Goal: Task Accomplishment & Management: Manage account settings

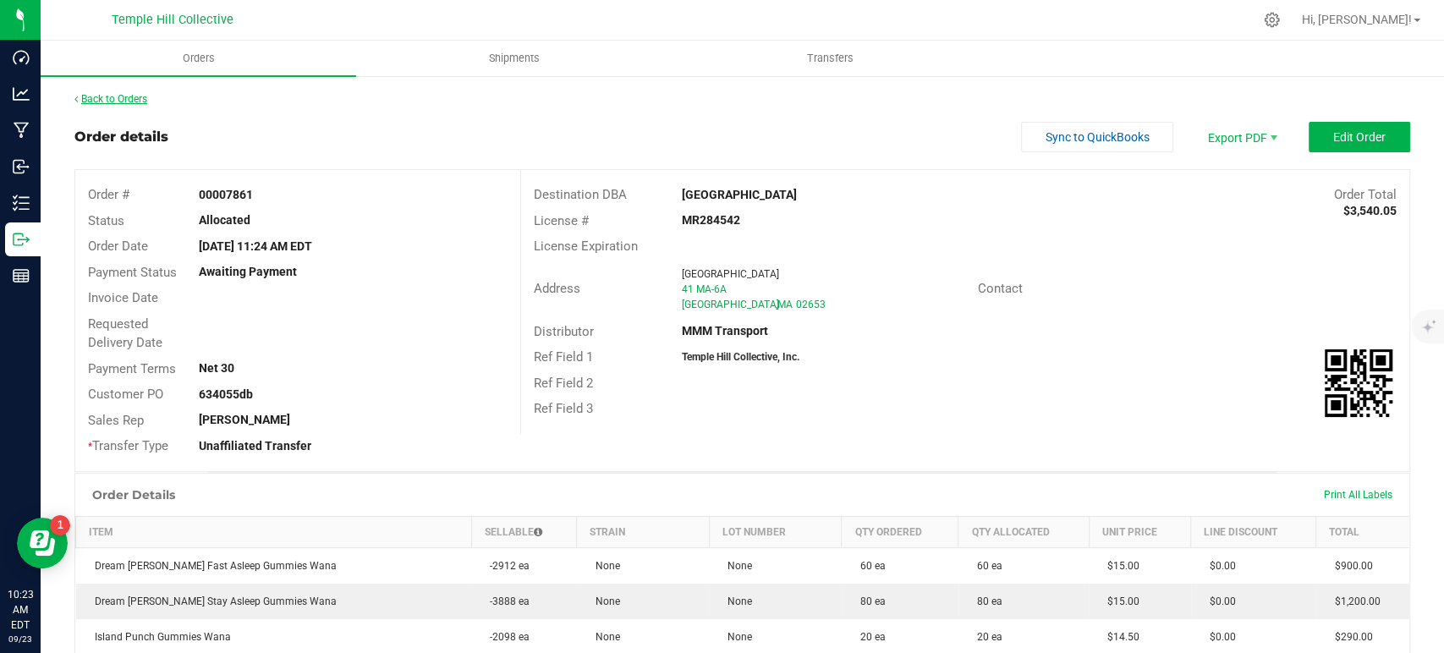
click at [141, 102] on link "Back to Orders" at bounding box center [110, 99] width 73 height 12
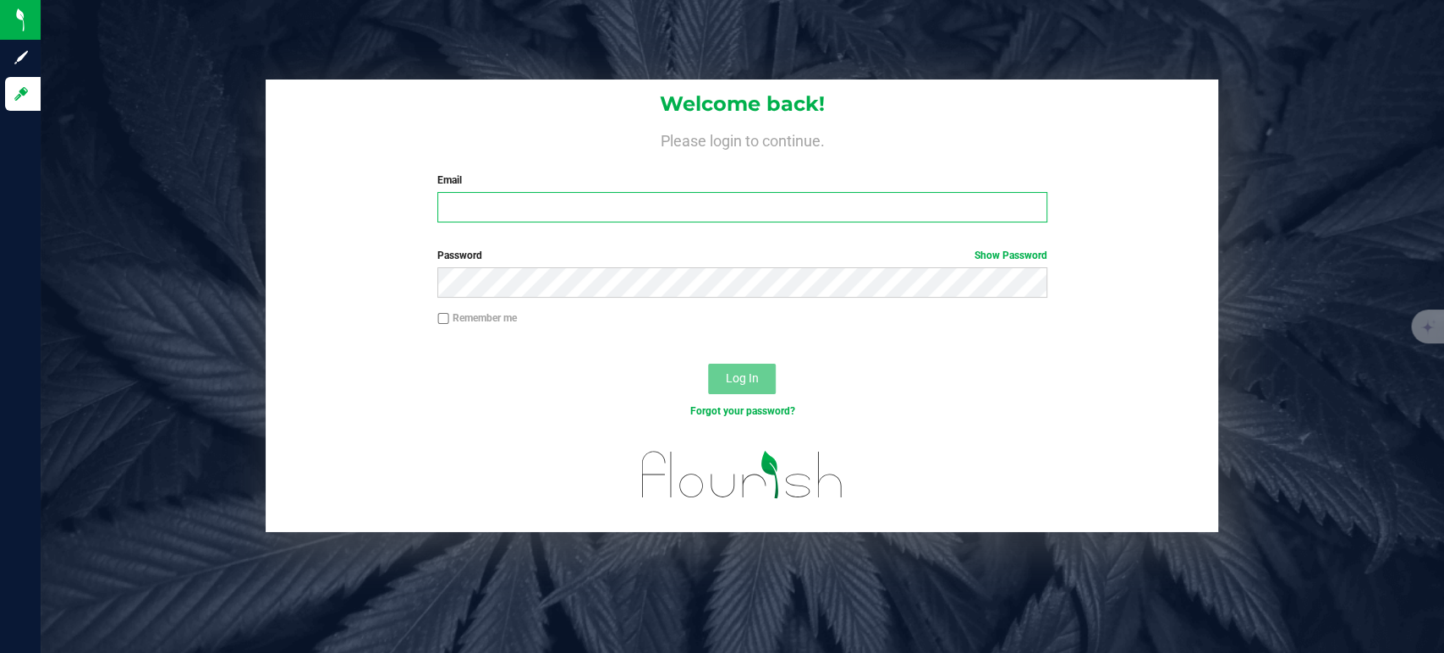
type input "[EMAIL_ADDRESS][DOMAIN_NAME]"
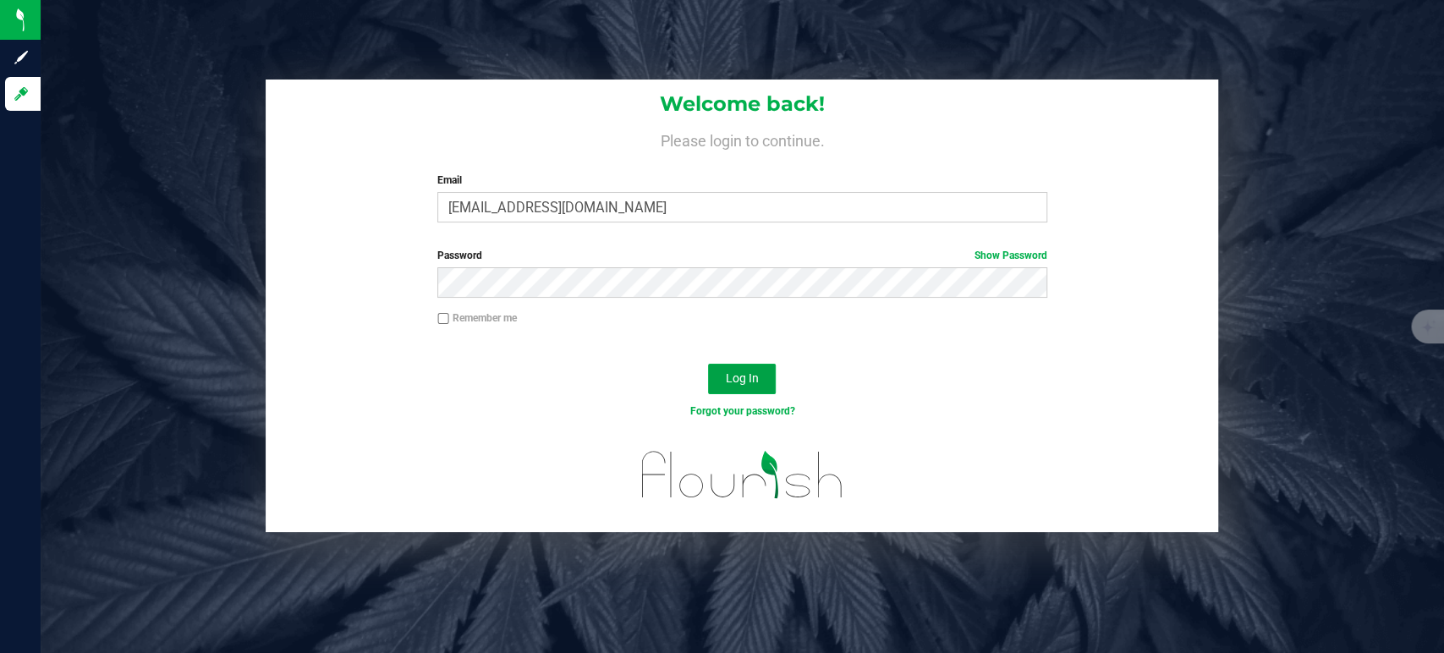
drag, startPoint x: 761, startPoint y: 375, endPoint x: 776, endPoint y: 376, distance: 14.4
click at [761, 376] on button "Log In" at bounding box center [742, 379] width 68 height 30
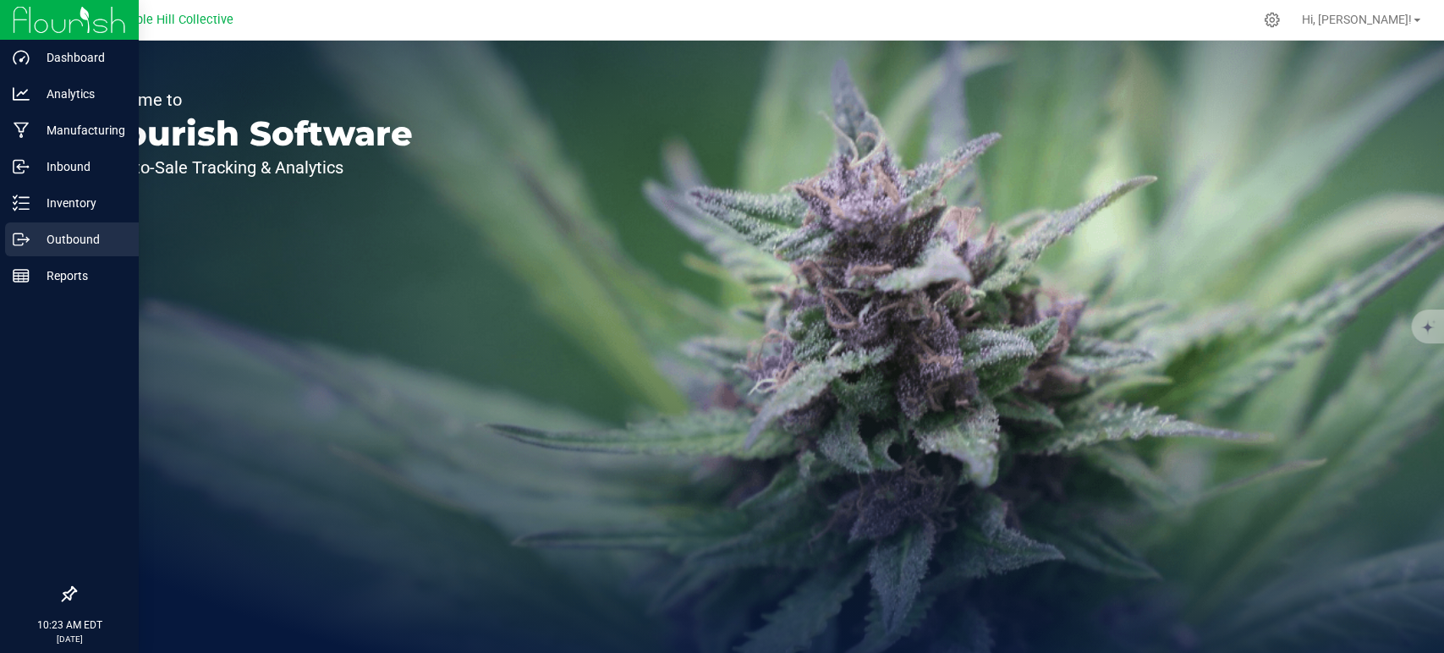
click at [26, 244] on icon at bounding box center [21, 239] width 17 height 17
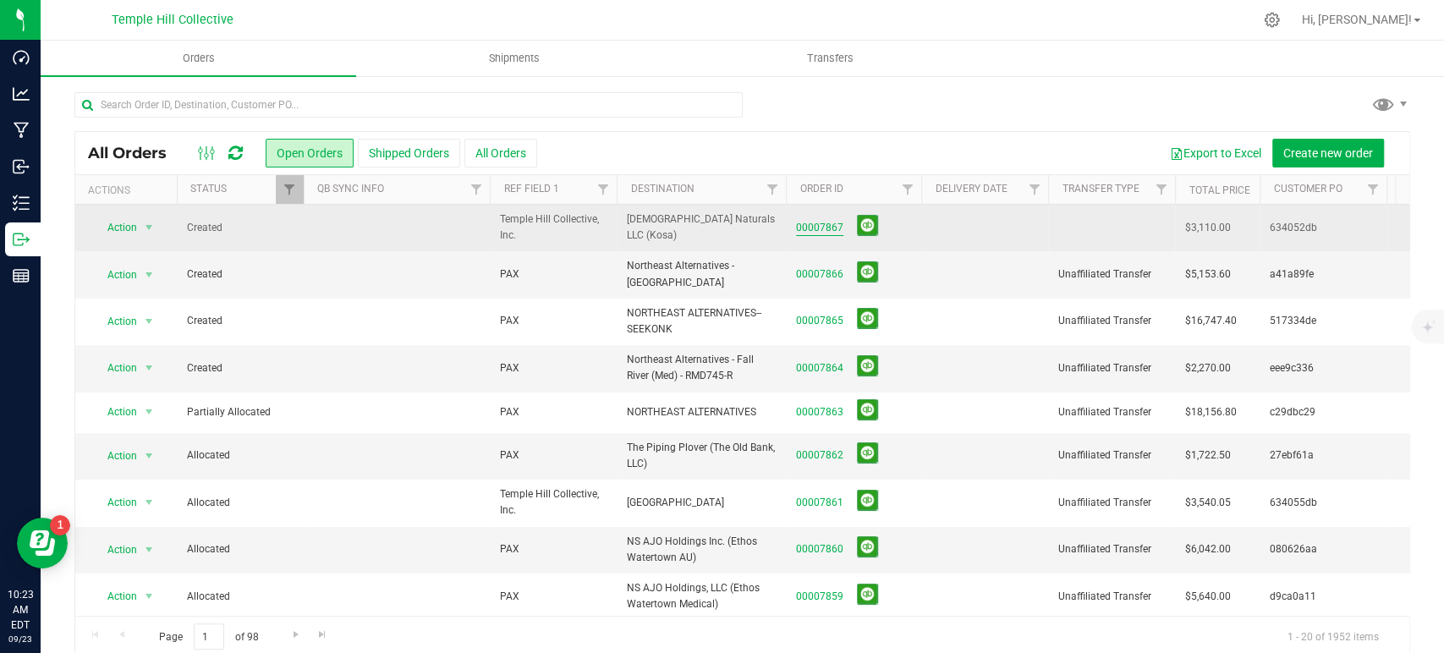
click at [812, 229] on link "00007867" at bounding box center [819, 228] width 47 height 16
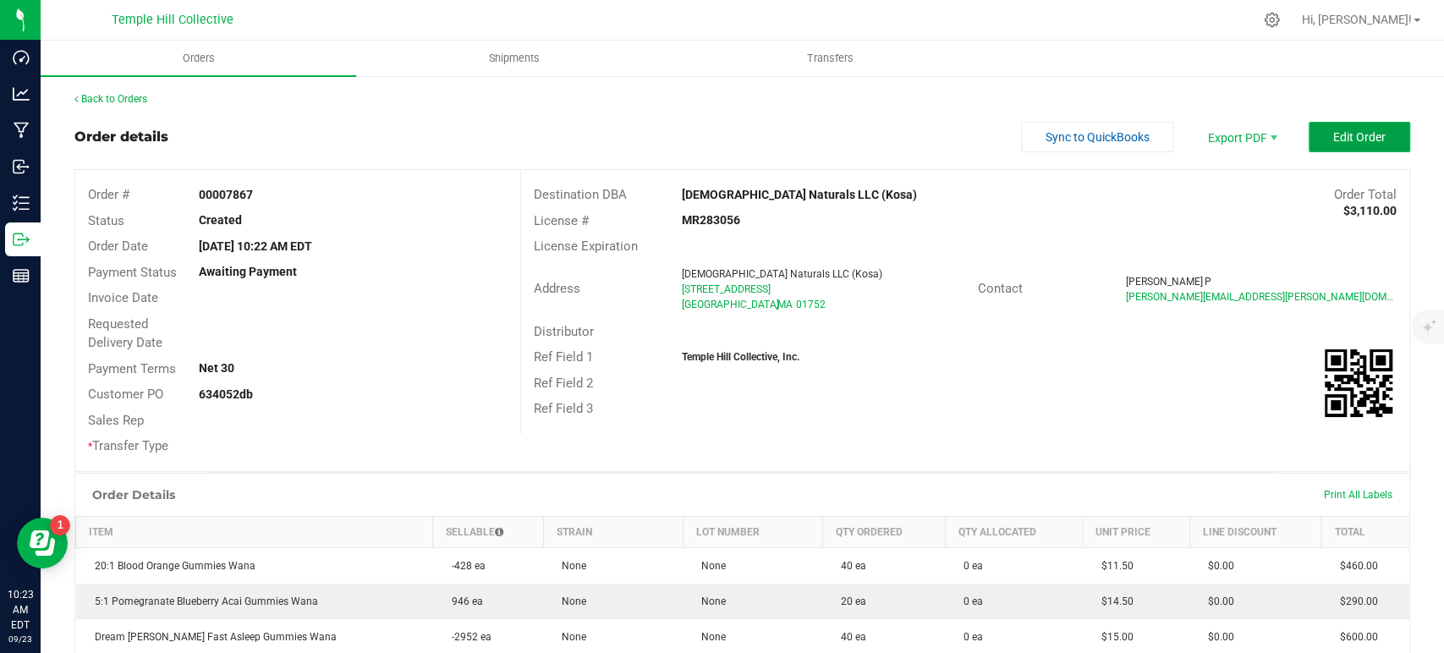
click at [1316, 136] on button "Edit Order" at bounding box center [1360, 137] width 102 height 30
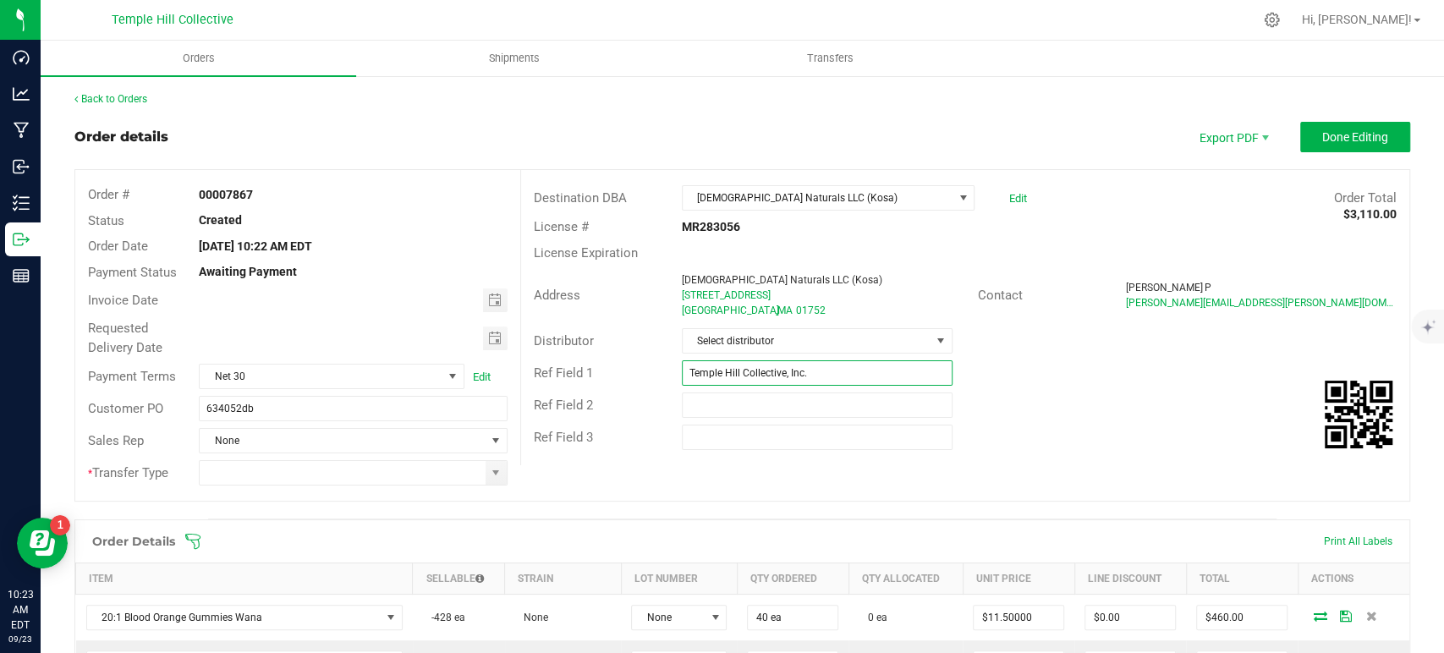
drag, startPoint x: 846, startPoint y: 375, endPoint x: 697, endPoint y: 386, distance: 149.3
click at [697, 386] on div "Ref Field 1 Temple Hill Collective, Inc." at bounding box center [965, 373] width 888 height 32
click at [692, 386] on div "Ref Field 1 Temple Hill Collective, Inc." at bounding box center [965, 373] width 888 height 32
drag, startPoint x: 826, startPoint y: 364, endPoint x: 552, endPoint y: 365, distance: 273.3
click at [552, 365] on div "Ref Field 1 Temple Hill Collective, Inc." at bounding box center [965, 373] width 888 height 32
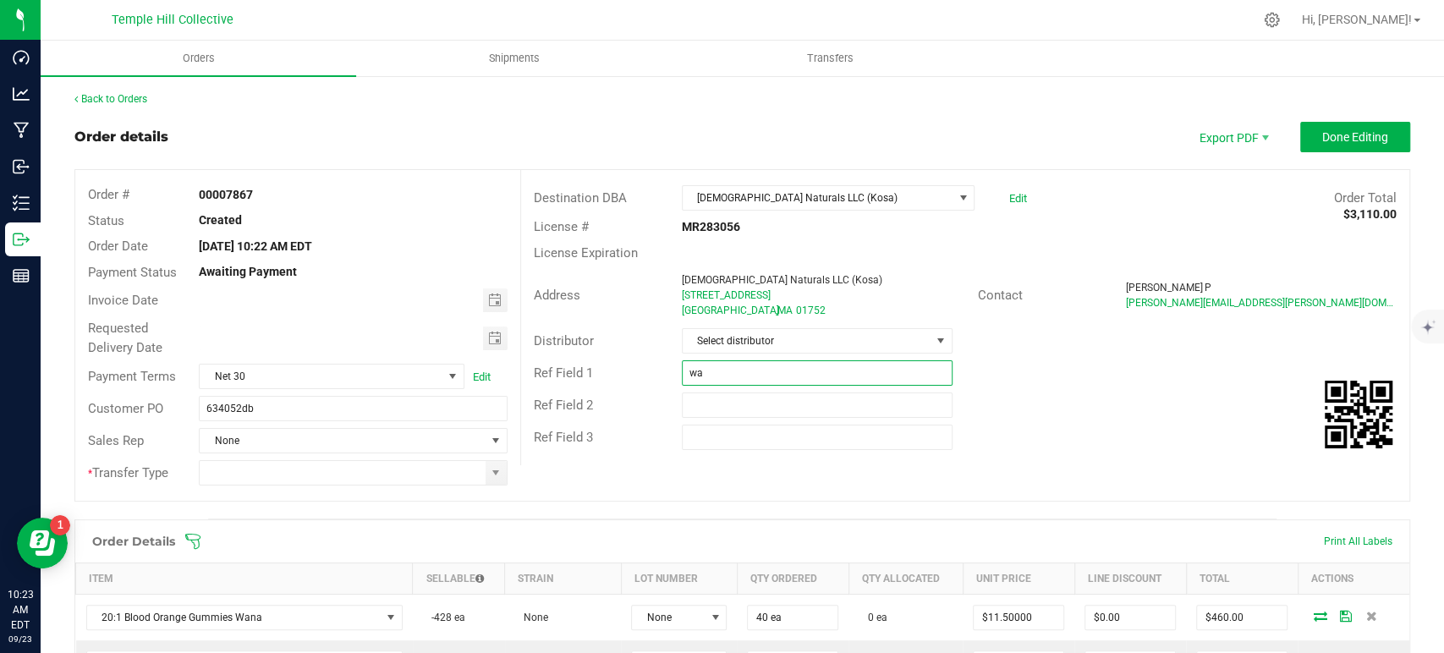
click at [755, 374] on input "wa" at bounding box center [817, 372] width 271 height 25
type input "Wana MA"
click at [790, 343] on span "Select distributor" at bounding box center [807, 341] width 248 height 24
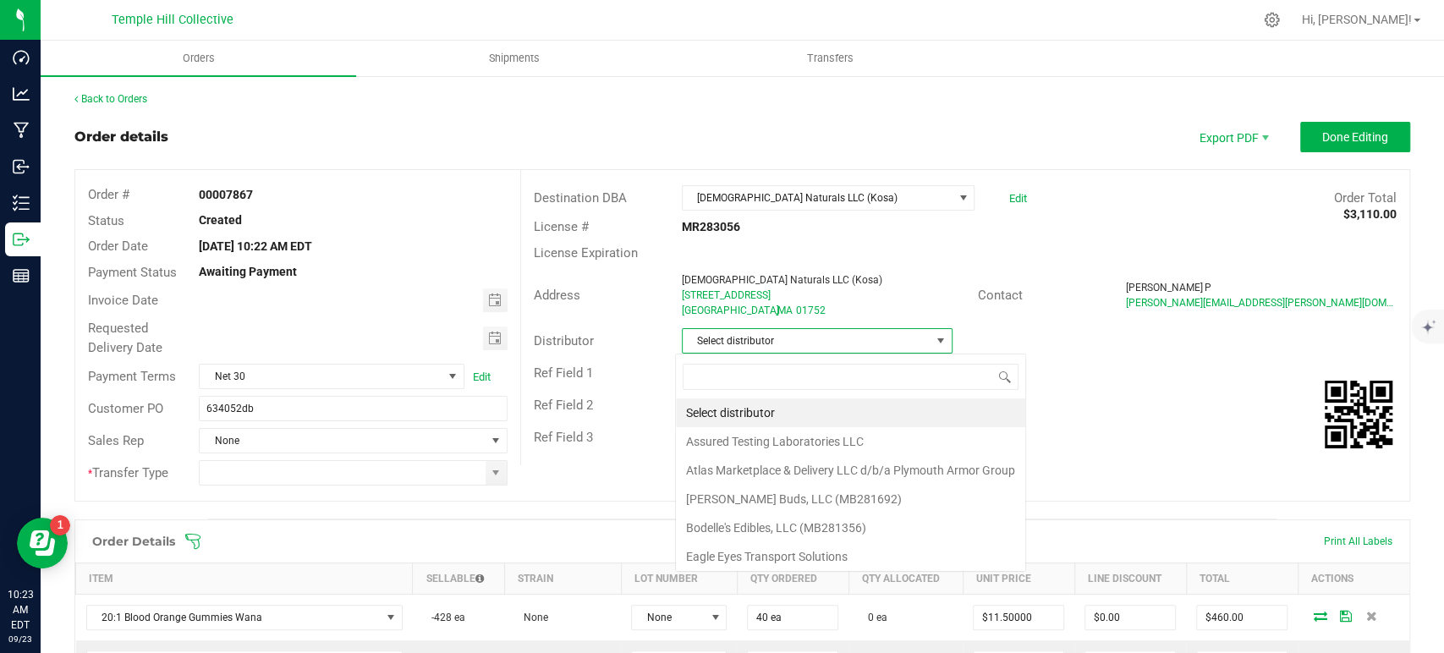
scroll to position [25, 267]
type input "mmm"
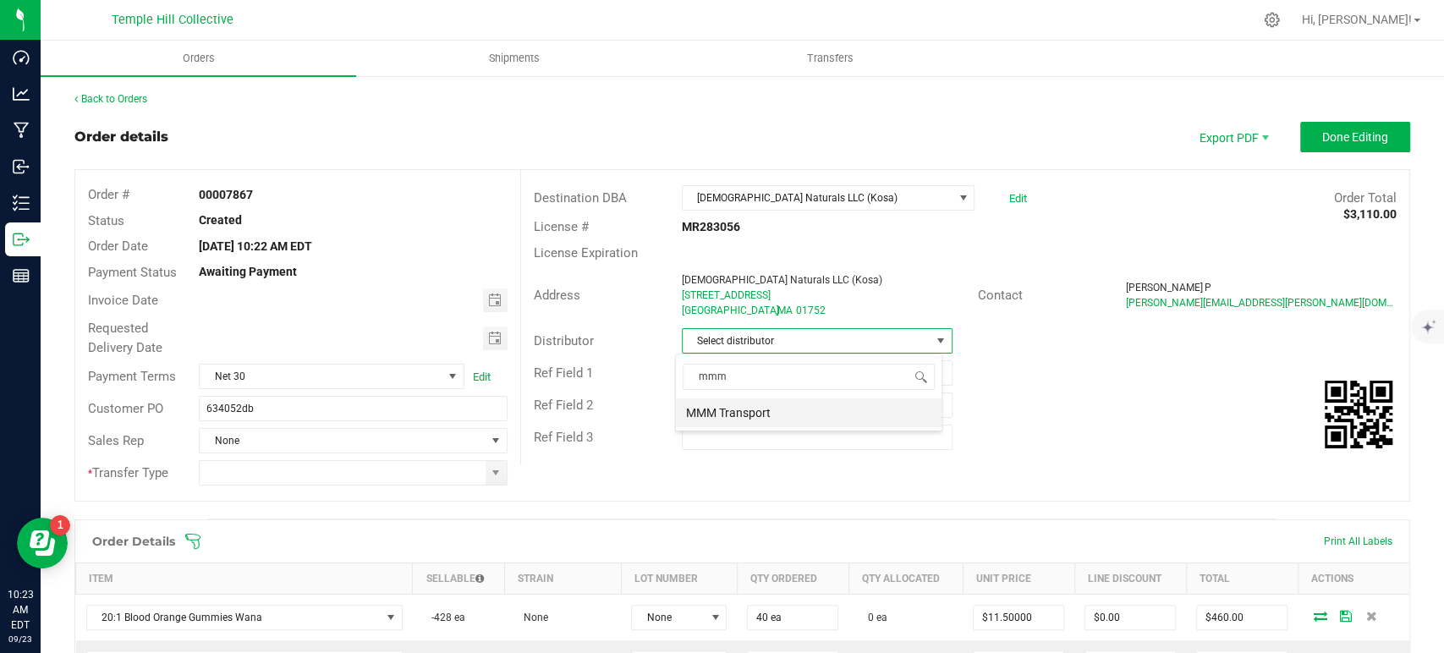
click at [796, 398] on li "MMM Transport" at bounding box center [809, 412] width 266 height 29
click at [489, 466] on span at bounding box center [496, 473] width 14 height 14
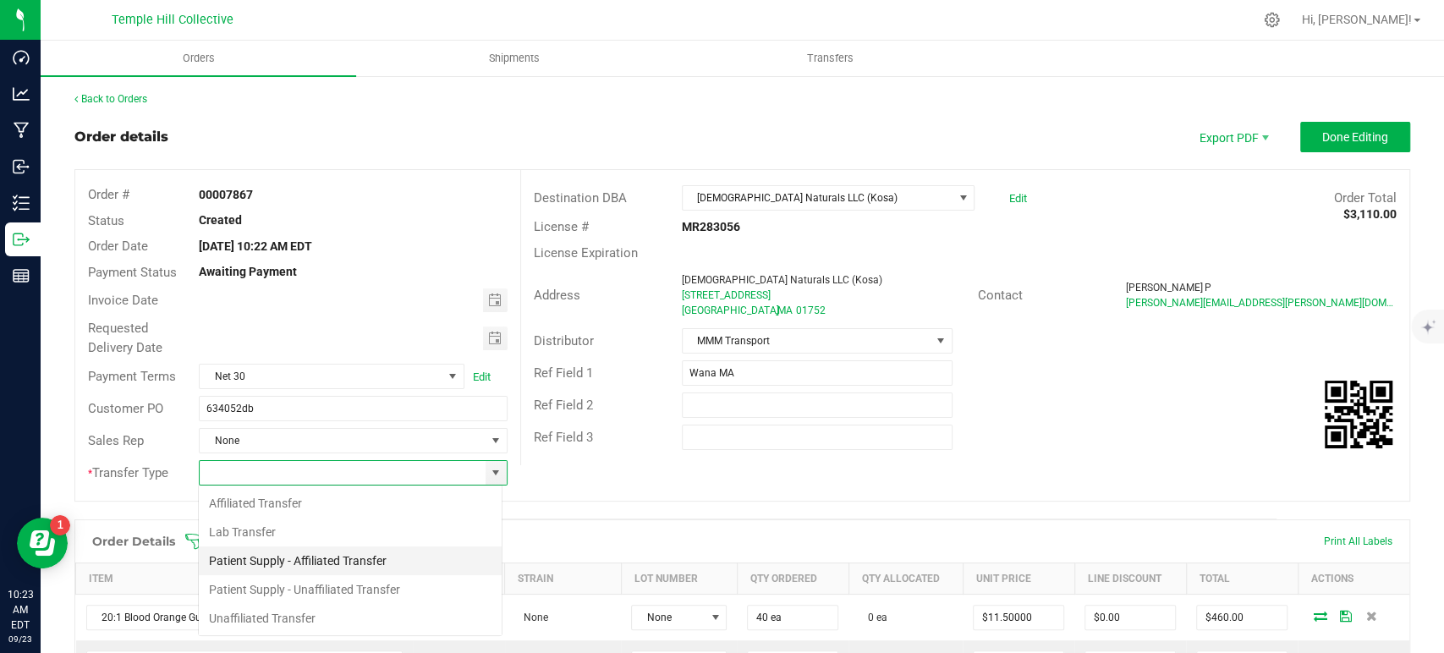
scroll to position [25, 305]
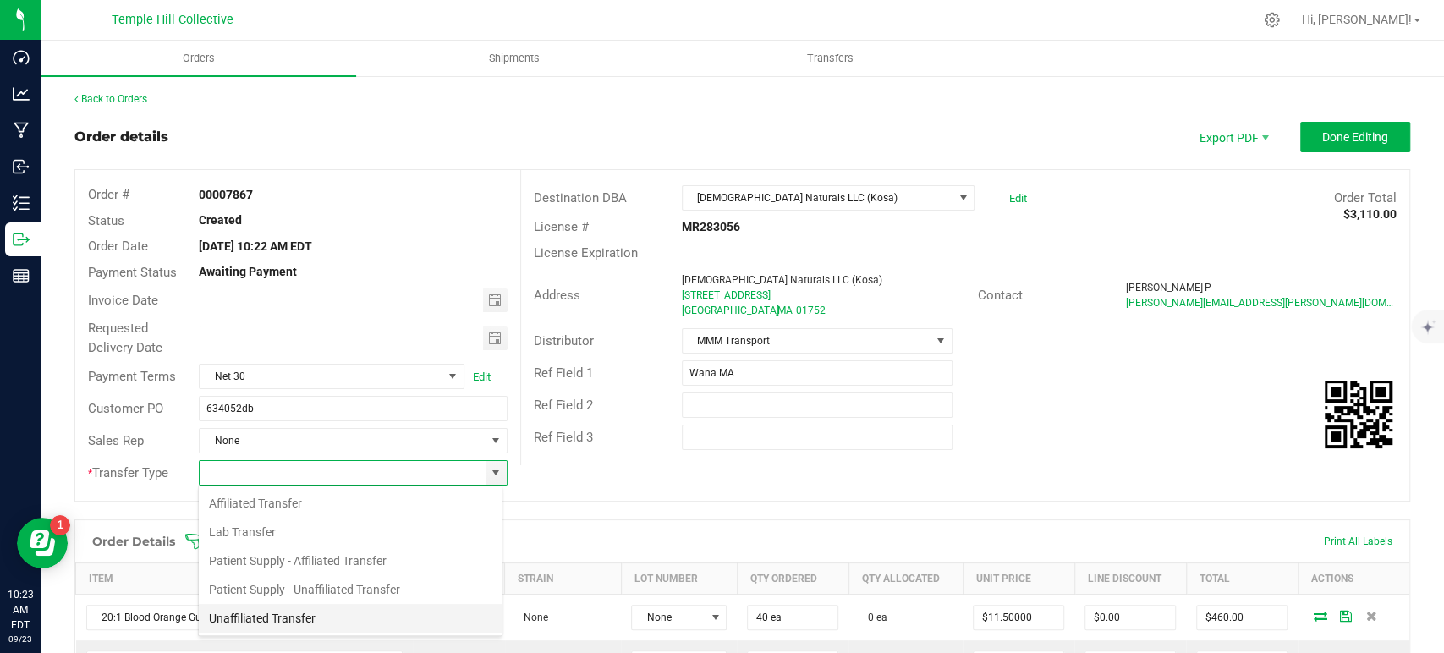
click at [273, 612] on li "Unaffiliated Transfer" at bounding box center [350, 618] width 303 height 29
type input "Unaffiliated Transfer"
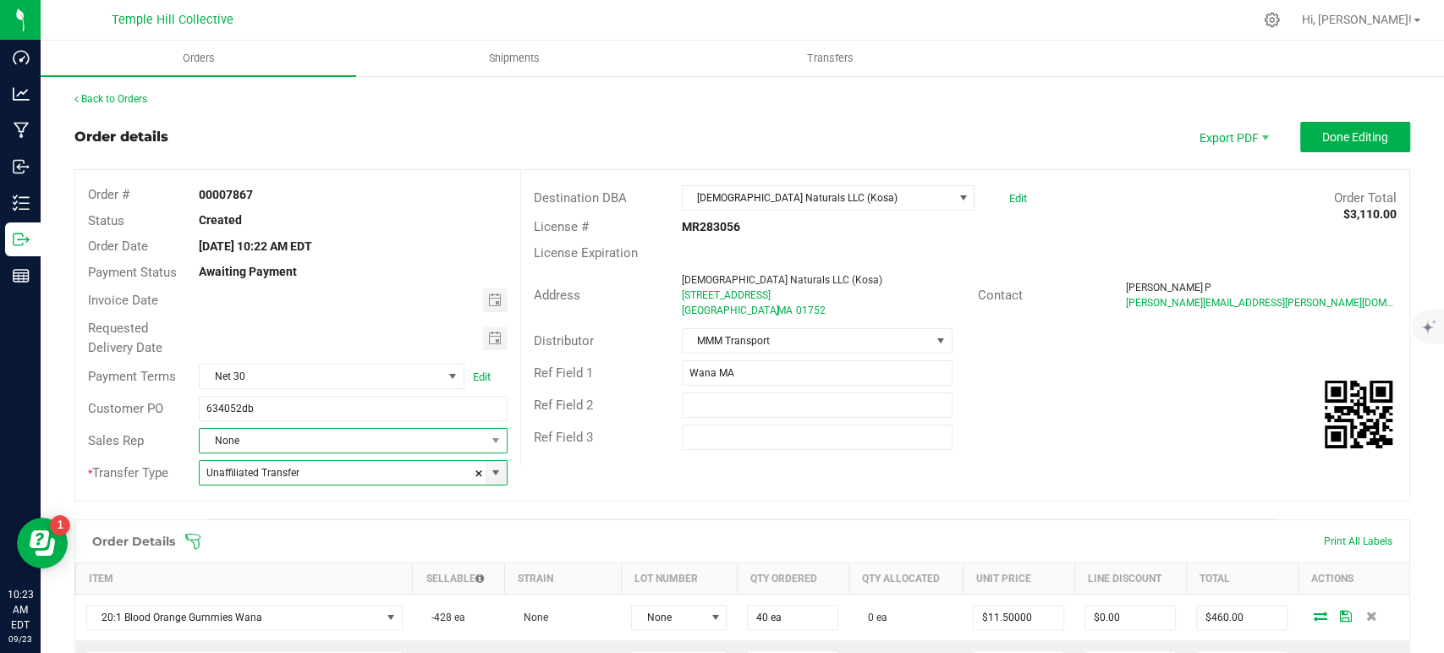
click at [357, 431] on span "None" at bounding box center [342, 441] width 285 height 24
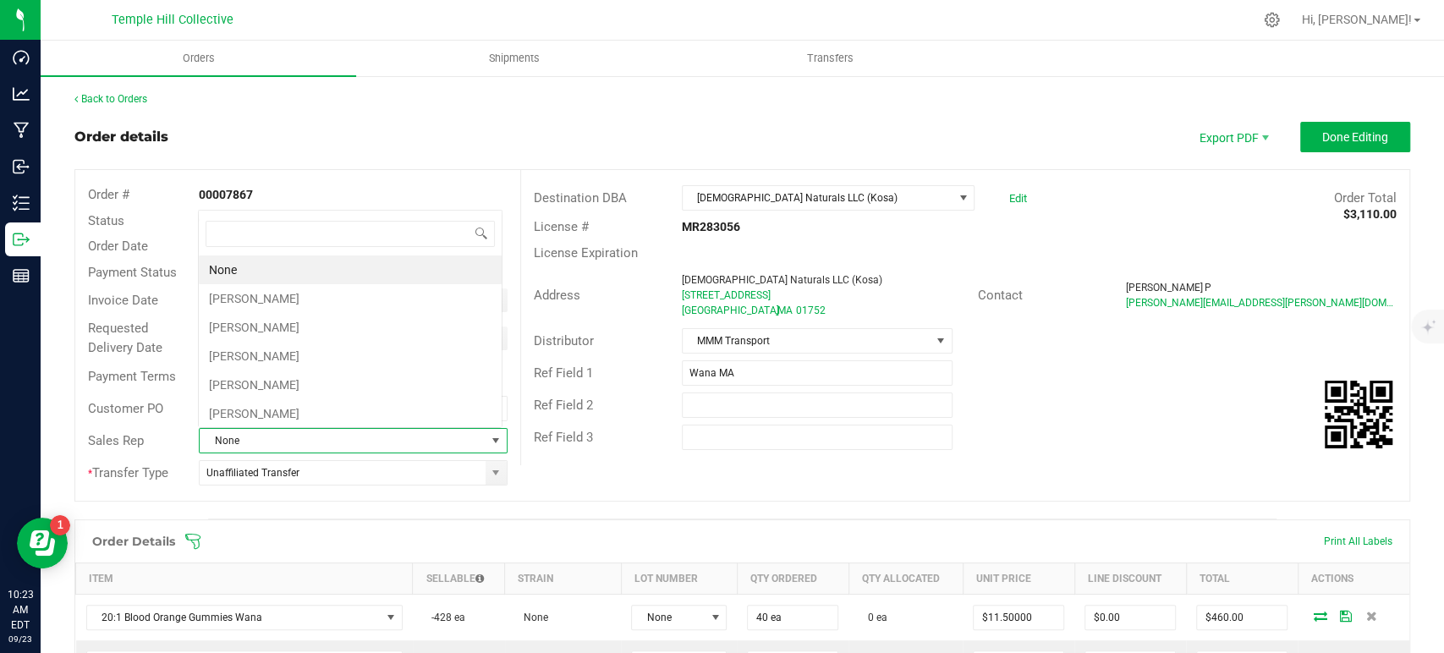
scroll to position [25, 300]
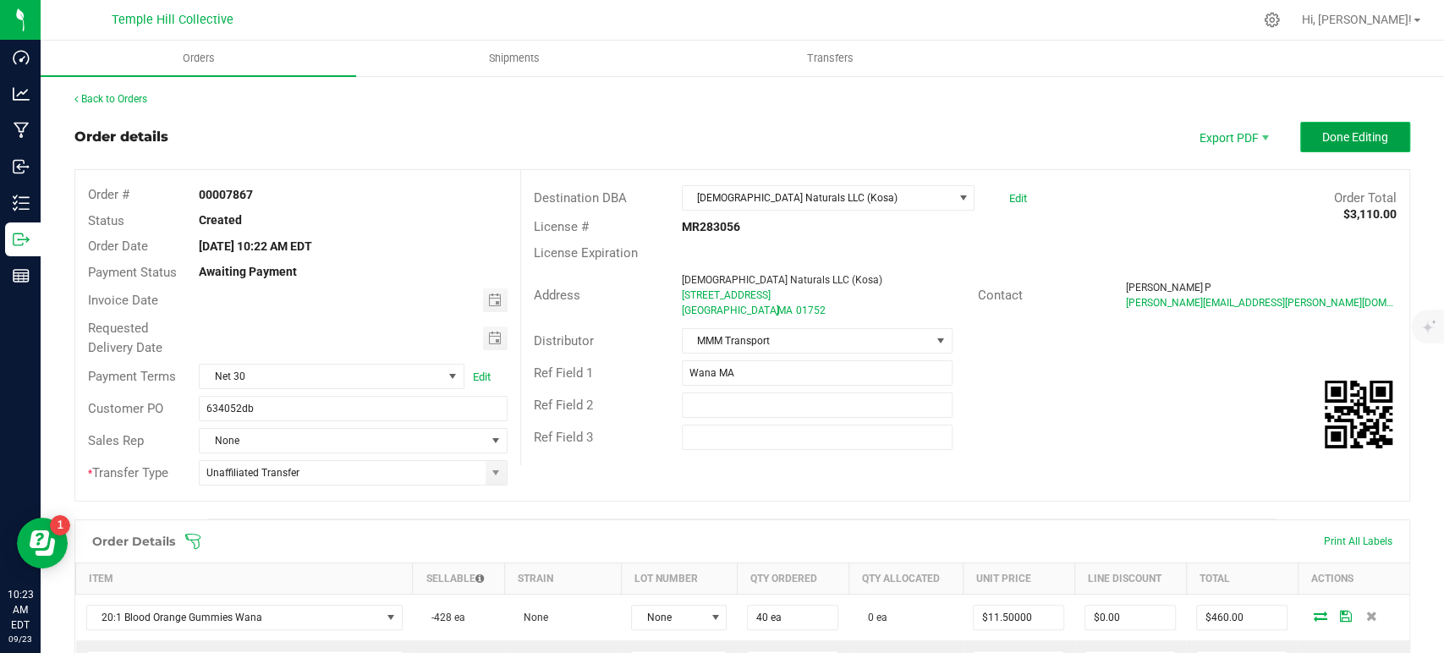
drag, startPoint x: 1360, startPoint y: 141, endPoint x: 1296, endPoint y: 146, distance: 64.5
click at [1360, 140] on span "Done Editing" at bounding box center [1355, 137] width 66 height 14
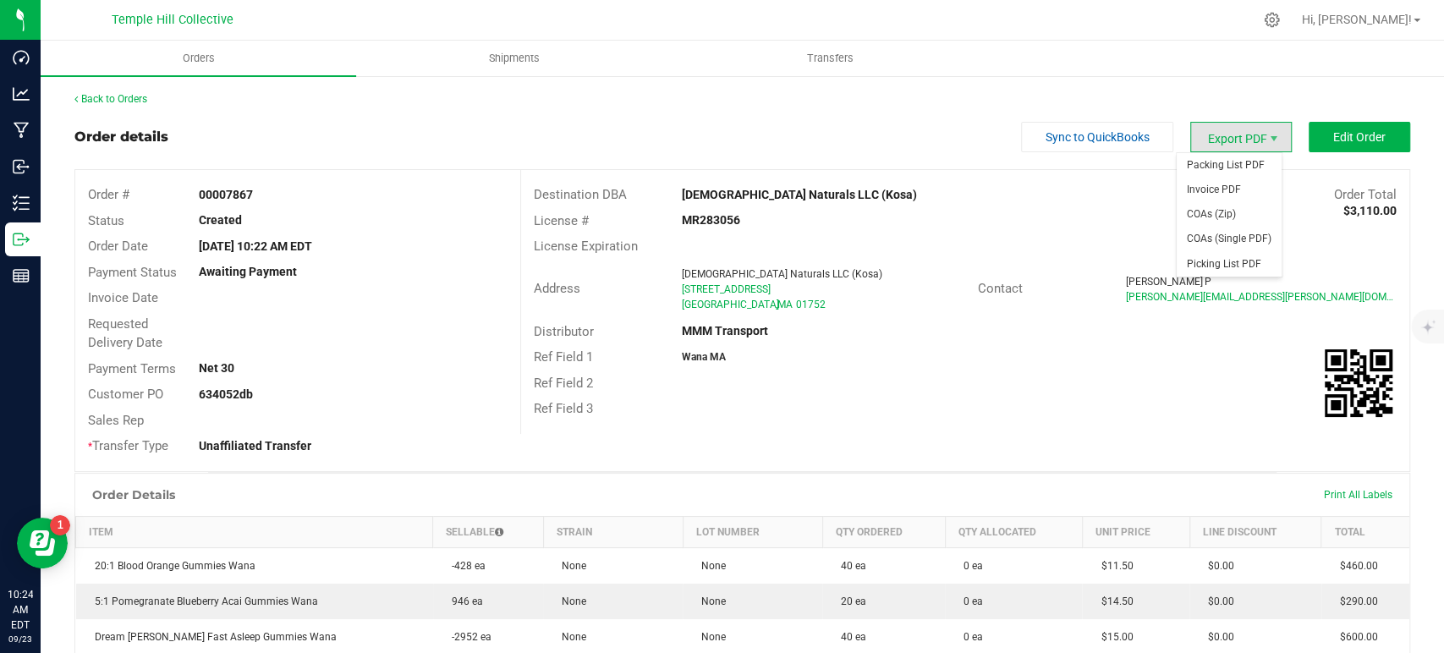
click at [1233, 140] on span "Export PDF" at bounding box center [1241, 137] width 102 height 30
click at [1232, 165] on span "Packing List PDF" at bounding box center [1229, 165] width 105 height 25
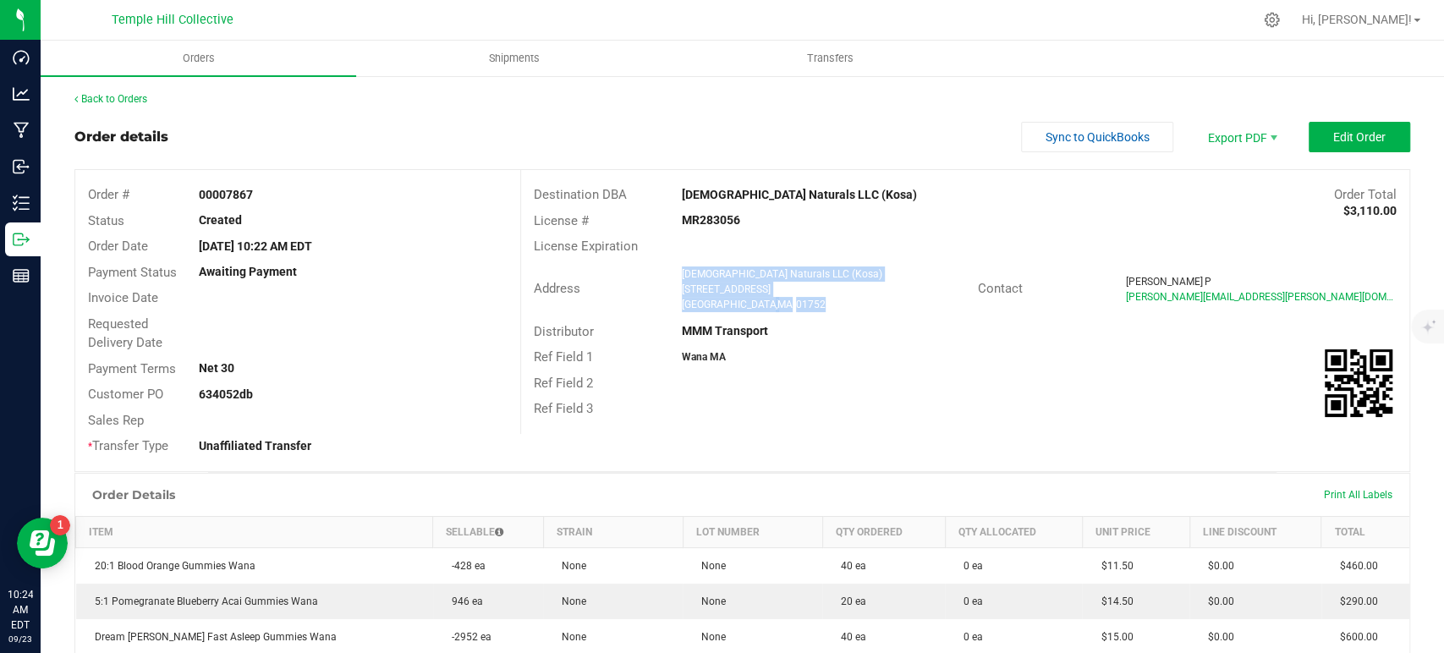
drag, startPoint x: 794, startPoint y: 309, endPoint x: 677, endPoint y: 268, distance: 124.4
click at [682, 268] on ngx-name-and-address "[DEMOGRAPHIC_DATA] Naturals LLC ([GEOGRAPHIC_DATA]) [STREET_ADDRESS]" at bounding box center [823, 289] width 283 height 46
copy ngx-name-and-address "[DEMOGRAPHIC_DATA] Naturals LLC ([GEOGRAPHIC_DATA]) [STREET_ADDRESS]"
click at [711, 216] on strong "MR283056" at bounding box center [711, 220] width 58 height 14
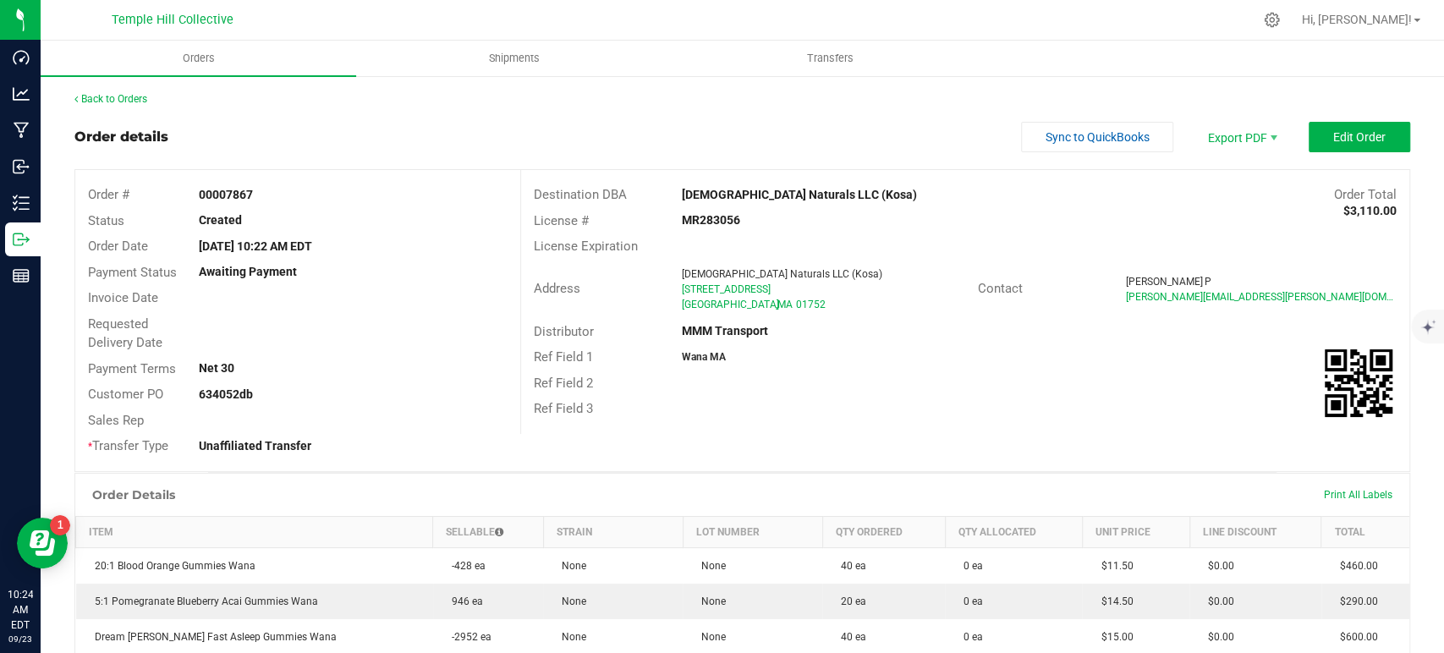
copy strong "MR283056"
click at [123, 100] on link "Back to Orders" at bounding box center [110, 99] width 73 height 12
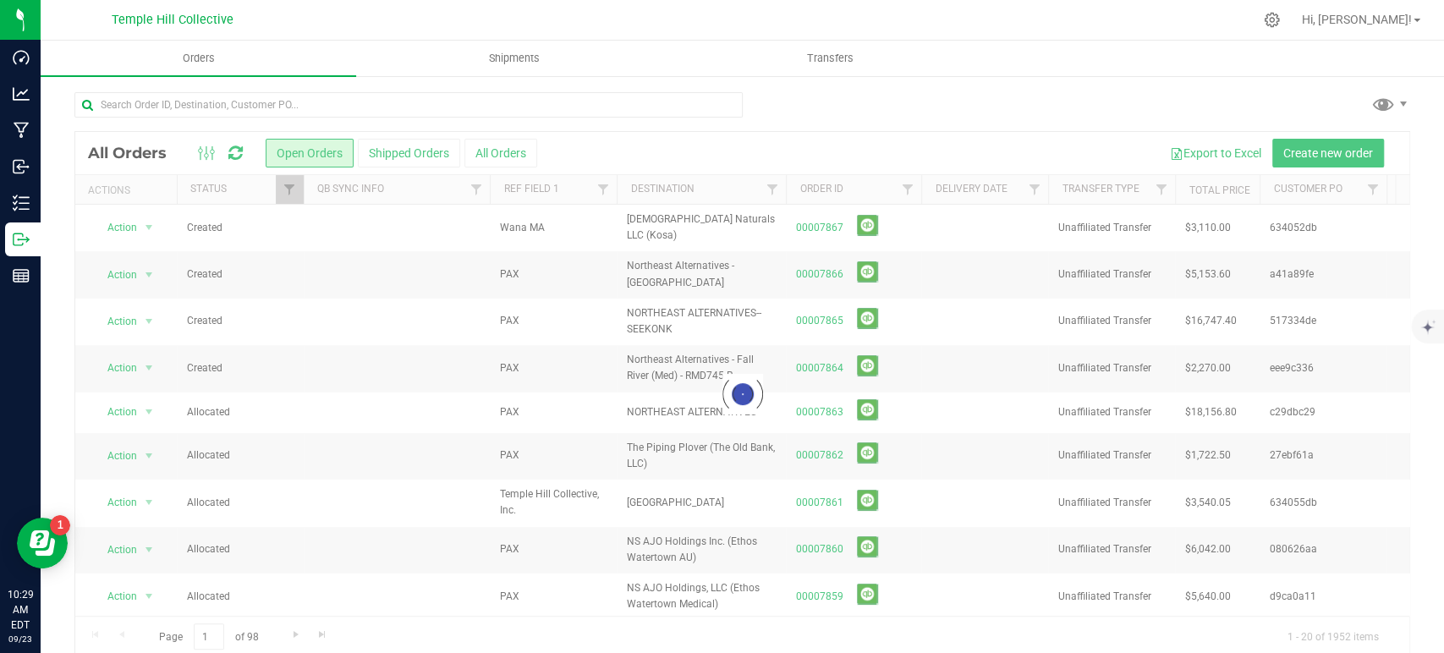
scroll to position [20, 0]
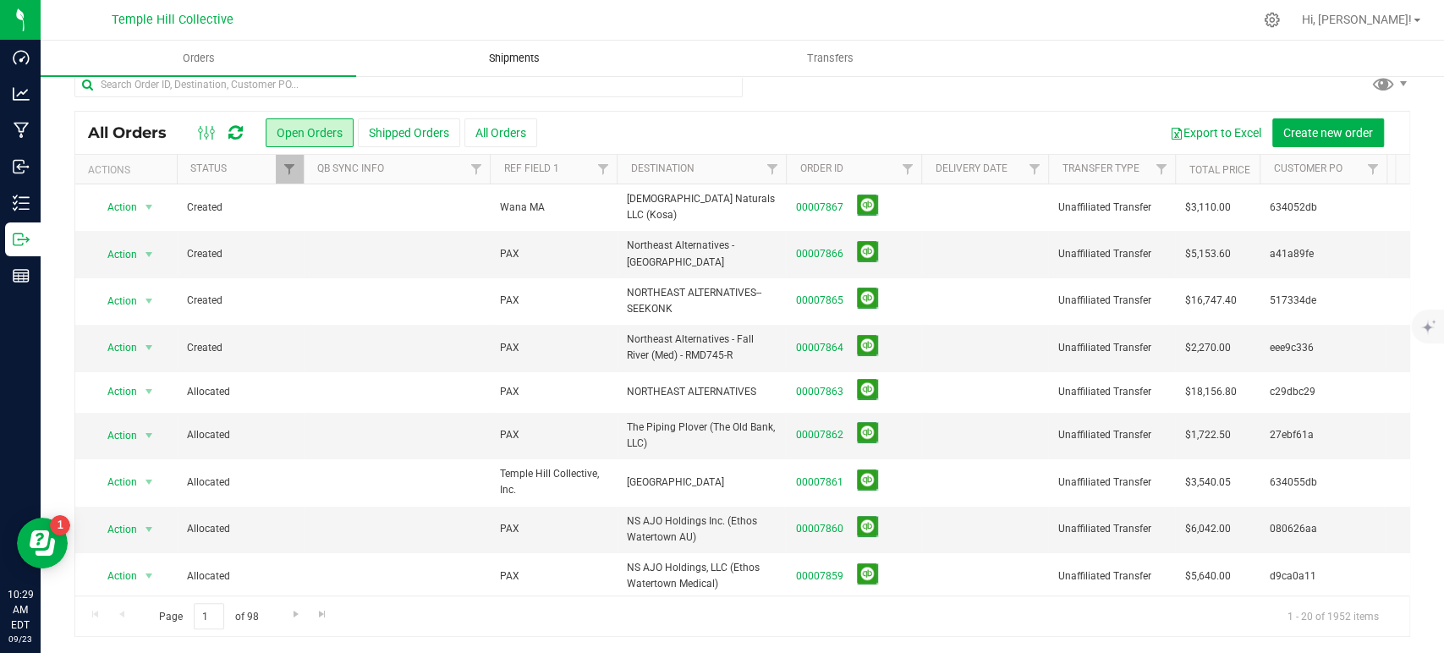
click at [502, 54] on span "Shipments" at bounding box center [514, 58] width 96 height 15
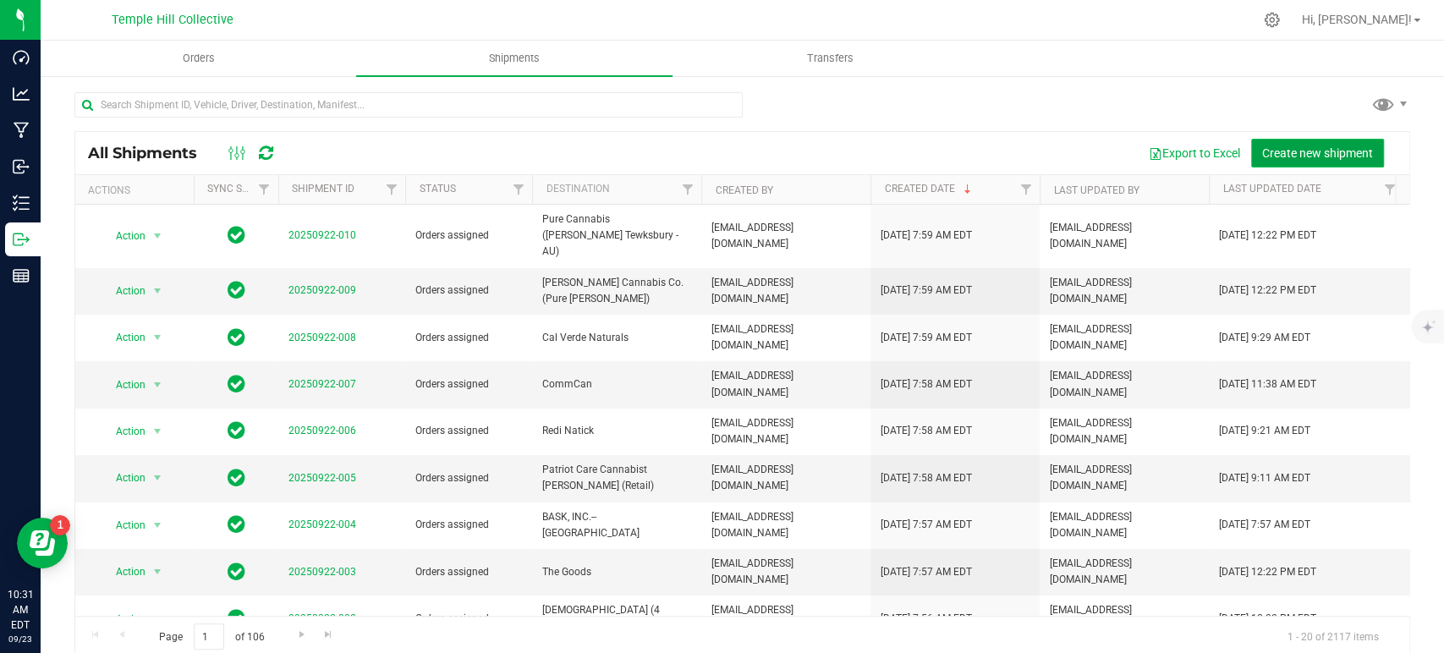
click at [1299, 153] on span "Create new shipment" at bounding box center [1317, 153] width 111 height 14
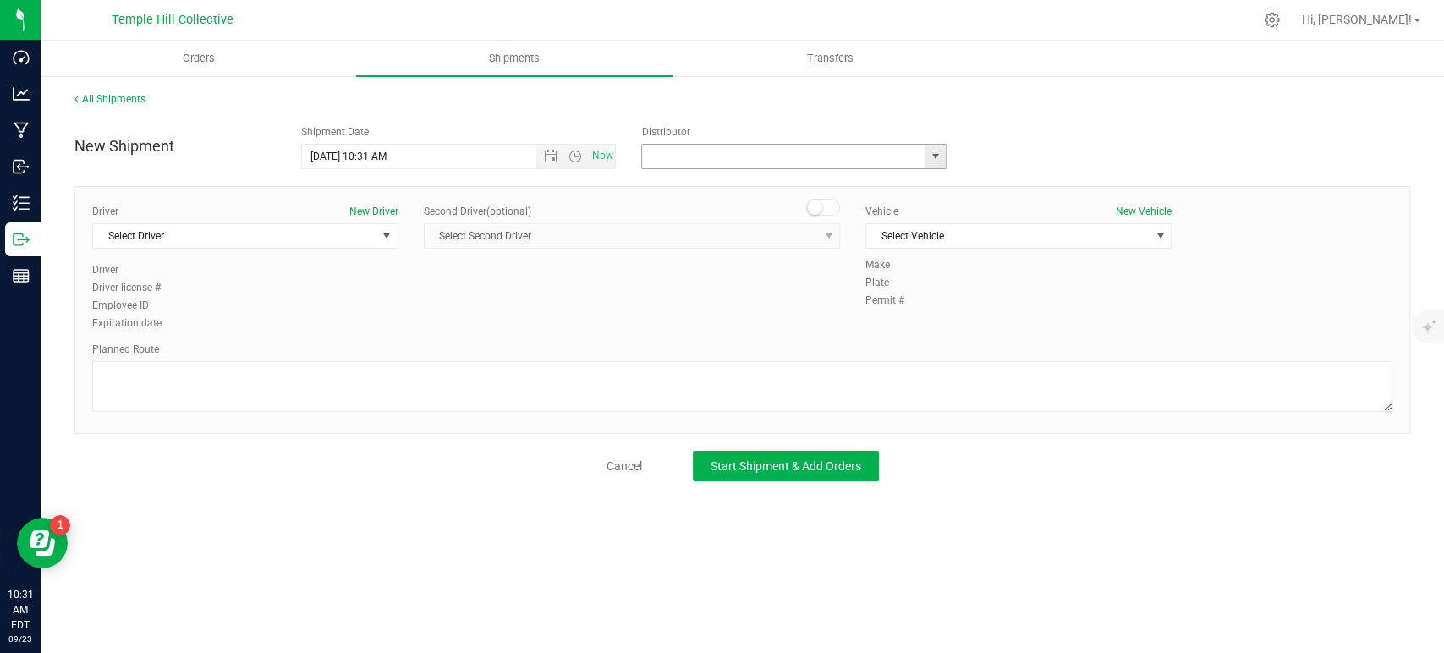
click at [787, 146] on input "text" at bounding box center [779, 157] width 274 height 24
click at [715, 184] on li "MMM Transport" at bounding box center [794, 185] width 304 height 25
type input "MMM Transport"
click at [276, 227] on span "Select Driver" at bounding box center [234, 236] width 283 height 24
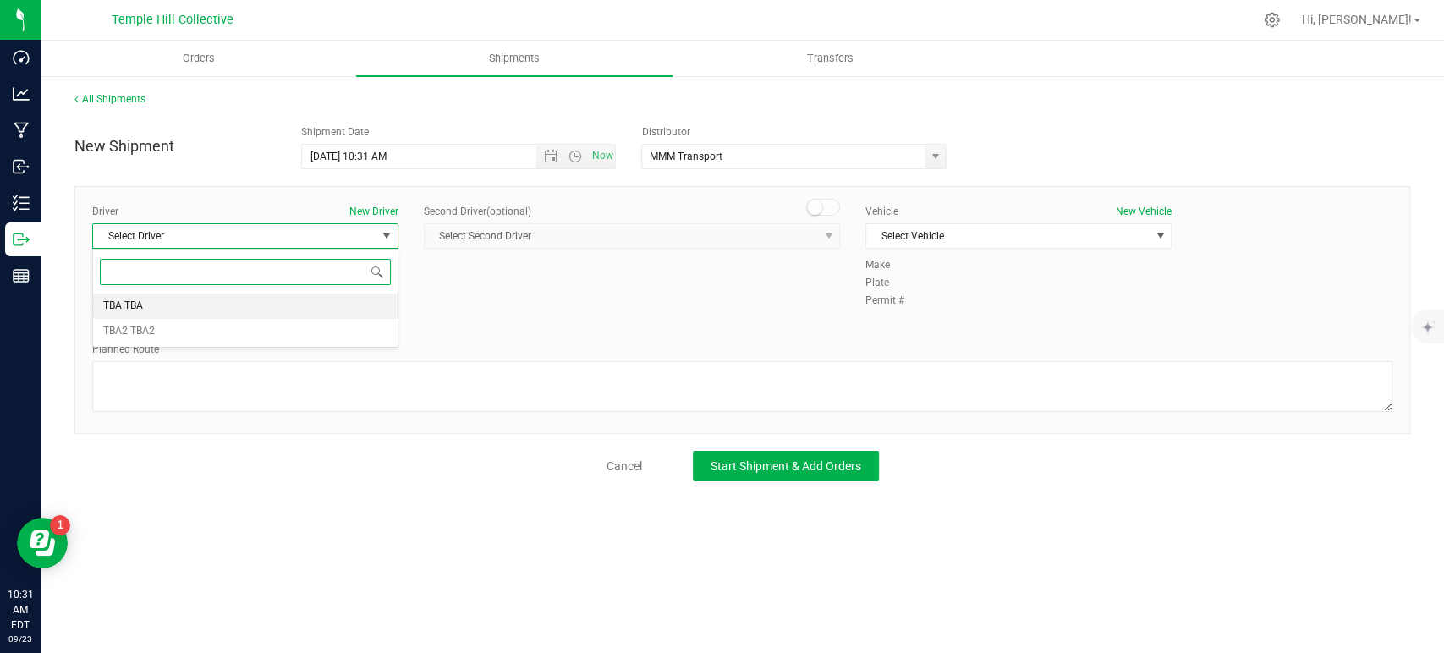
click at [200, 304] on li "TBA TBA" at bounding box center [245, 306] width 305 height 25
click at [235, 376] on textarea at bounding box center [742, 386] width 1300 height 51
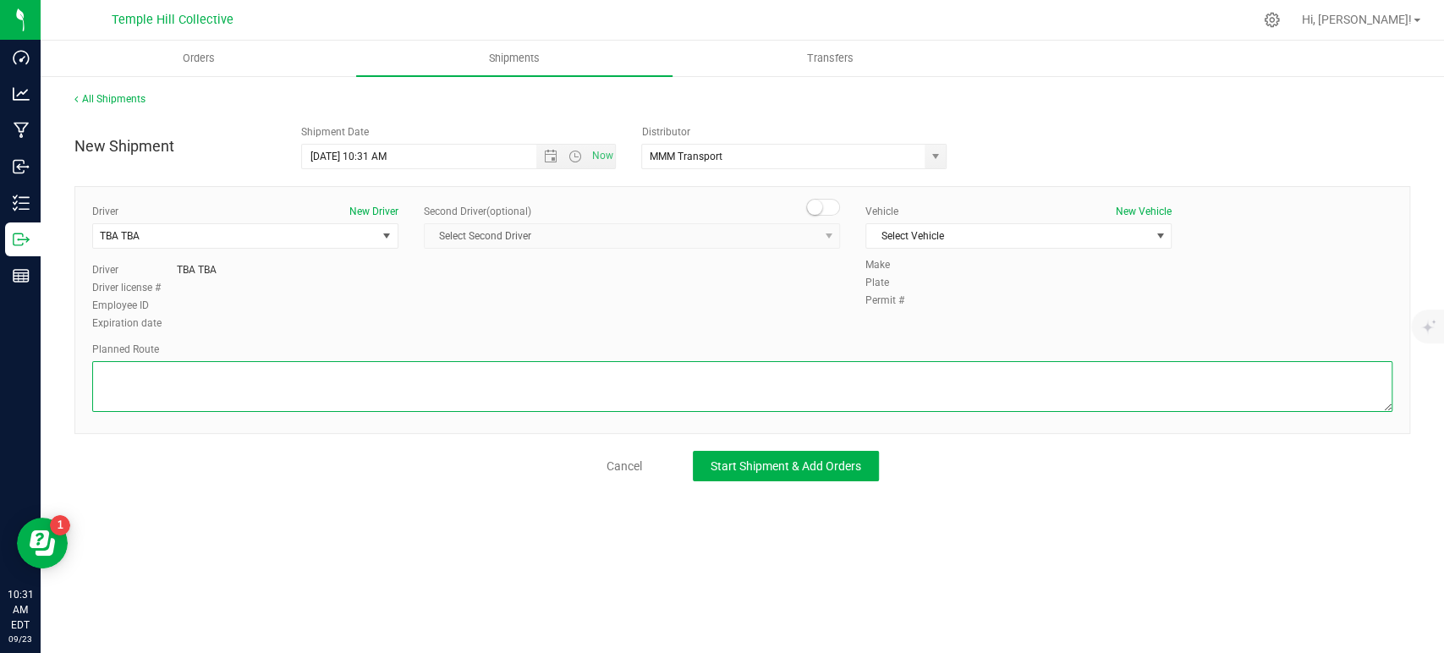
paste textarea "Randomized Route provided by Transport. Manifest created by [PERSON_NAME] B1489…"
type textarea "Randomized Route provided by Transport. Manifest created by [PERSON_NAME] B1489…"
click at [907, 205] on div "Vehicle New Vehicle" at bounding box center [1018, 211] width 306 height 15
click at [918, 243] on span "Select Vehicle" at bounding box center [1007, 236] width 283 height 24
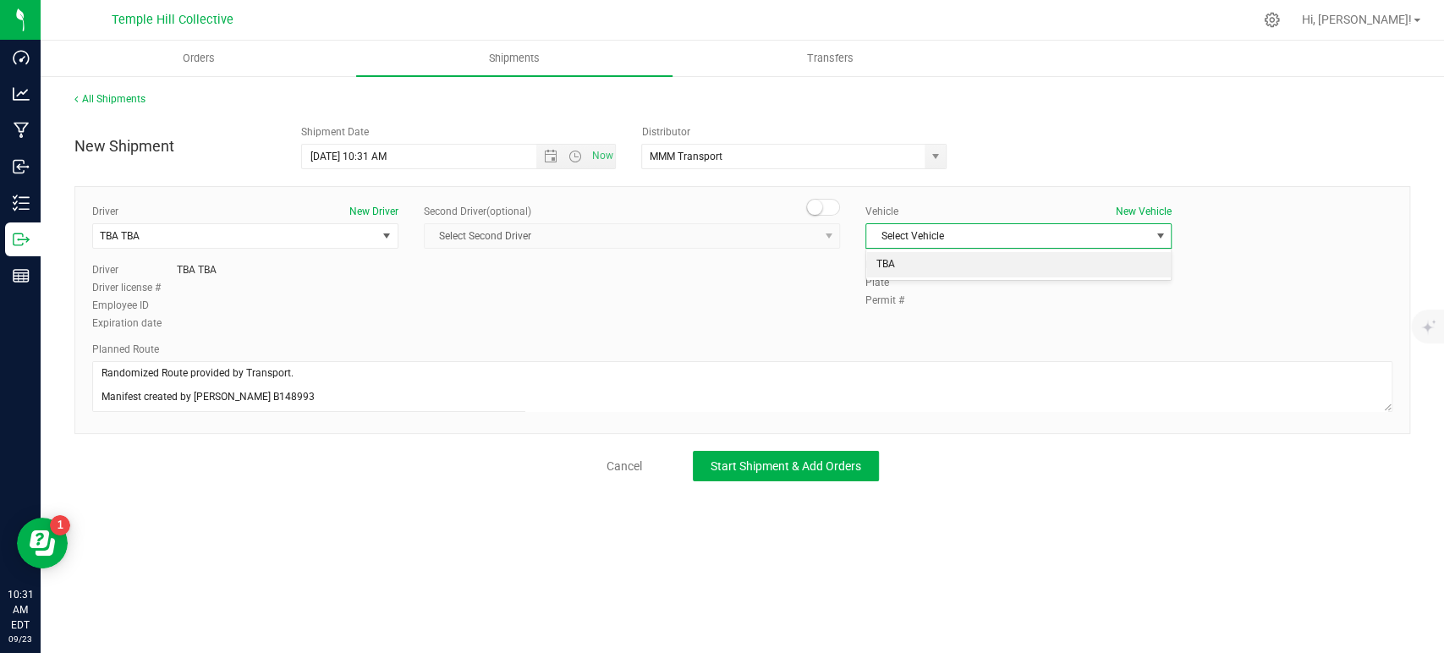
click at [896, 272] on li "TBA" at bounding box center [1018, 264] width 305 height 25
click at [786, 465] on span "Start Shipment & Add Orders" at bounding box center [786, 466] width 151 height 14
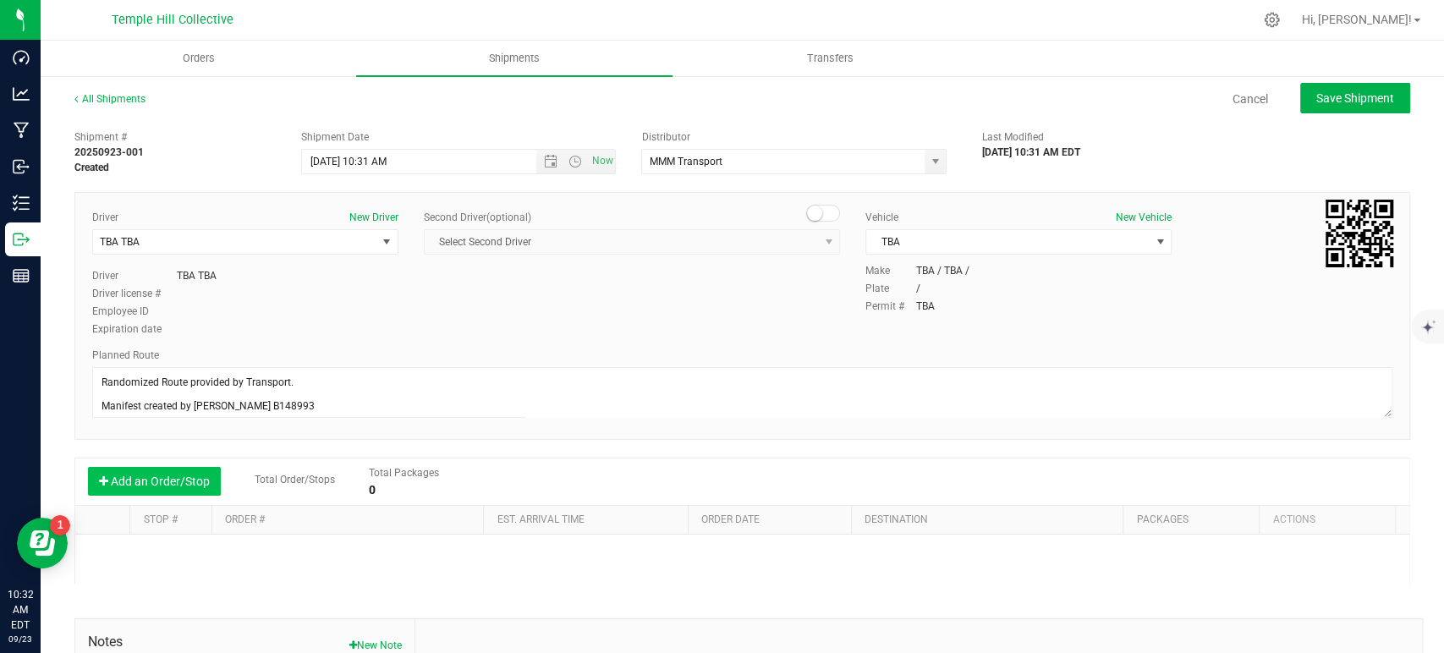
click at [184, 488] on button "Add an Order/Stop" at bounding box center [154, 481] width 133 height 29
click at [304, 552] on span "Select order" at bounding box center [340, 556] width 232 height 24
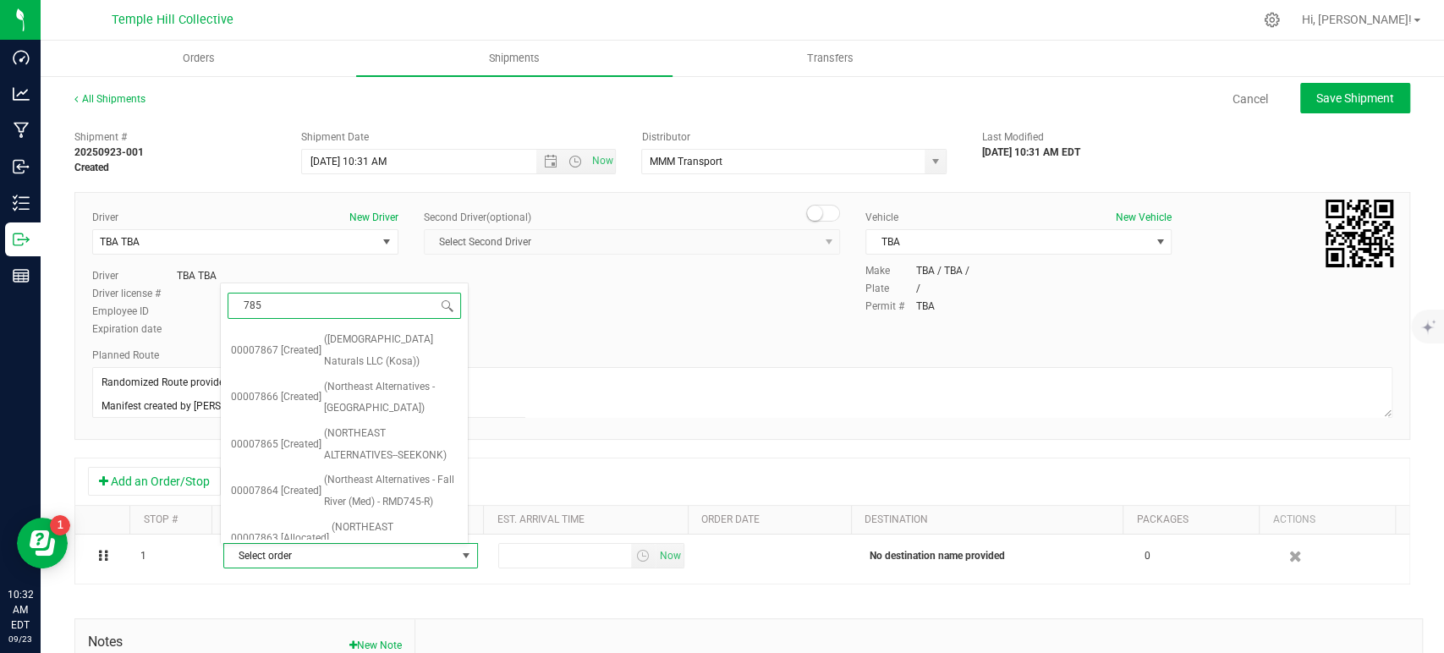
type input "7856"
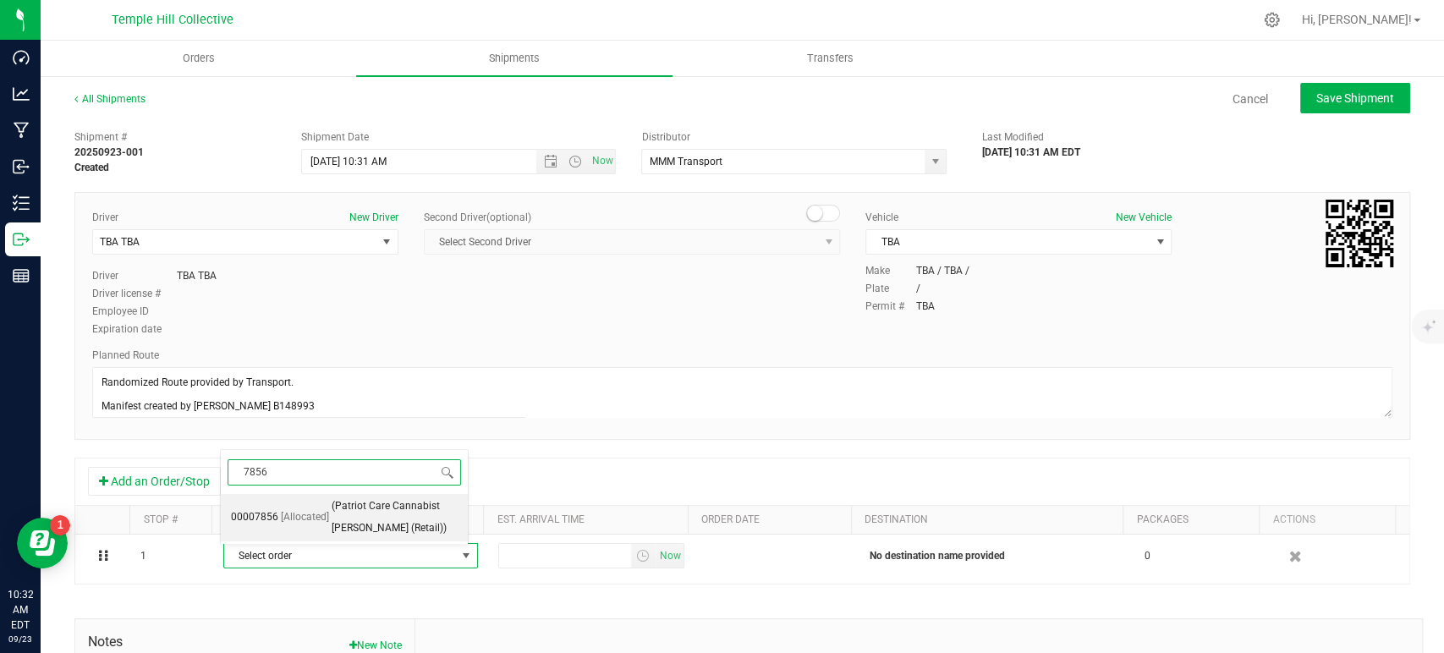
click at [322, 519] on span "[Allocated]" at bounding box center [305, 518] width 48 height 22
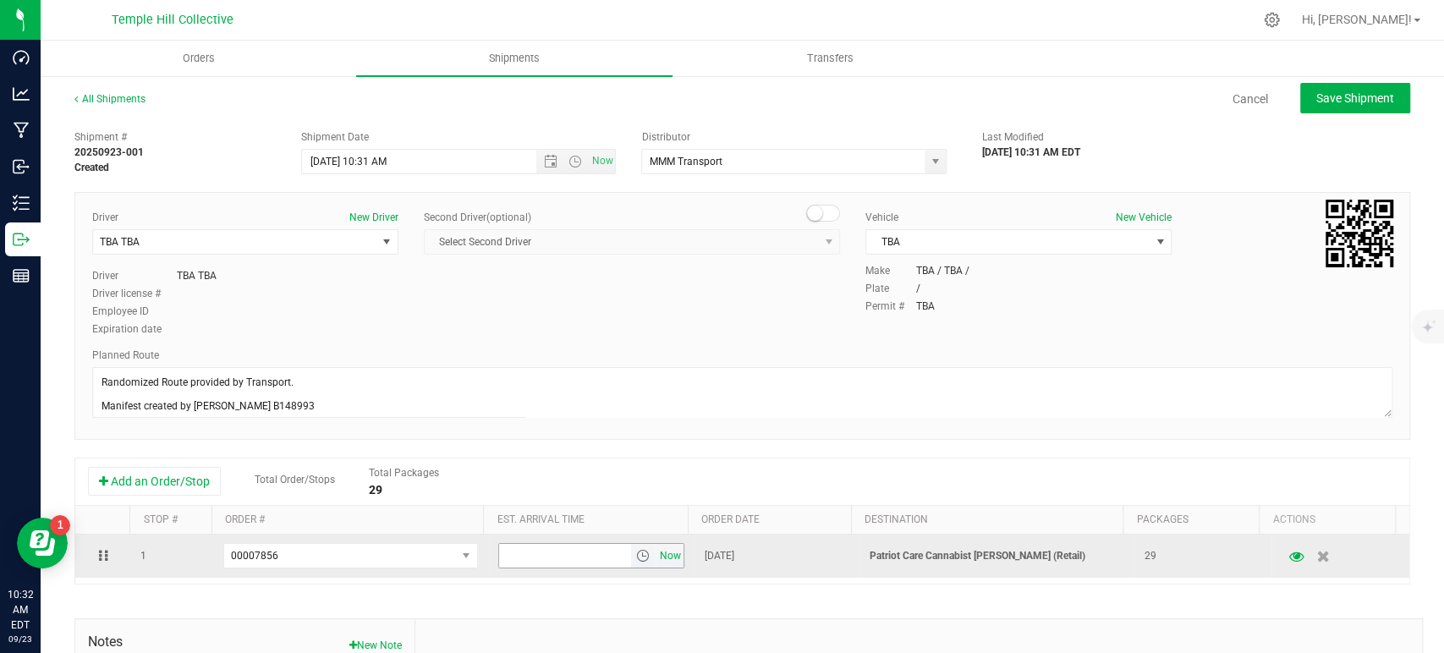
click at [656, 550] on span "Now" at bounding box center [670, 556] width 29 height 25
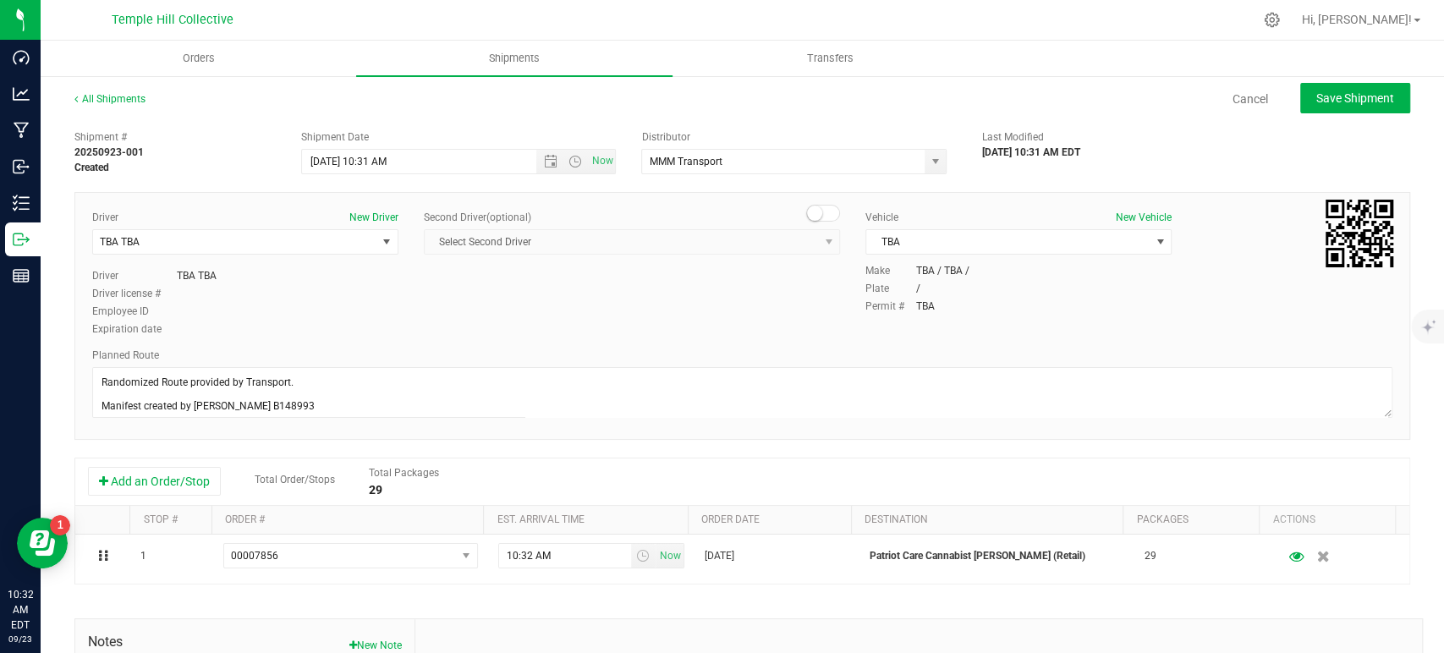
click at [1354, 80] on div "All Shipments Cancel Save Shipment Shipment # 20250923-001 Created Shipment Dat…" at bounding box center [743, 468] width 1404 height 789
click at [1345, 93] on span "Save Shipment" at bounding box center [1355, 98] width 78 height 14
type input "[DATE] 2:31 PM"
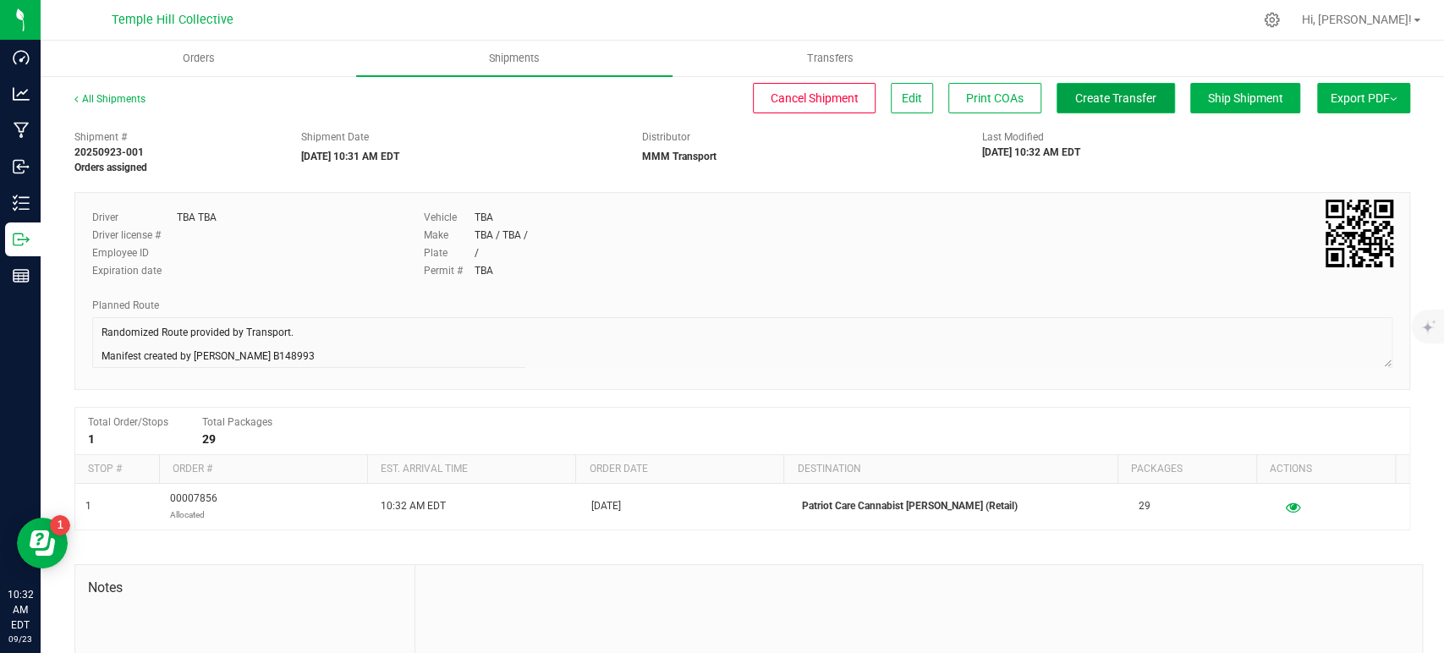
click at [1065, 113] on button "Create Transfer" at bounding box center [1116, 98] width 118 height 30
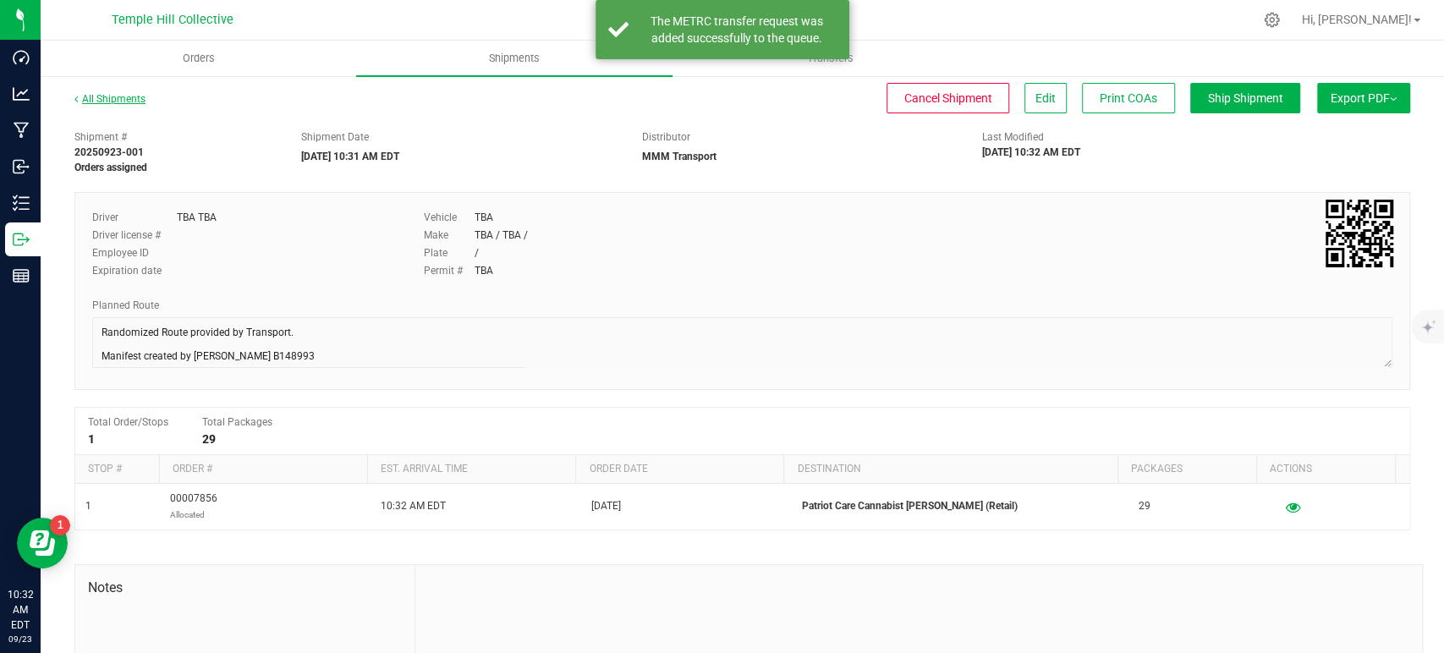
click at [116, 97] on link "All Shipments" at bounding box center [109, 99] width 71 height 12
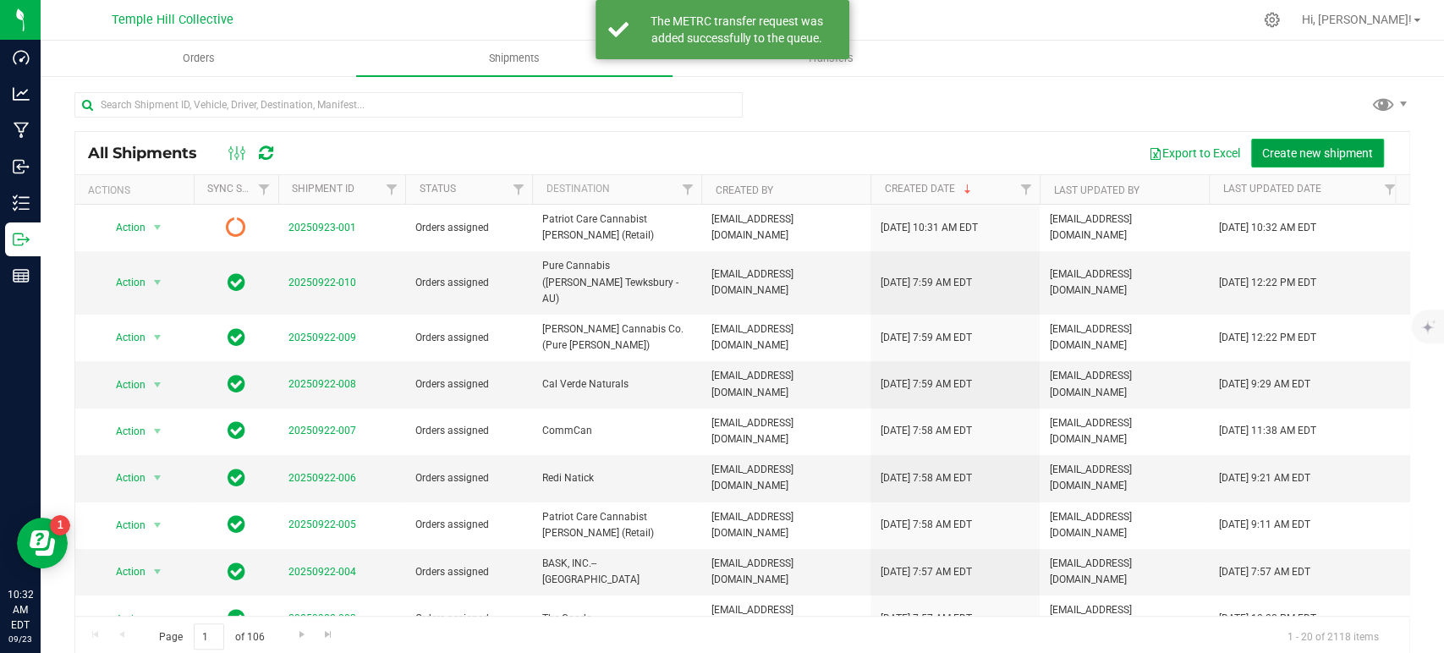
click at [1290, 151] on span "Create new shipment" at bounding box center [1317, 153] width 111 height 14
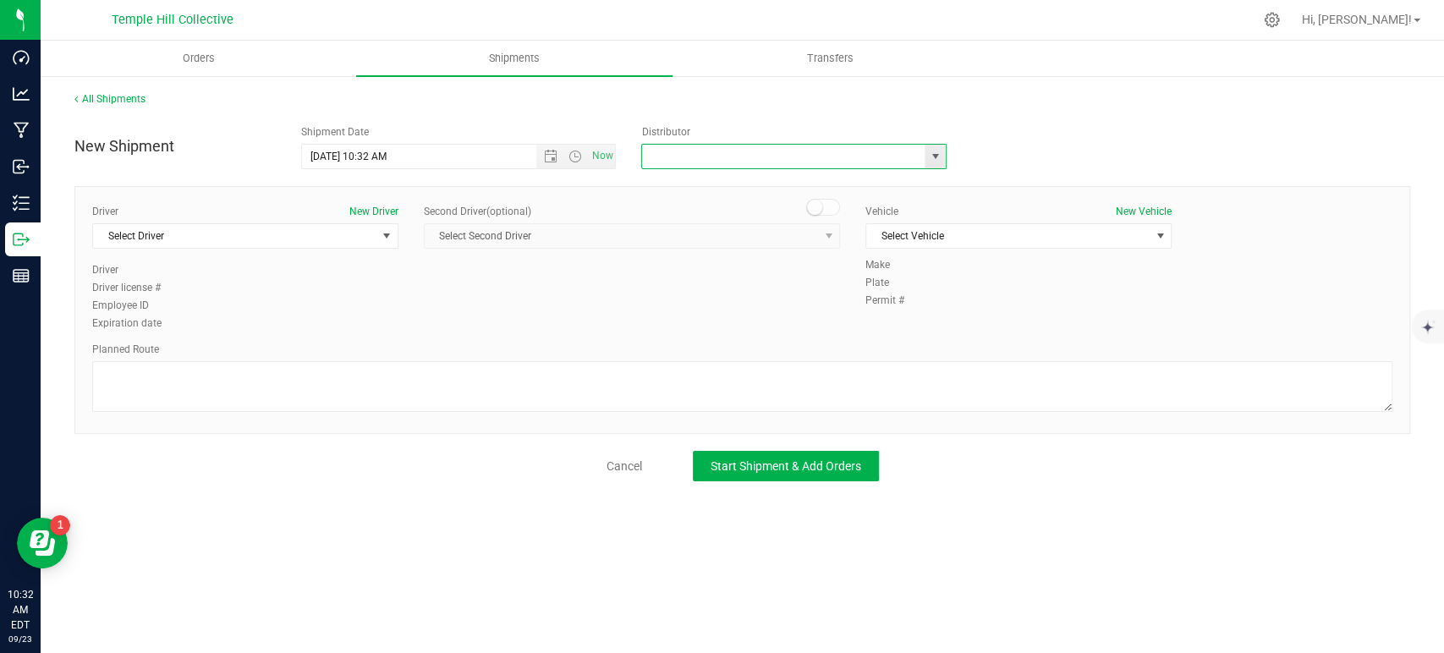
click at [708, 158] on input "text" at bounding box center [779, 157] width 274 height 24
click at [708, 173] on li "MMM Transport" at bounding box center [794, 185] width 304 height 25
type input "MMM Transport"
click at [366, 231] on span "Select Driver" at bounding box center [234, 236] width 283 height 24
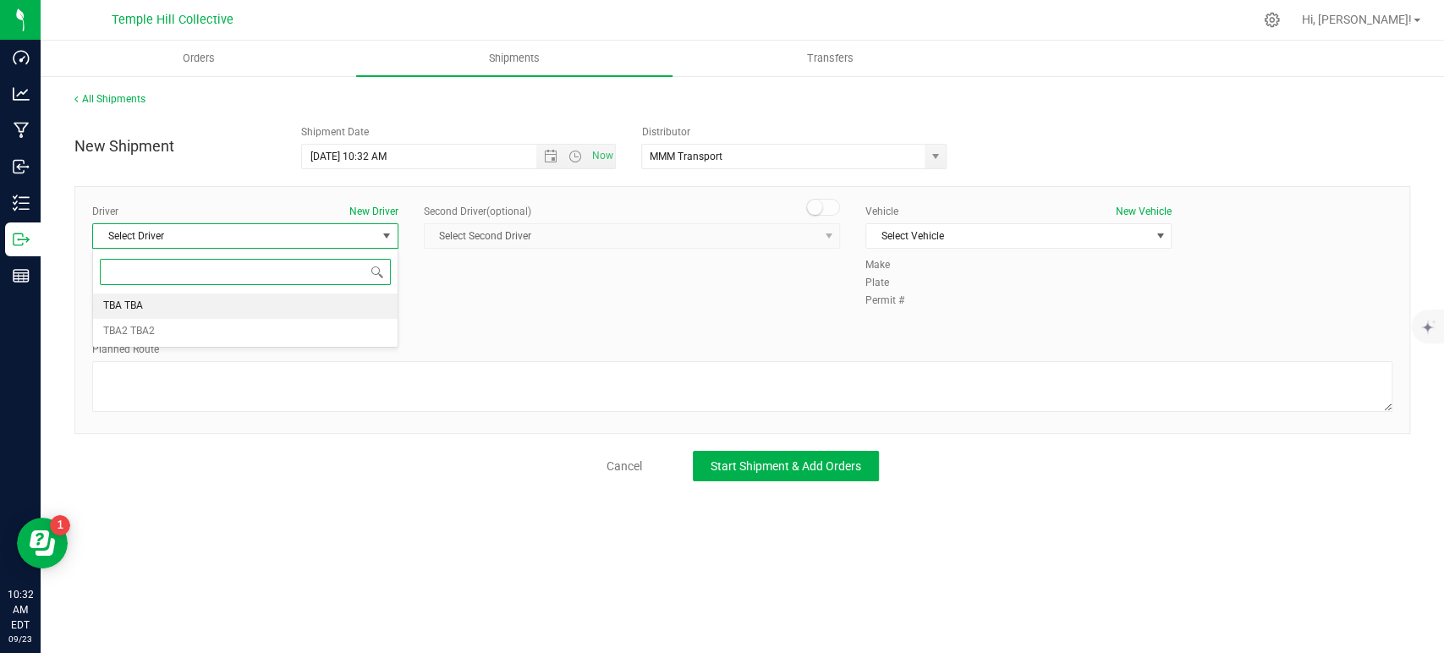
click at [196, 300] on li "TBA TBA" at bounding box center [245, 306] width 305 height 25
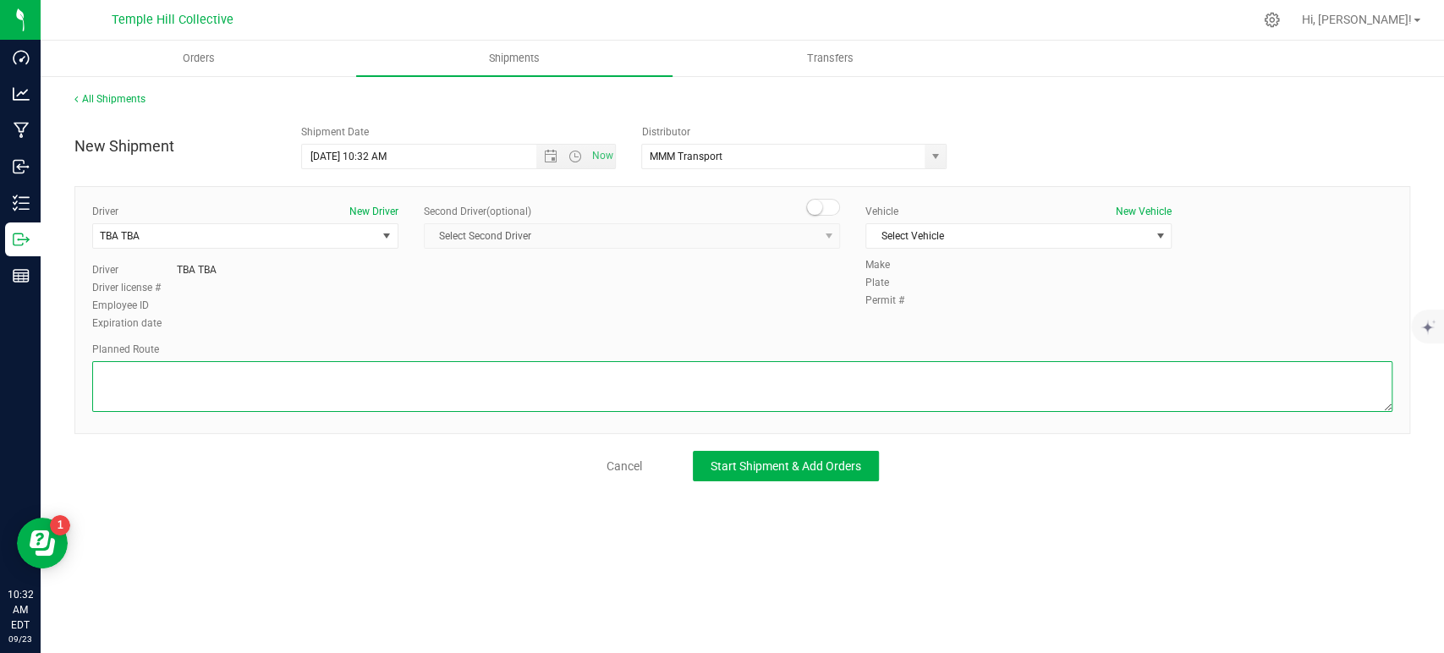
click at [216, 393] on textarea at bounding box center [742, 386] width 1300 height 51
paste textarea "Randomized Route provided by Transport. Manifest created by [PERSON_NAME] B1489…"
type textarea "Randomized Route provided by Transport. Manifest created by [PERSON_NAME] B1489…"
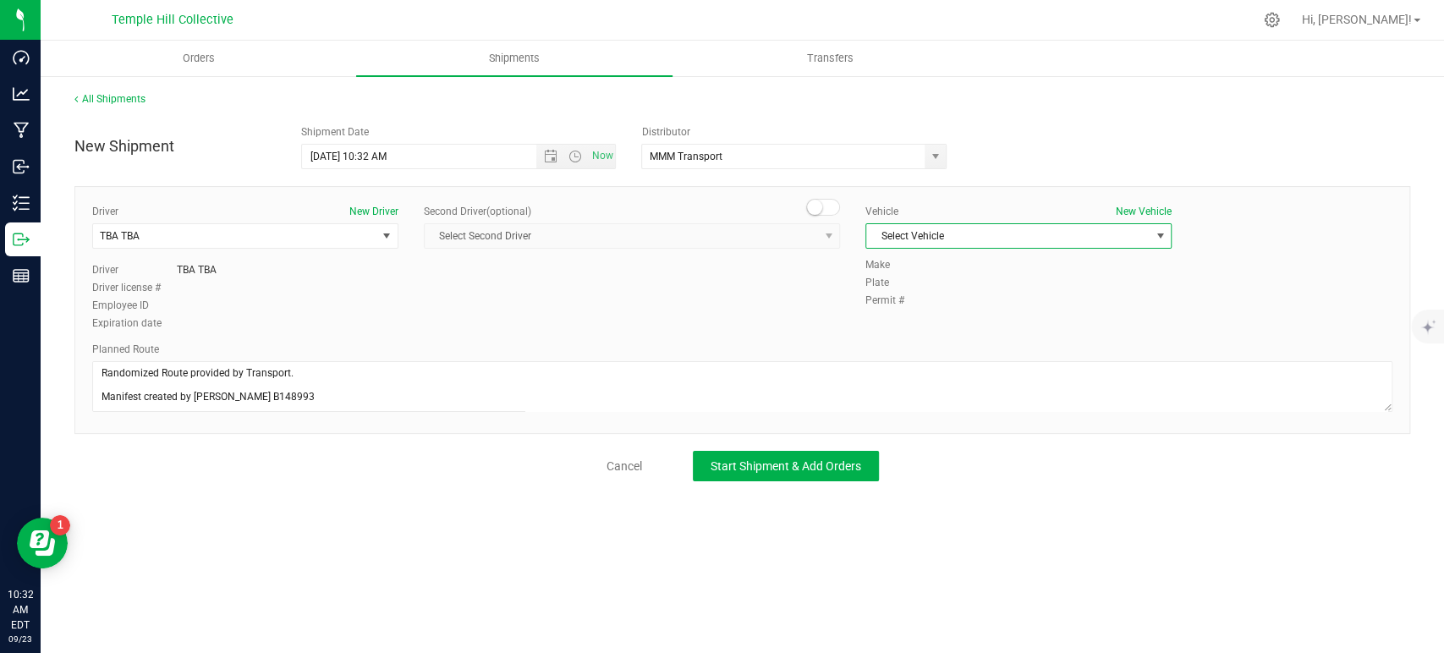
click at [939, 228] on span "Select Vehicle" at bounding box center [1007, 236] width 283 height 24
click at [920, 269] on li "TBA" at bounding box center [1018, 264] width 305 height 25
click at [801, 476] on button "Start Shipment & Add Orders" at bounding box center [786, 466] width 186 height 30
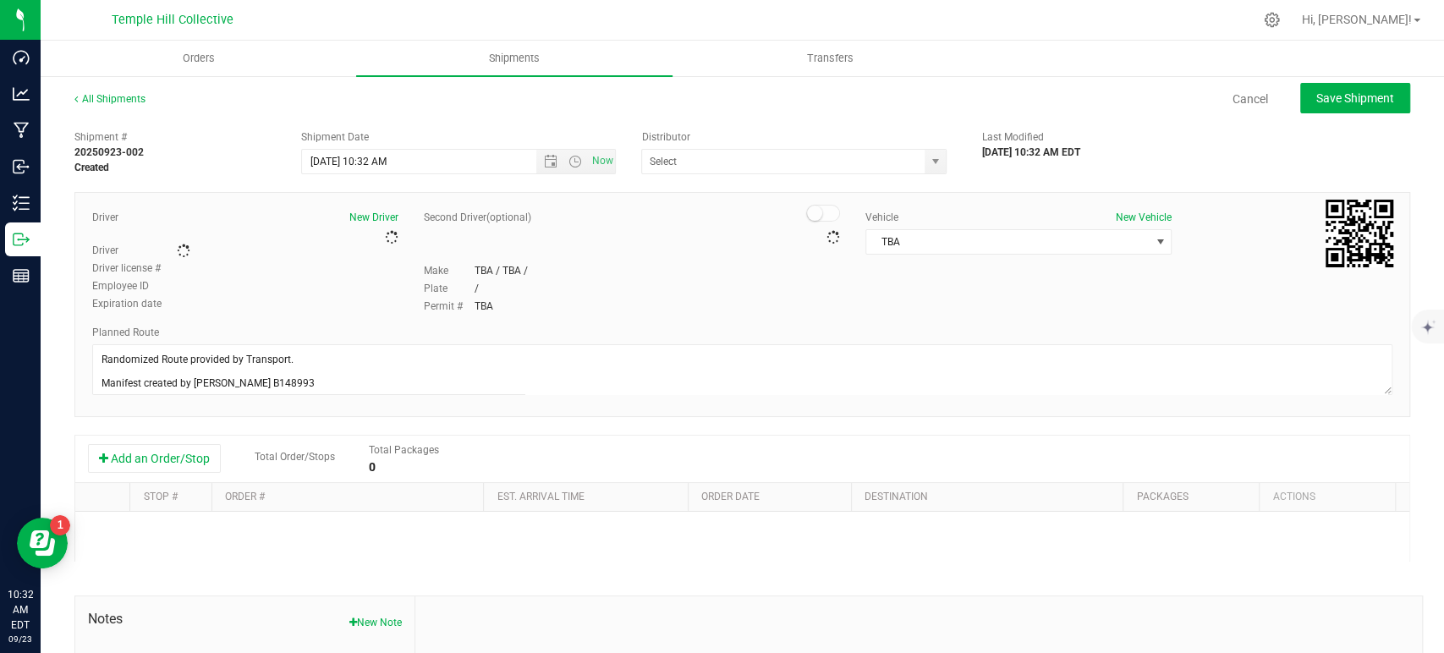
type input "MMM Transport"
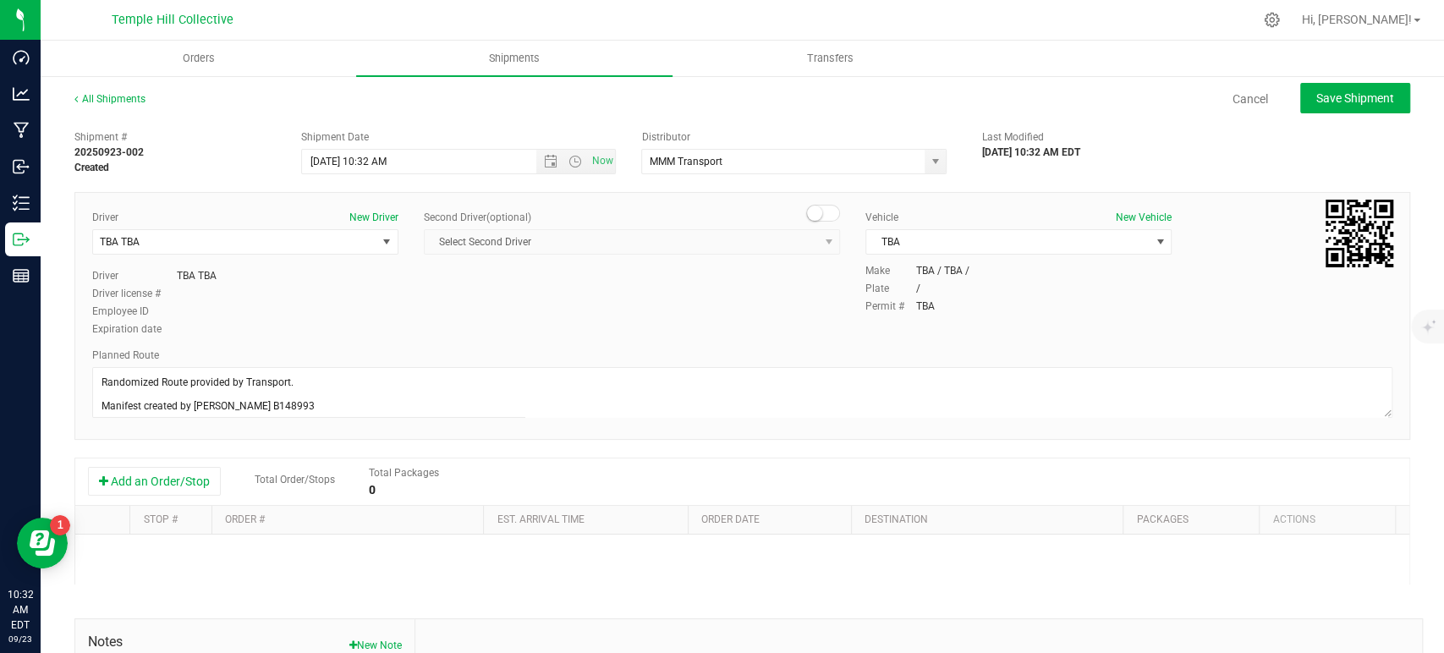
drag, startPoint x: 158, startPoint y: 492, endPoint x: 186, endPoint y: 504, distance: 30.7
click at [158, 492] on button "Add an Order/Stop" at bounding box center [154, 481] width 133 height 29
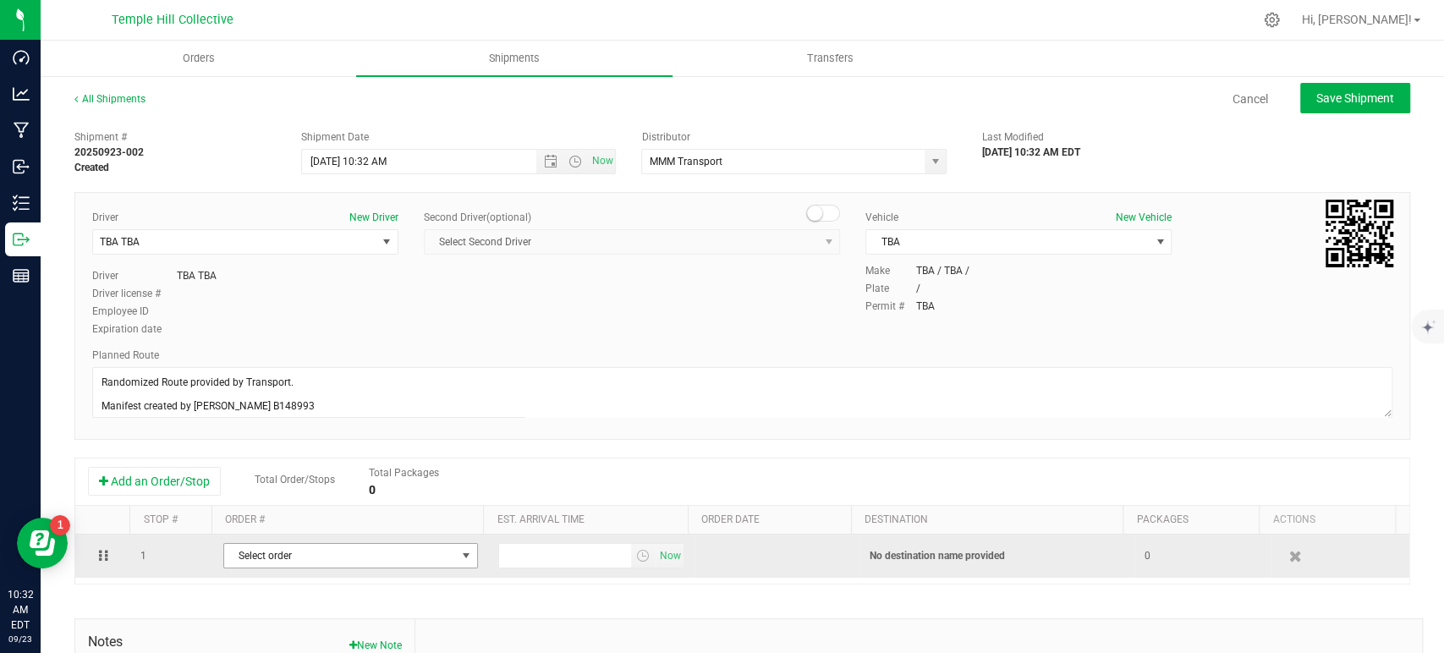
click at [271, 551] on span "Select order" at bounding box center [340, 556] width 232 height 24
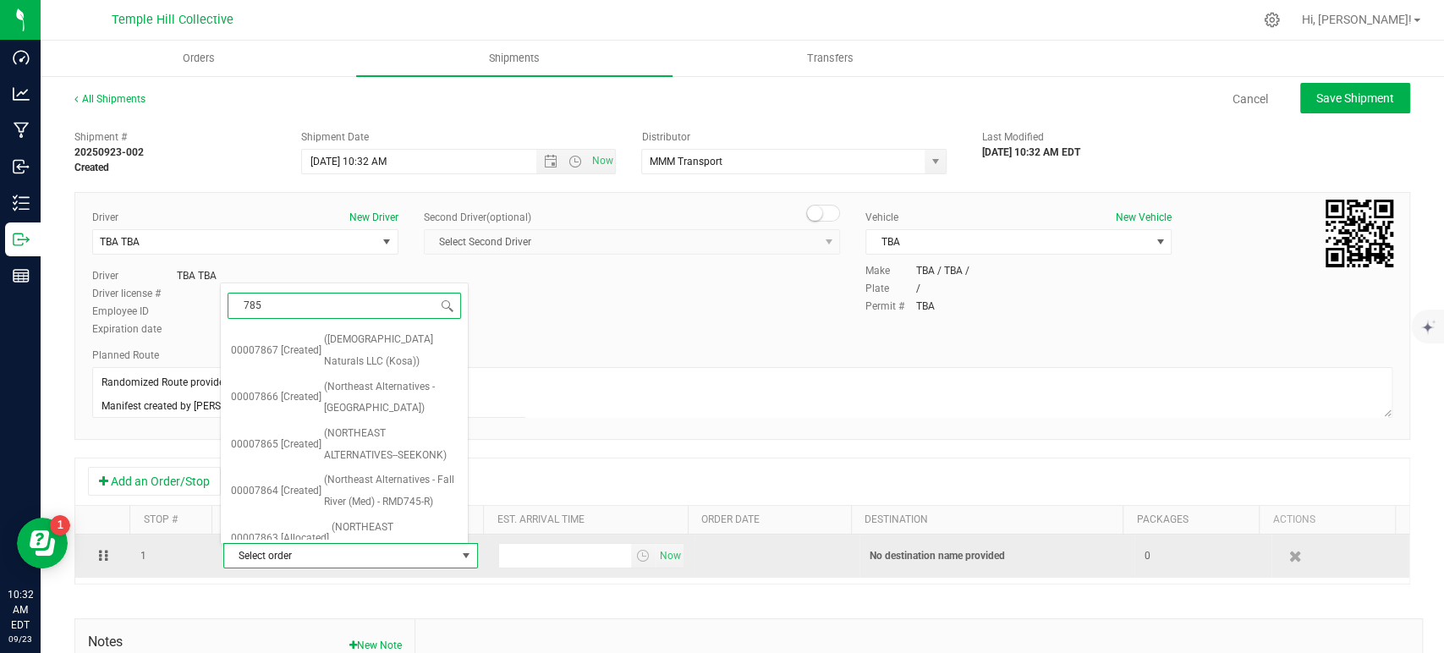
type input "7855"
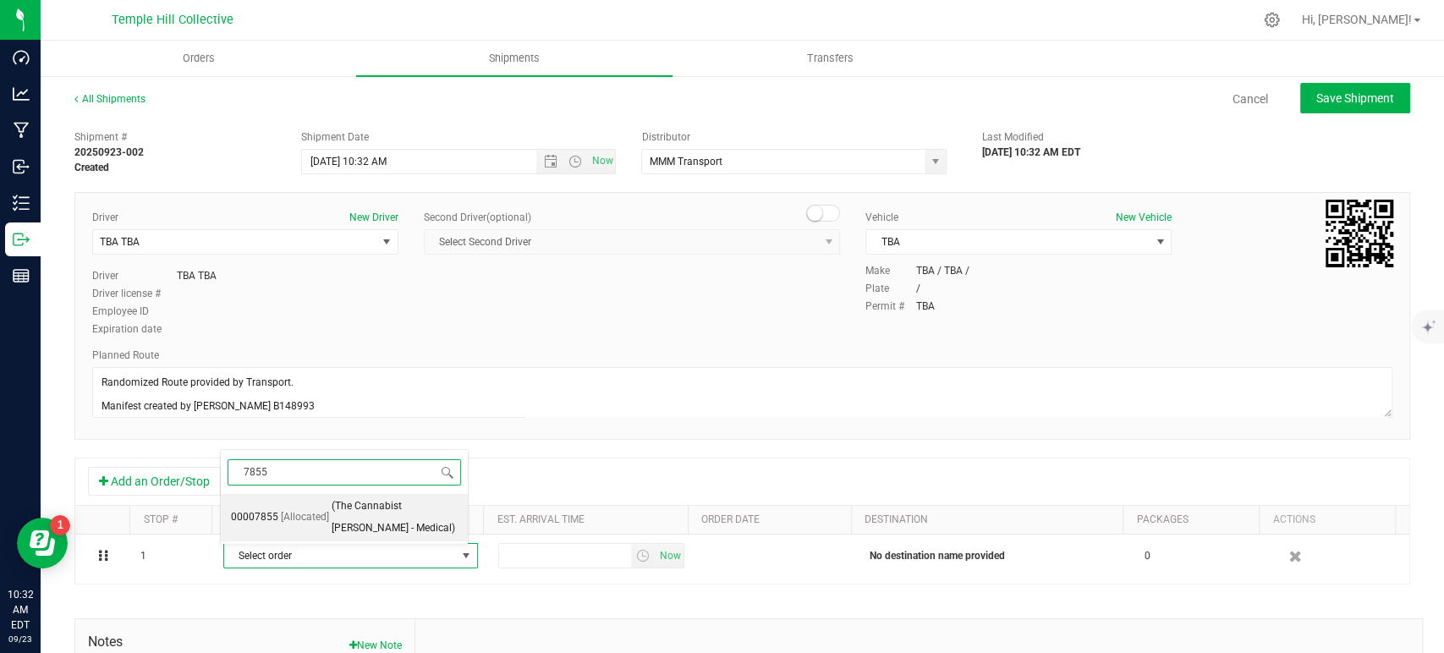
drag, startPoint x: 314, startPoint y: 506, endPoint x: 419, endPoint y: 526, distance: 106.9
click at [314, 508] on span "[Allocated]" at bounding box center [305, 518] width 48 height 22
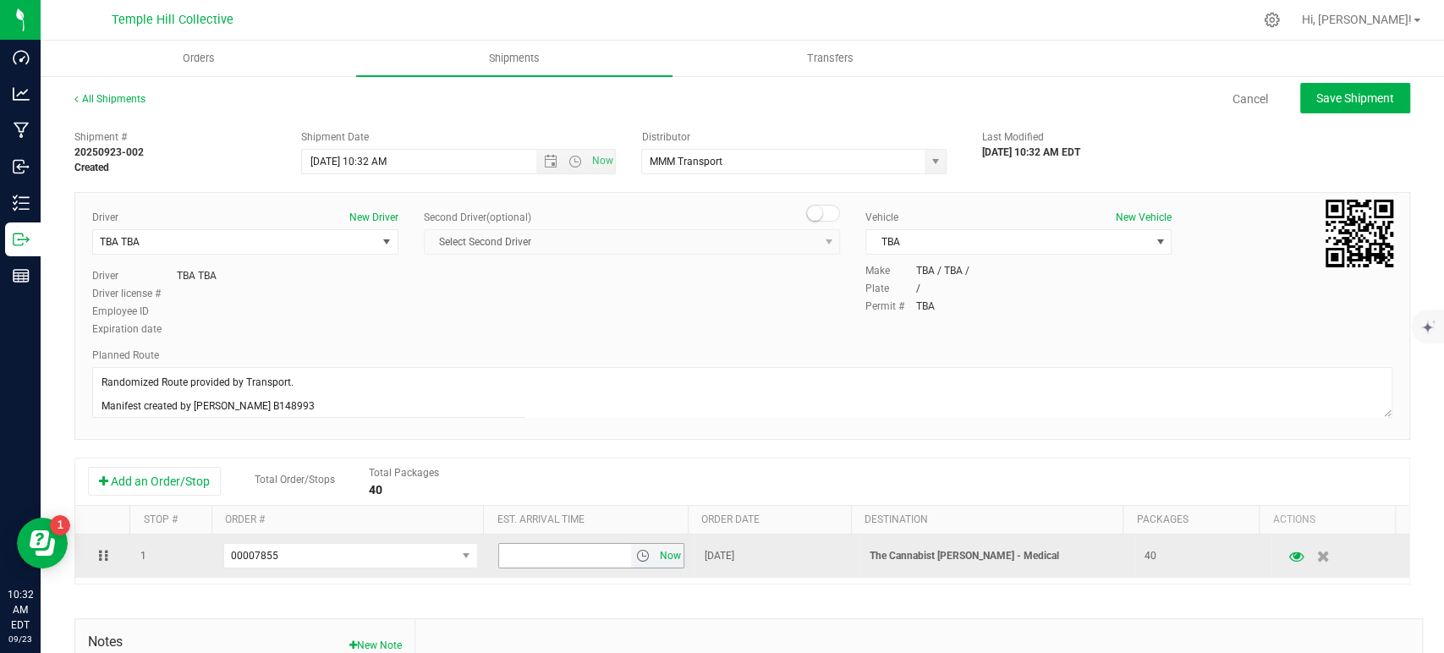
click at [668, 552] on span "Now" at bounding box center [670, 556] width 29 height 25
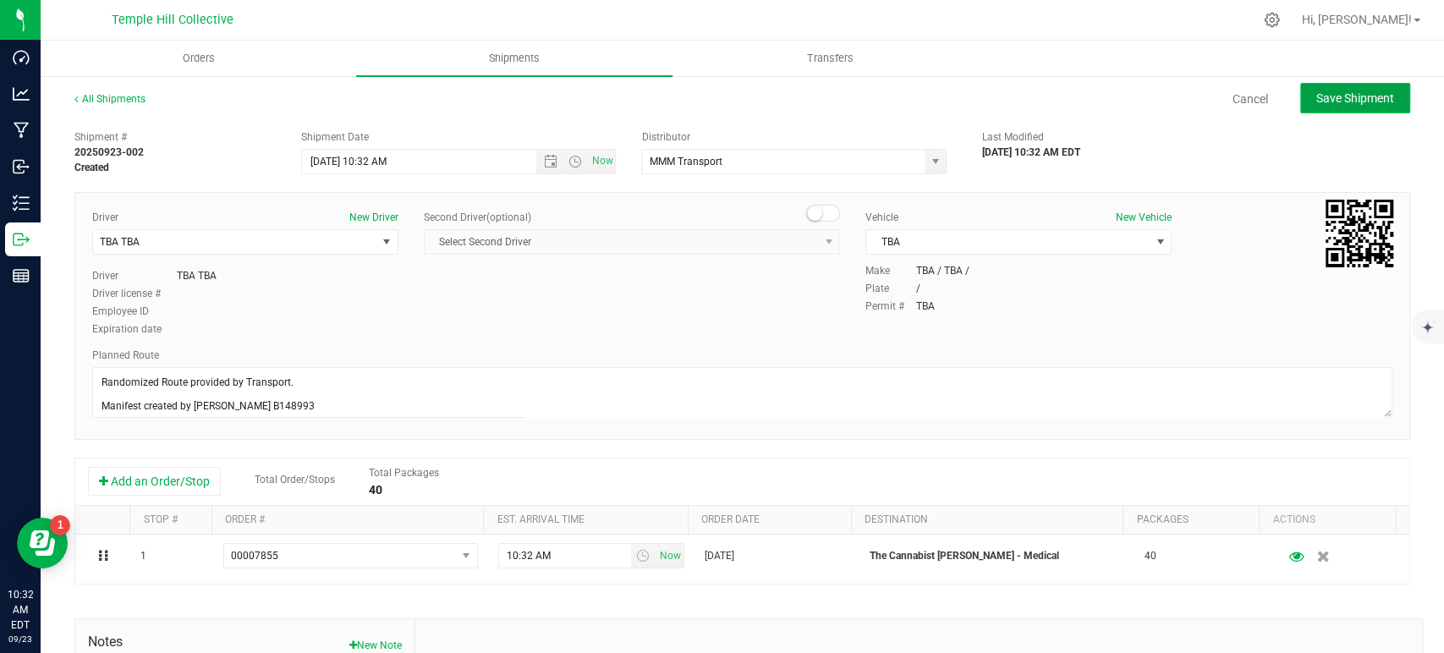
click at [1355, 89] on button "Save Shipment" at bounding box center [1355, 98] width 110 height 30
type input "[DATE] 2:32 PM"
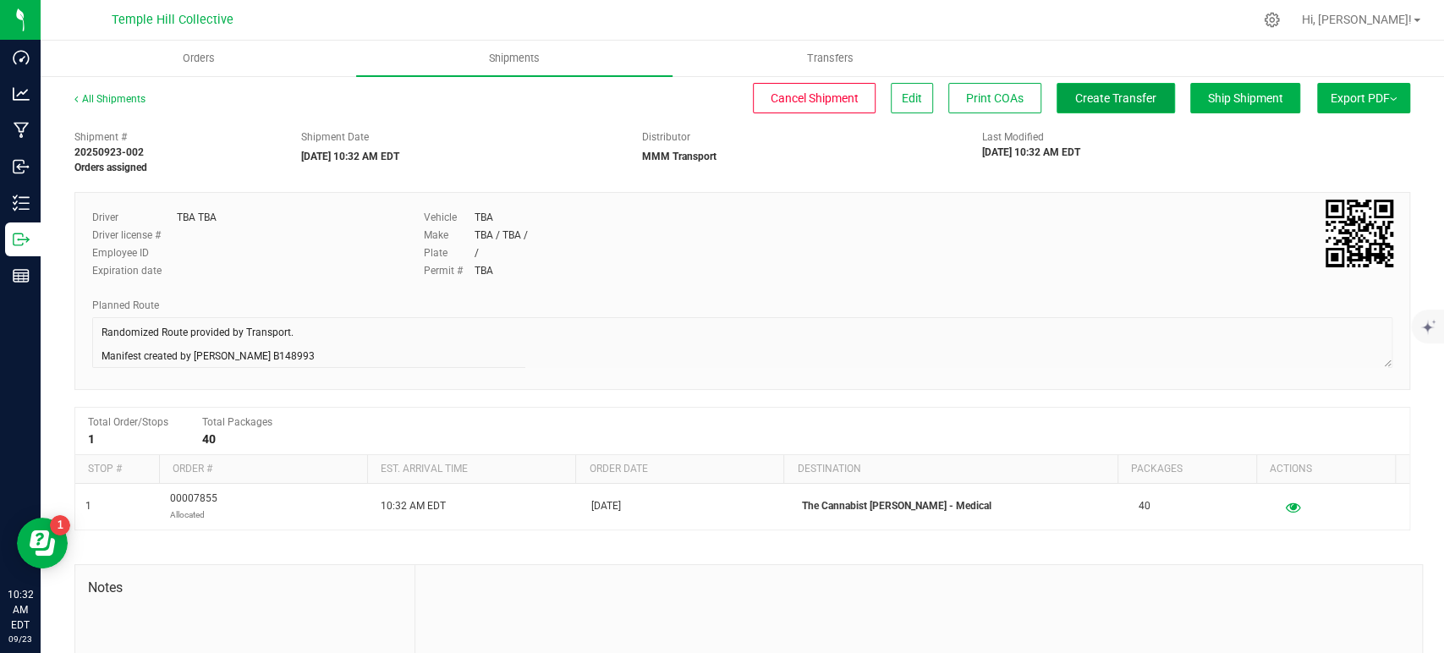
click at [1096, 102] on span "Create Transfer" at bounding box center [1115, 98] width 81 height 14
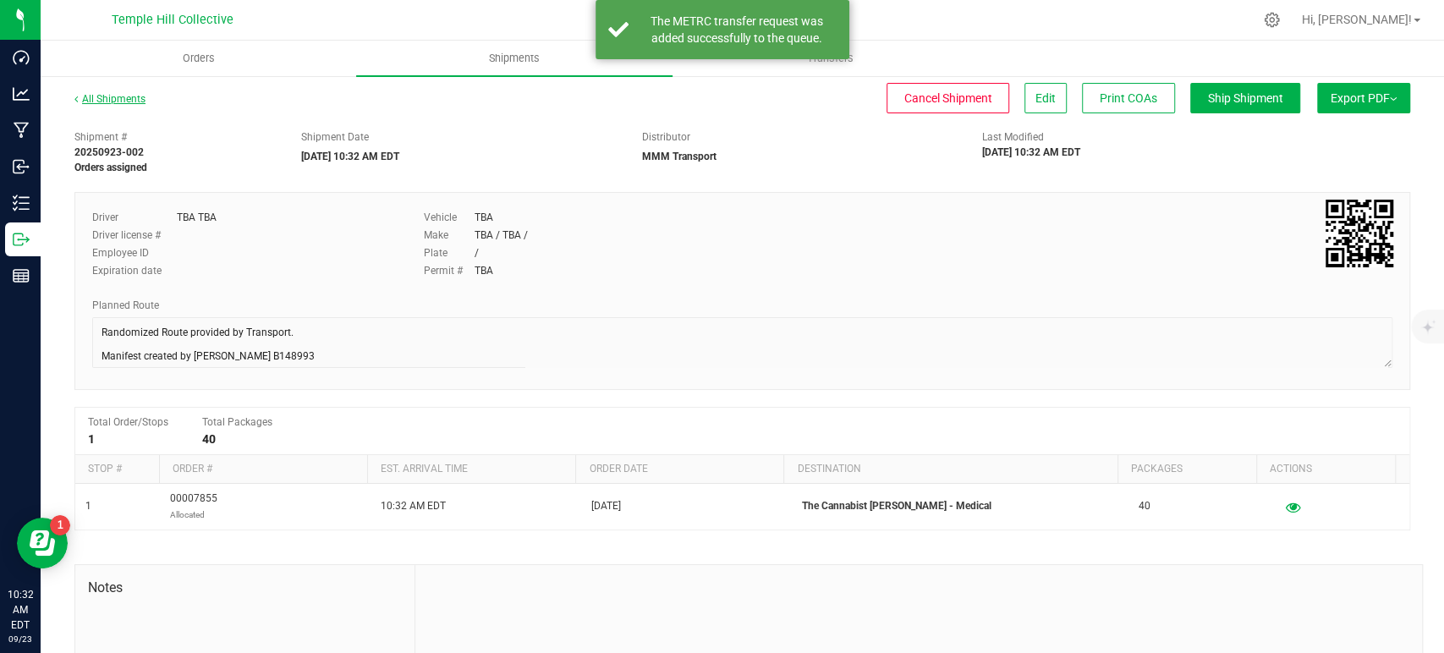
click at [109, 104] on link "All Shipments" at bounding box center [109, 99] width 71 height 12
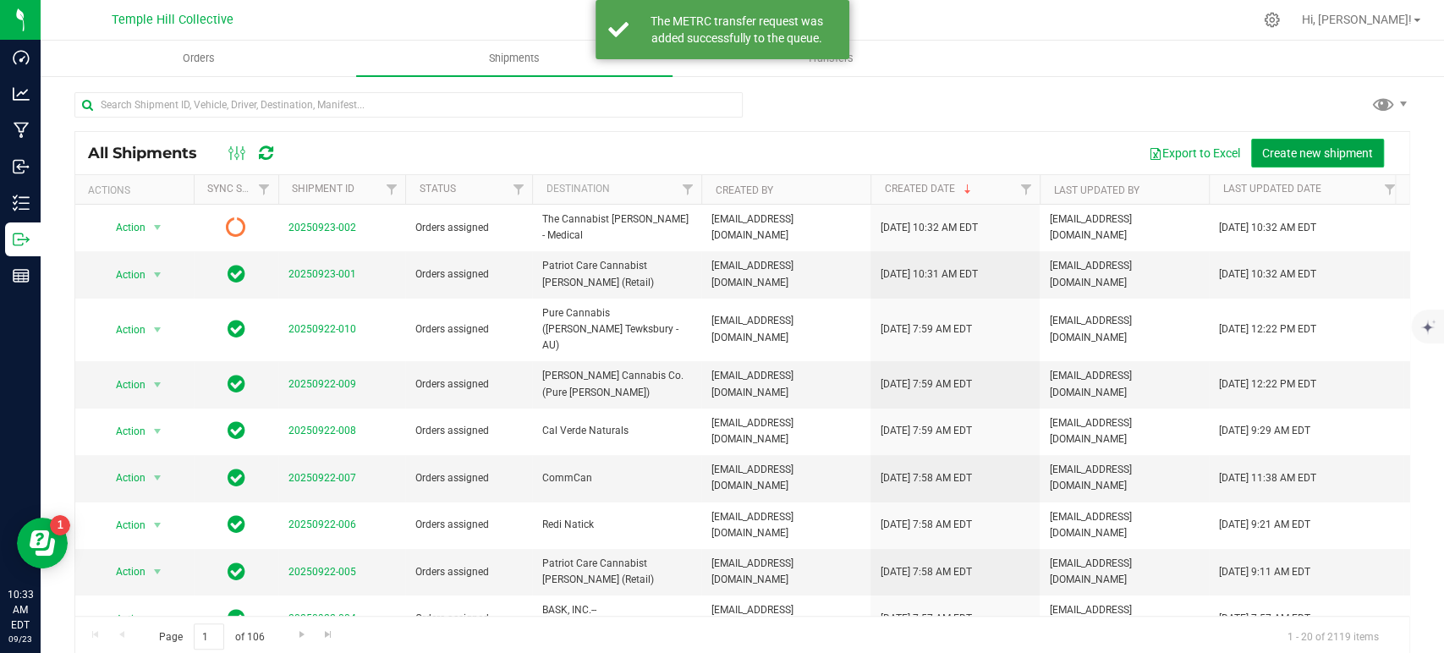
click at [1277, 147] on span "Create new shipment" at bounding box center [1317, 153] width 111 height 14
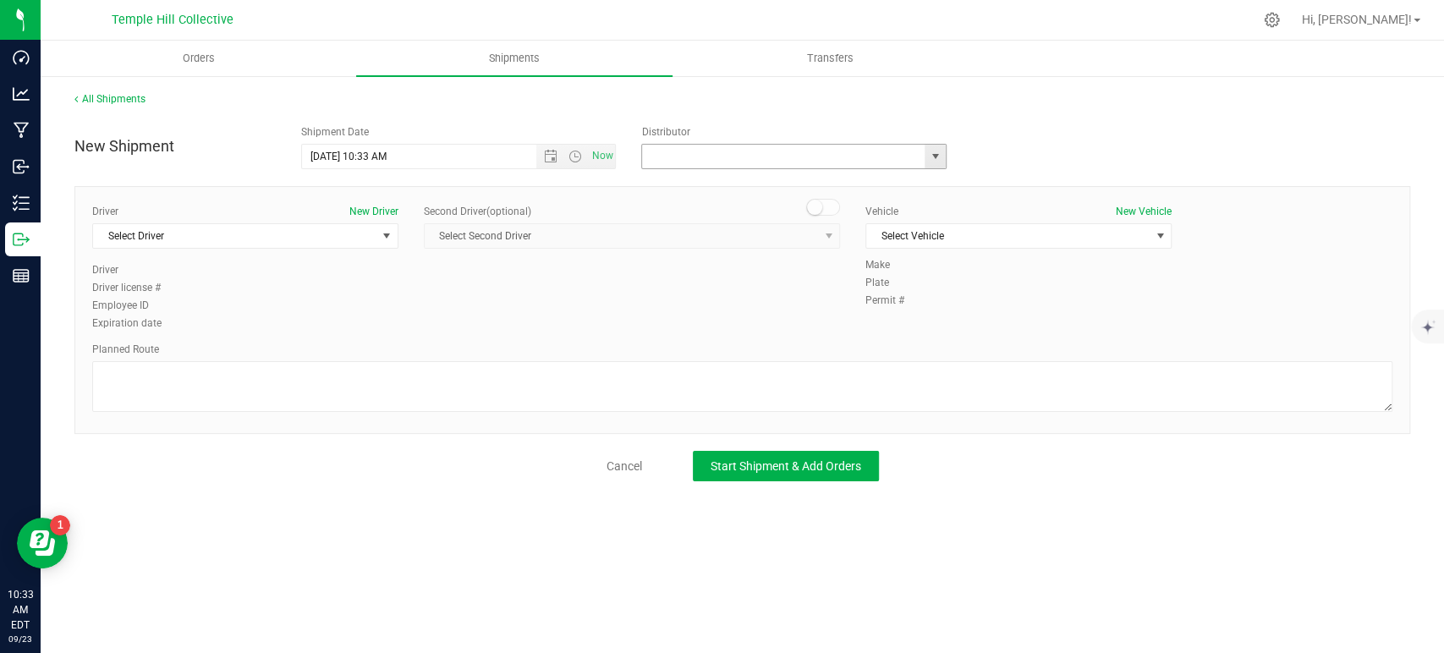
click at [809, 154] on input "text" at bounding box center [779, 157] width 274 height 24
click at [801, 186] on li "MMM Transport" at bounding box center [794, 185] width 304 height 25
type input "MMM Transport"
click at [299, 241] on span "Select Driver" at bounding box center [234, 236] width 283 height 24
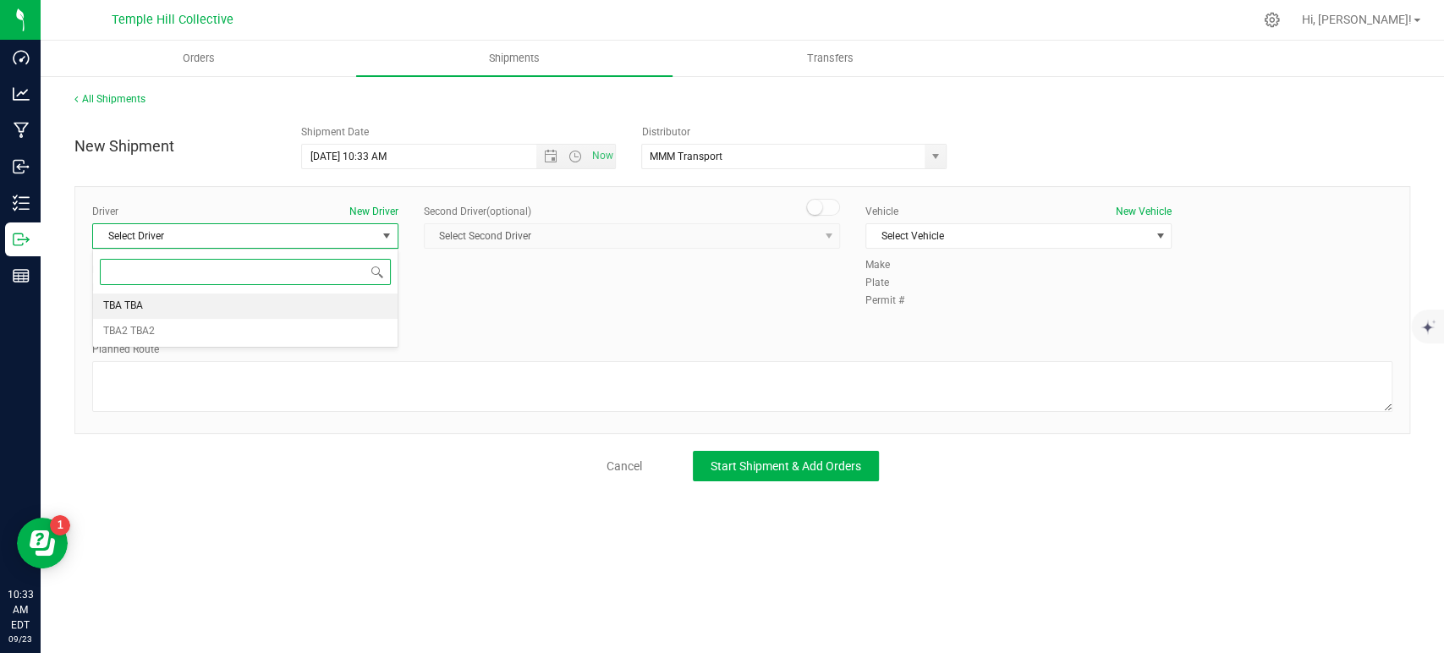
click at [276, 283] on input at bounding box center [245, 272] width 291 height 26
click at [284, 313] on li "TBA TBA" at bounding box center [245, 306] width 305 height 25
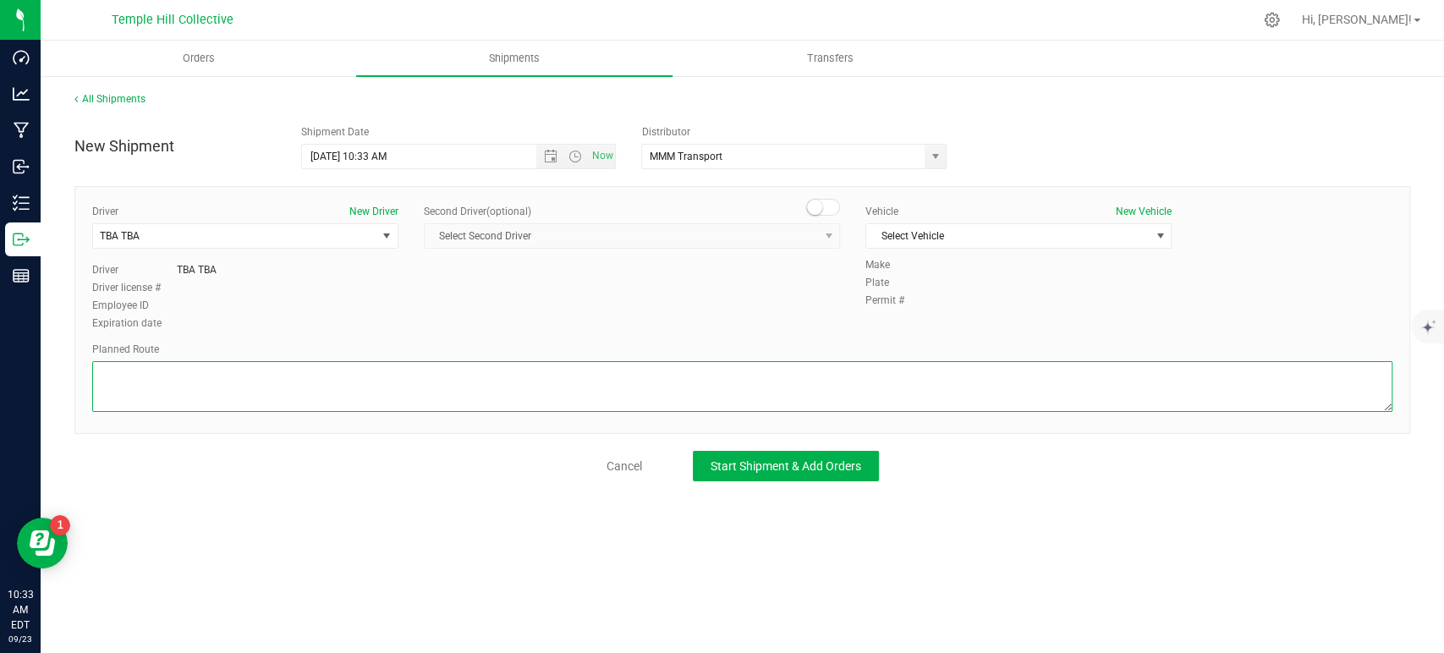
click at [311, 382] on textarea at bounding box center [742, 386] width 1300 height 51
paste textarea "Randomized Route provided by Transport. Manifest created by [PERSON_NAME] B1489…"
type textarea "Randomized Route provided by Transport. Manifest created by [PERSON_NAME] B1489…"
click at [903, 241] on span "Select Vehicle" at bounding box center [1007, 236] width 283 height 24
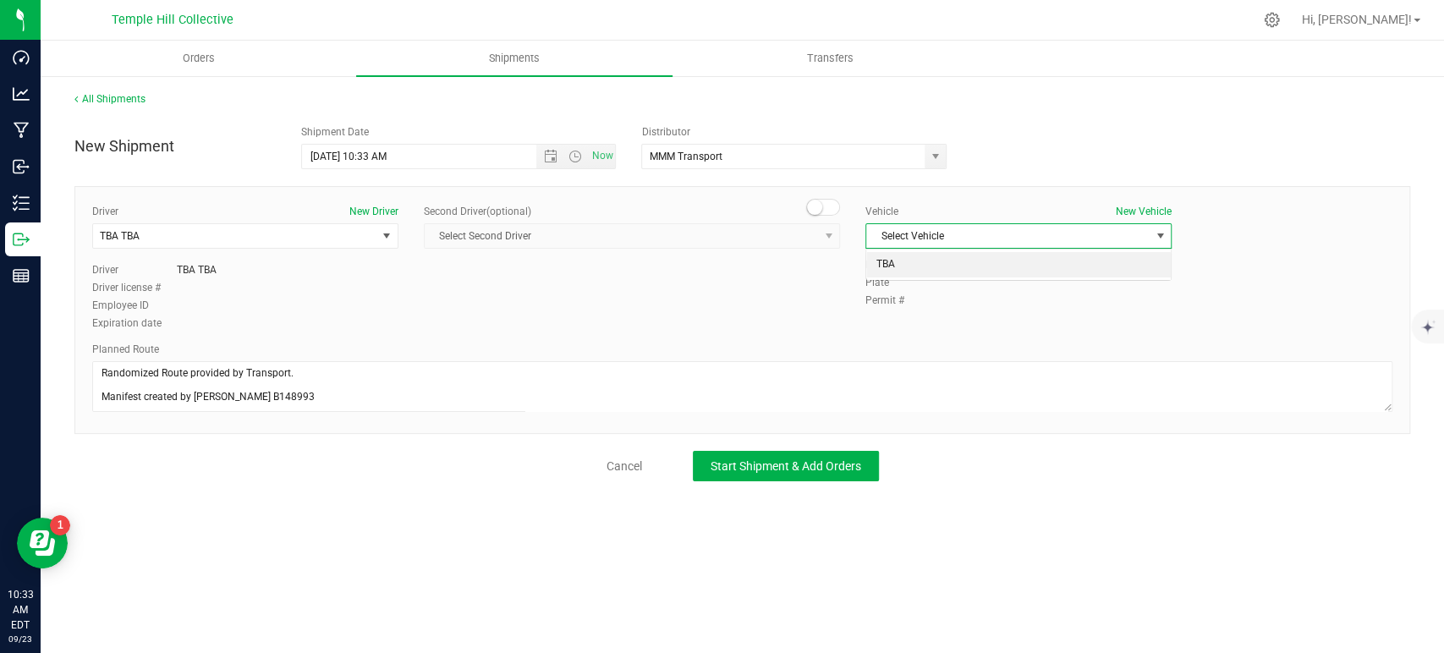
click at [893, 265] on li "TBA" at bounding box center [1018, 264] width 305 height 25
click at [766, 472] on span "Start Shipment & Add Orders" at bounding box center [786, 466] width 151 height 14
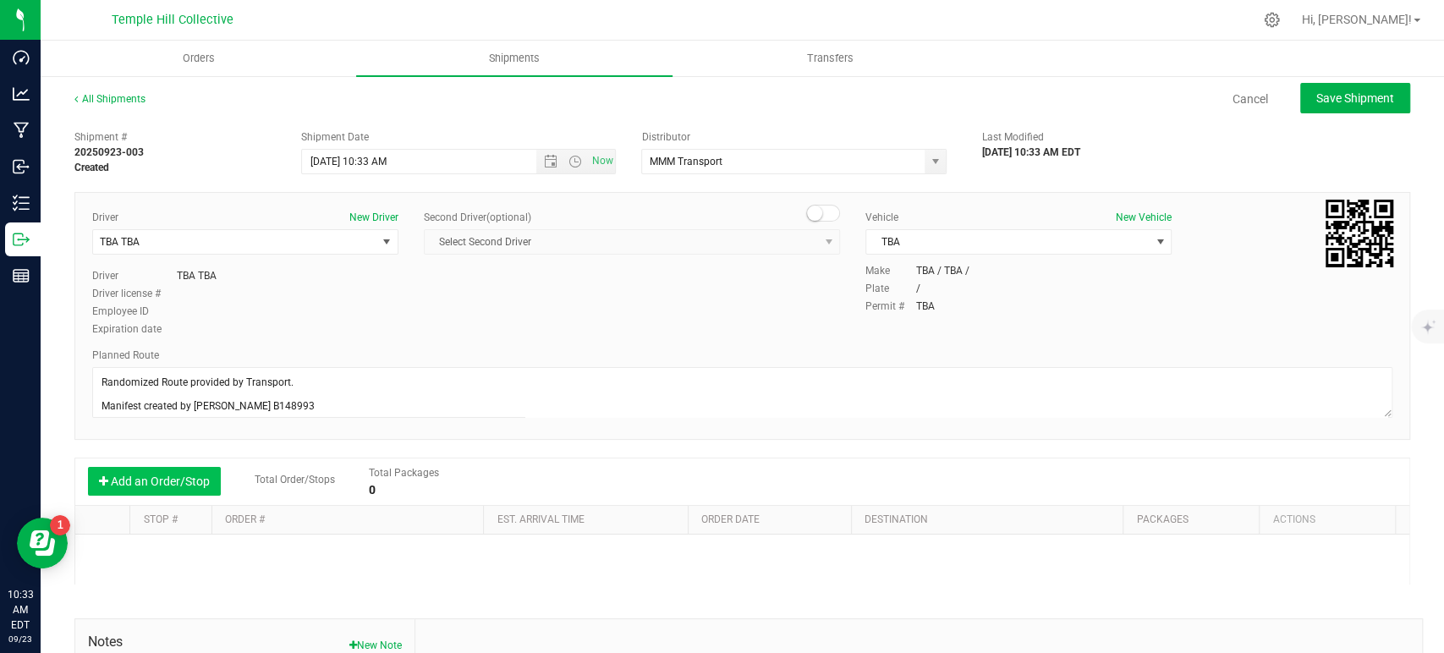
click at [195, 483] on button "Add an Order/Stop" at bounding box center [154, 481] width 133 height 29
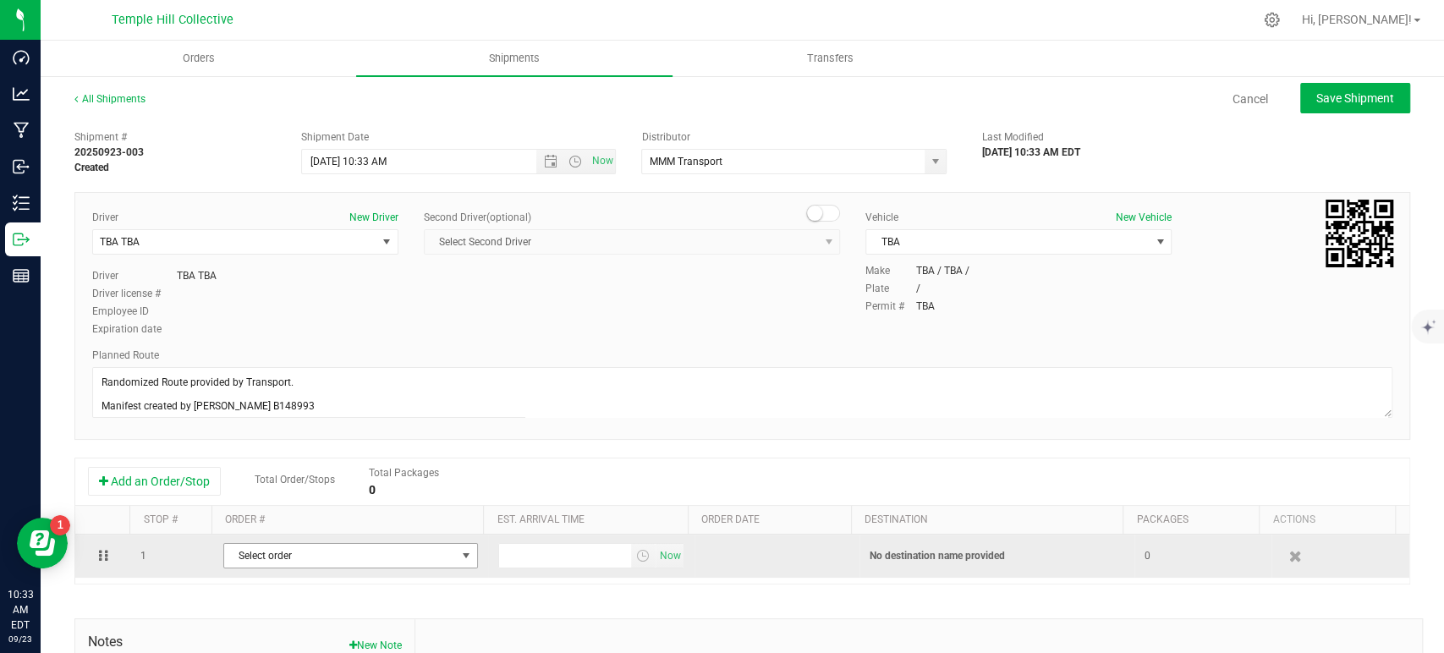
click at [310, 557] on span "Select order" at bounding box center [340, 556] width 232 height 24
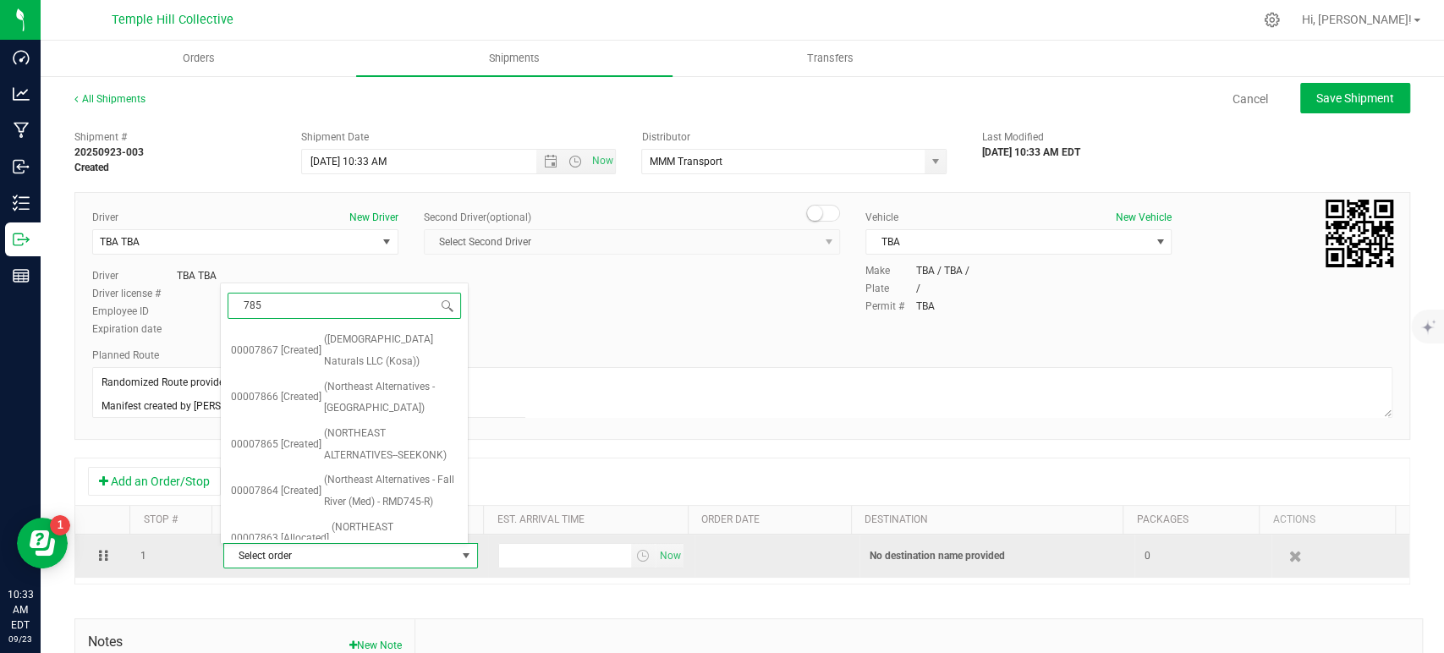
type input "7857"
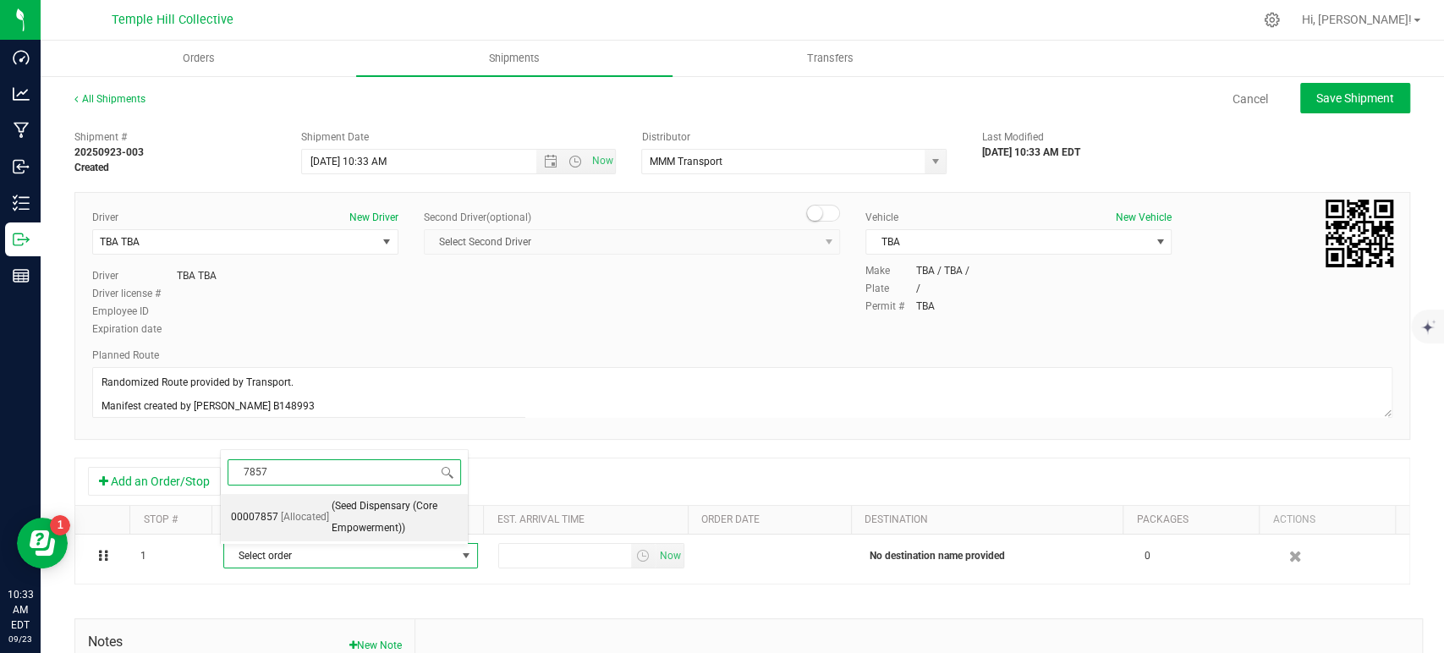
click at [340, 517] on span "(Seed Dispensary (Core Empowerment))" at bounding box center [395, 517] width 126 height 43
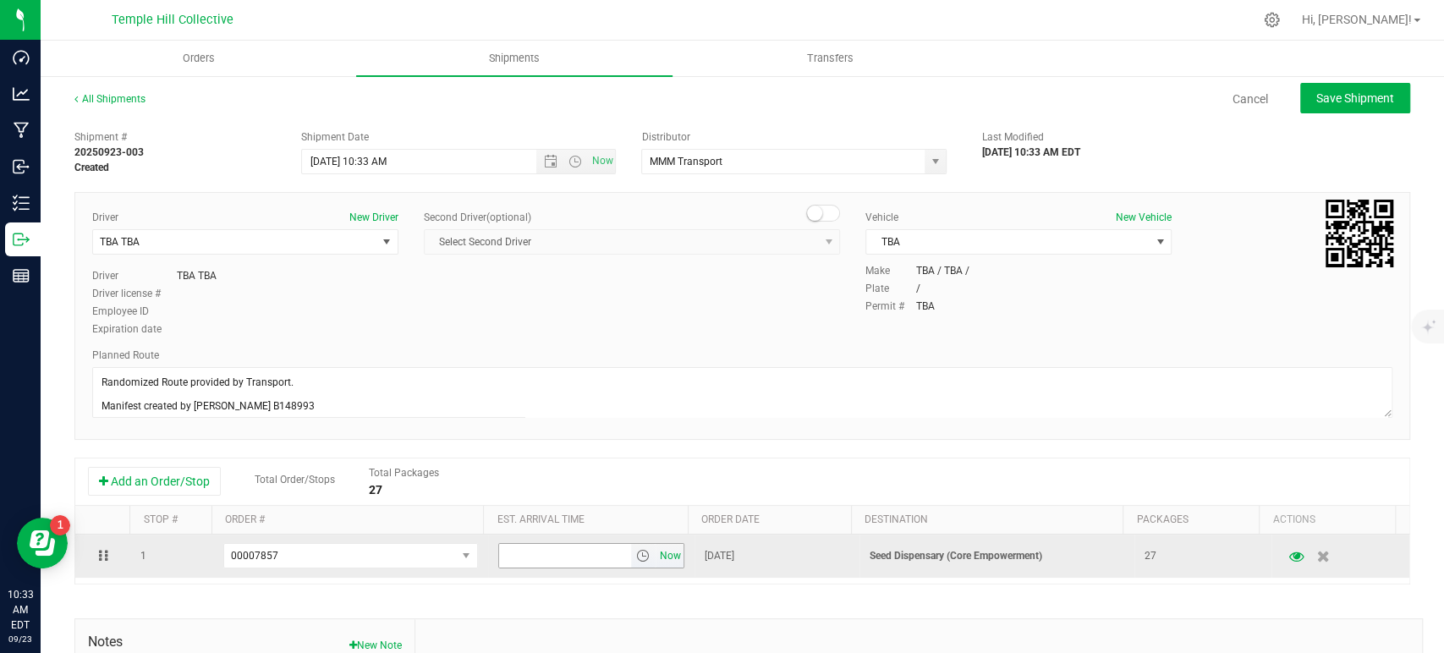
click at [657, 553] on span "Now" at bounding box center [670, 556] width 29 height 25
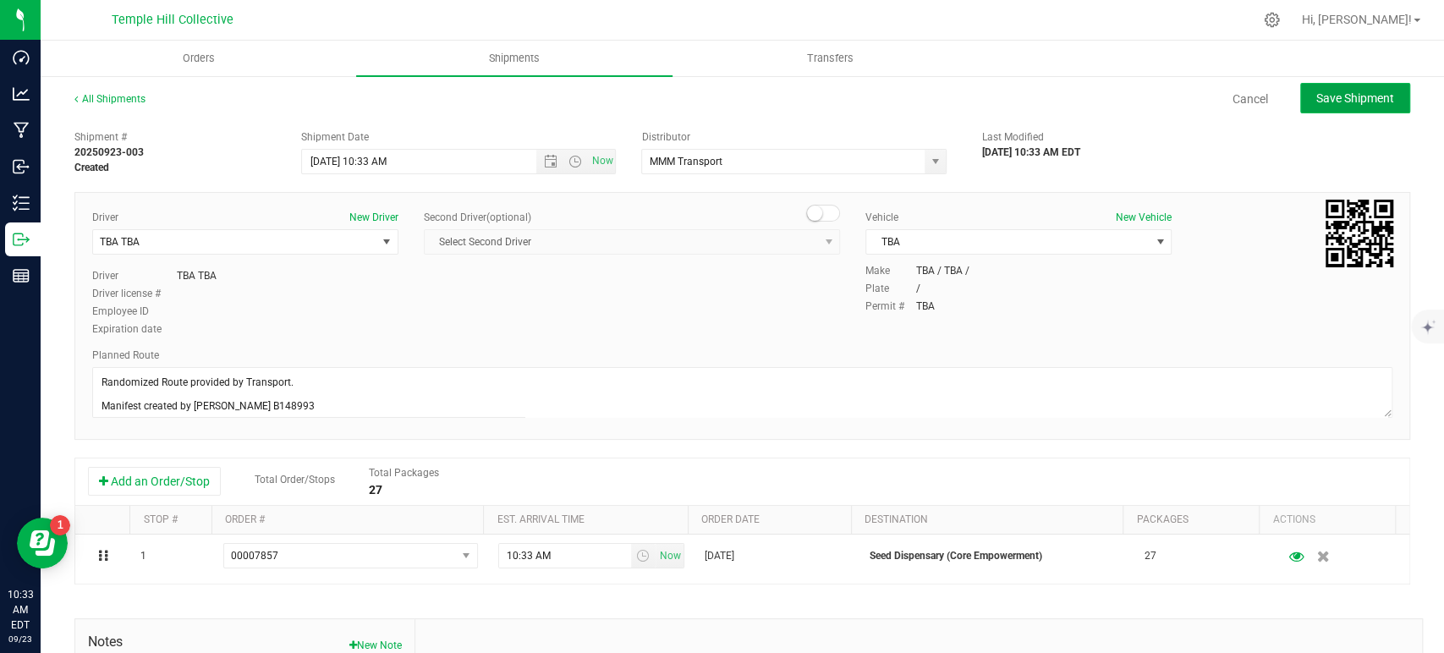
click at [1333, 99] on span "Save Shipment" at bounding box center [1355, 98] width 78 height 14
type input "[DATE] 2:33 PM"
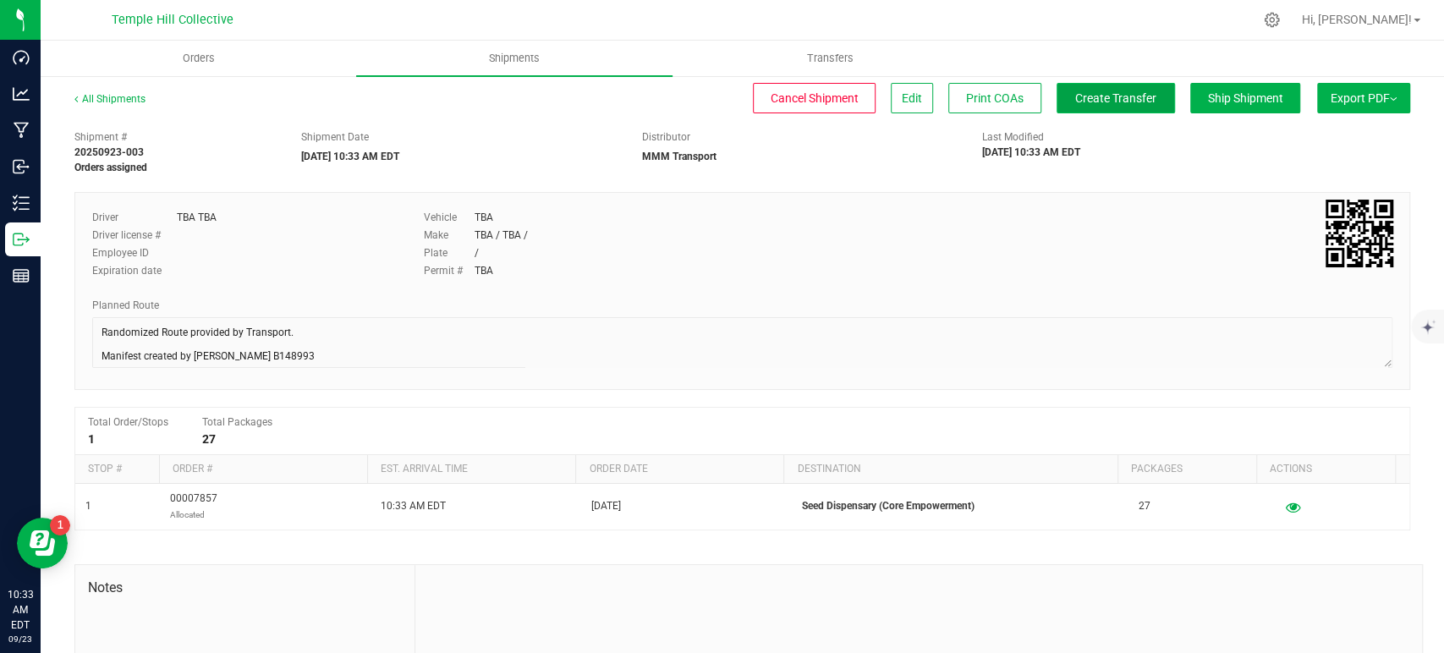
click at [1075, 92] on span "Create Transfer" at bounding box center [1115, 98] width 81 height 14
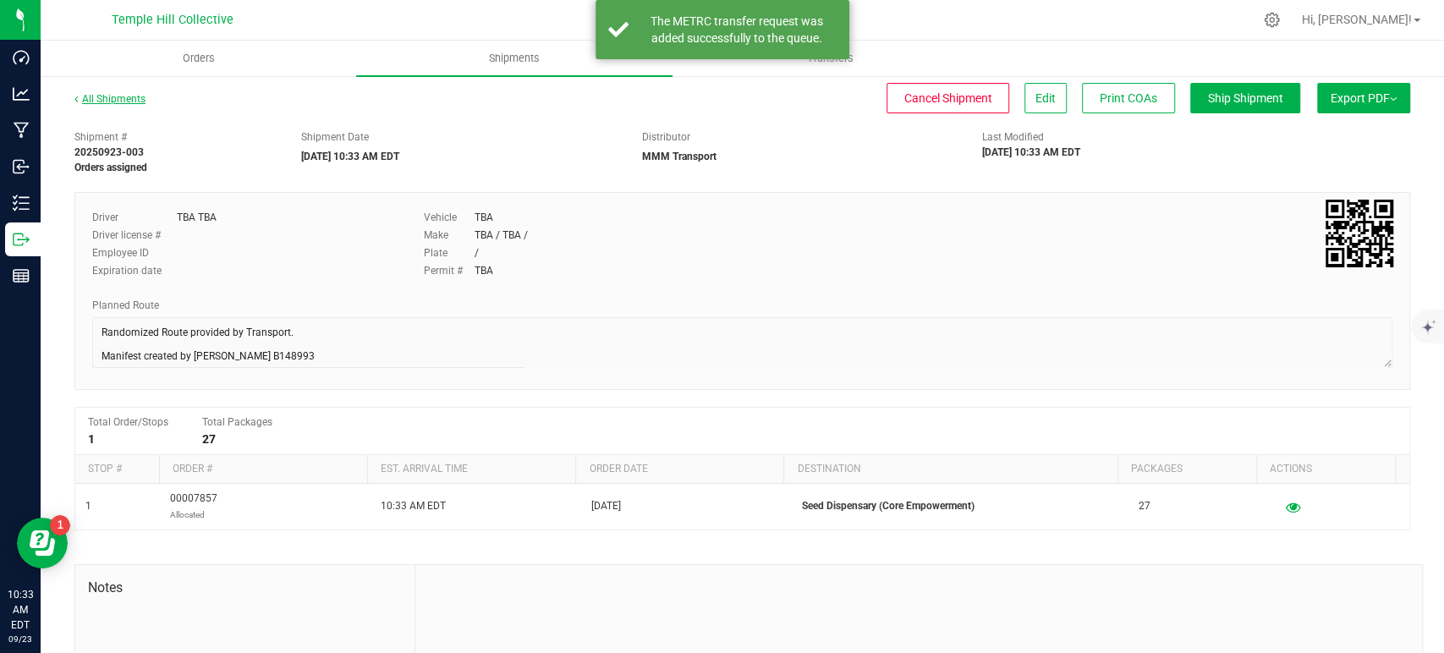
click at [88, 102] on link "All Shipments" at bounding box center [109, 99] width 71 height 12
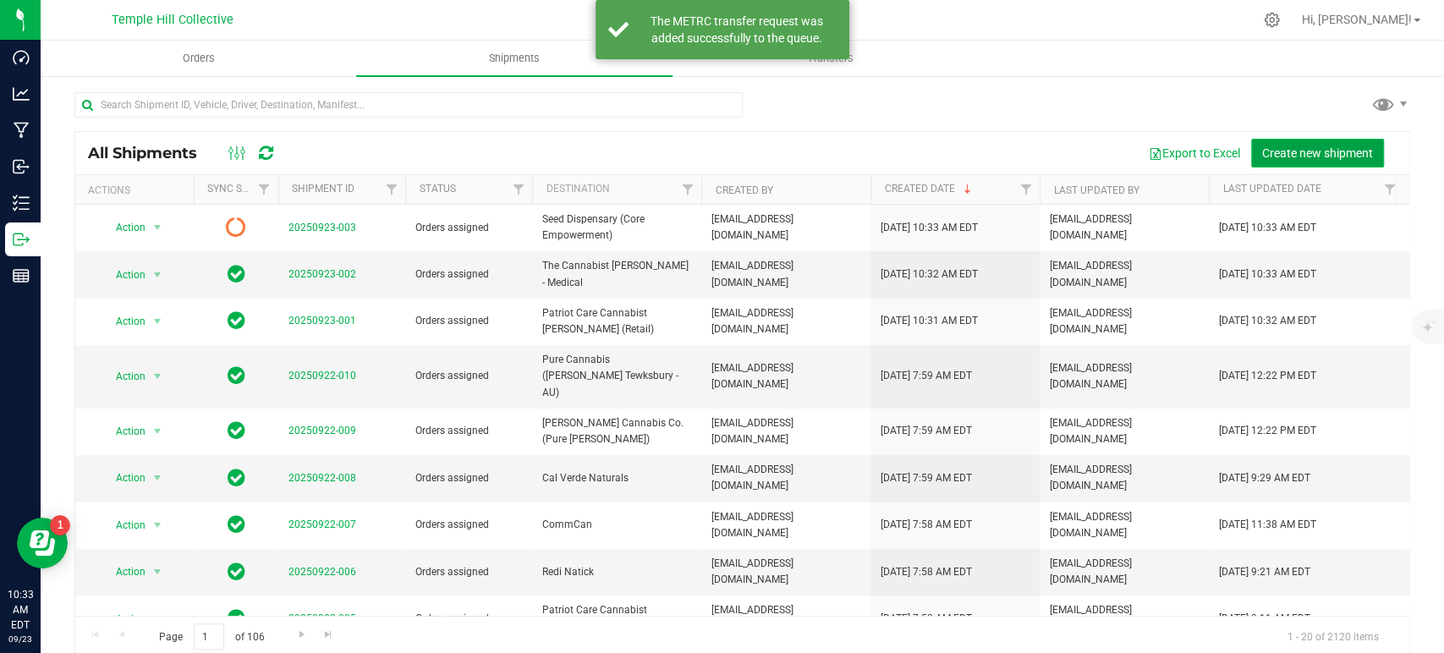
click at [1292, 149] on span "Create new shipment" at bounding box center [1317, 153] width 111 height 14
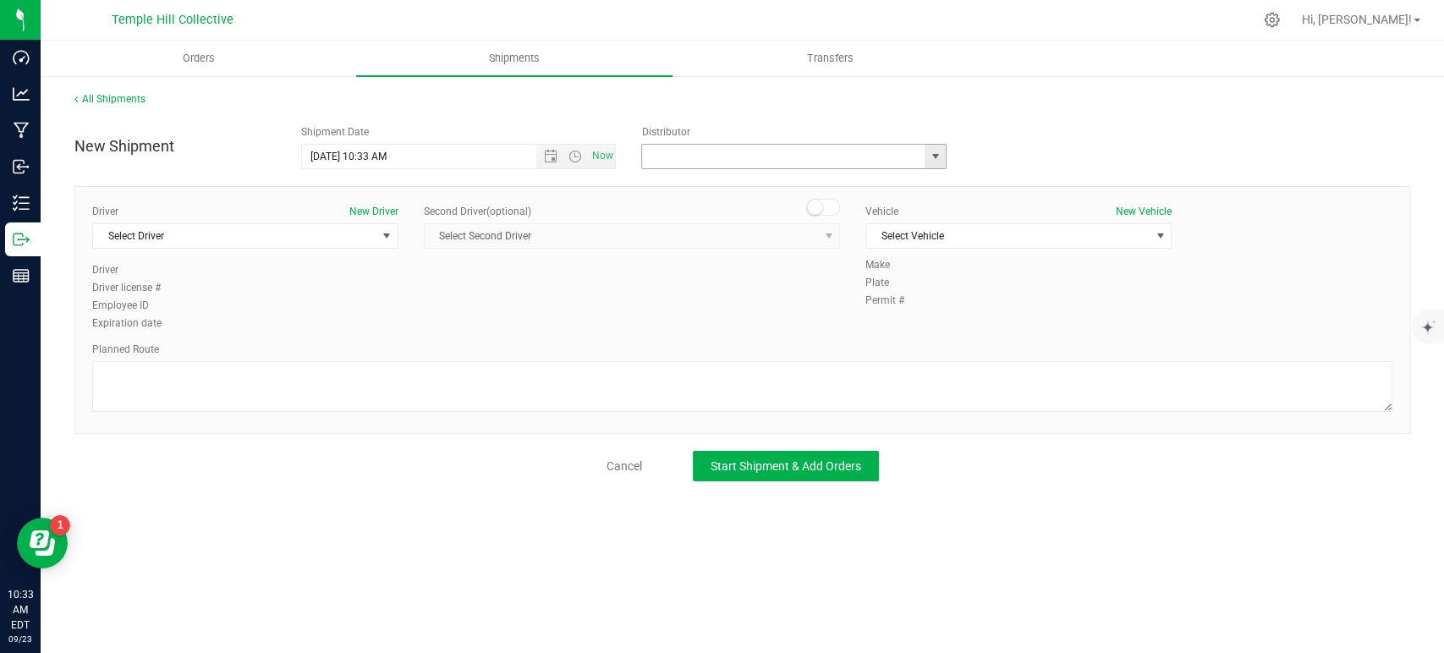
click at [754, 158] on input "text" at bounding box center [779, 157] width 274 height 24
click at [746, 190] on li "MMM Transport" at bounding box center [794, 185] width 304 height 25
type input "MMM Transport"
click at [299, 242] on span "Select Driver" at bounding box center [234, 236] width 283 height 24
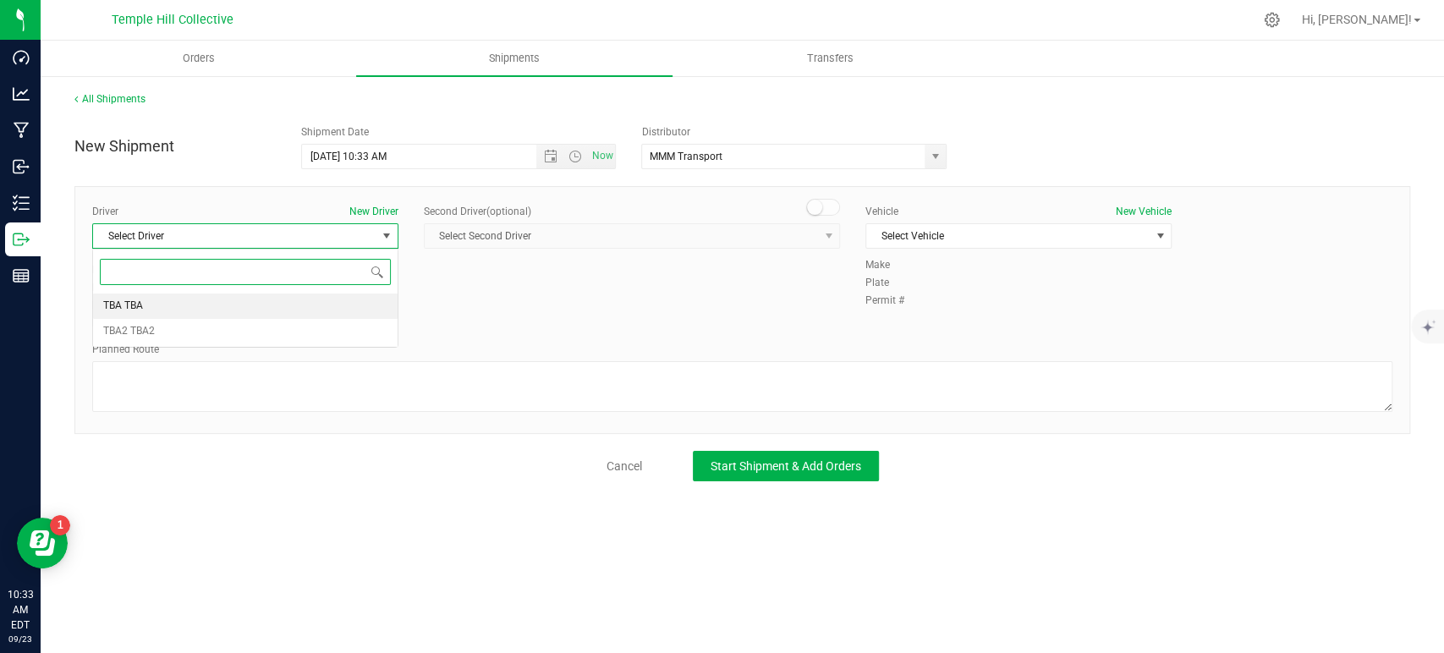
click at [275, 288] on span at bounding box center [245, 272] width 305 height 40
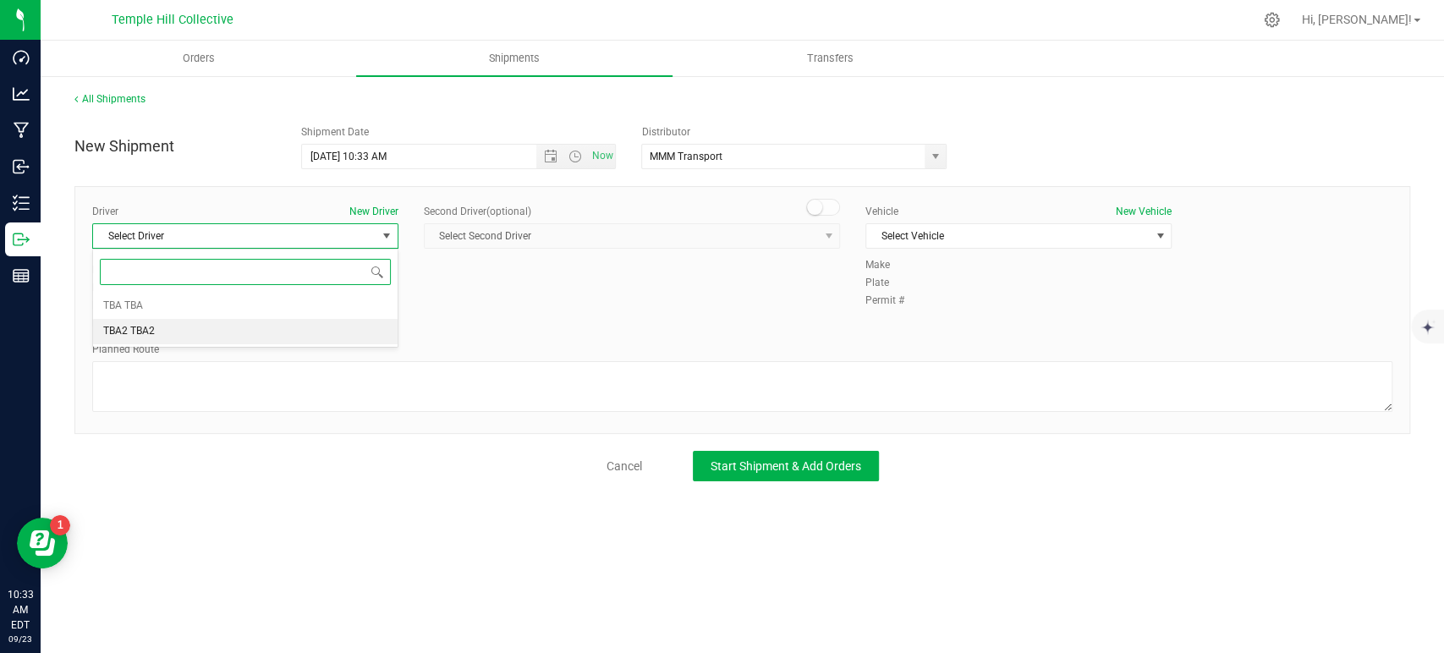
click at [278, 319] on li "TBA2 TBA2" at bounding box center [245, 331] width 305 height 25
click at [322, 398] on textarea at bounding box center [742, 386] width 1300 height 51
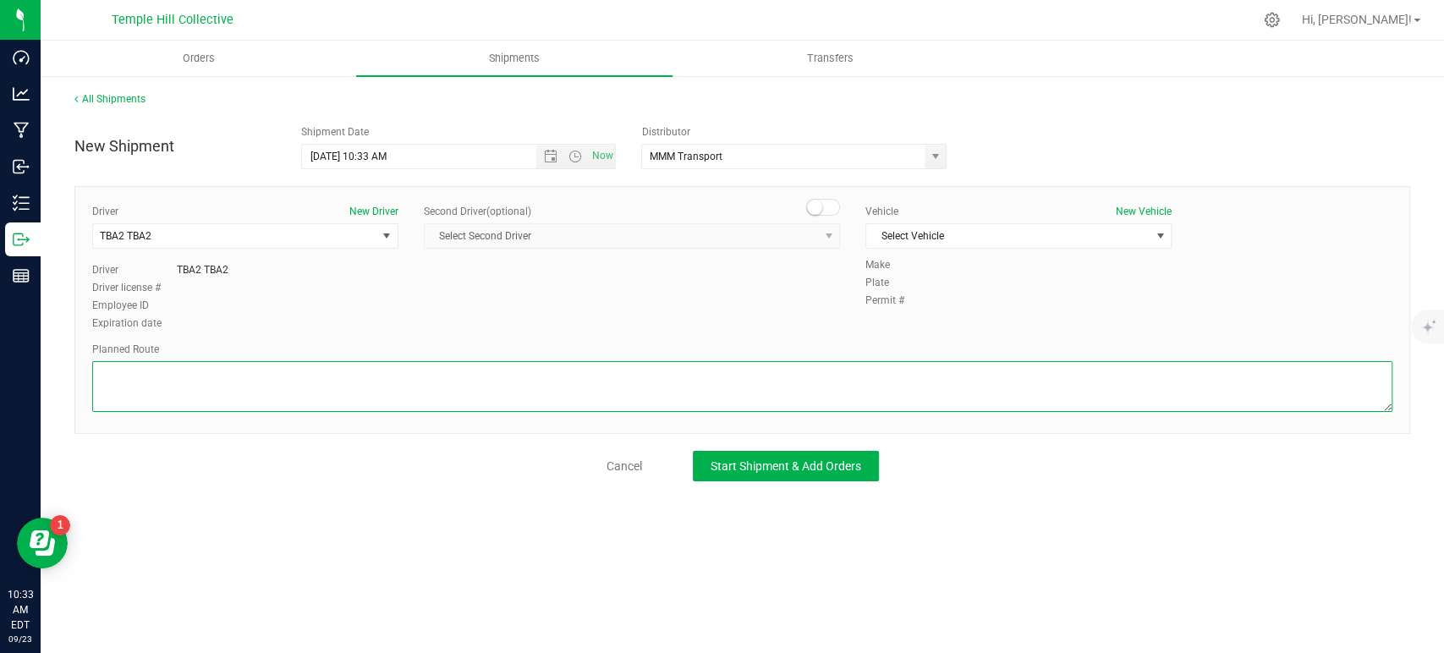
paste textarea "Randomized Route provided by Transport. Manifest created by [PERSON_NAME] B1489…"
type textarea "Randomized Route provided by Transport. Manifest created by [PERSON_NAME] B1489…"
click at [948, 249] on div "Vehicle New Vehicle Select Vehicle Select Vehicle TBA" at bounding box center [1019, 230] width 332 height 53
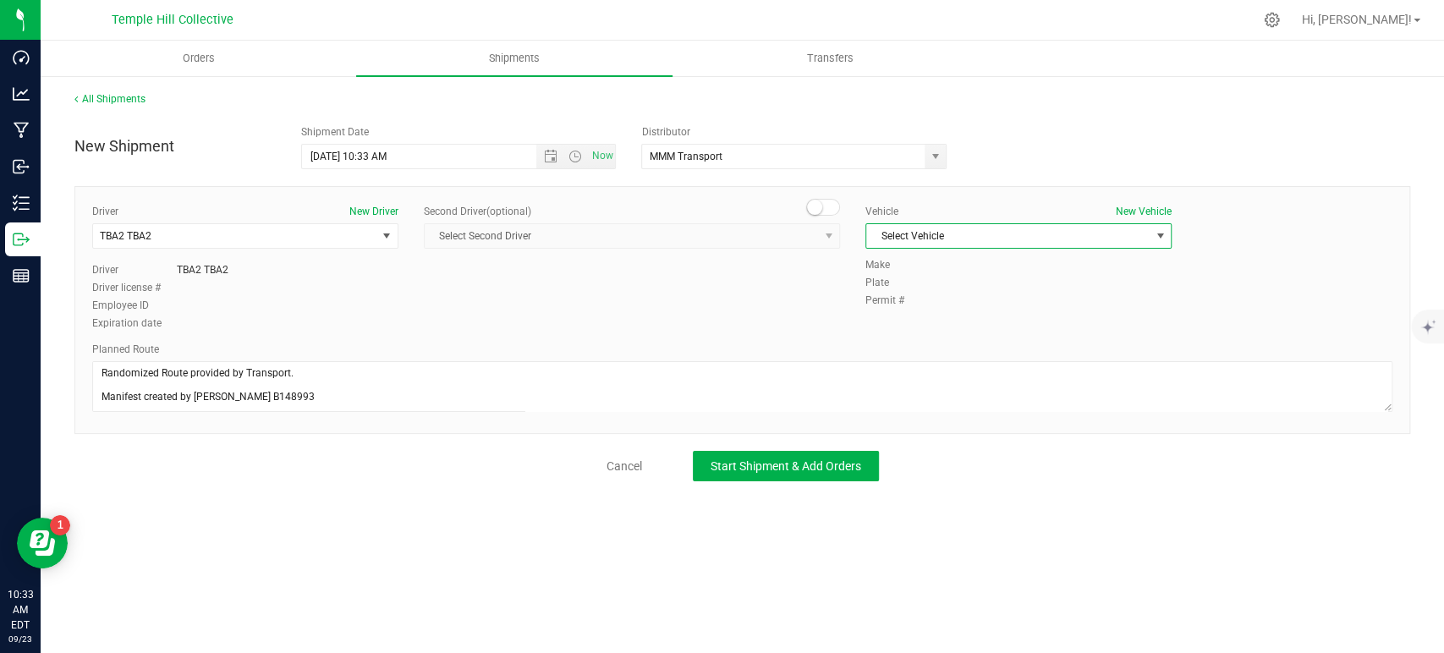
click at [954, 238] on span "Select Vehicle" at bounding box center [1007, 236] width 283 height 24
click at [938, 277] on div "Select Vehicle TBA No data found." at bounding box center [1018, 265] width 306 height 33
click at [920, 269] on li "TBA" at bounding box center [1018, 264] width 305 height 25
click at [797, 464] on span "Start Shipment & Add Orders" at bounding box center [786, 466] width 151 height 14
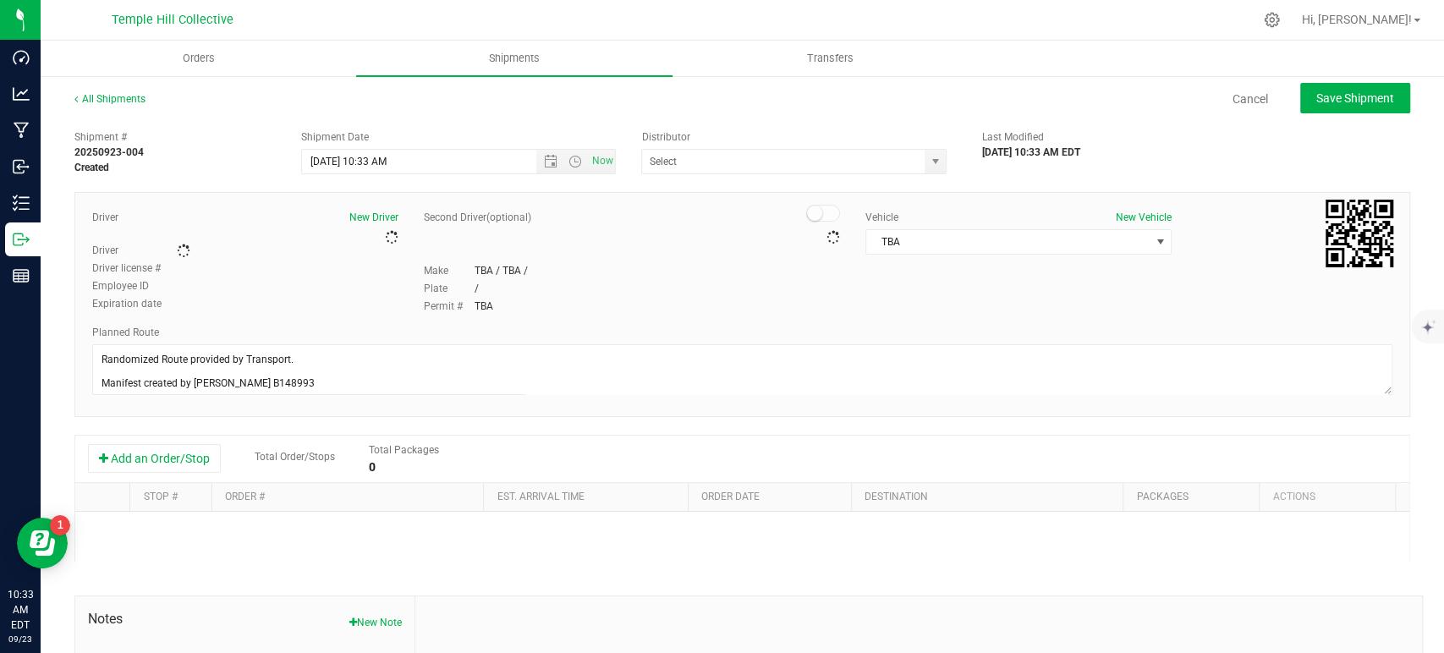
type input "MMM Transport"
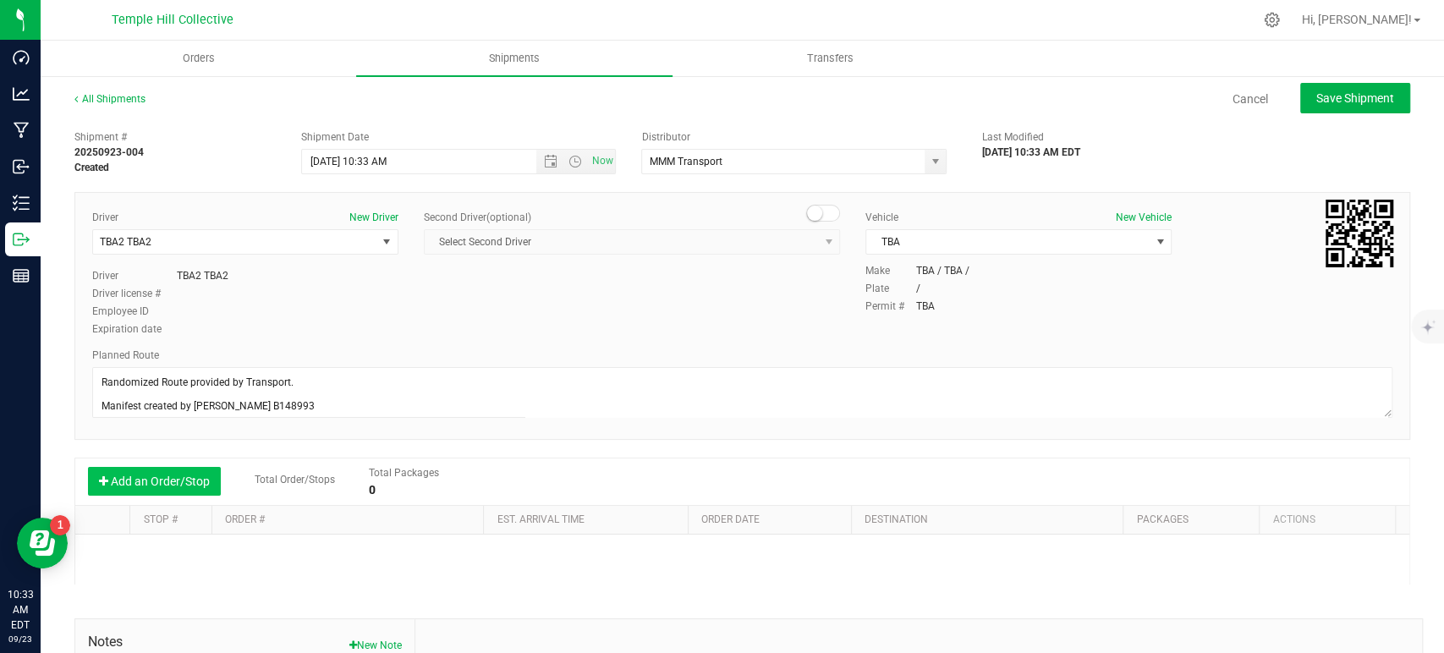
click at [183, 481] on button "Add an Order/Stop" at bounding box center [154, 481] width 133 height 29
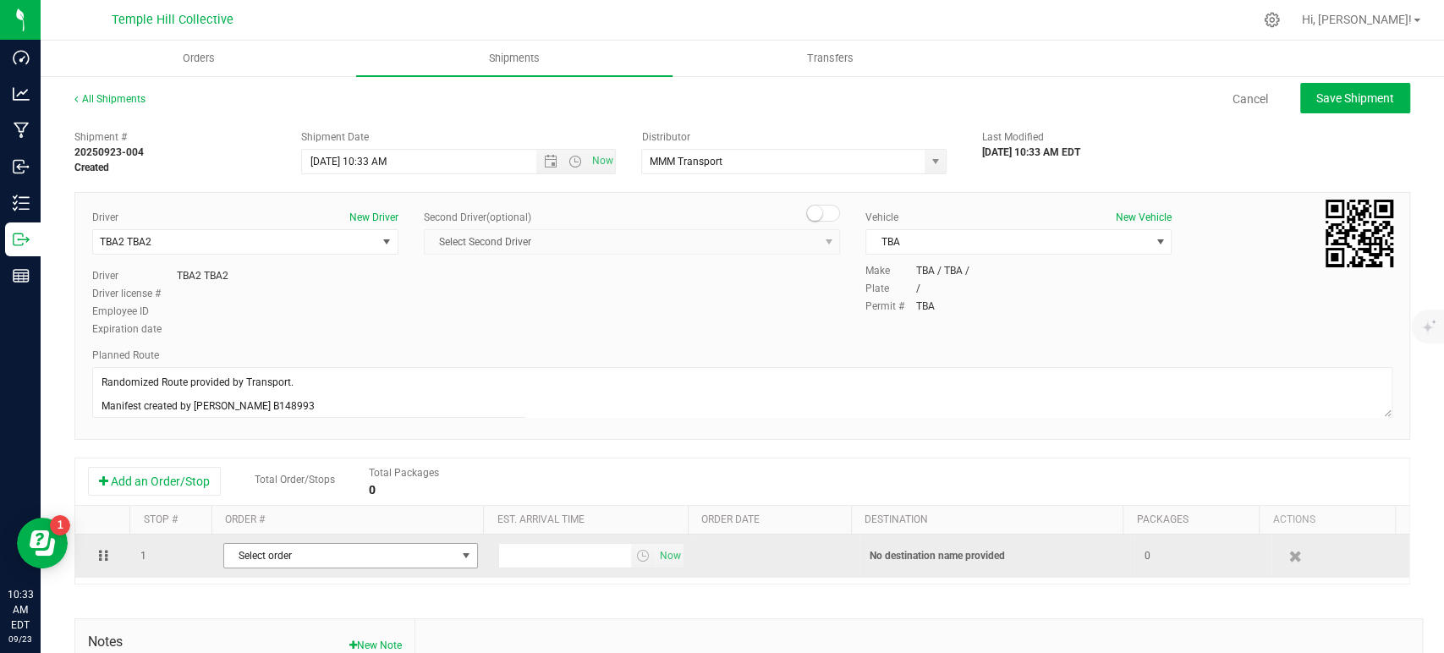
click at [372, 556] on span "Select order" at bounding box center [340, 556] width 232 height 24
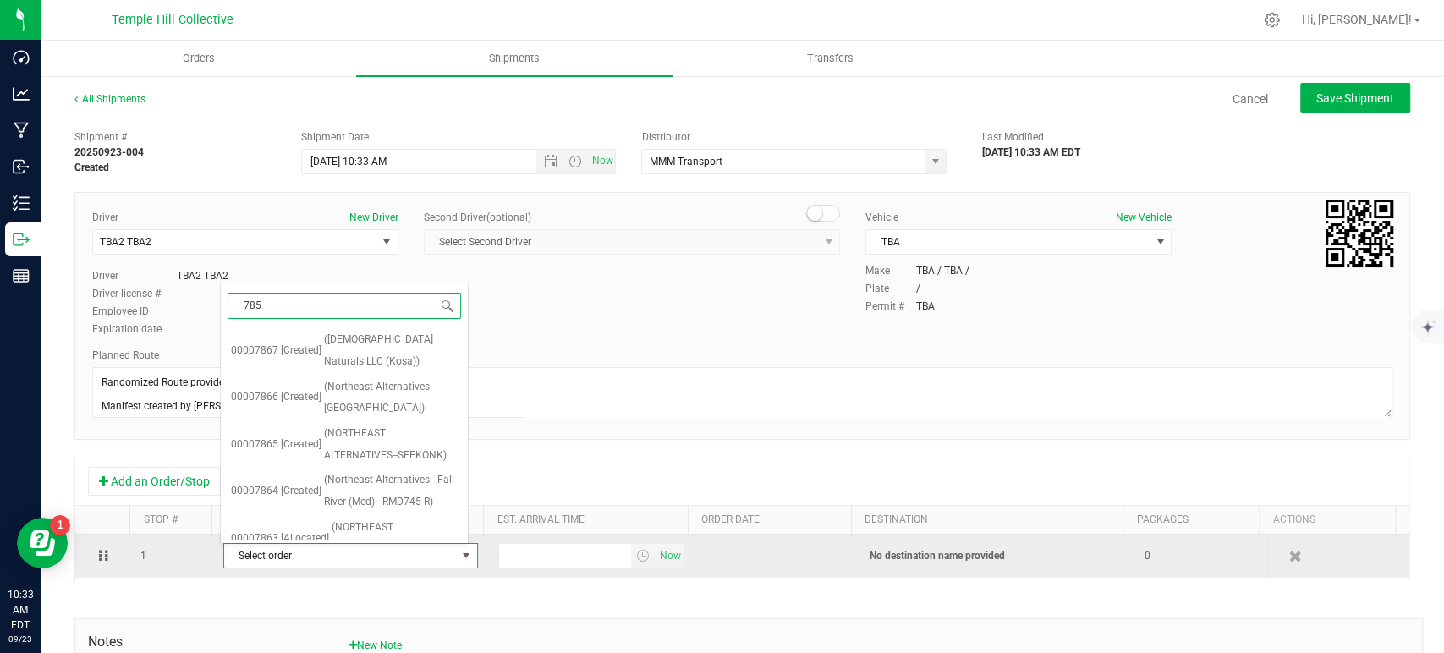
type input "7858"
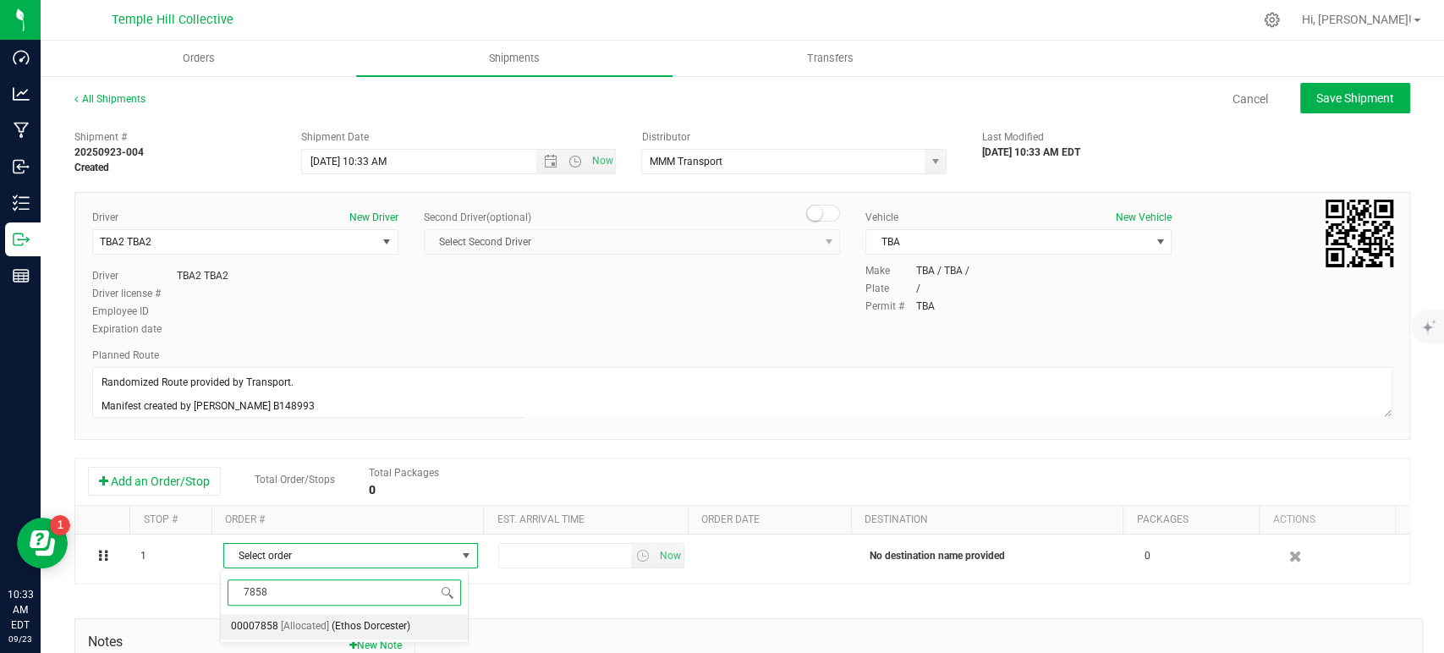
click at [397, 623] on span "(Ethos Dorcester)" at bounding box center [371, 627] width 79 height 22
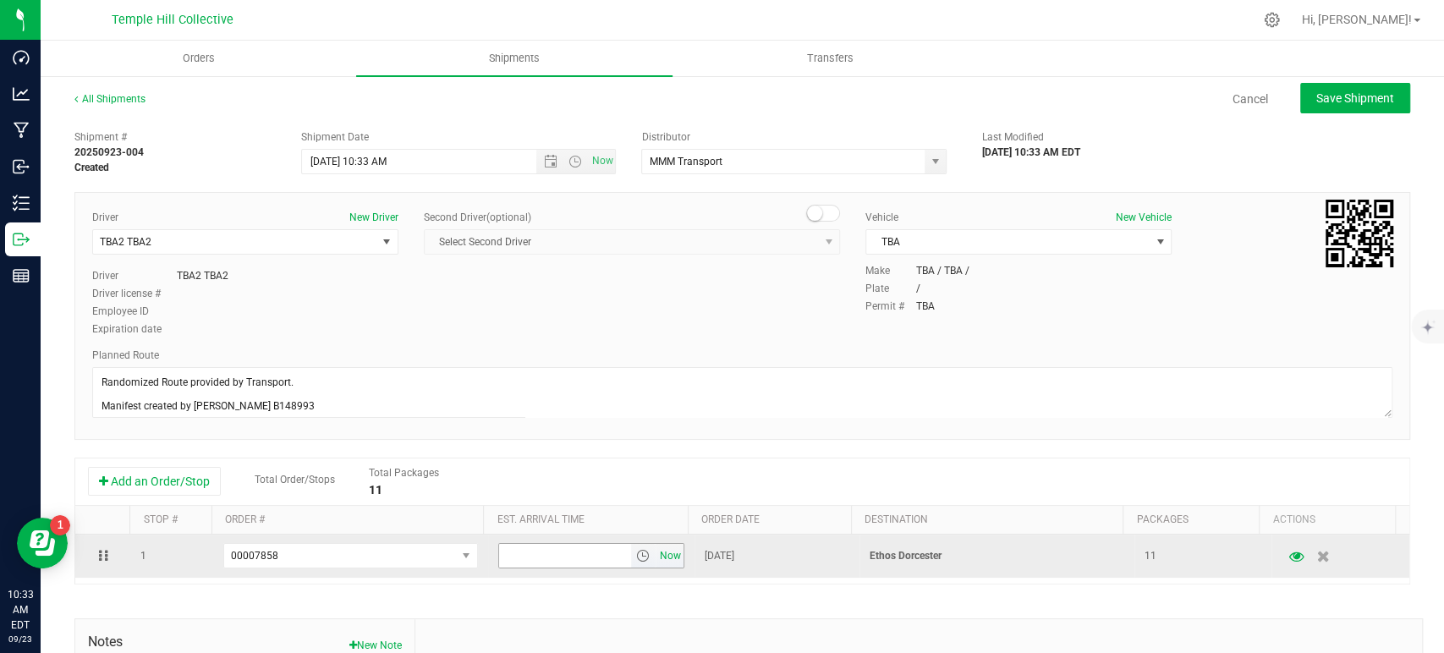
click at [656, 558] on span "Now" at bounding box center [670, 556] width 29 height 25
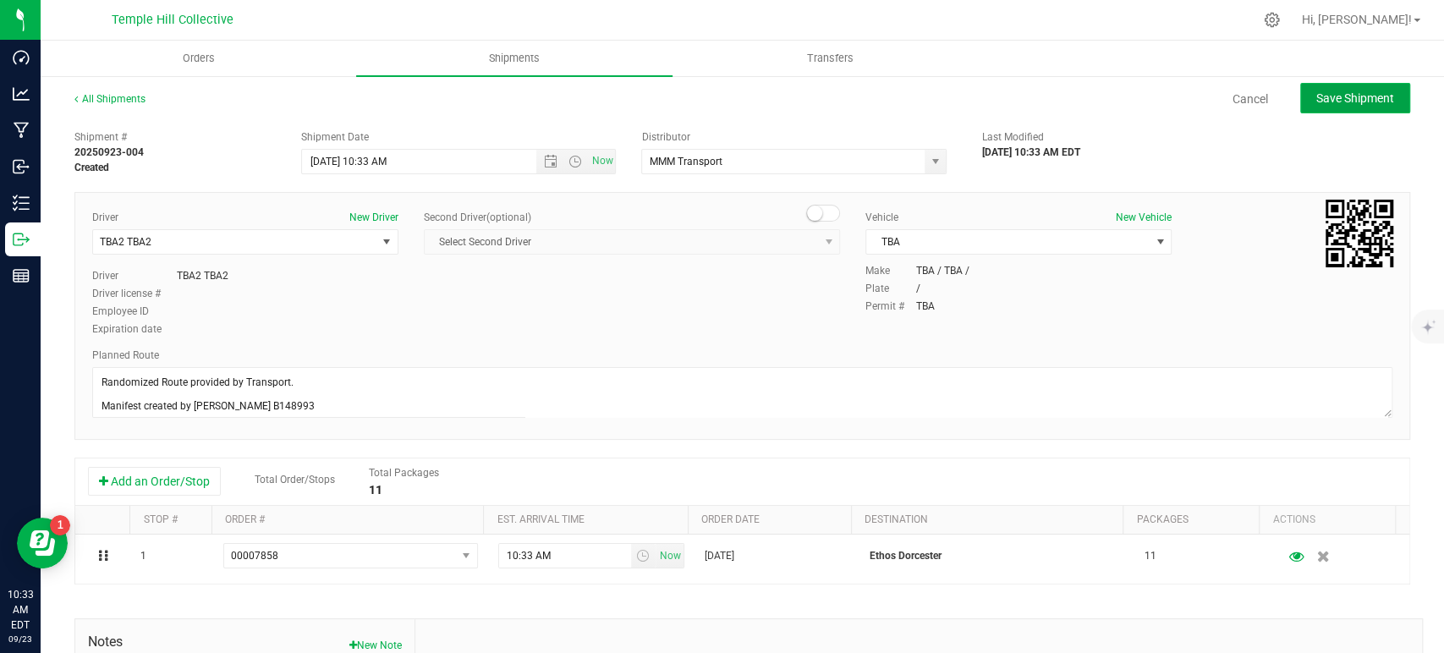
click at [1360, 104] on span "Save Shipment" at bounding box center [1355, 98] width 78 height 14
type input "[DATE] 2:33 PM"
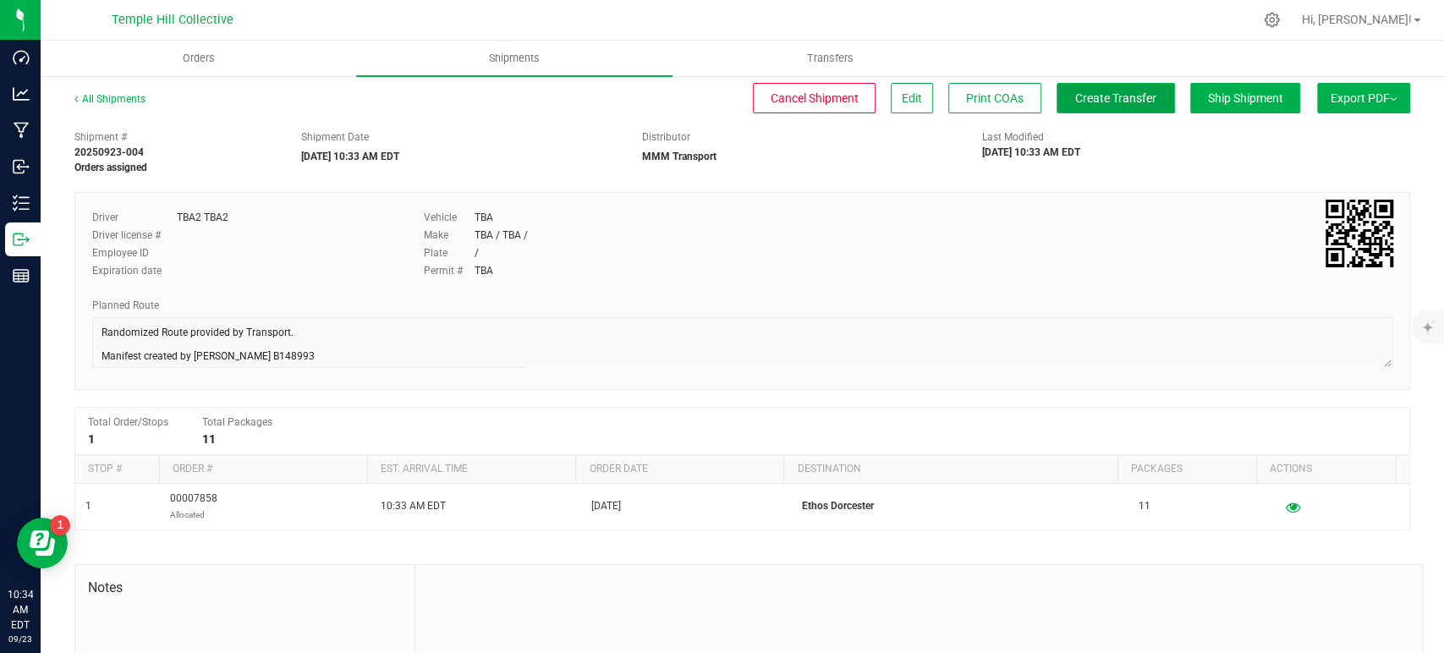
click at [1115, 95] on span "Create Transfer" at bounding box center [1115, 98] width 81 height 14
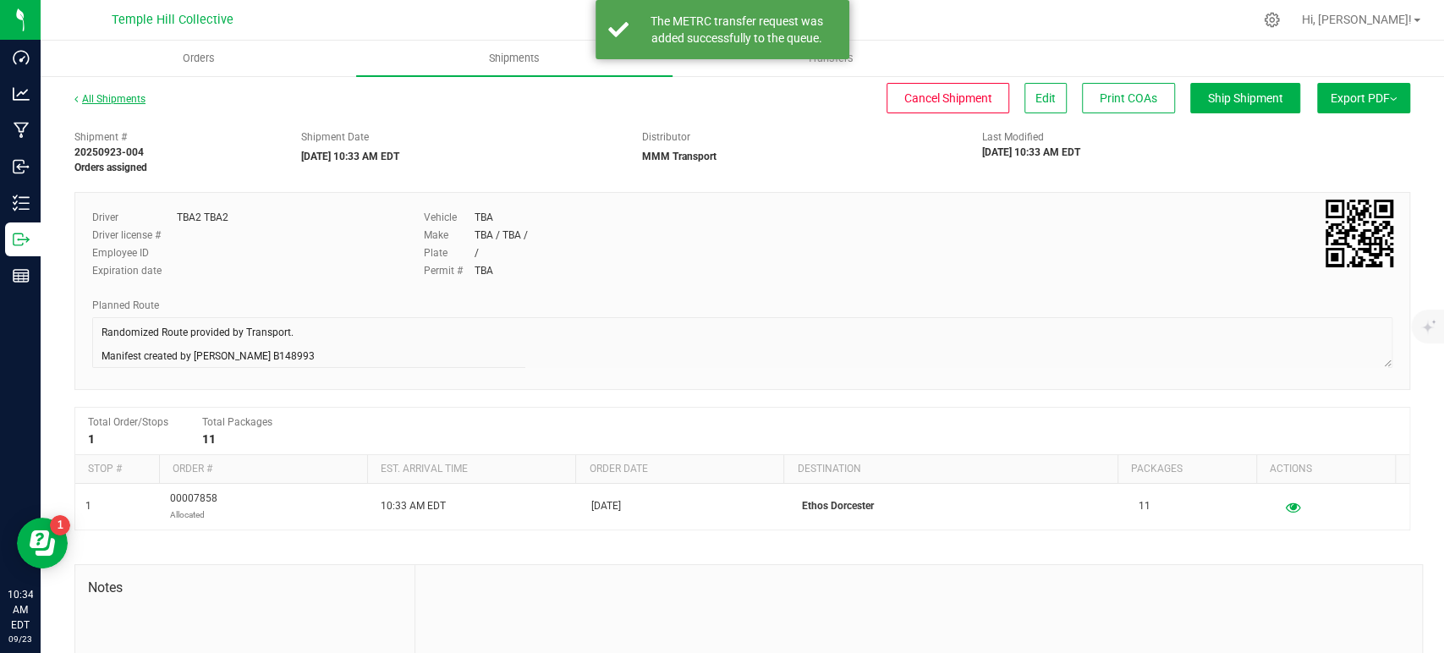
click at [121, 100] on link "All Shipments" at bounding box center [109, 99] width 71 height 12
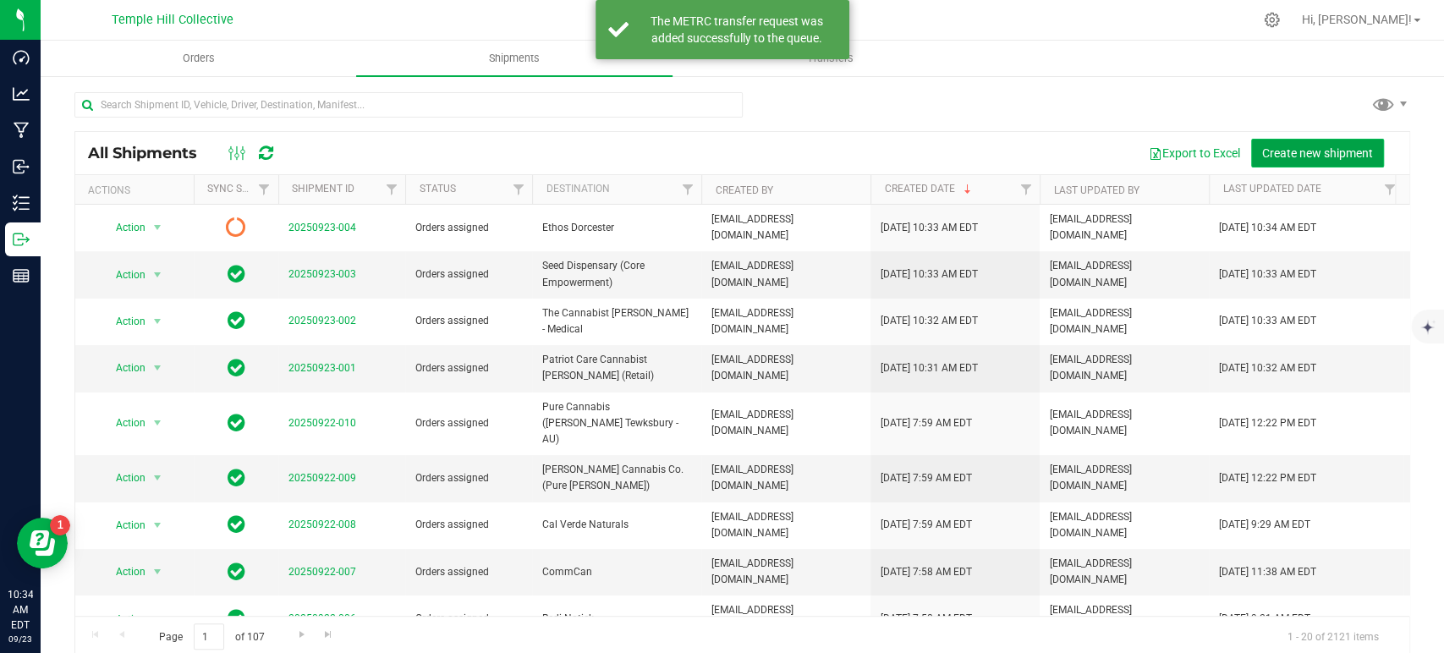
click at [1320, 148] on span "Create new shipment" at bounding box center [1317, 153] width 111 height 14
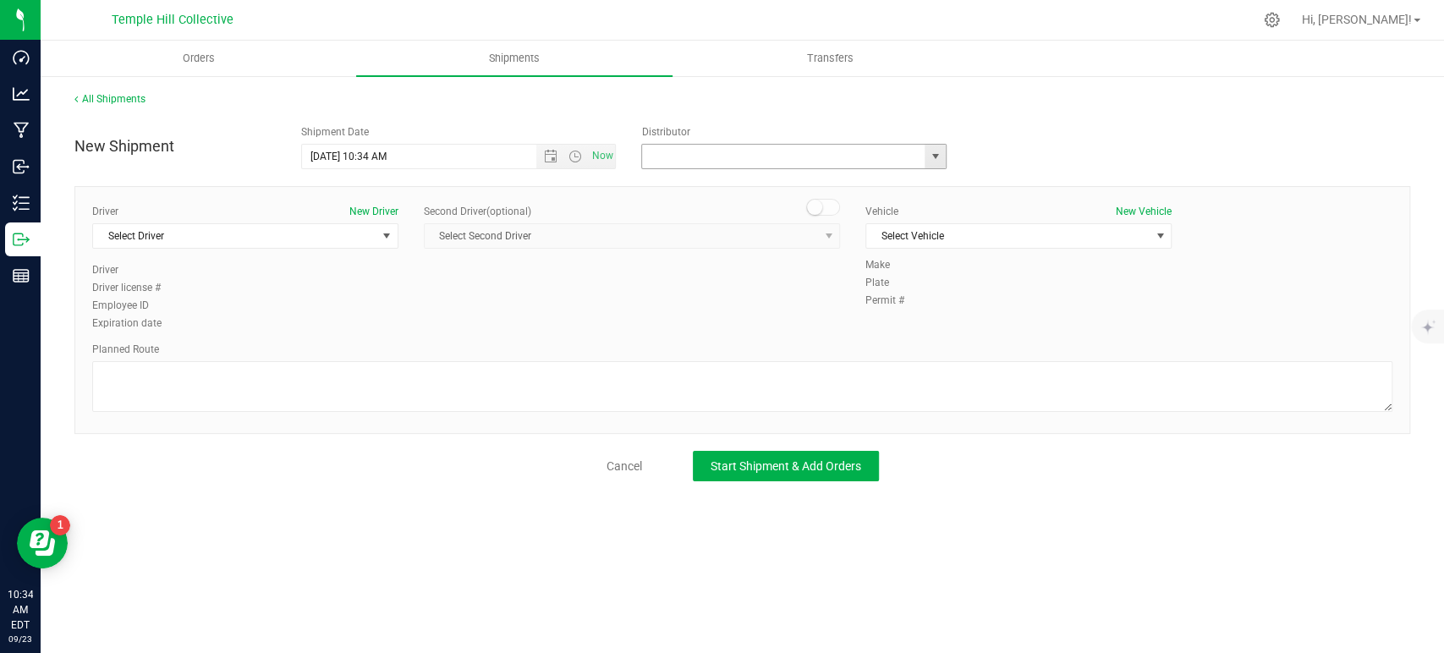
click at [673, 154] on input "text" at bounding box center [779, 157] width 274 height 24
click at [685, 179] on li "MMM Transport" at bounding box center [794, 185] width 304 height 25
type input "MMM Transport"
click at [318, 231] on span "Select Driver" at bounding box center [234, 236] width 283 height 24
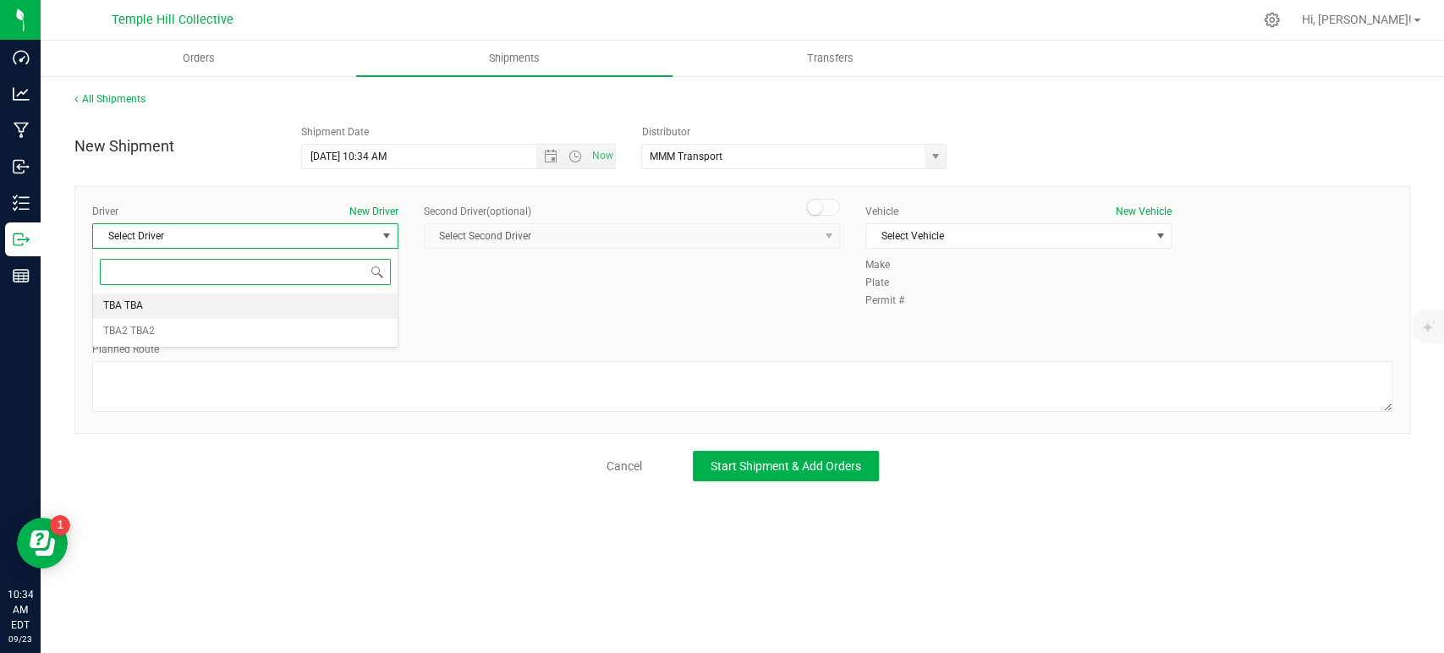
click at [219, 309] on li "TBA TBA" at bounding box center [245, 306] width 305 height 25
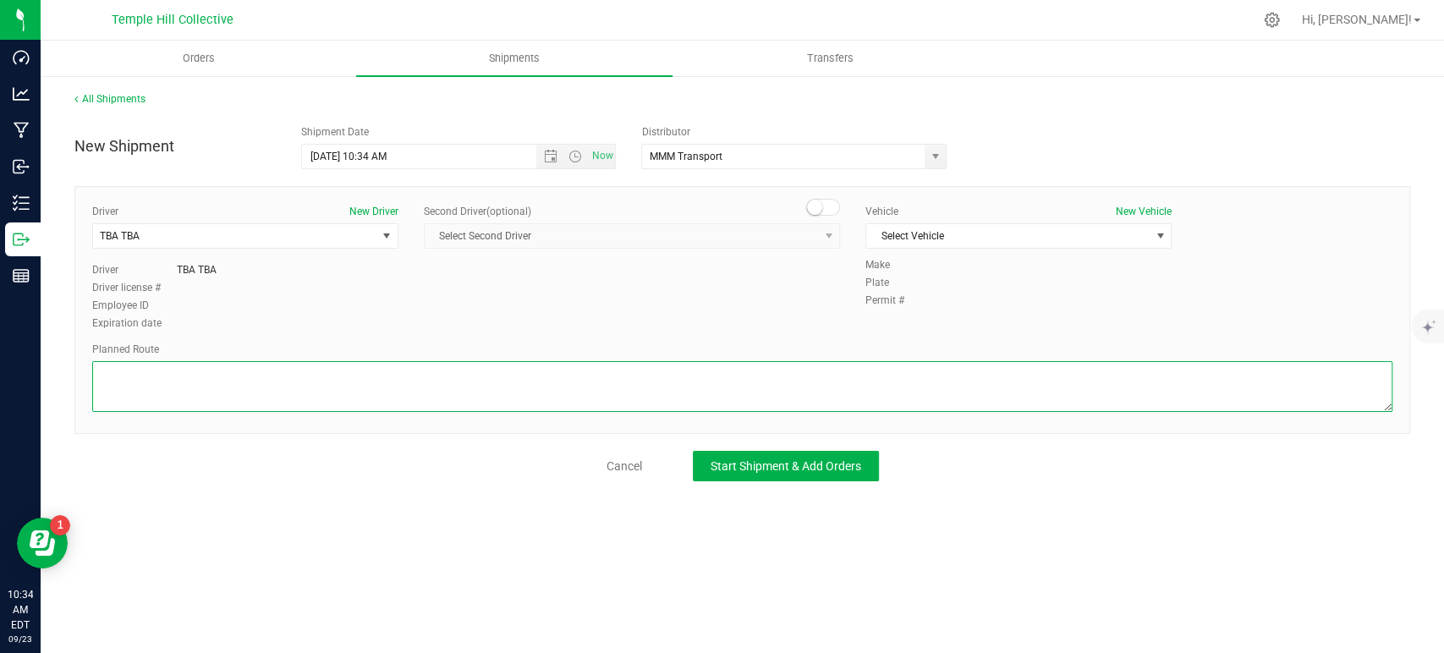
click at [285, 370] on textarea at bounding box center [742, 386] width 1300 height 51
paste textarea "Randomized Route provided by Transport. Manifest created by [PERSON_NAME] B1489…"
type textarea "Randomized Route provided by Transport. Manifest created by [PERSON_NAME] B1489…"
click at [942, 233] on span "Select Vehicle" at bounding box center [1007, 236] width 283 height 24
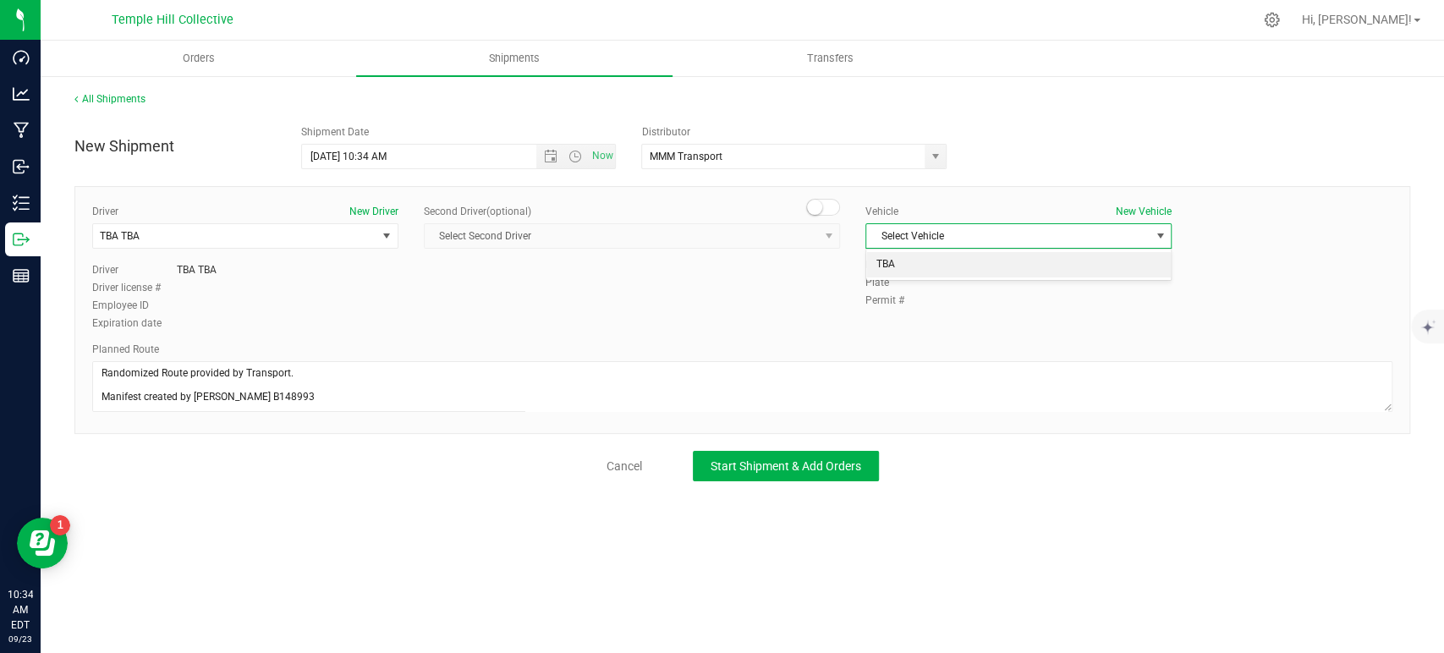
click at [938, 266] on li "TBA" at bounding box center [1018, 264] width 305 height 25
click at [831, 465] on span "Start Shipment & Add Orders" at bounding box center [786, 466] width 151 height 14
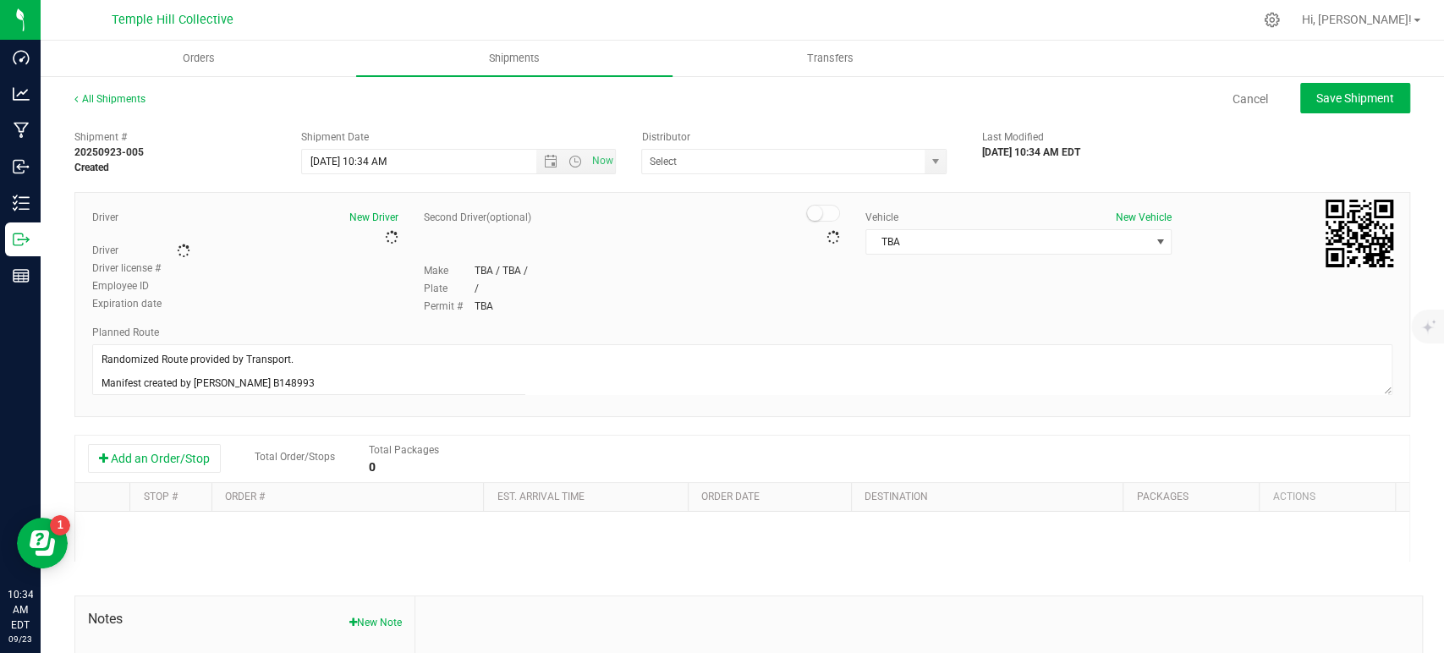
type input "MMM Transport"
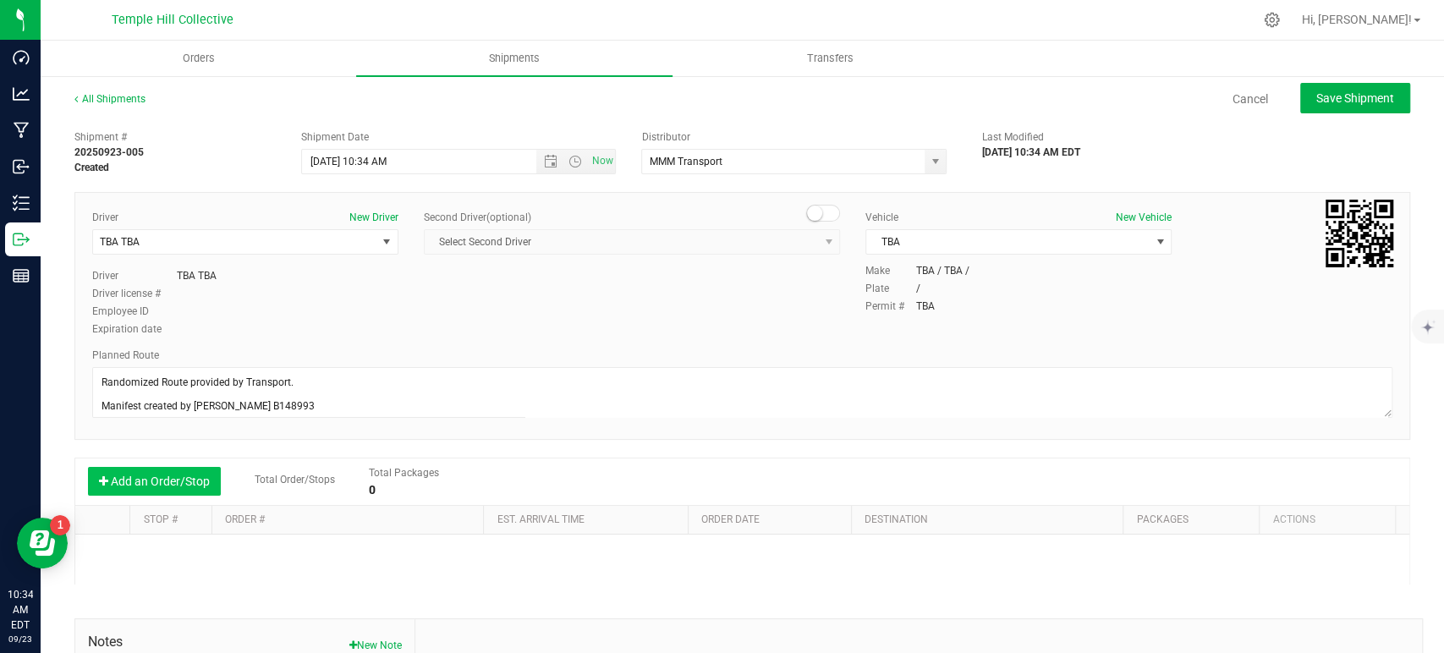
click at [171, 486] on button "Add an Order/Stop" at bounding box center [154, 481] width 133 height 29
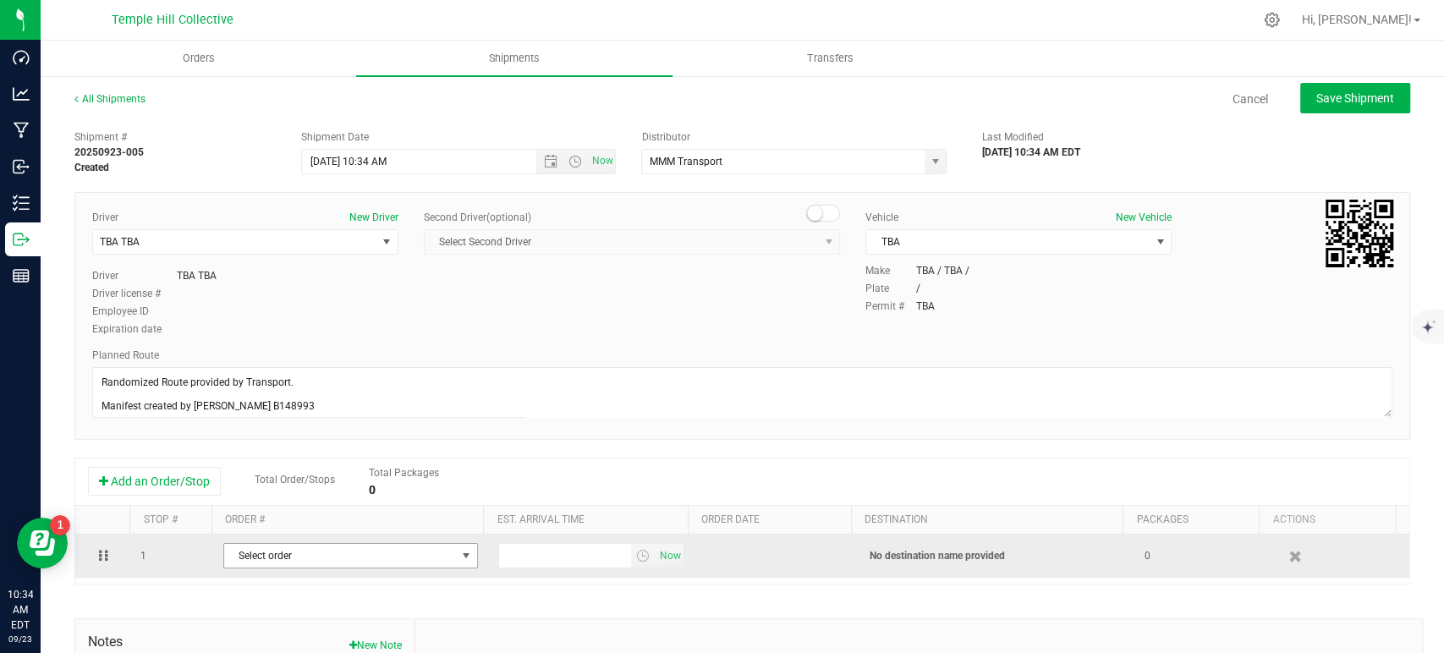
click at [355, 556] on span "Select order" at bounding box center [340, 556] width 232 height 24
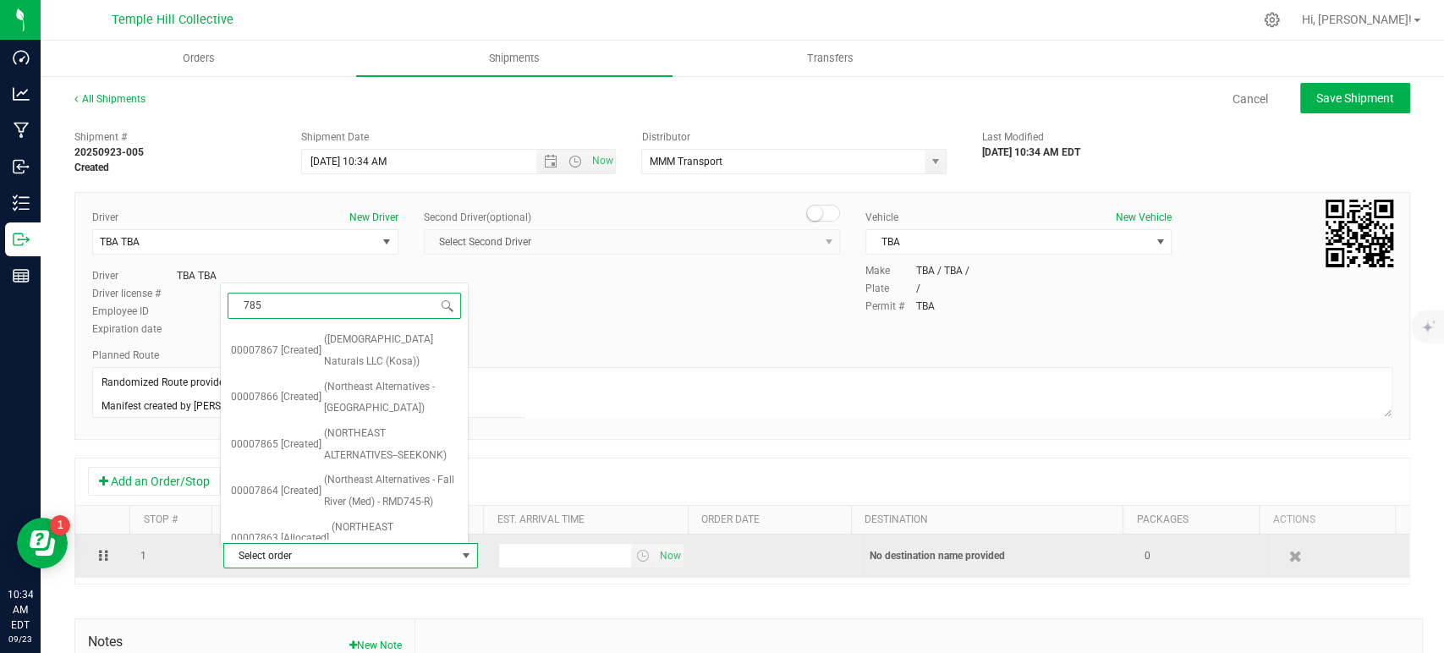
type input "7859"
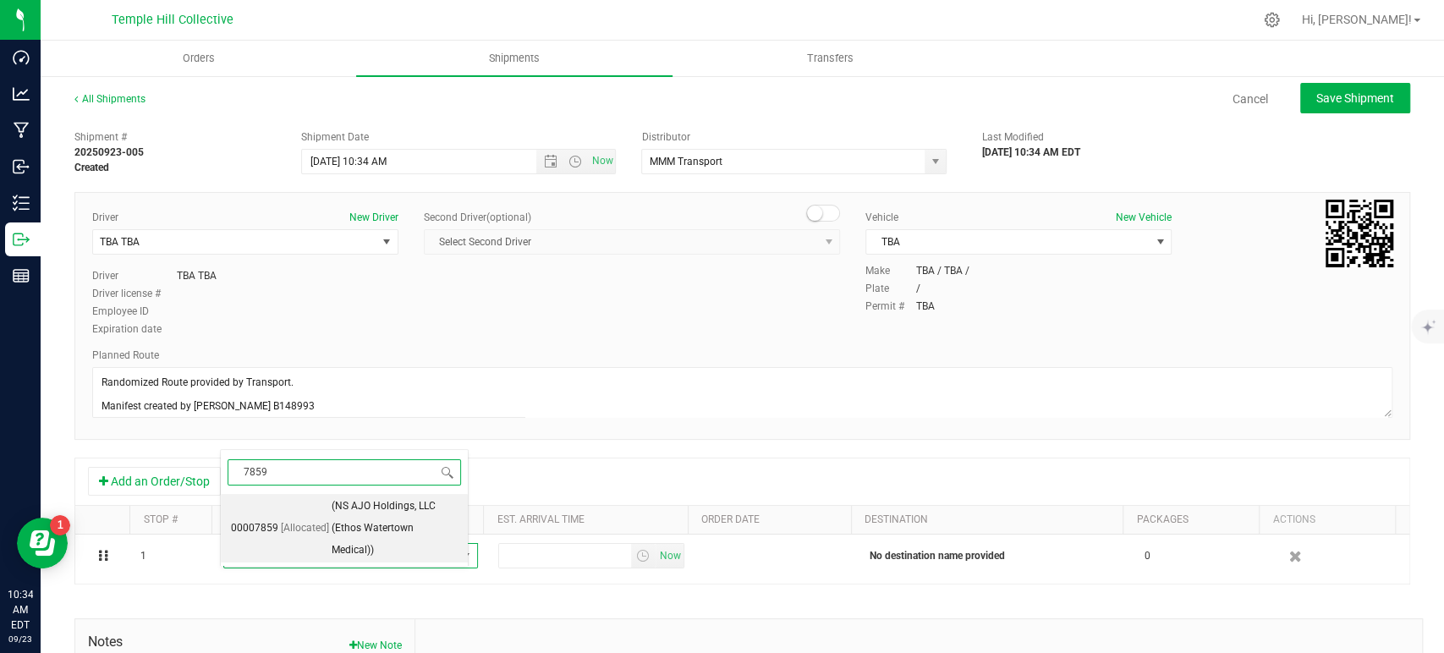
click at [381, 512] on span "(NS AJO Holdings, LLC (Ethos Watertown Medical))" at bounding box center [395, 528] width 126 height 65
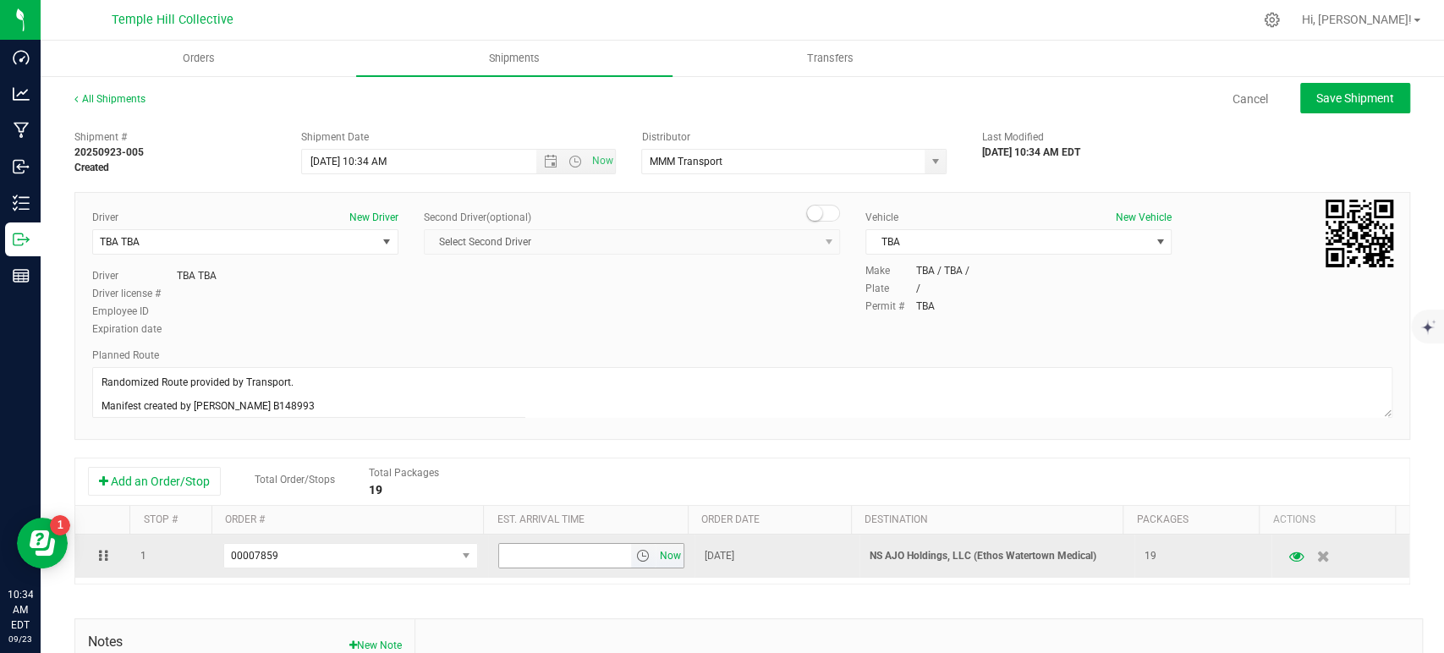
click at [656, 551] on span "Now" at bounding box center [670, 556] width 29 height 25
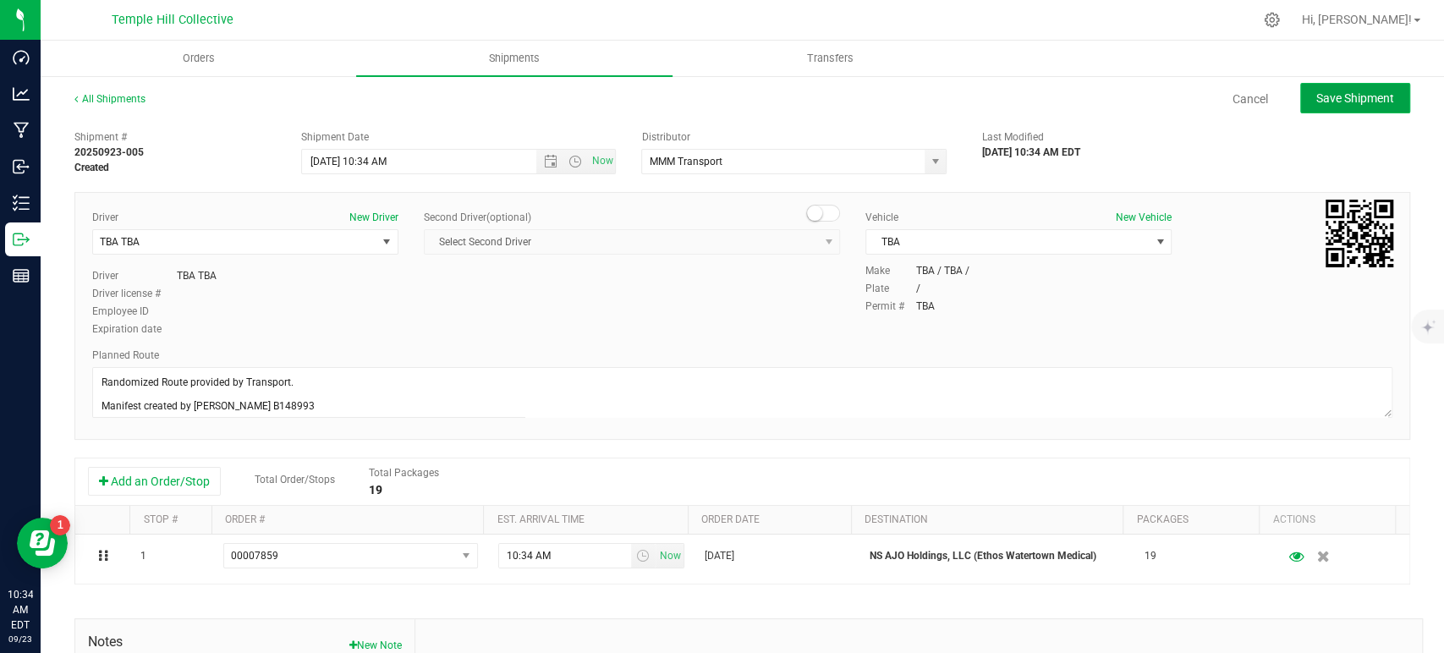
click at [1316, 106] on button "Save Shipment" at bounding box center [1355, 98] width 110 height 30
type input "[DATE] 2:34 PM"
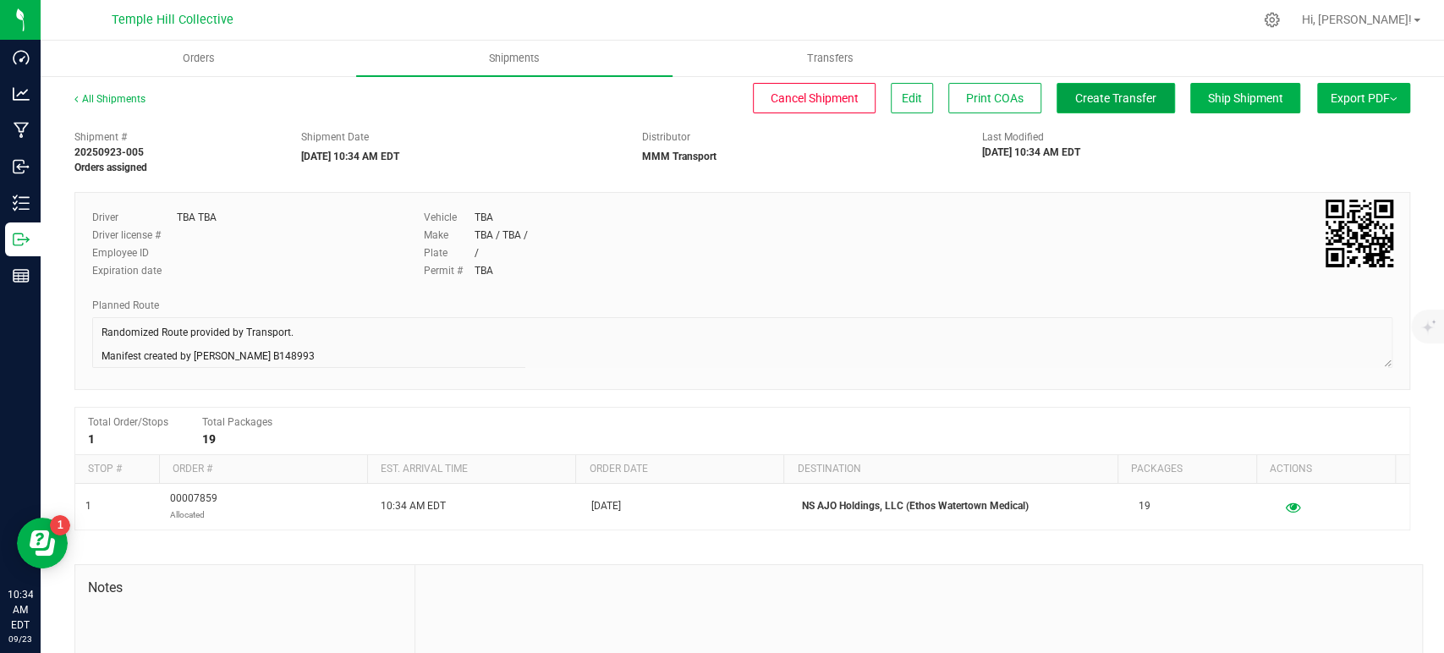
click at [1110, 95] on span "Create Transfer" at bounding box center [1115, 98] width 81 height 14
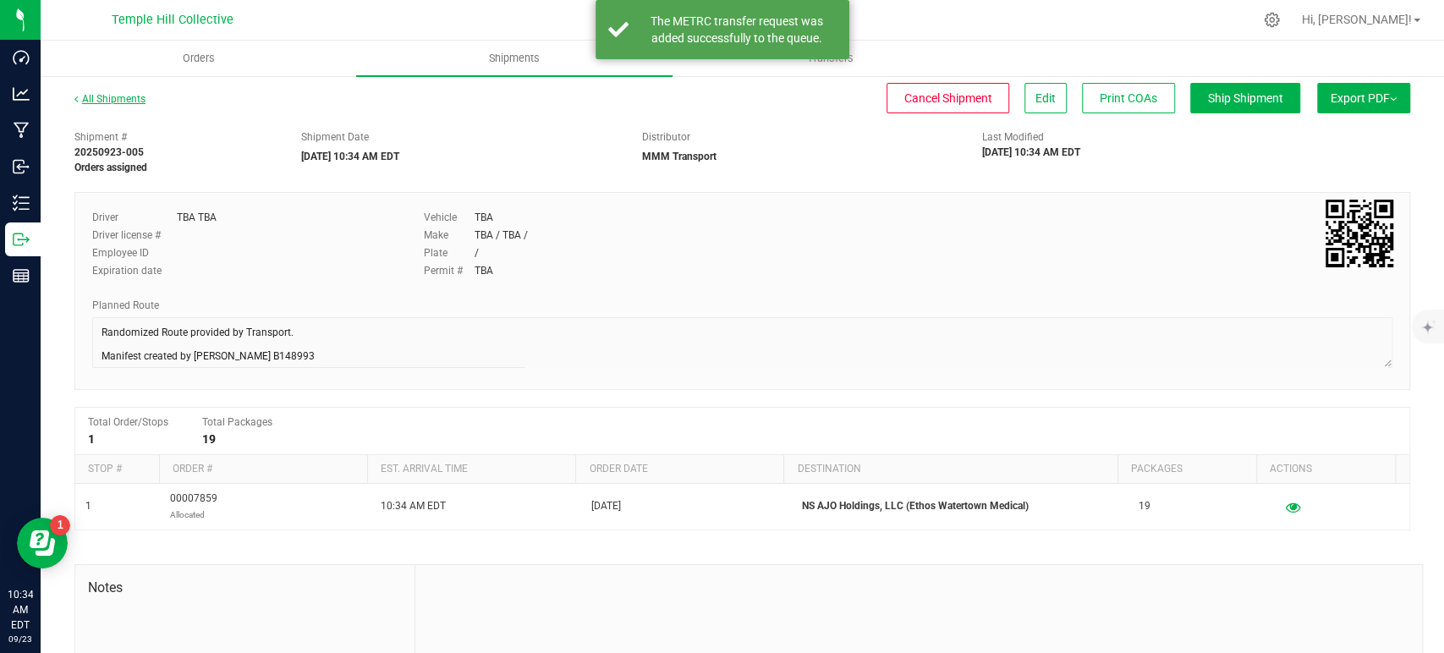
click at [118, 97] on link "All Shipments" at bounding box center [109, 99] width 71 height 12
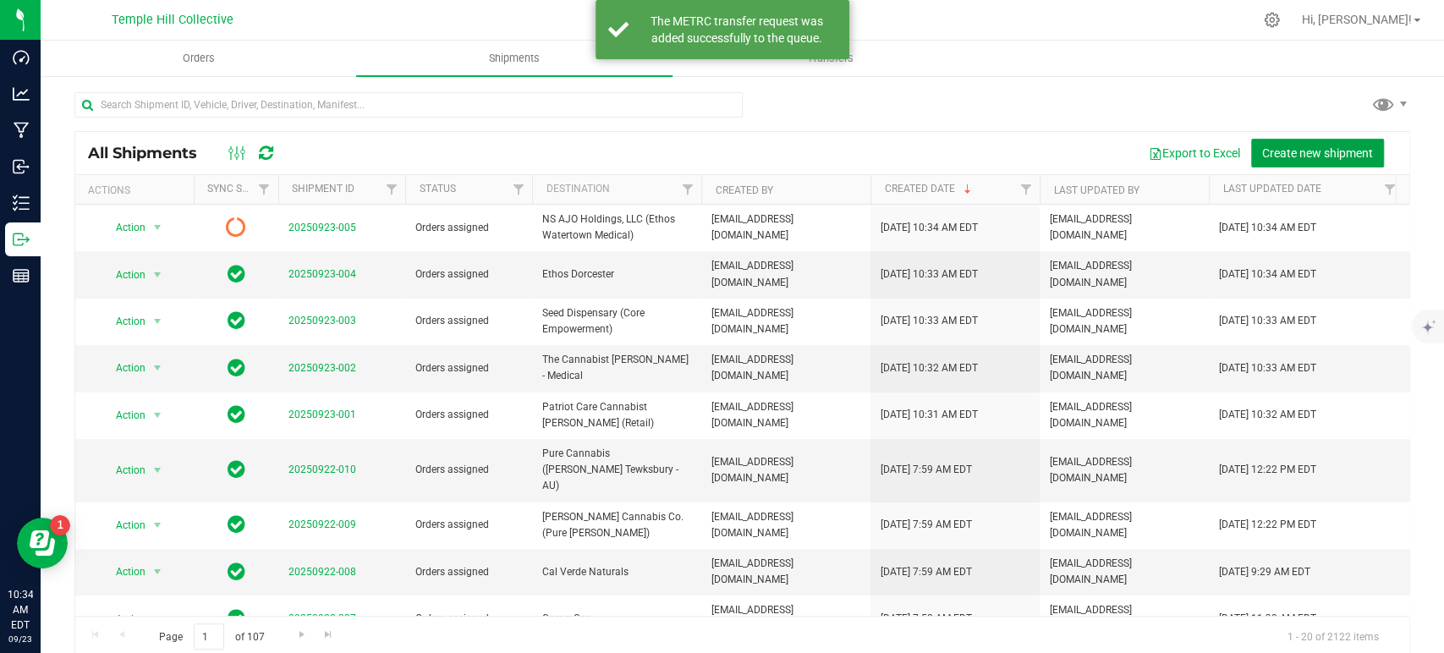
click at [1320, 152] on span "Create new shipment" at bounding box center [1317, 153] width 111 height 14
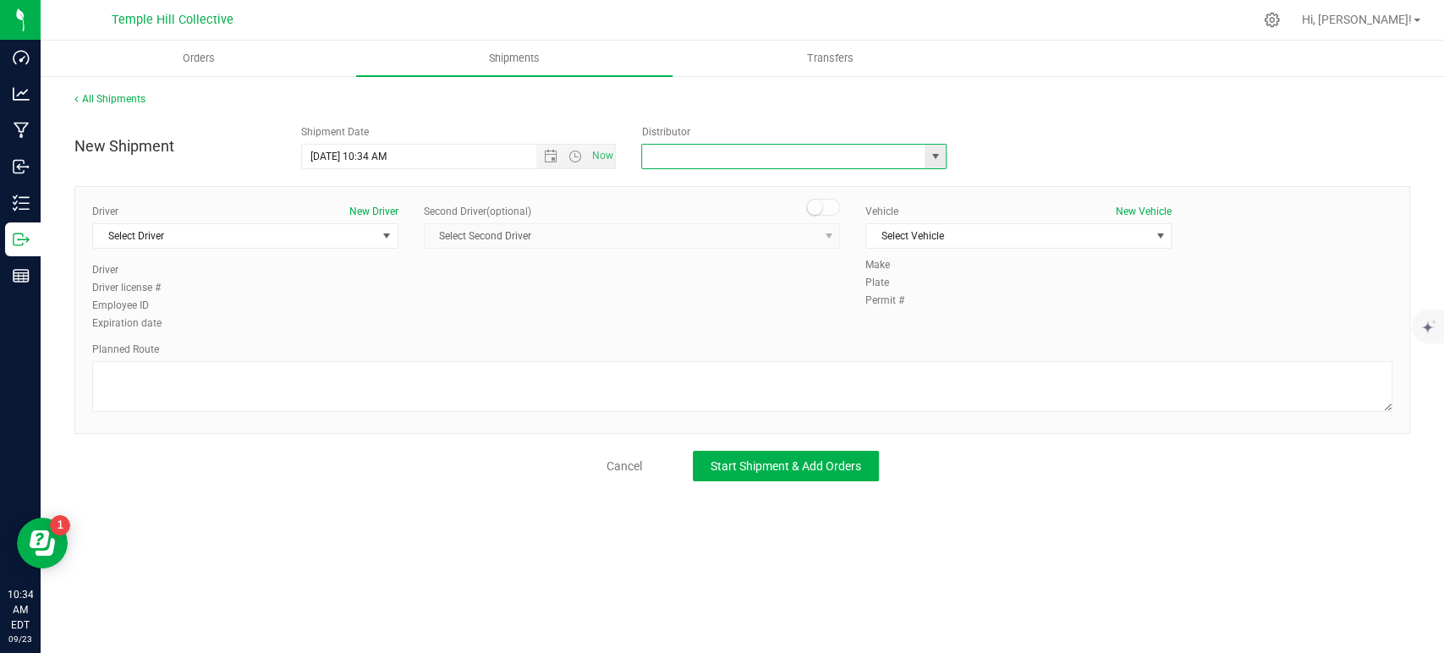
click at [763, 154] on input "text" at bounding box center [779, 157] width 274 height 24
click at [755, 181] on li "MMM Transport" at bounding box center [794, 185] width 304 height 25
type input "MMM Transport"
click at [258, 233] on span "Select Driver" at bounding box center [234, 236] width 283 height 24
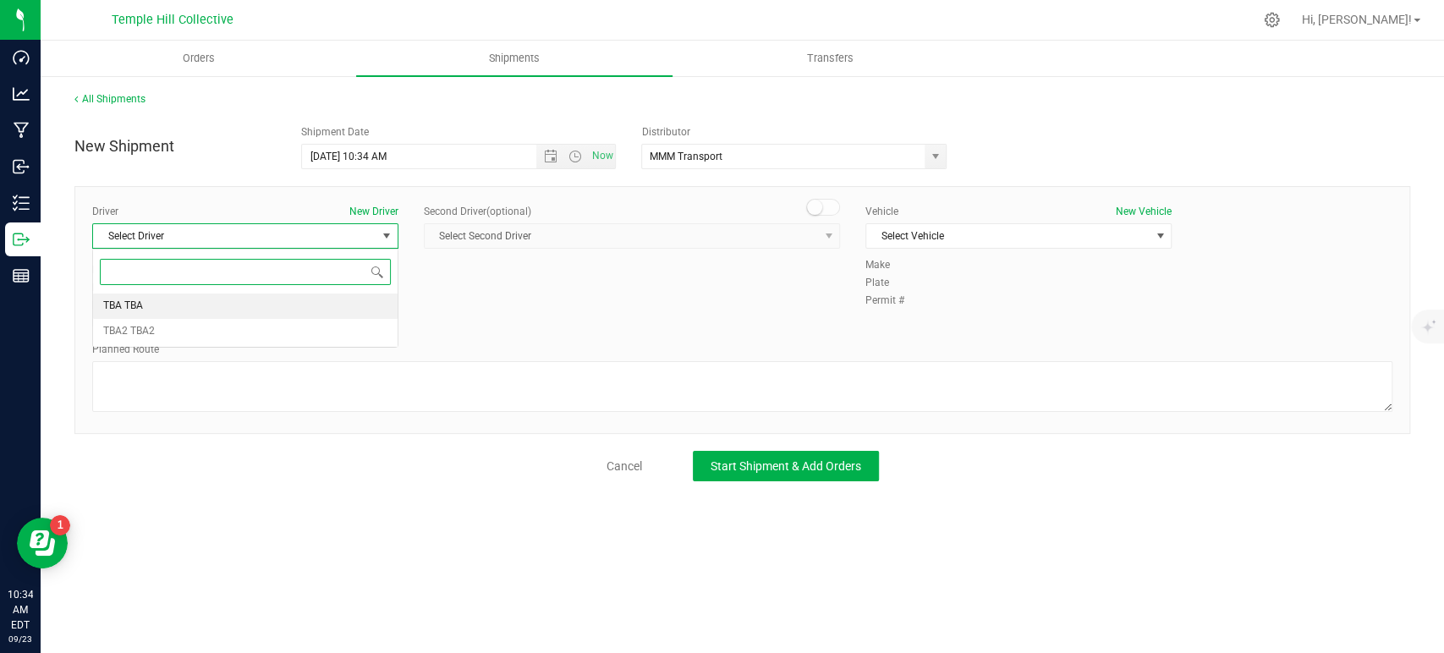
click at [194, 286] on span at bounding box center [245, 272] width 305 height 40
click at [197, 310] on li "TBA TBA" at bounding box center [245, 306] width 305 height 25
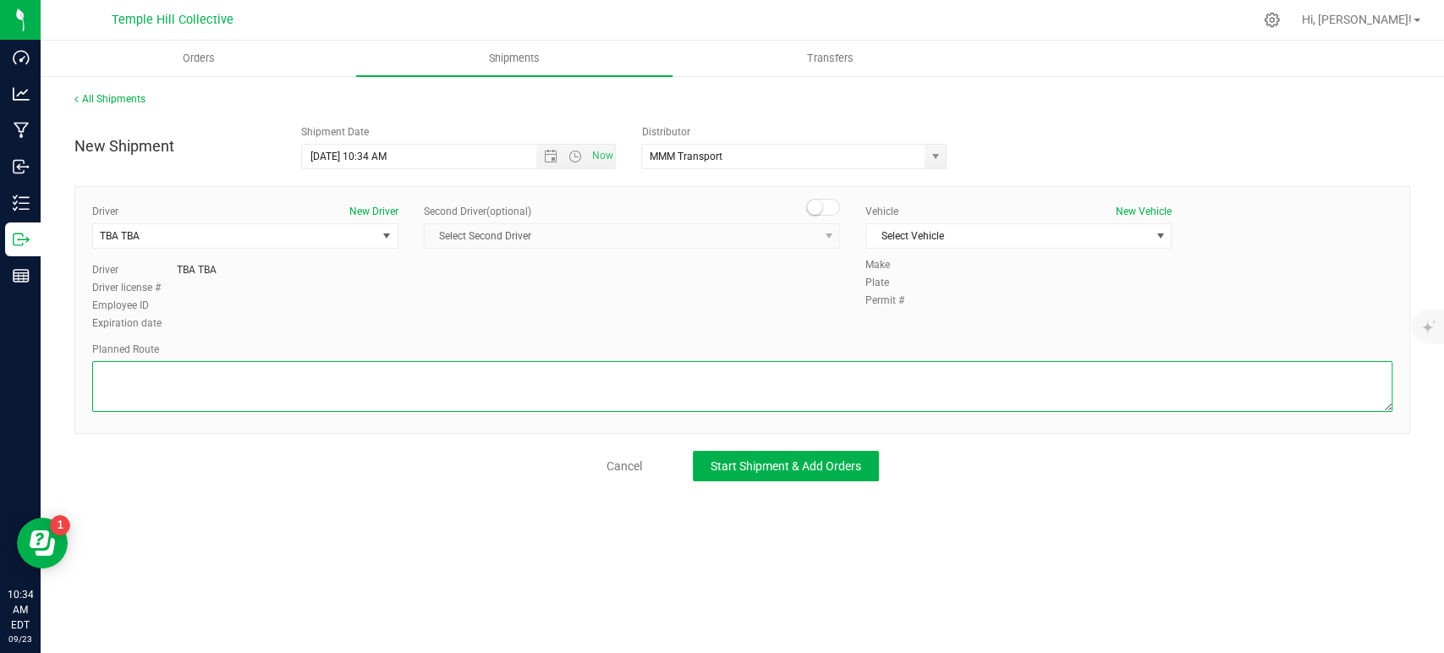
drag, startPoint x: 225, startPoint y: 384, endPoint x: 386, endPoint y: 384, distance: 160.7
click at [226, 384] on textarea at bounding box center [742, 386] width 1300 height 51
paste textarea "Randomized Route provided by Transport. Manifest created by [PERSON_NAME] B1489…"
type textarea "Randomized Route provided by Transport. Manifest created by [PERSON_NAME] B1489…"
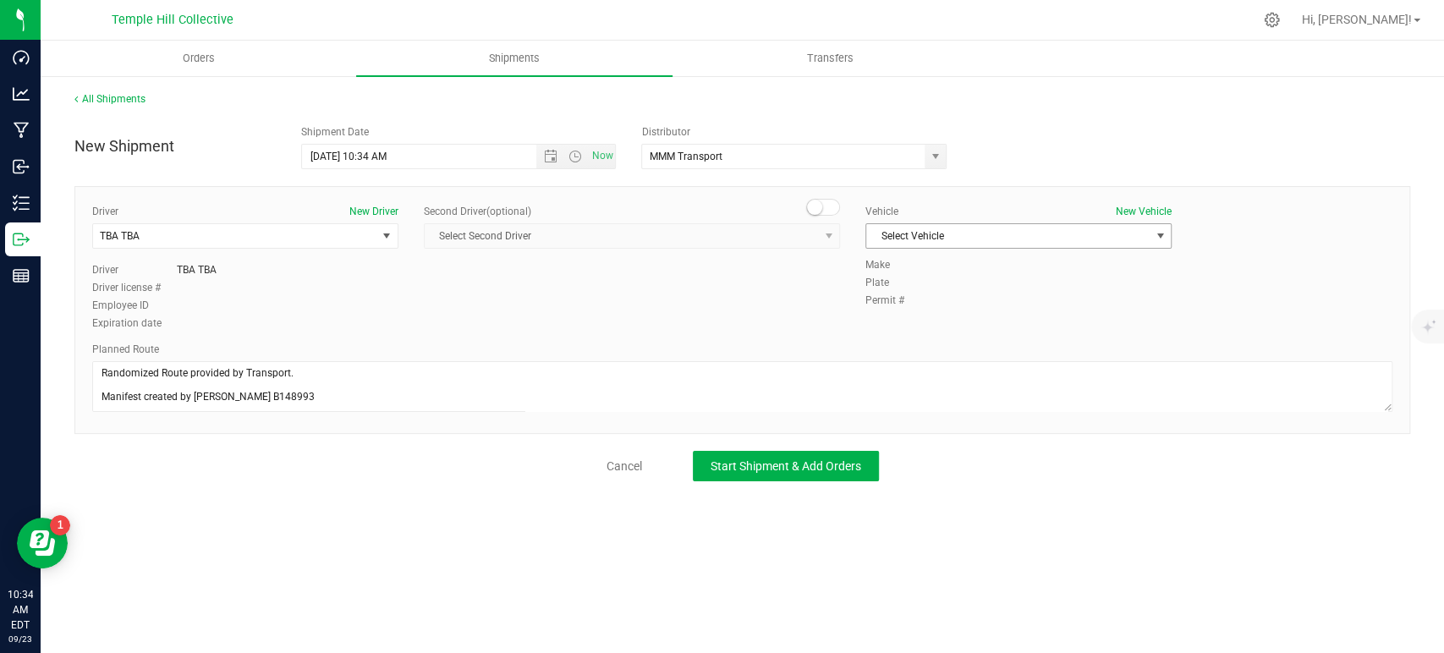
click at [959, 235] on span "Select Vehicle" at bounding box center [1007, 236] width 283 height 24
click at [947, 265] on li "TBA" at bounding box center [1018, 264] width 305 height 25
click at [806, 465] on span "Start Shipment & Add Orders" at bounding box center [786, 466] width 151 height 14
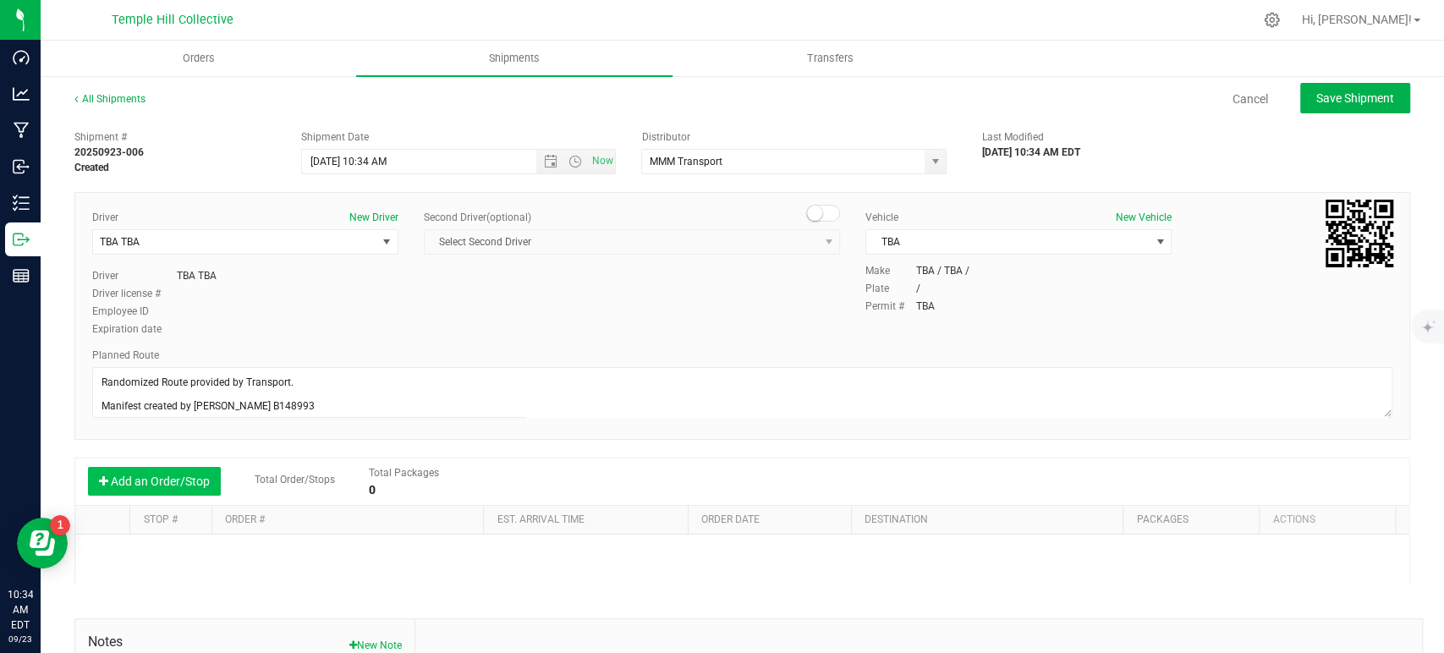
click at [190, 475] on button "Add an Order/Stop" at bounding box center [154, 481] width 133 height 29
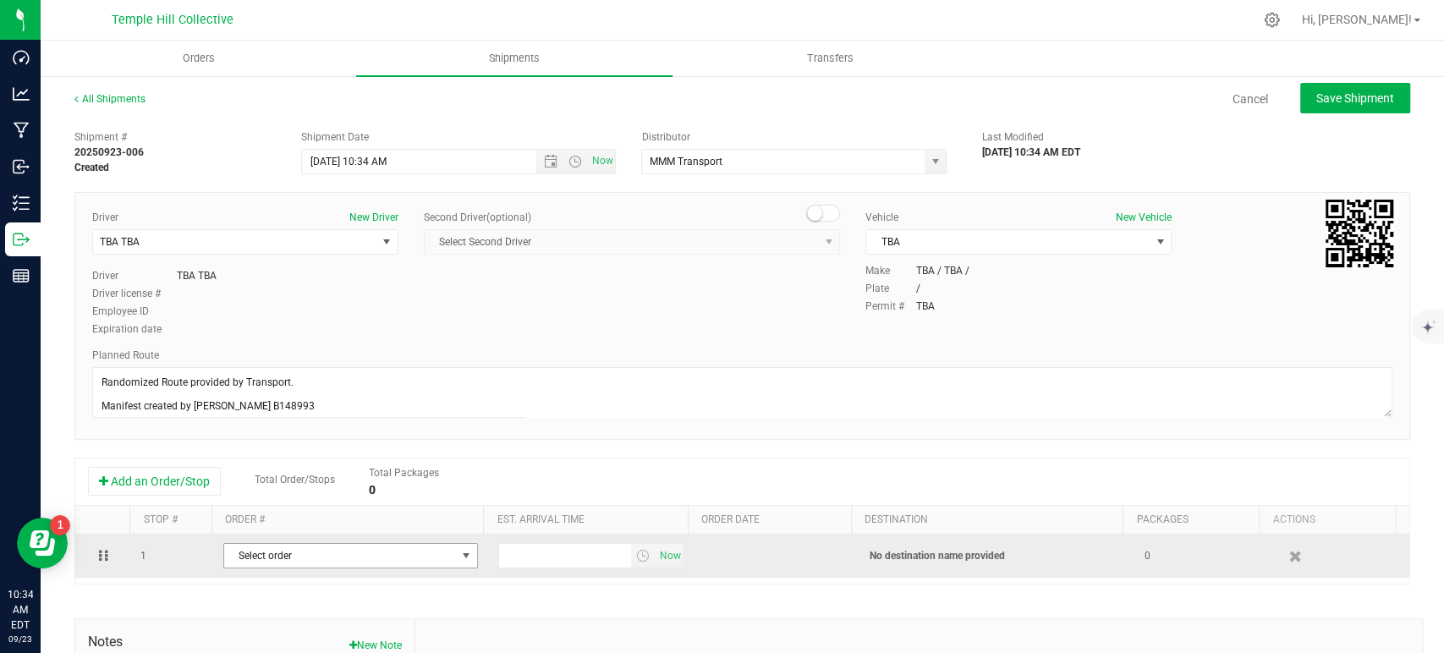
click at [380, 558] on span "Select order" at bounding box center [340, 556] width 232 height 24
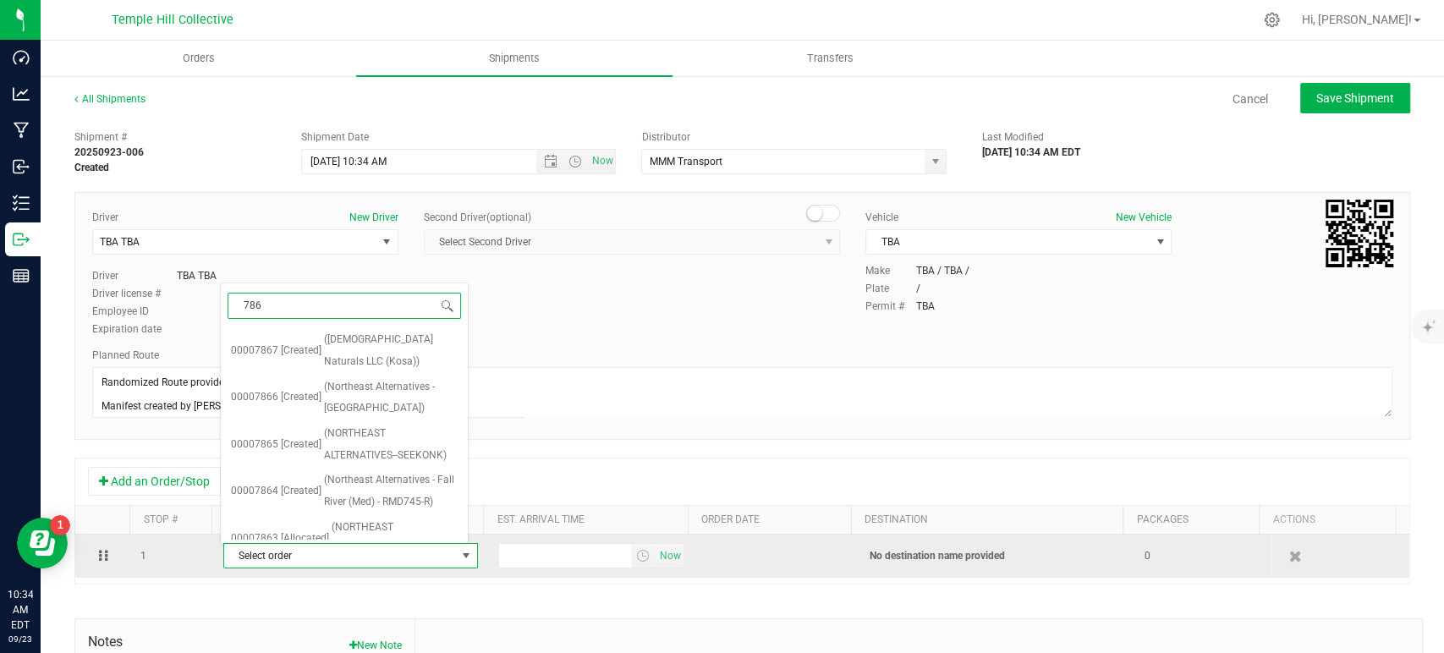
type input "7860"
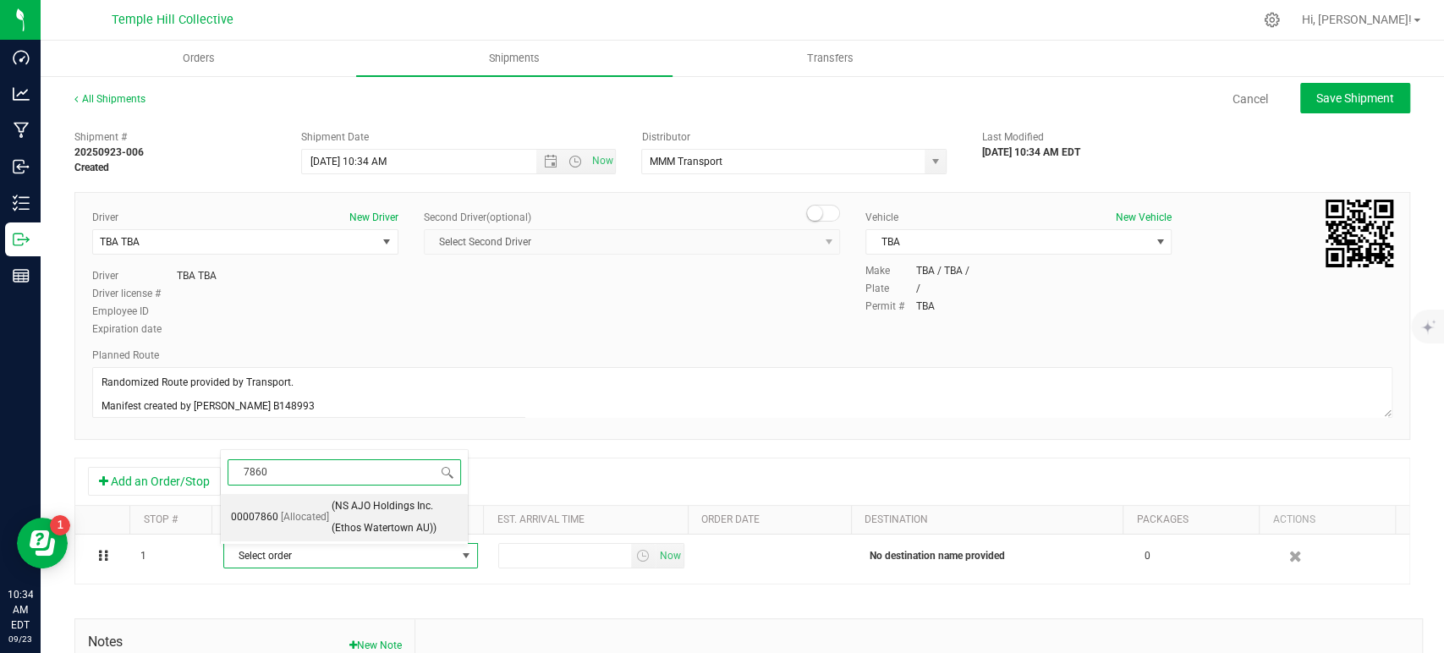
click at [393, 524] on span "(NS AJO Holdings Inc. (Ethos Watertown AU))" at bounding box center [395, 517] width 126 height 43
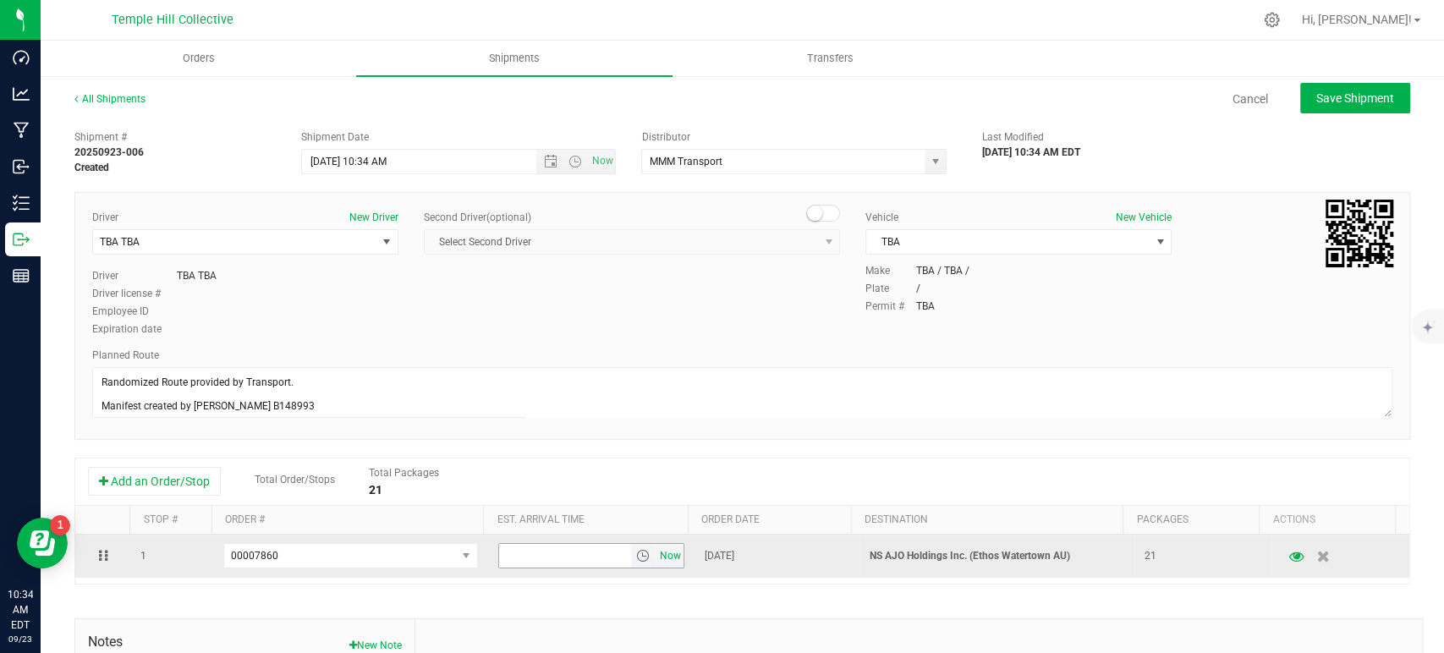
click at [661, 556] on span "Now" at bounding box center [670, 556] width 29 height 25
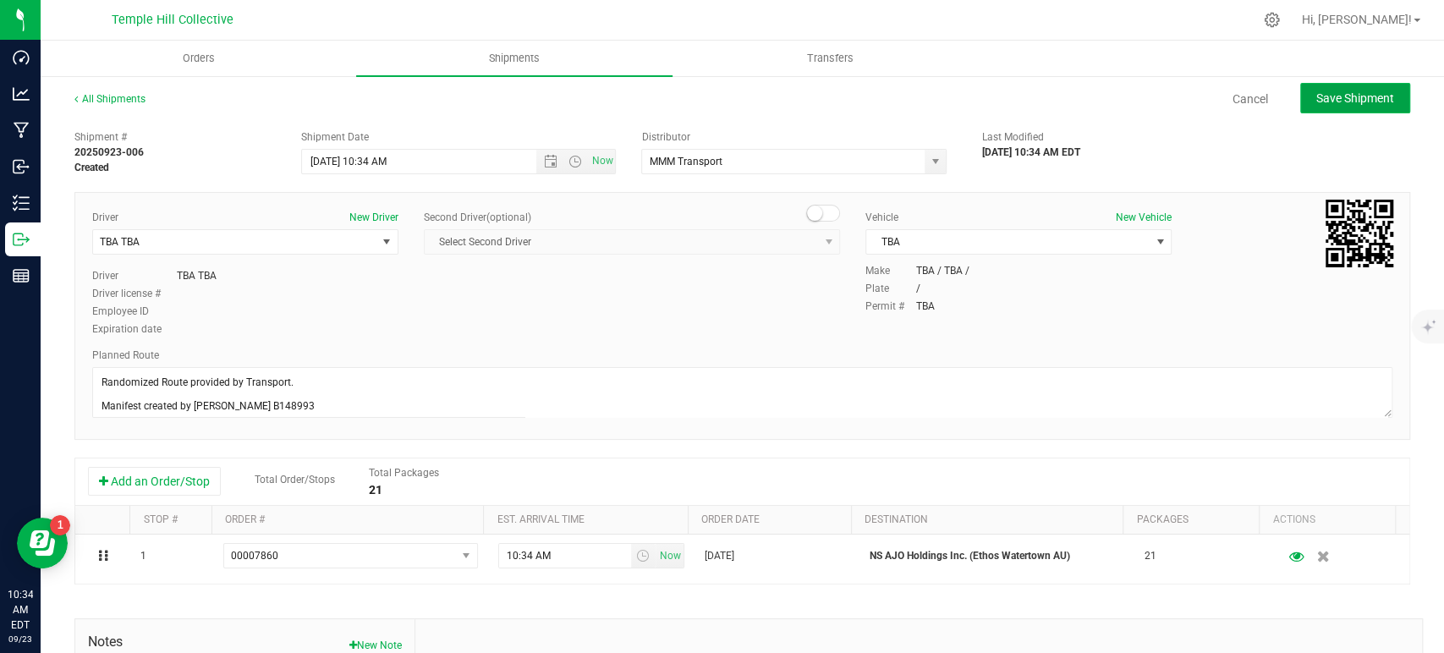
click at [1327, 96] on span "Save Shipment" at bounding box center [1355, 98] width 78 height 14
type input "[DATE] 2:34 PM"
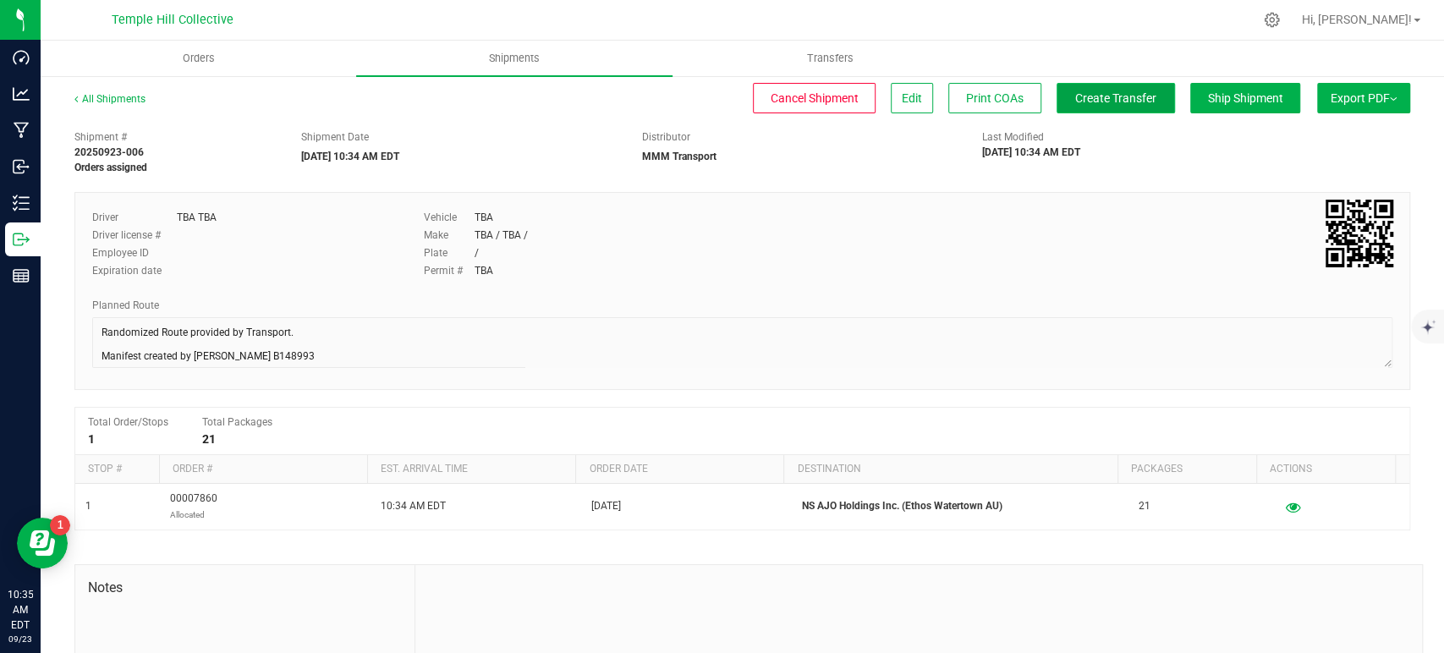
click at [1075, 104] on span "Create Transfer" at bounding box center [1115, 98] width 81 height 14
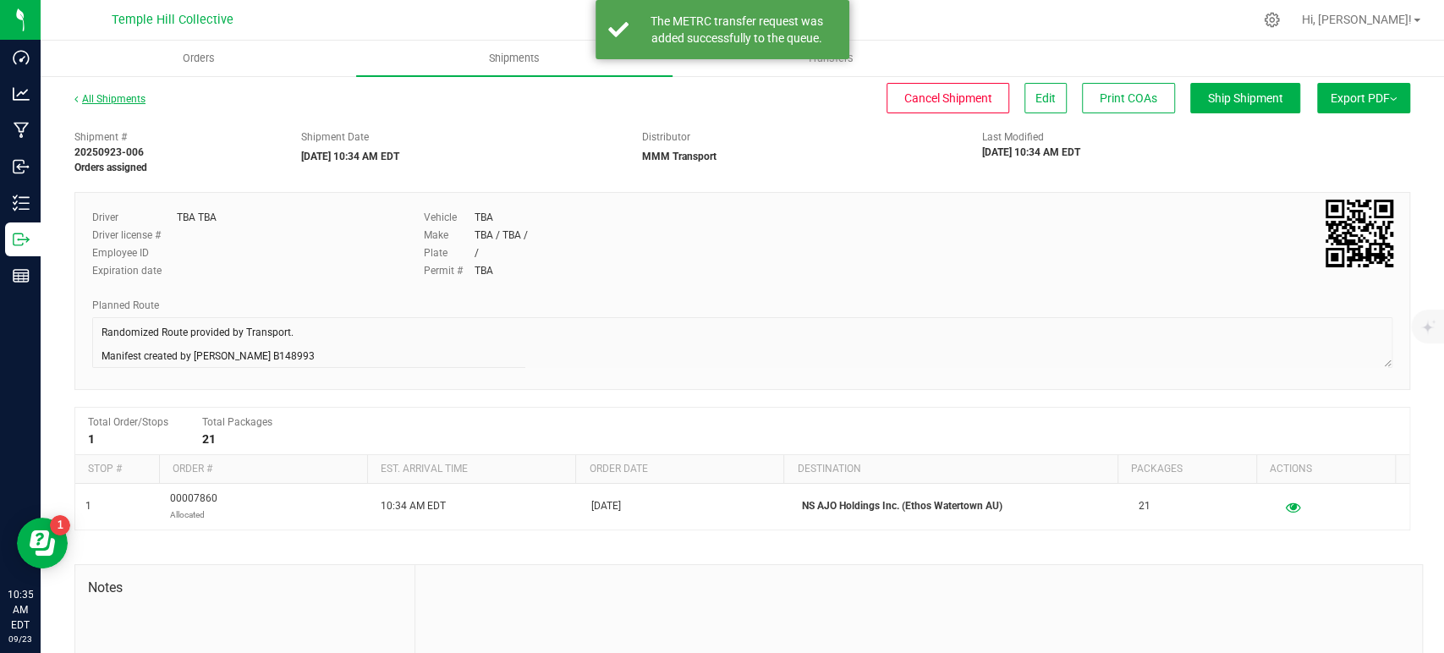
click at [90, 102] on link "All Shipments" at bounding box center [109, 99] width 71 height 12
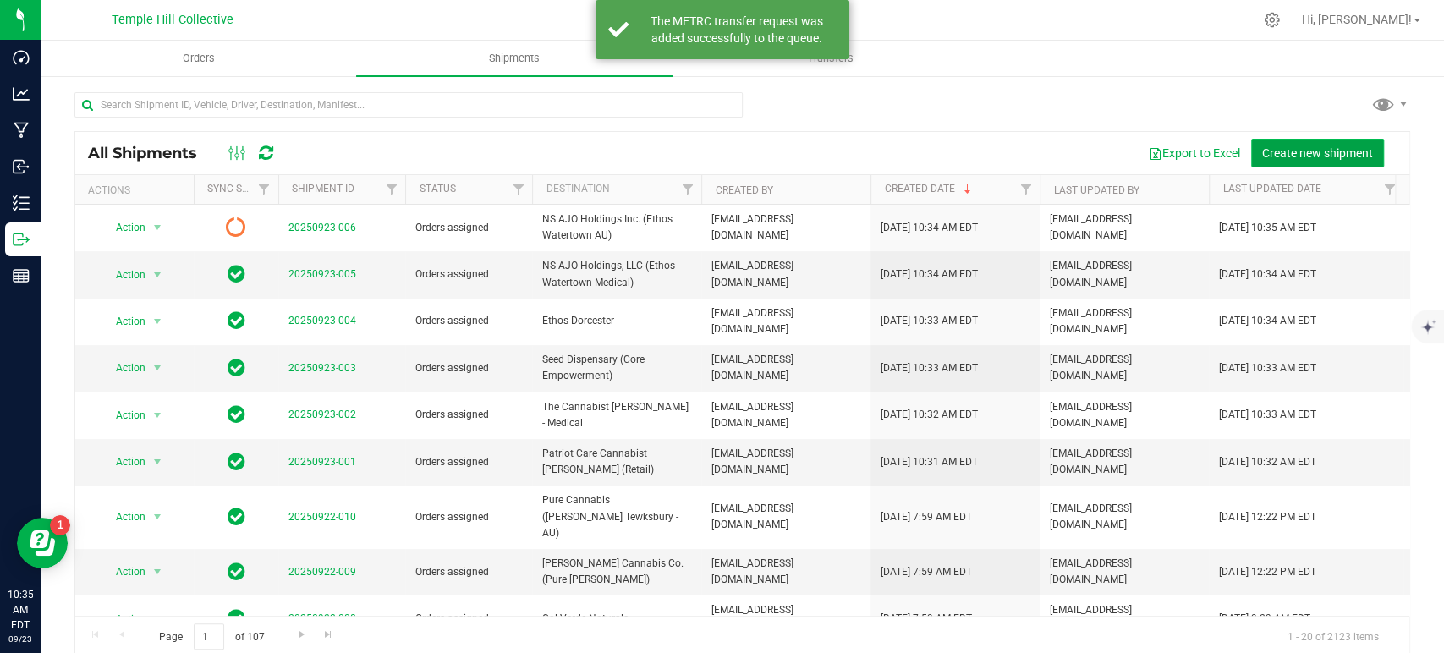
click at [1325, 151] on span "Create new shipment" at bounding box center [1317, 153] width 111 height 14
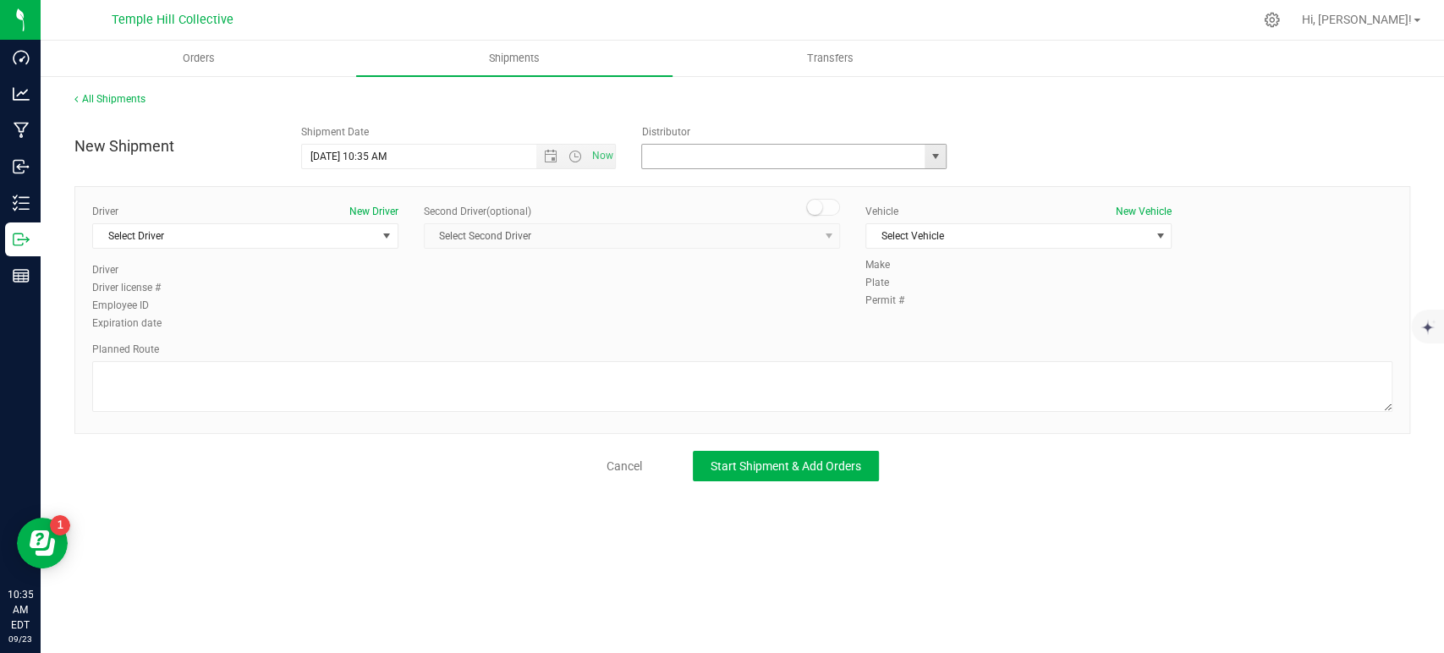
click at [706, 162] on input "text" at bounding box center [779, 157] width 274 height 24
click at [710, 184] on li "MMM Transport" at bounding box center [794, 185] width 304 height 25
type input "MMM Transport"
click at [273, 233] on span "Select Driver" at bounding box center [234, 236] width 283 height 24
click at [208, 301] on li "TBA TBA" at bounding box center [245, 306] width 305 height 25
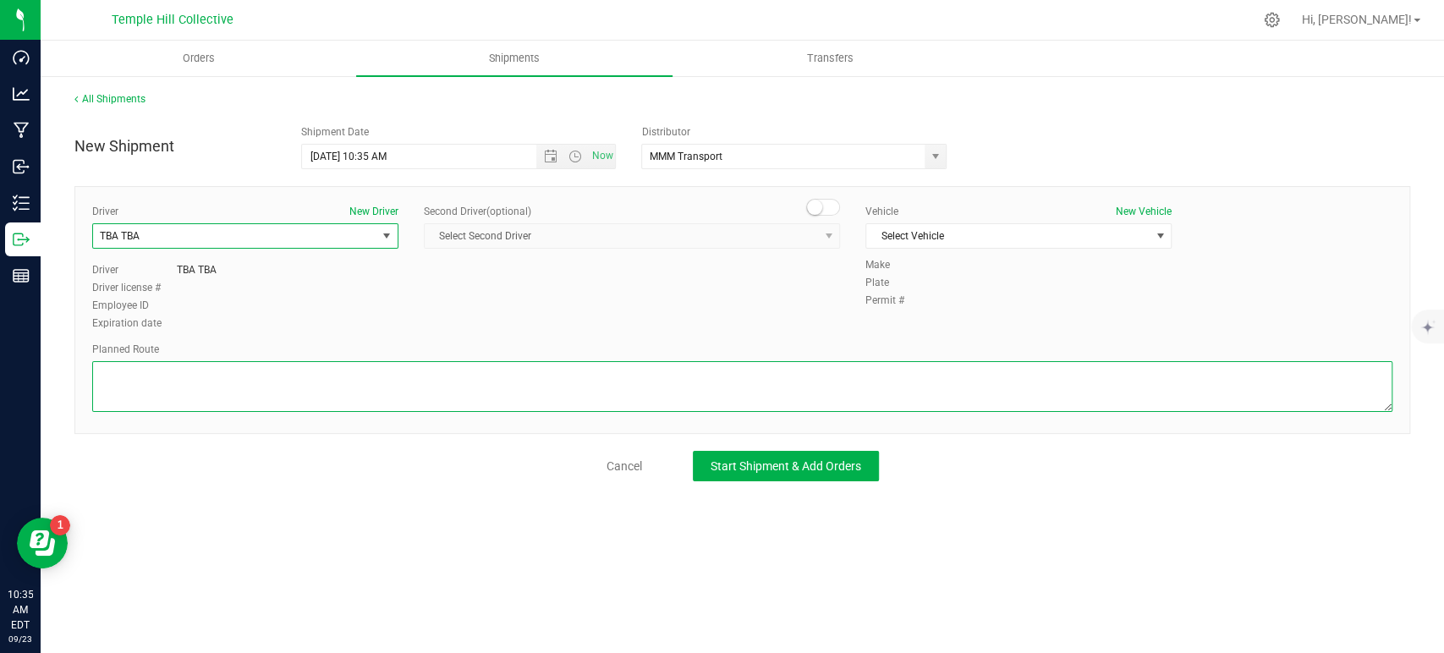
click at [283, 387] on textarea at bounding box center [742, 386] width 1300 height 51
paste textarea "Randomized Route provided by Transport. Manifest created by [PERSON_NAME] B1489…"
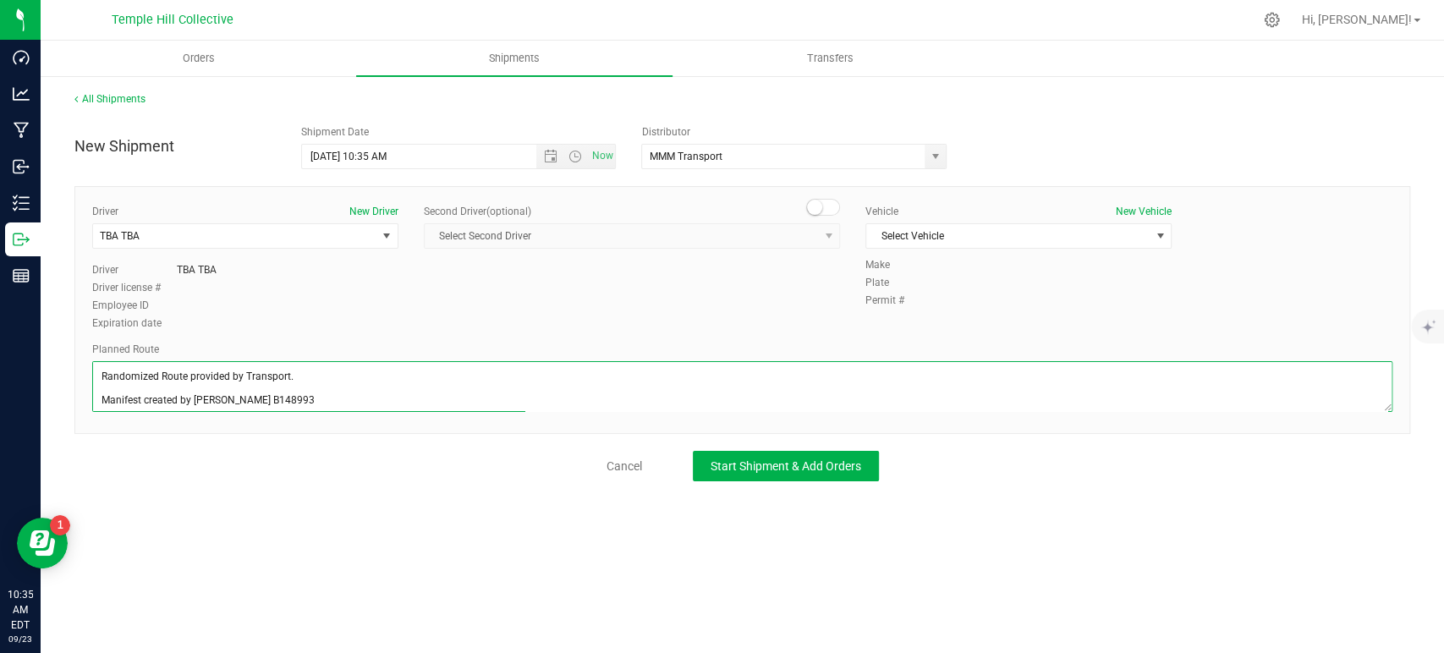
scroll to position [19, 0]
type textarea "Randomized Route provided by Transport. Manifest created by [PERSON_NAME] B1489…"
click at [1026, 224] on span "Select Vehicle" at bounding box center [1007, 236] width 283 height 24
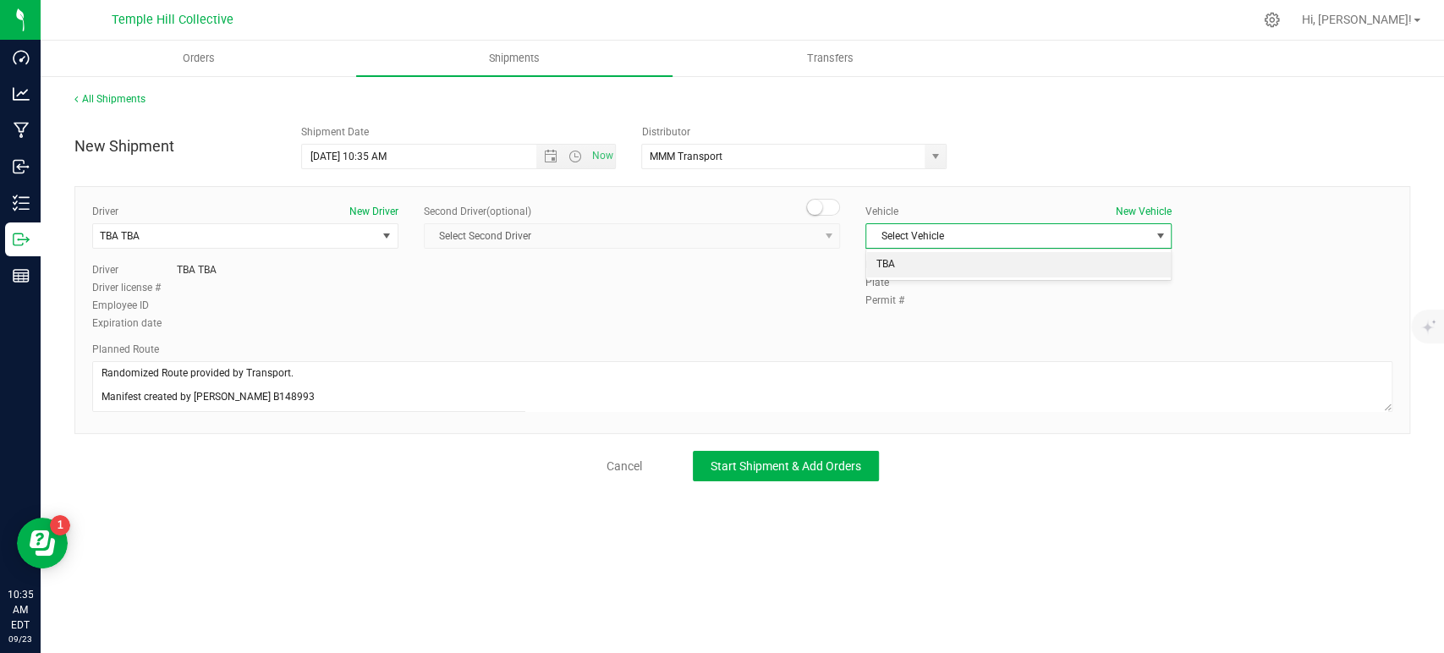
click at [952, 264] on li "TBA" at bounding box center [1018, 264] width 305 height 25
click at [831, 475] on button "Start Shipment & Add Orders" at bounding box center [786, 466] width 186 height 30
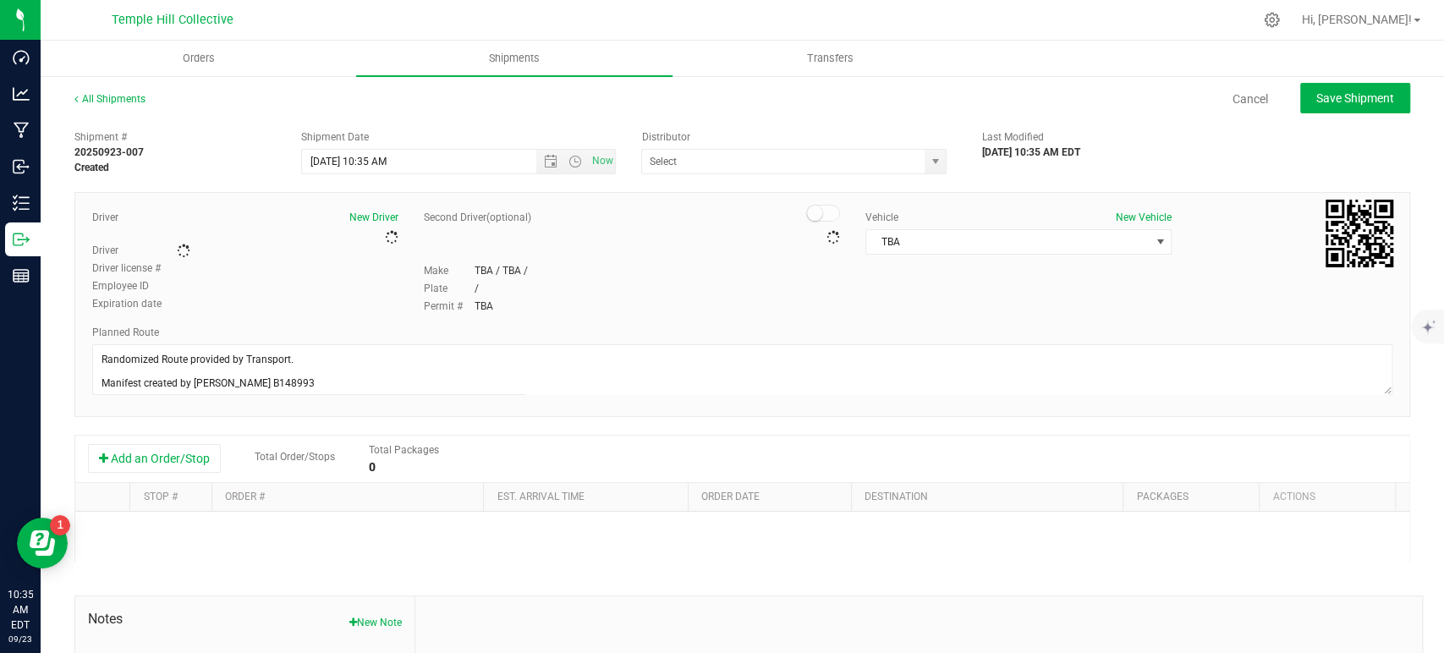
type input "MMM Transport"
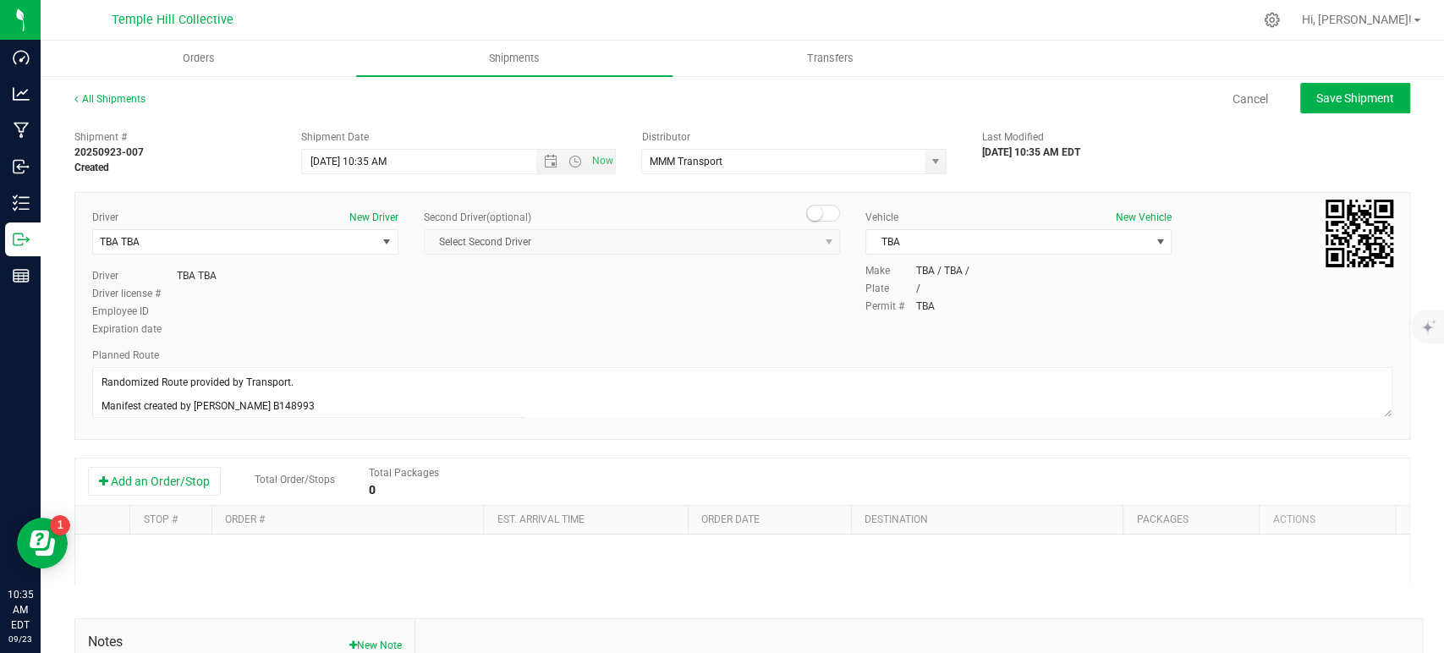
drag, startPoint x: 169, startPoint y: 477, endPoint x: 228, endPoint y: 493, distance: 61.4
click at [169, 478] on button "Add an Order/Stop" at bounding box center [154, 481] width 133 height 29
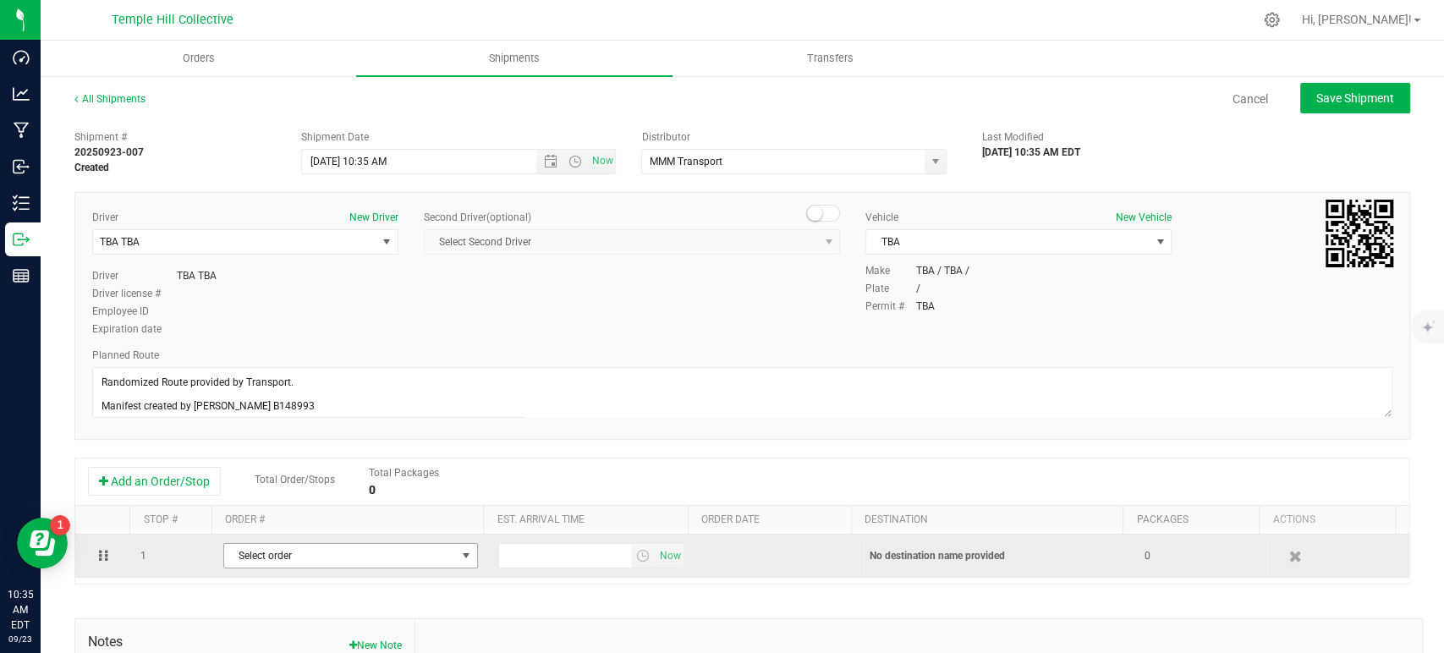
click at [351, 550] on span "Select order" at bounding box center [340, 556] width 232 height 24
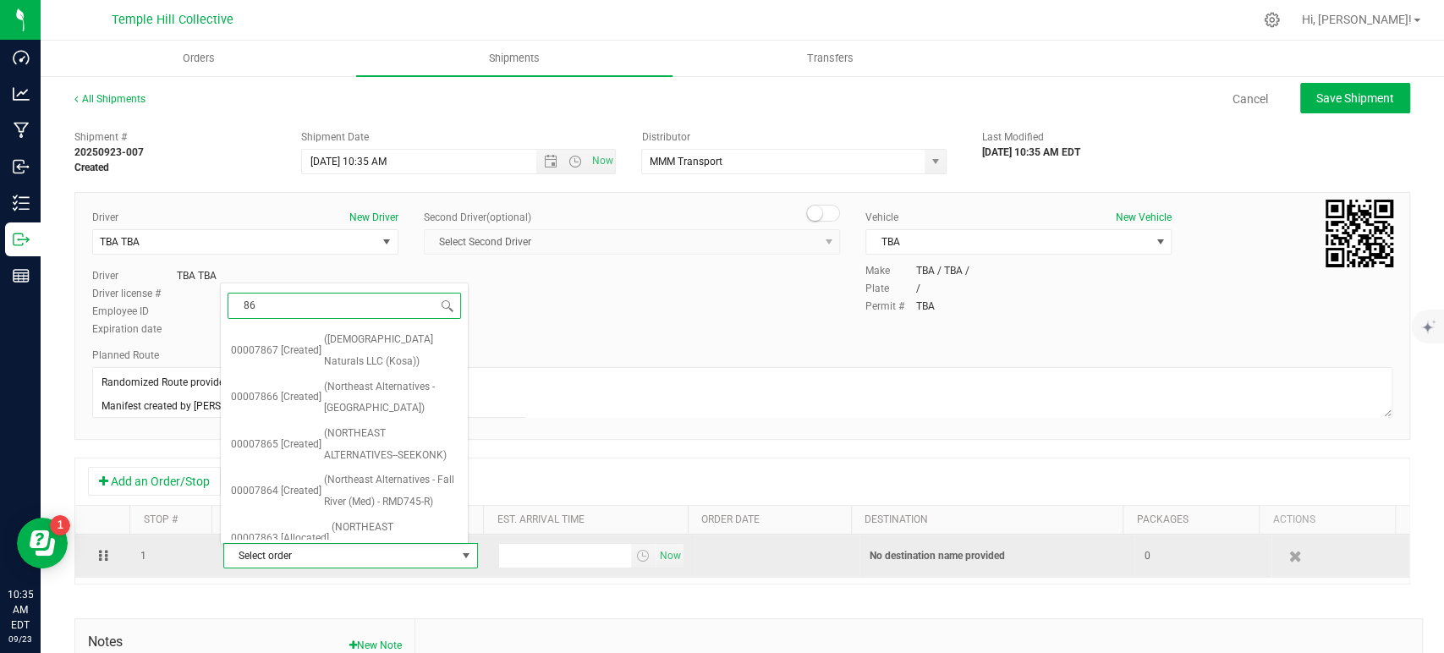
type input "862"
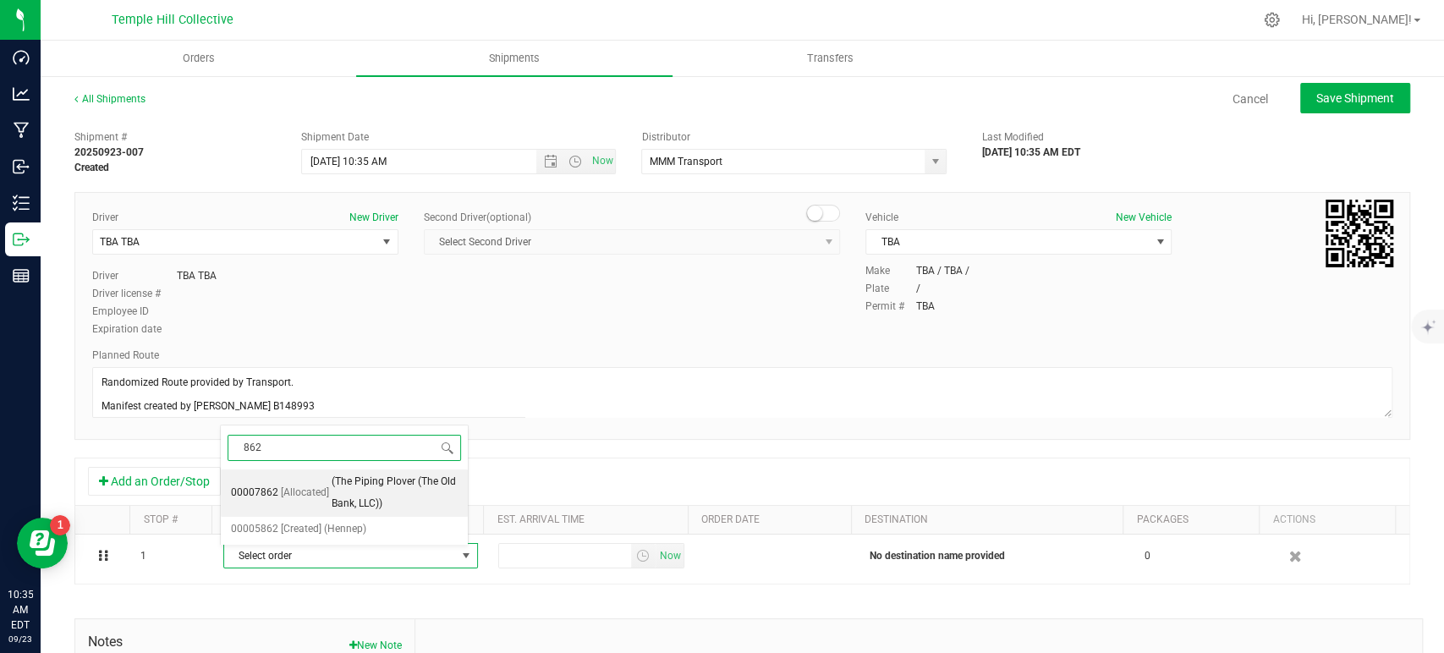
click at [376, 491] on span "(The Piping Plover (The Old Bank, LLC))" at bounding box center [395, 492] width 126 height 43
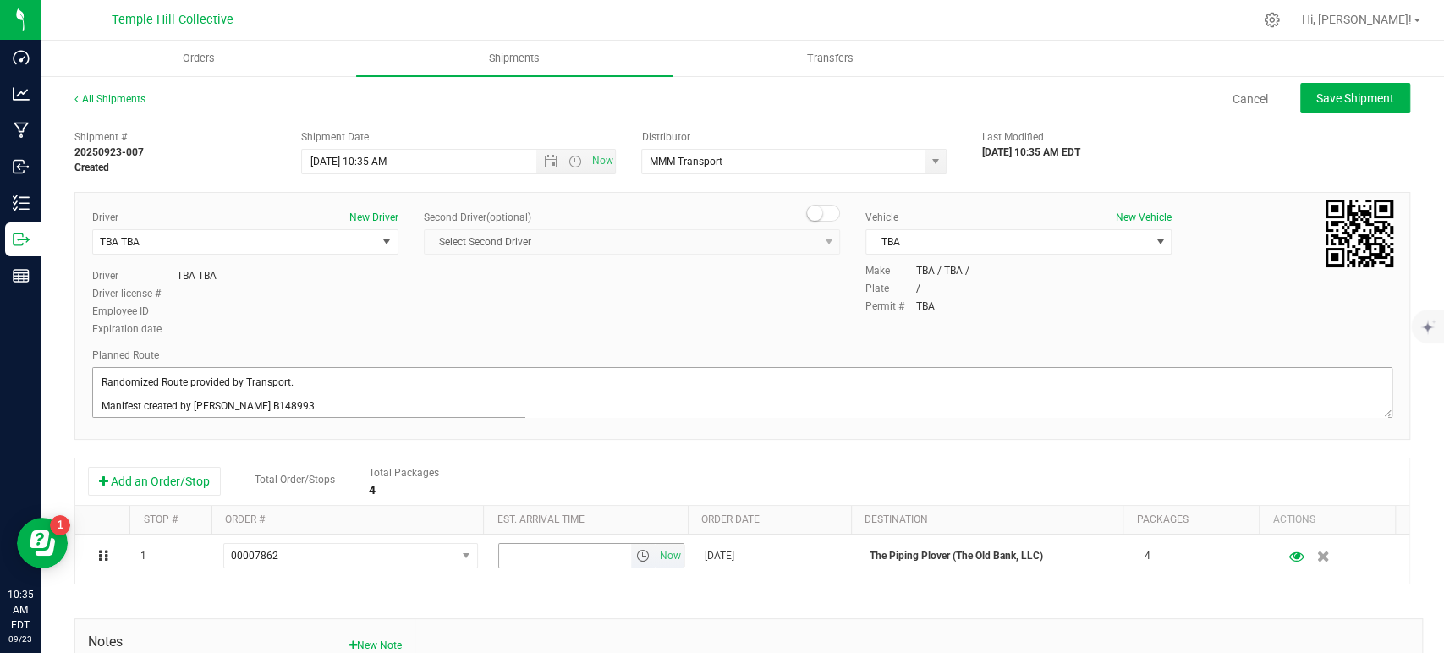
drag, startPoint x: 666, startPoint y: 554, endPoint x: 963, endPoint y: 373, distance: 347.8
click at [666, 554] on span "Now" at bounding box center [670, 556] width 29 height 25
click at [1364, 96] on span "Save Shipment" at bounding box center [1355, 98] width 78 height 14
type input "[DATE] 2:35 PM"
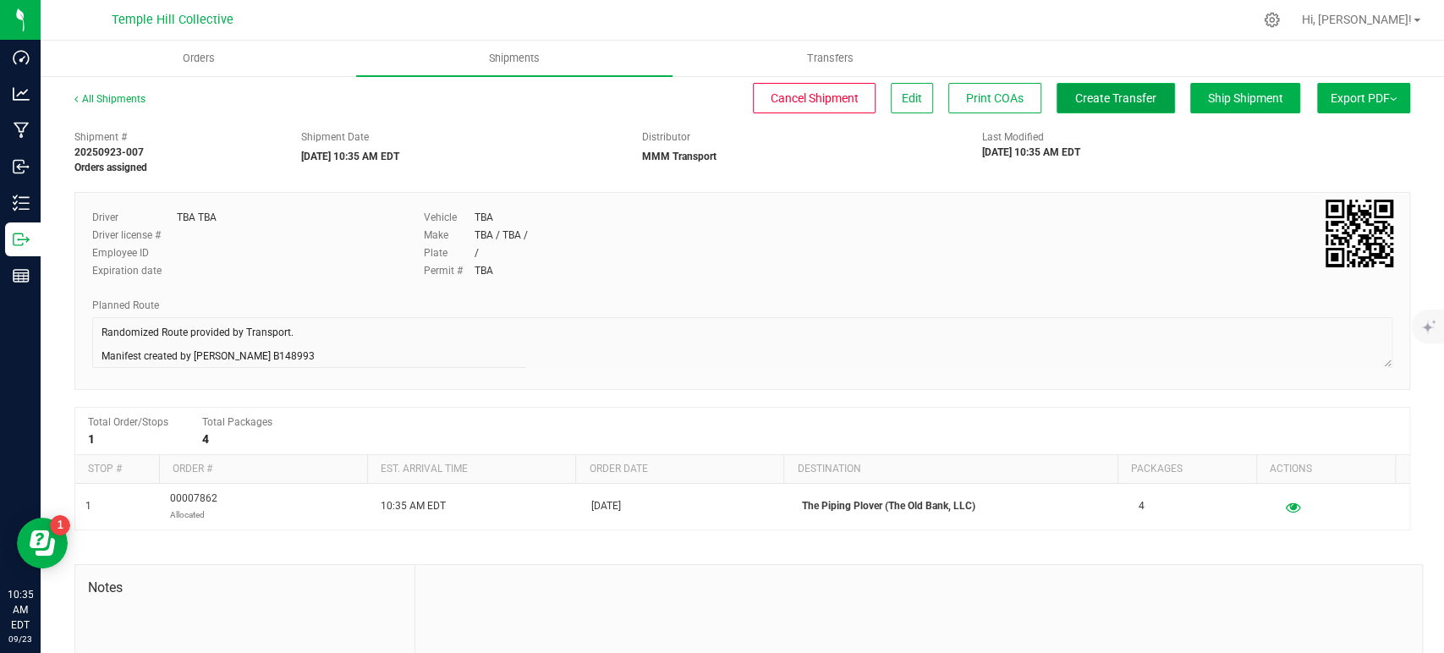
click at [1075, 103] on span "Create Transfer" at bounding box center [1115, 98] width 81 height 14
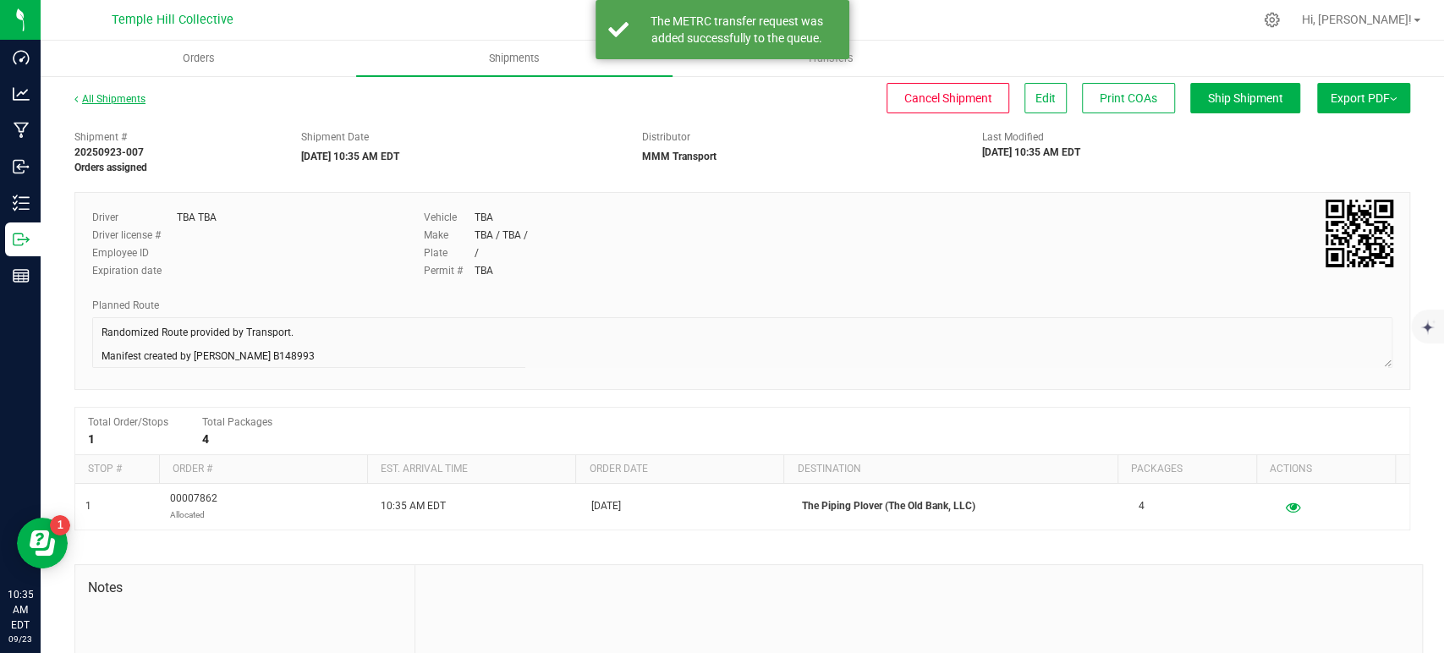
click at [133, 97] on link "All Shipments" at bounding box center [109, 99] width 71 height 12
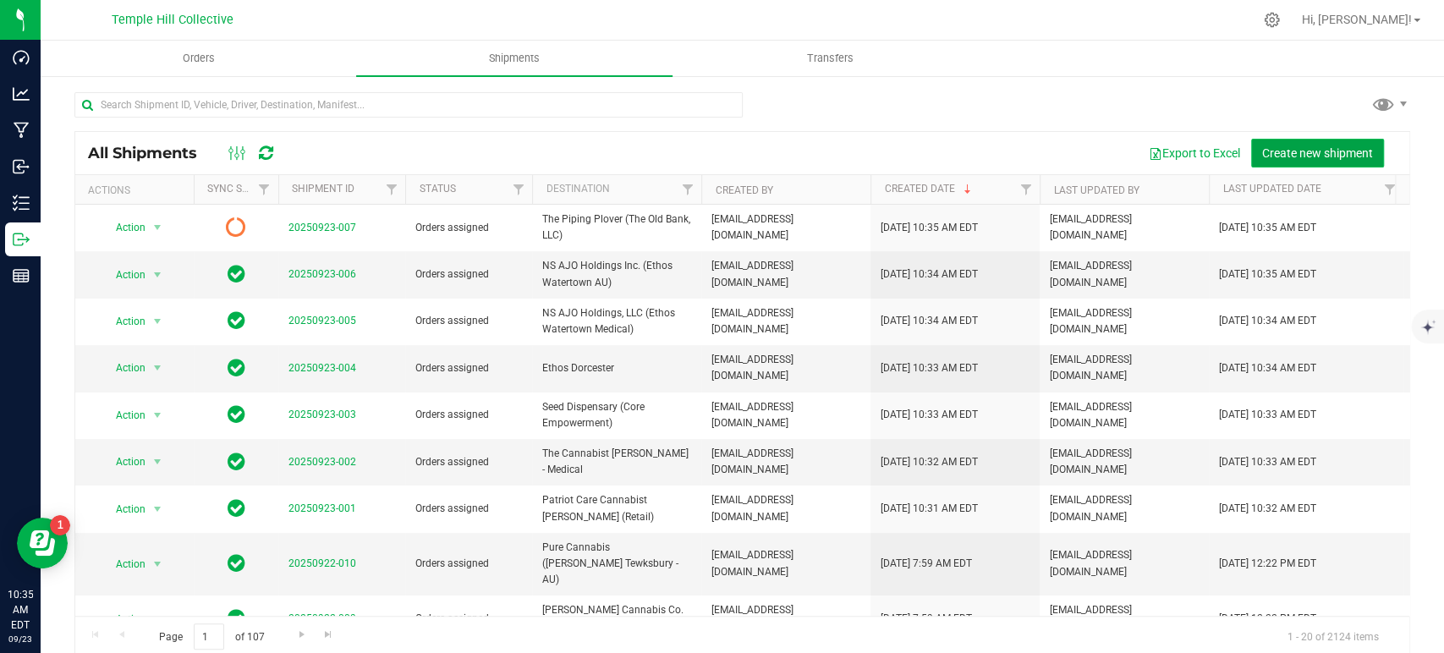
click at [1295, 158] on span "Create new shipment" at bounding box center [1317, 153] width 111 height 14
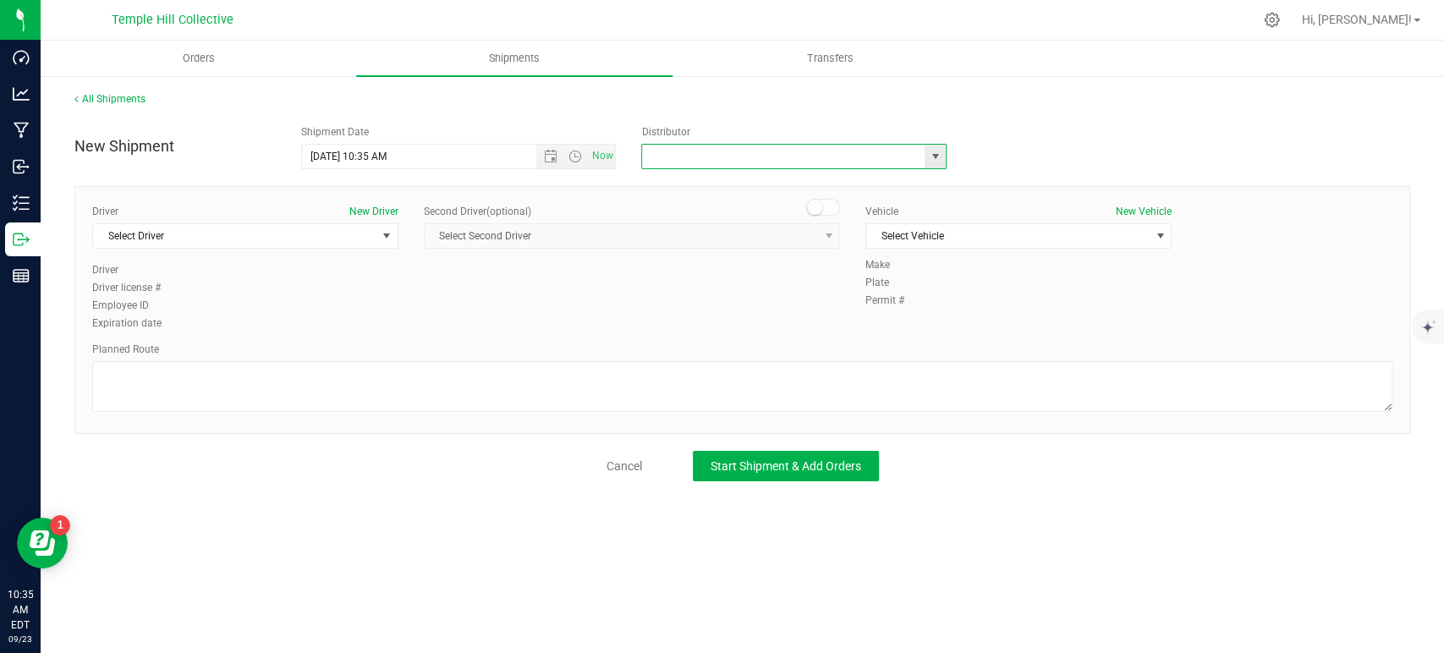
click at [785, 155] on input "text" at bounding box center [779, 157] width 274 height 24
click at [711, 185] on li "MMM Transport" at bounding box center [794, 185] width 304 height 25
type input "MMM Transport"
click at [223, 247] on span "Select Driver" at bounding box center [234, 236] width 283 height 24
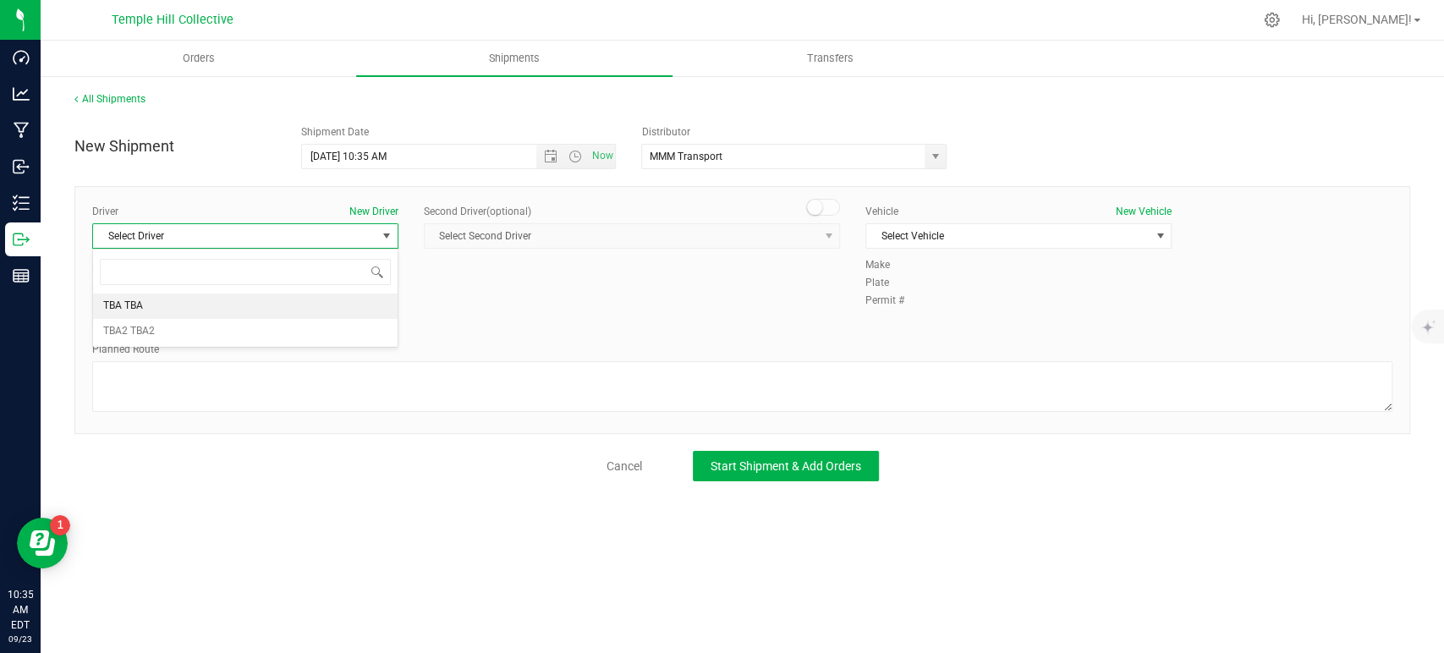
click at [201, 301] on li "TBA TBA" at bounding box center [245, 306] width 305 height 25
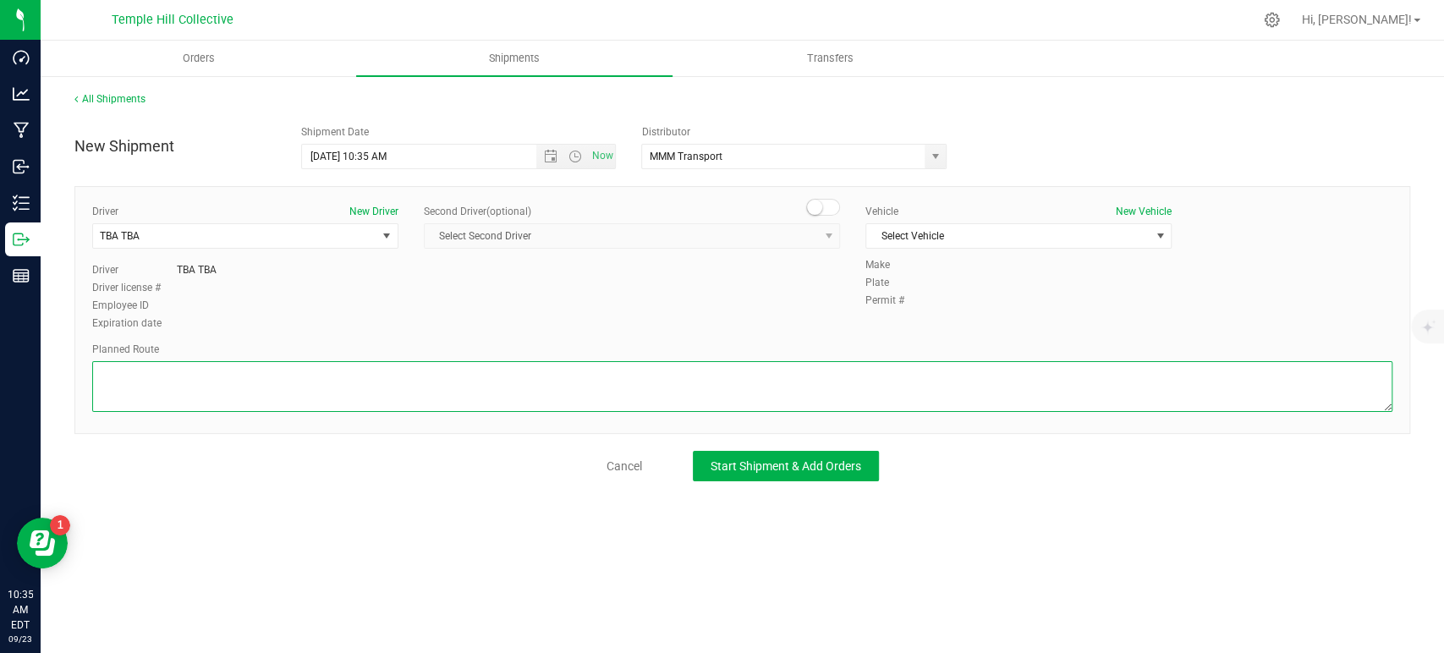
click at [266, 411] on textarea at bounding box center [742, 386] width 1300 height 51
paste textarea "Randomized Route provided by Transport. Manifest created by [PERSON_NAME] B1489…"
type textarea "Randomized Route provided by Transport. Manifest created by [PERSON_NAME] B1489…"
click at [1069, 233] on span "Select Vehicle" at bounding box center [1007, 236] width 283 height 24
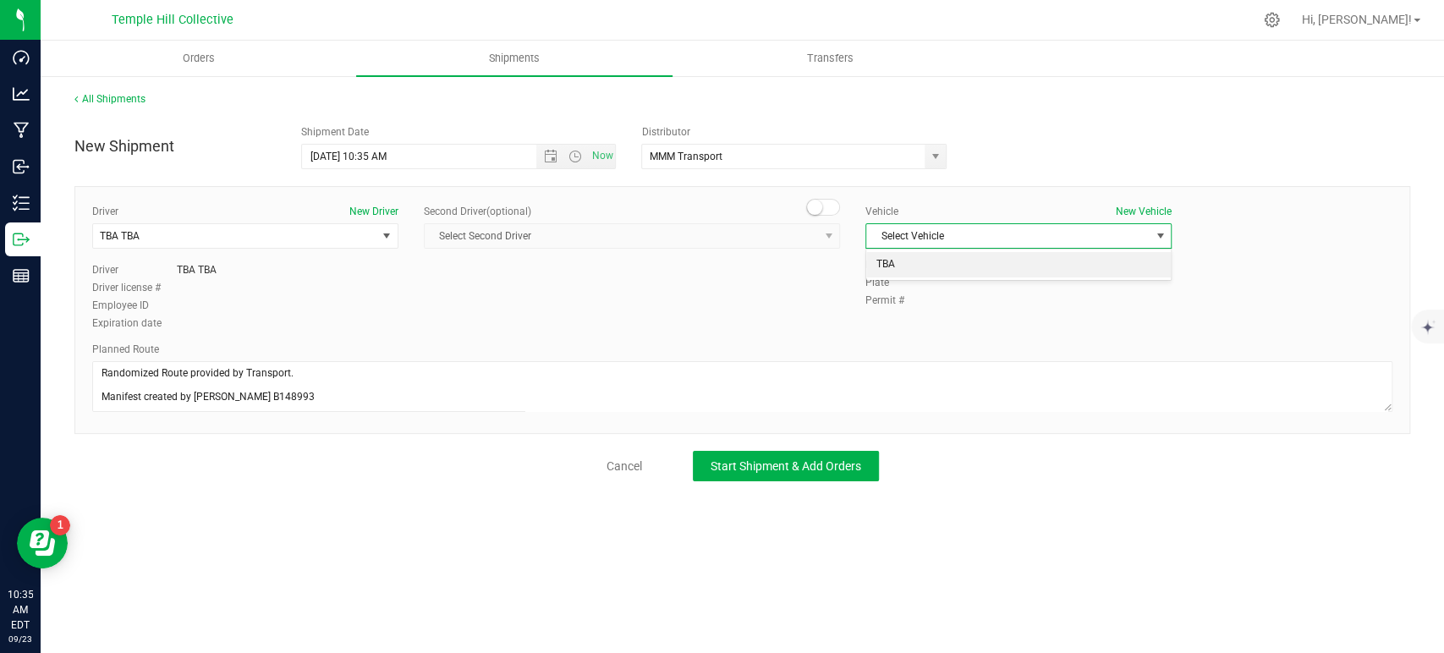
click at [1013, 268] on li "TBA" at bounding box center [1018, 264] width 305 height 25
click at [786, 477] on button "Start Shipment & Add Orders" at bounding box center [786, 466] width 186 height 30
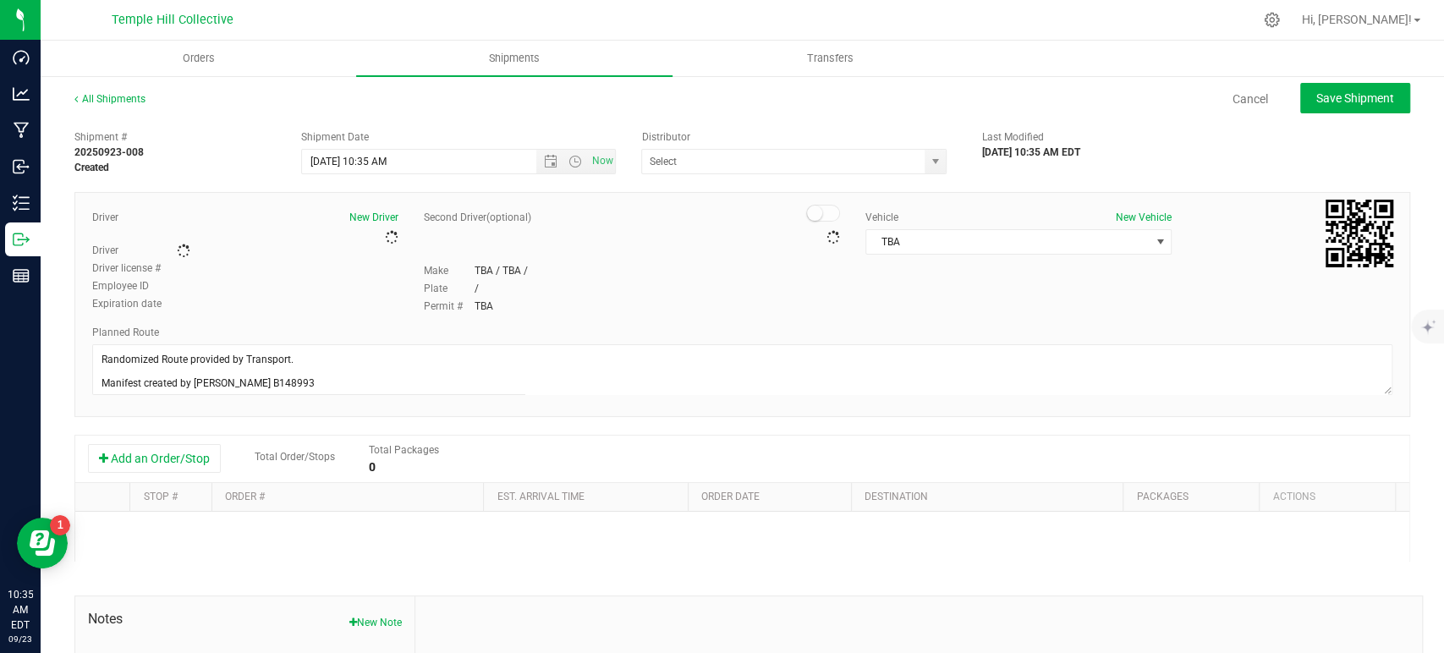
type input "MMM Transport"
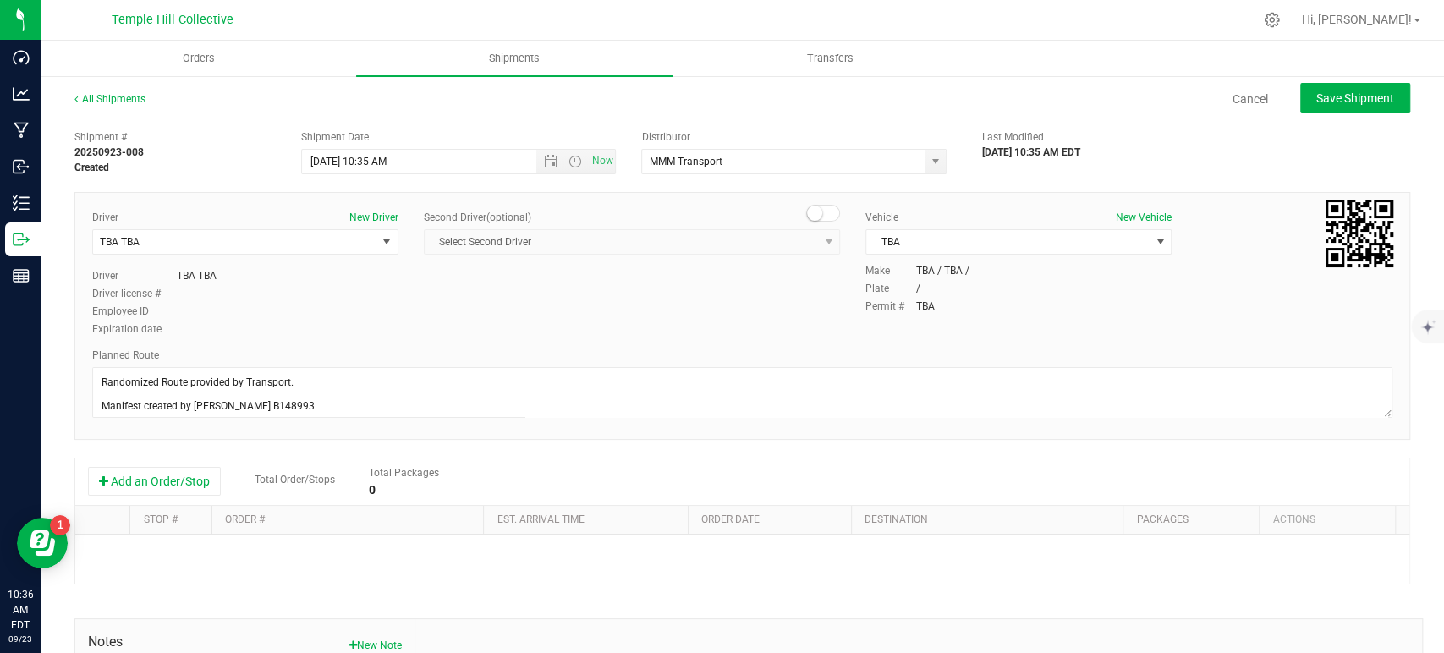
drag, startPoint x: 139, startPoint y: 473, endPoint x: 191, endPoint y: 504, distance: 61.1
click at [139, 473] on button "Add an Order/Stop" at bounding box center [154, 481] width 133 height 29
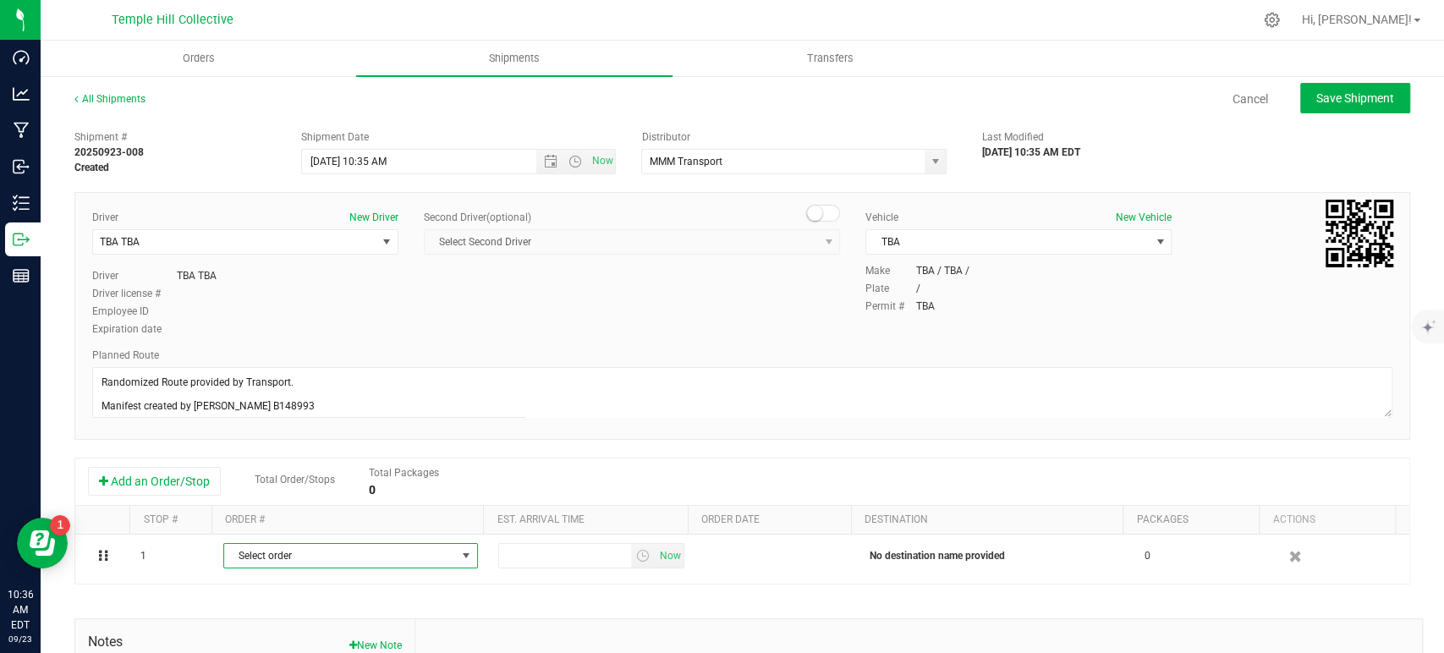
click at [309, 556] on span "Select order" at bounding box center [340, 556] width 232 height 24
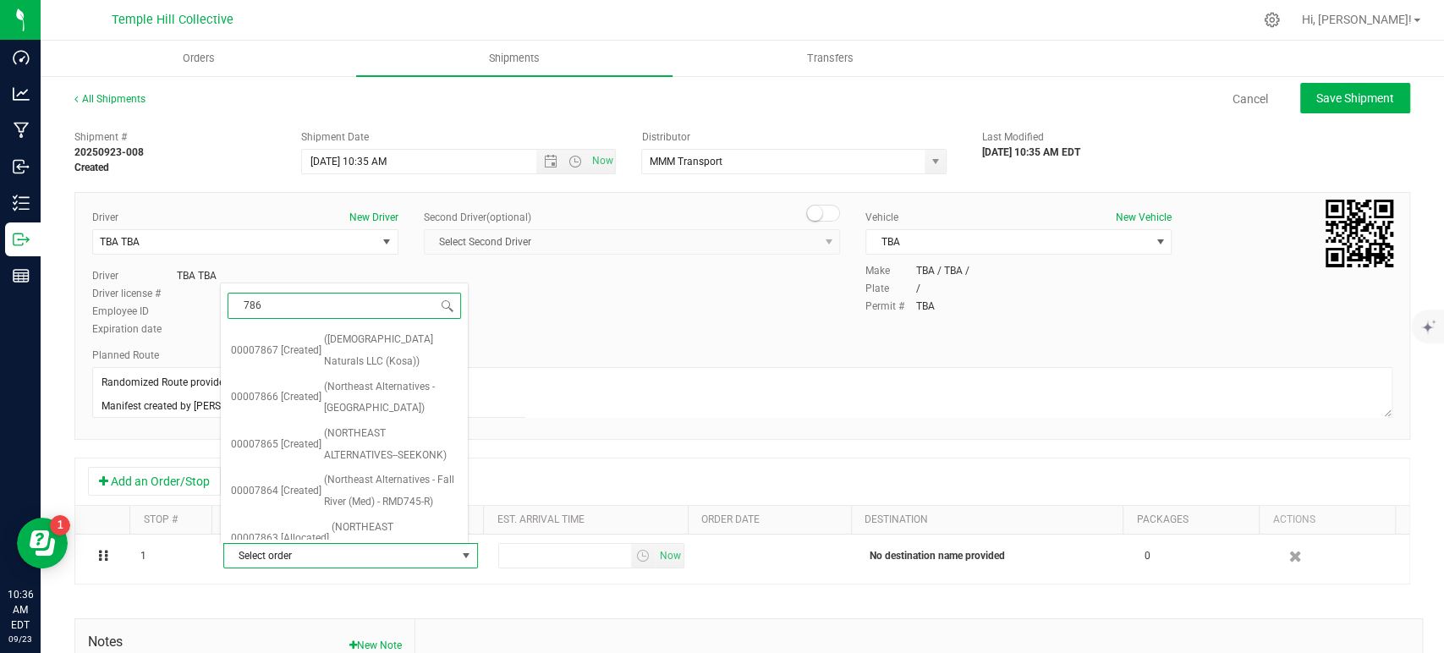
type input "7861"
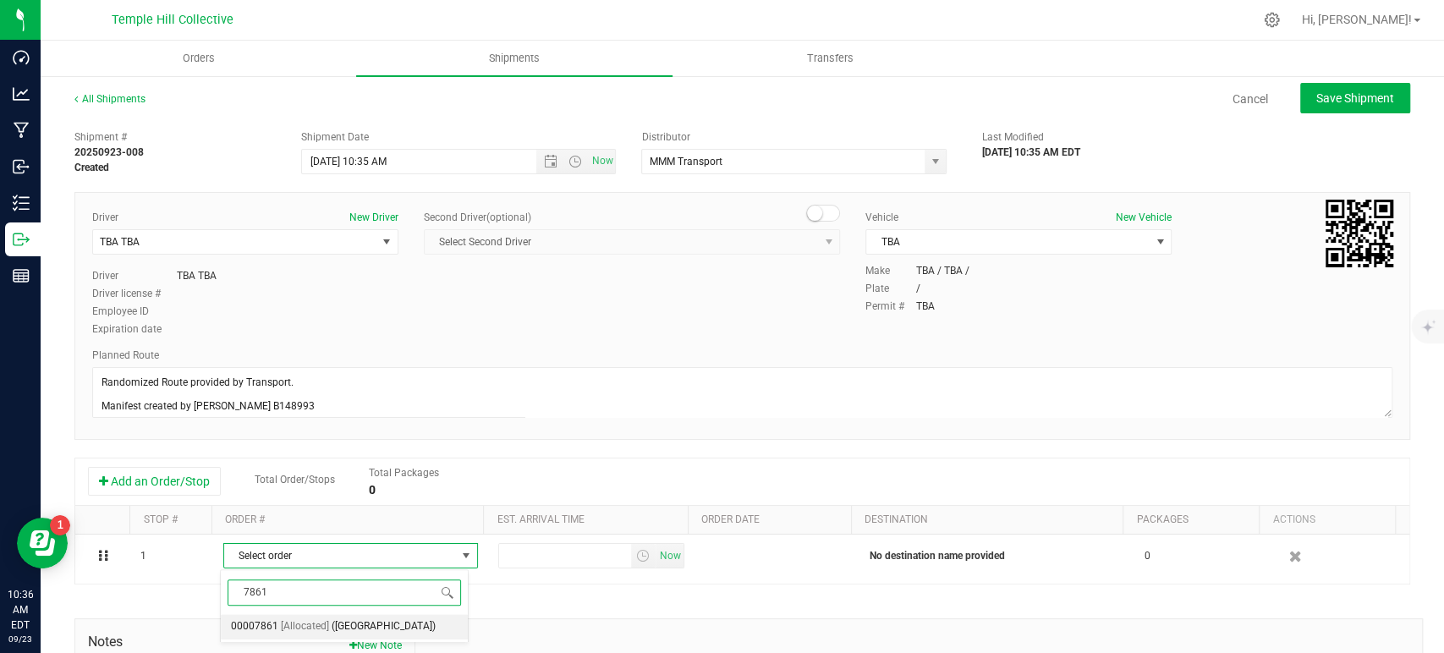
click at [336, 635] on span "([GEOGRAPHIC_DATA])" at bounding box center [384, 627] width 104 height 22
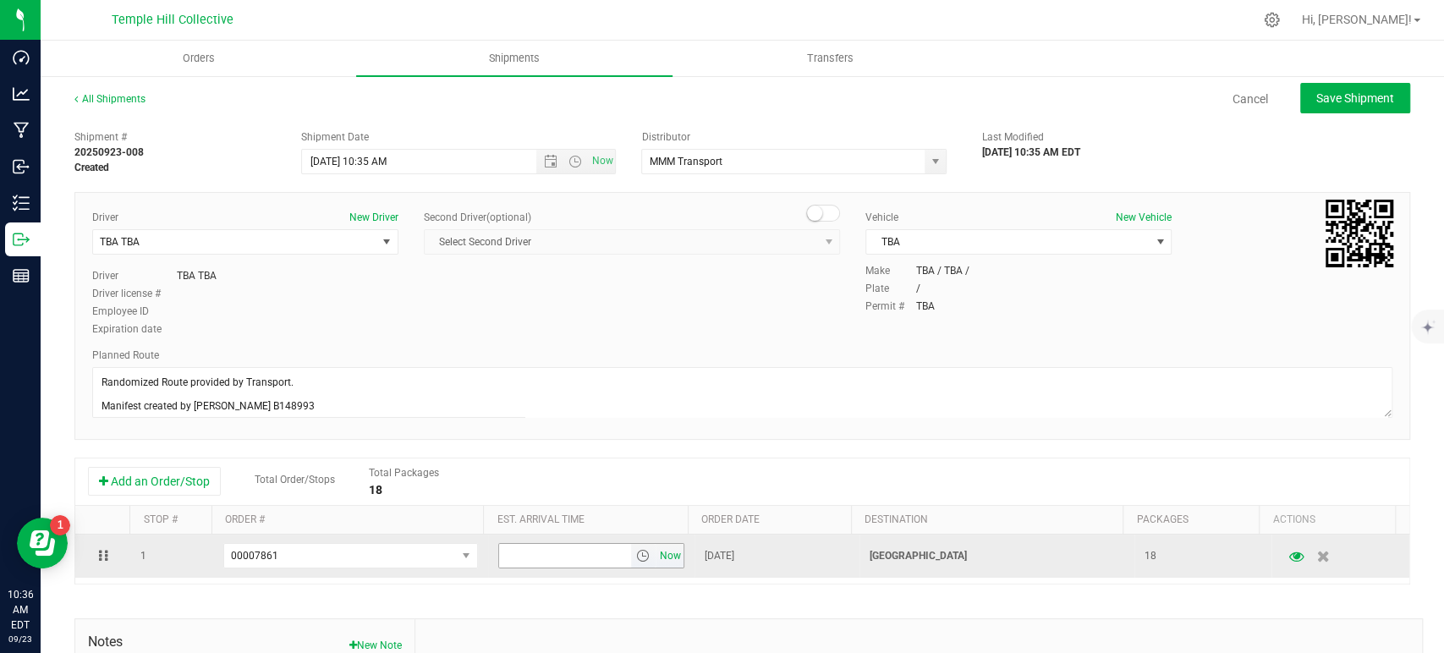
click at [657, 553] on span "Now" at bounding box center [670, 556] width 29 height 25
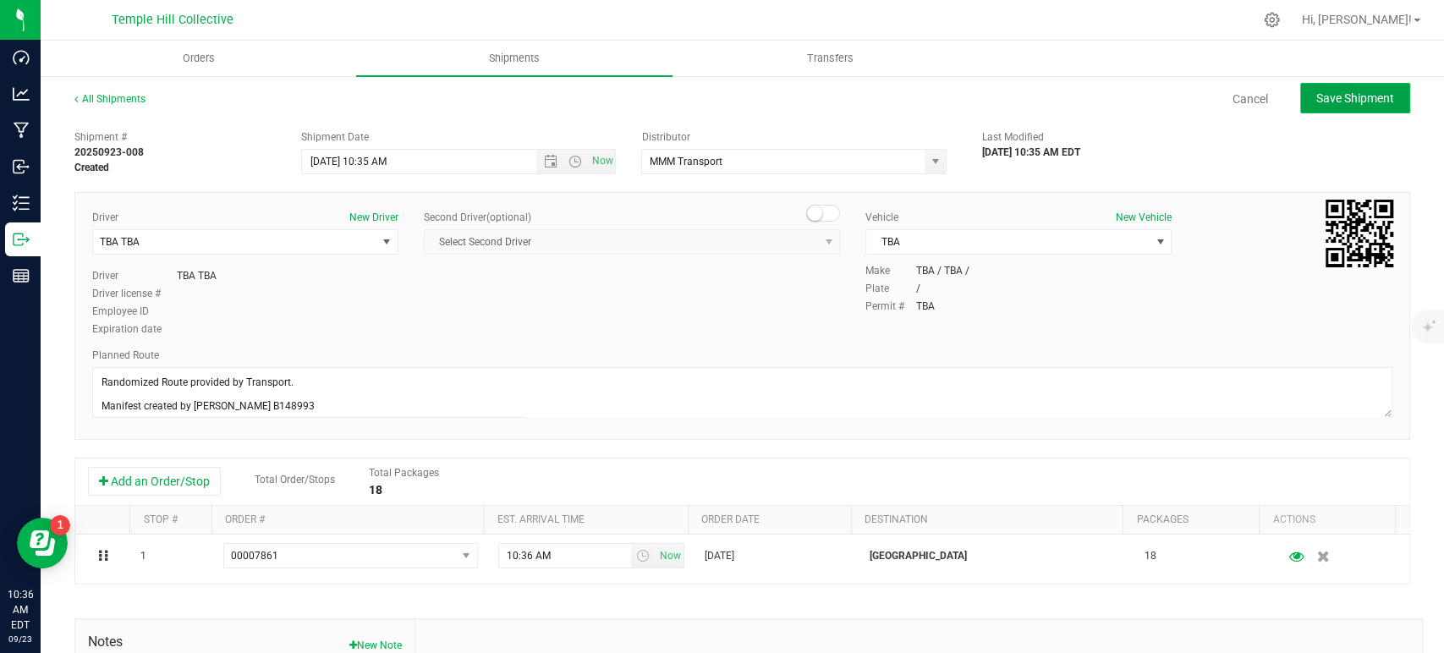
click at [1340, 96] on span "Save Shipment" at bounding box center [1355, 98] width 78 height 14
type input "[DATE] 2:35 PM"
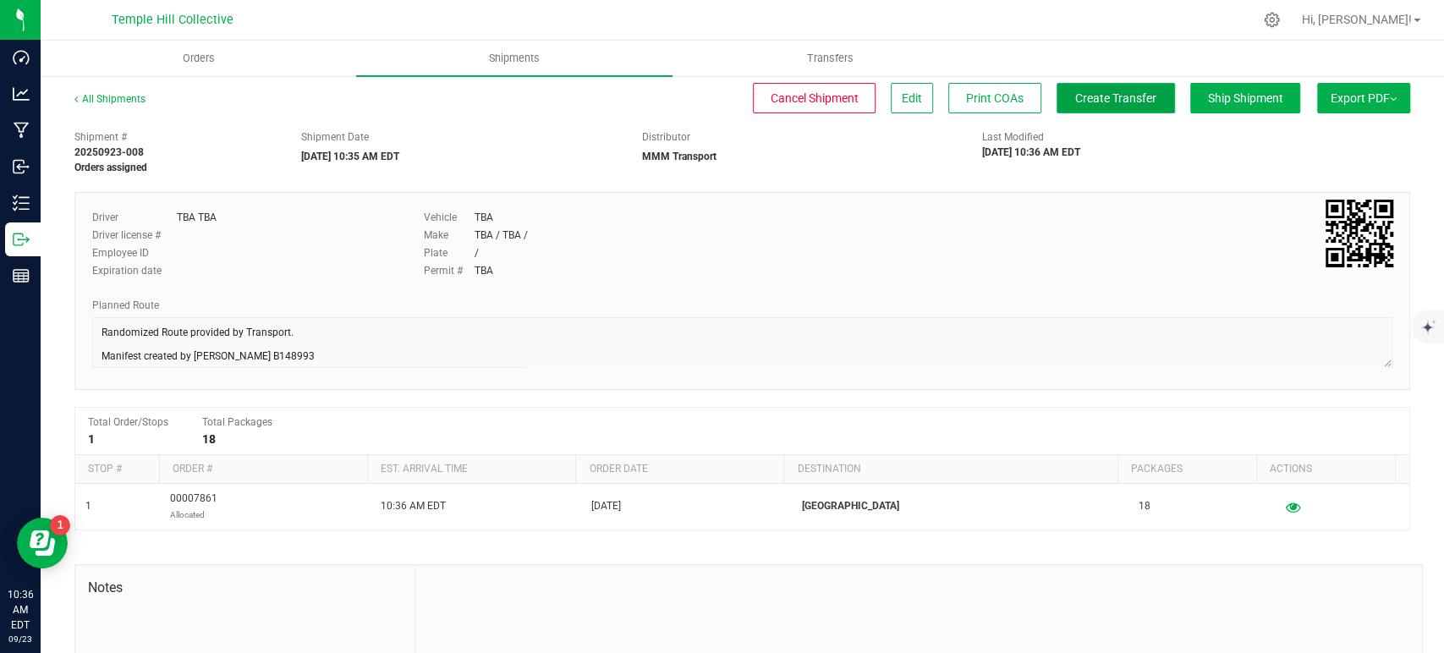
click at [1120, 99] on span "Create Transfer" at bounding box center [1115, 98] width 81 height 14
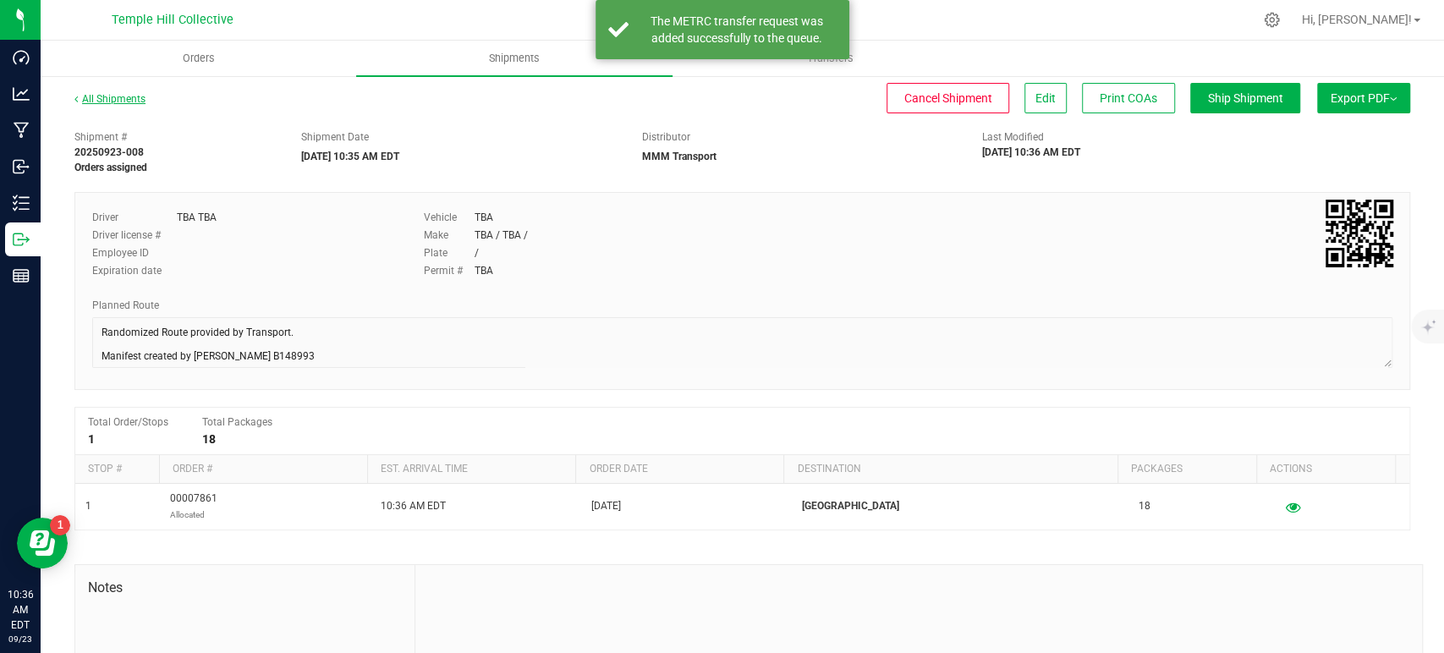
click at [124, 104] on link "All Shipments" at bounding box center [109, 99] width 71 height 12
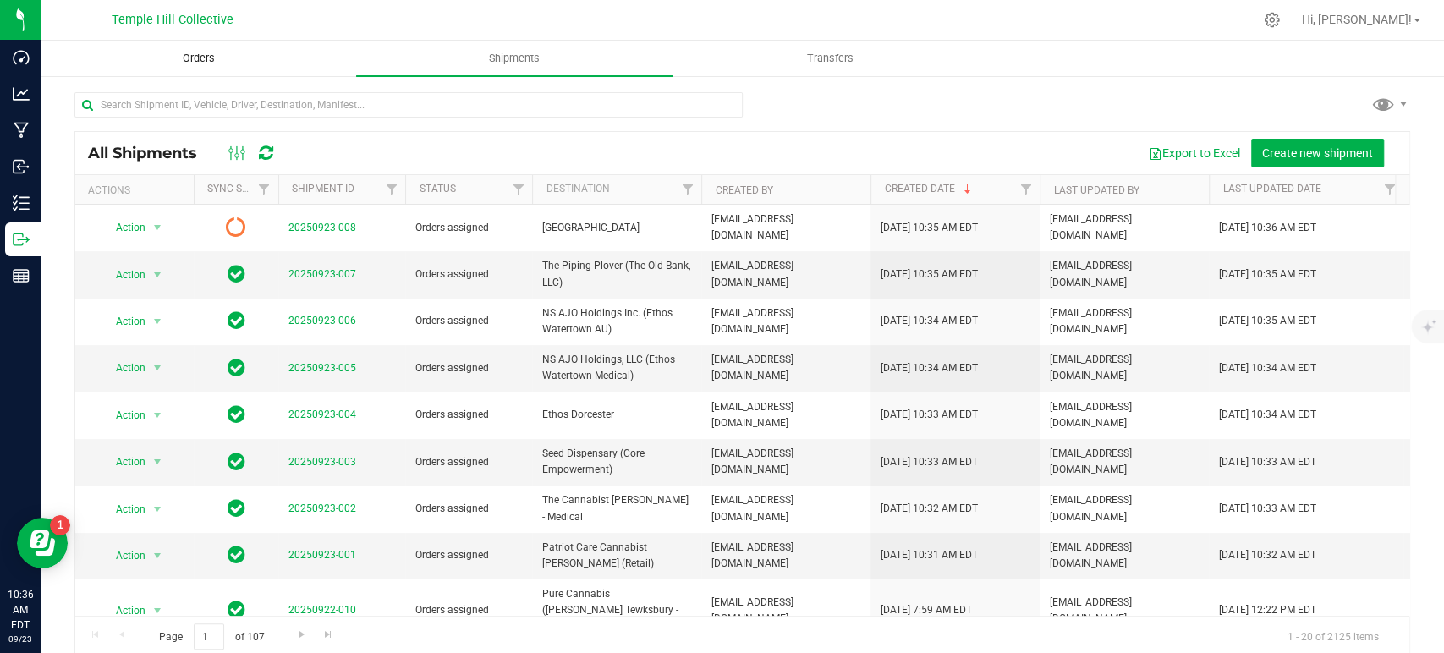
click at [190, 62] on span "Orders" at bounding box center [199, 58] width 78 height 15
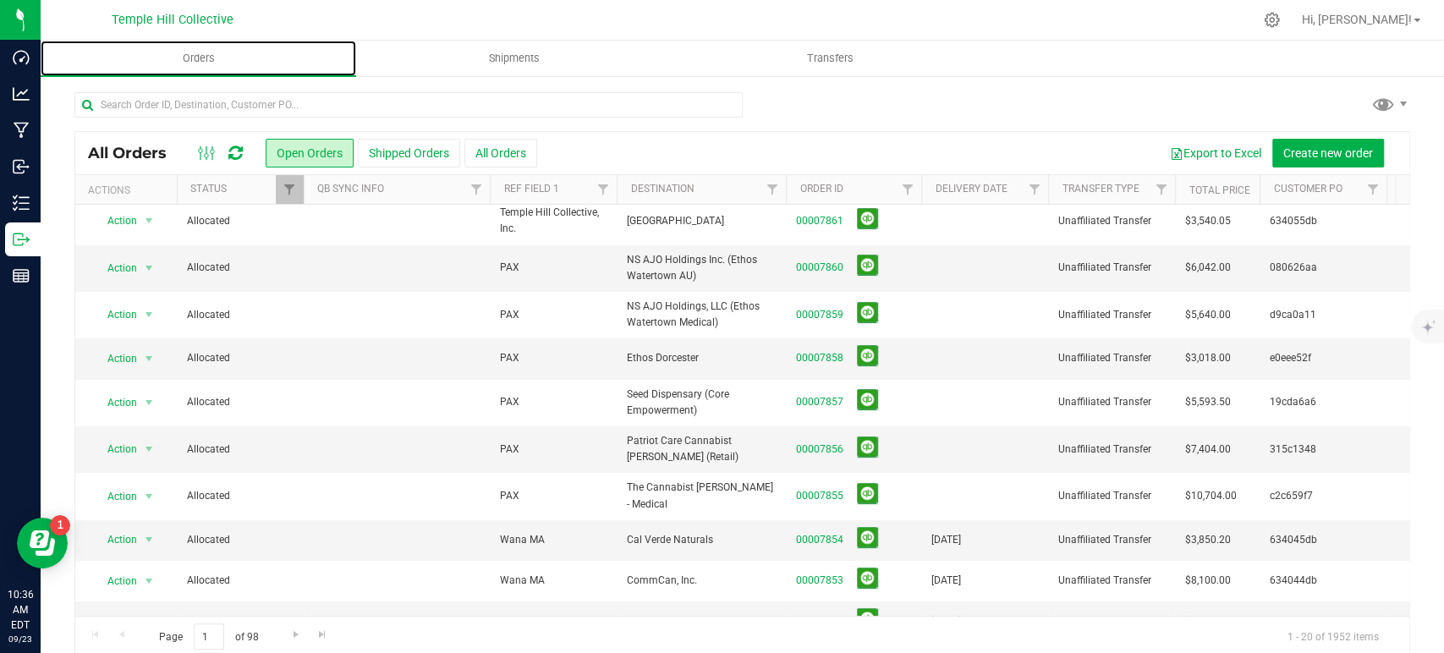
scroll to position [94, 0]
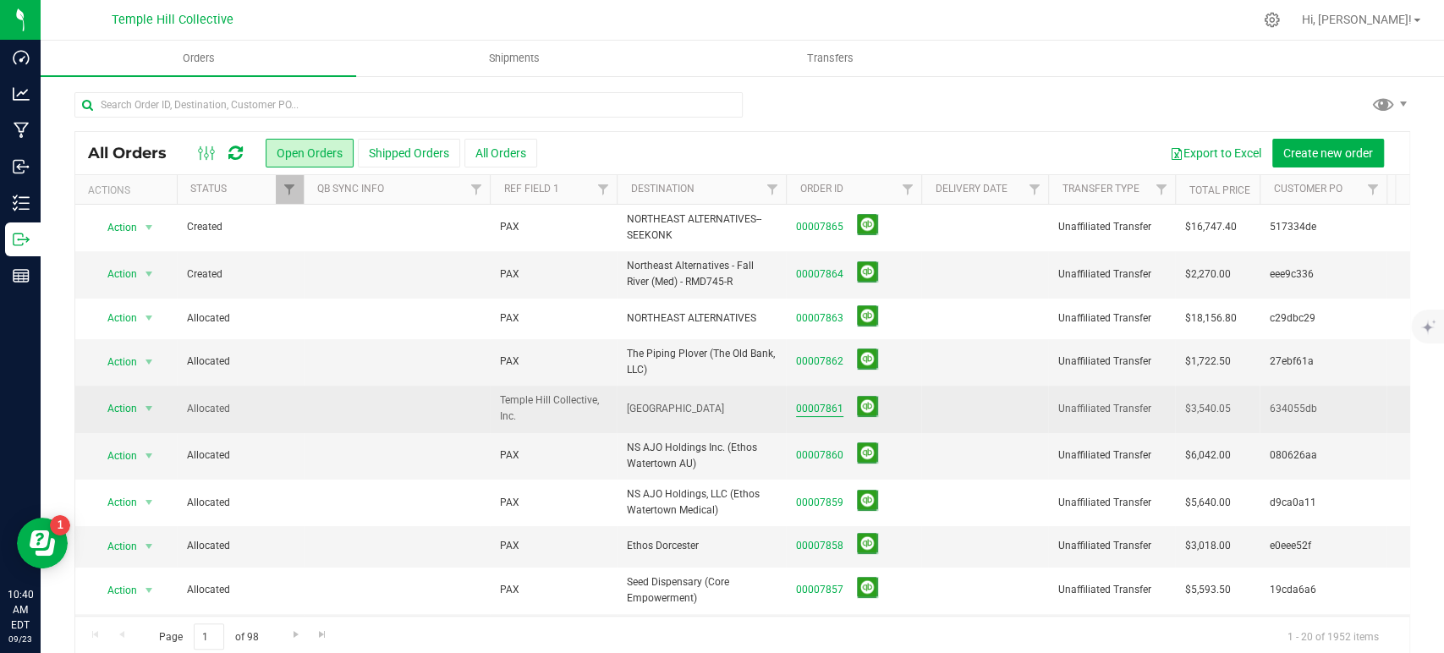
click at [827, 401] on link "00007861" at bounding box center [819, 409] width 47 height 16
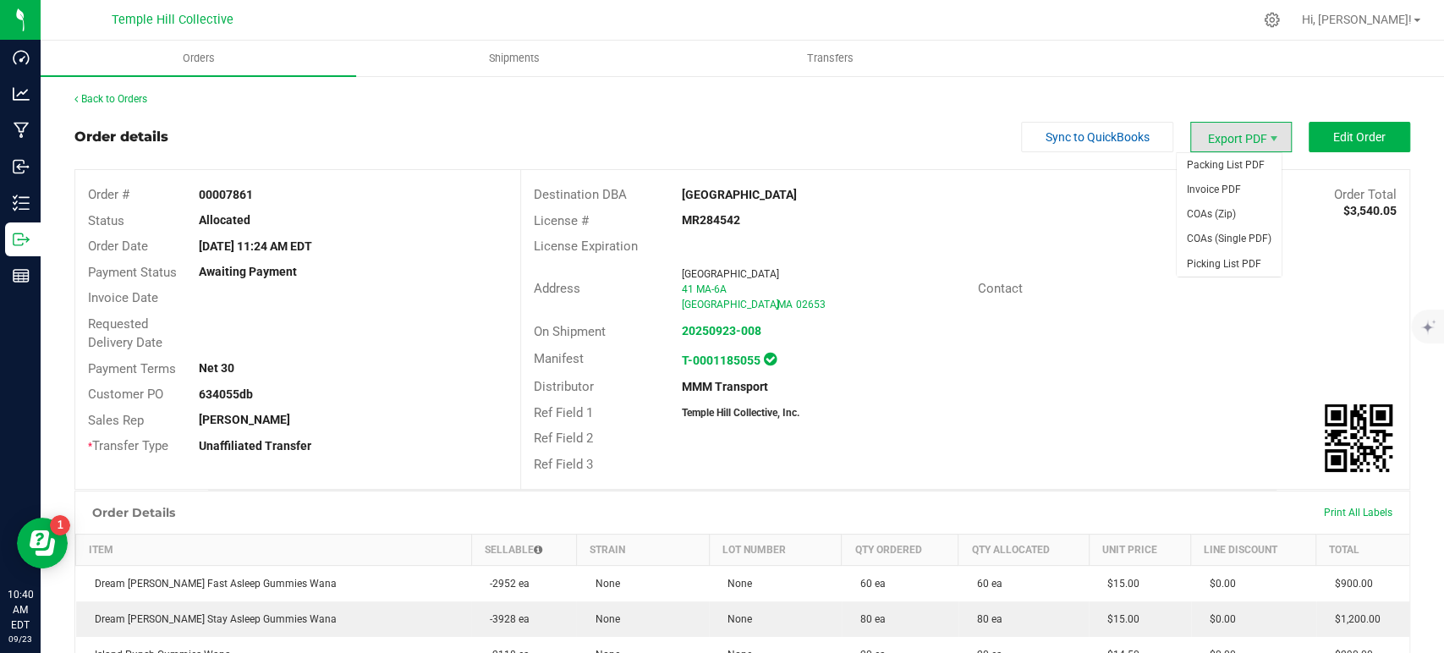
click at [1231, 134] on span "Export PDF" at bounding box center [1241, 137] width 102 height 30
click at [1241, 210] on span "COAs (Zip)" at bounding box center [1229, 214] width 105 height 25
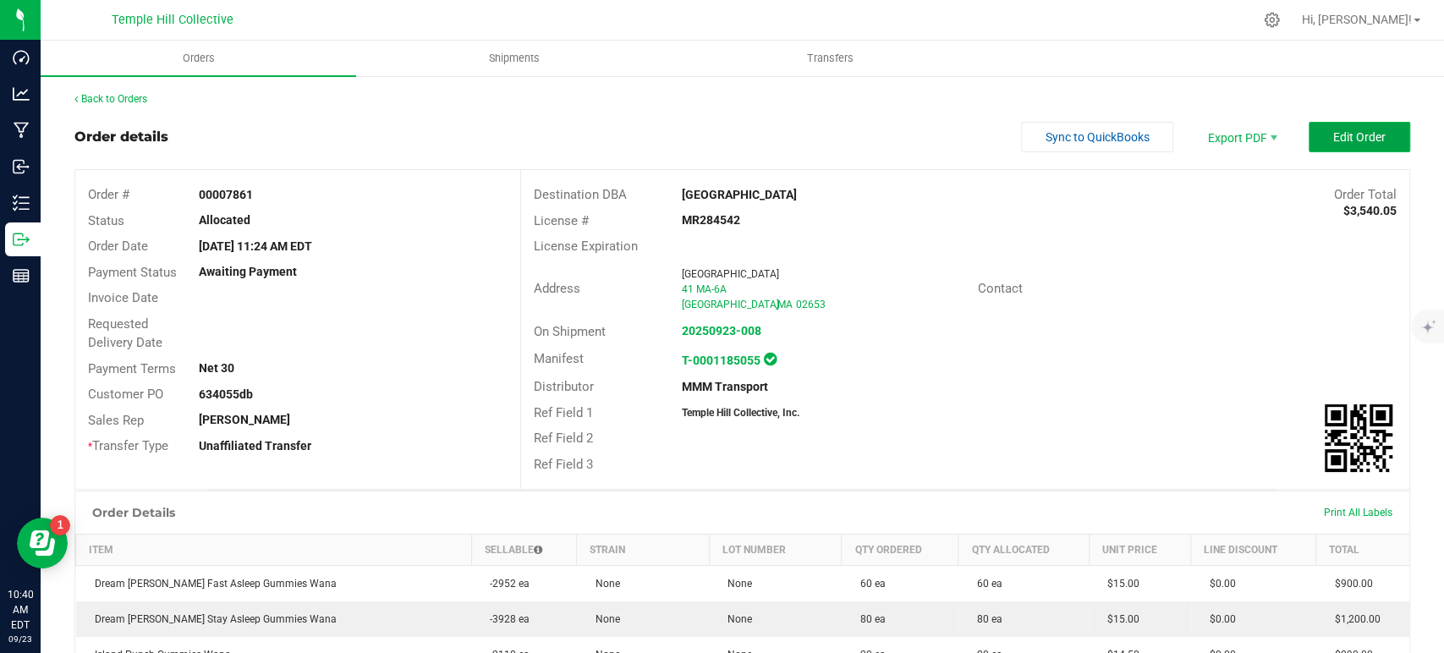
click at [1333, 141] on span "Edit Order" at bounding box center [1359, 137] width 52 height 14
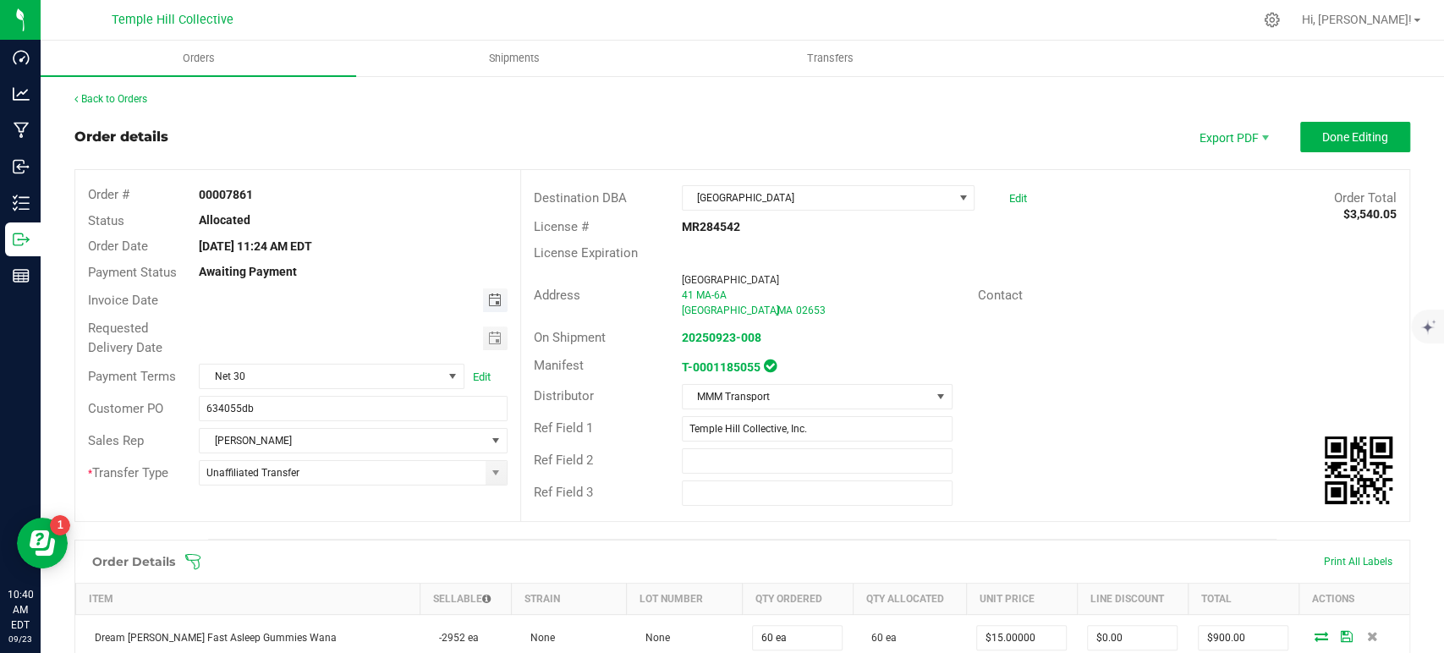
click at [489, 303] on span "Toggle calendar" at bounding box center [494, 301] width 14 height 14
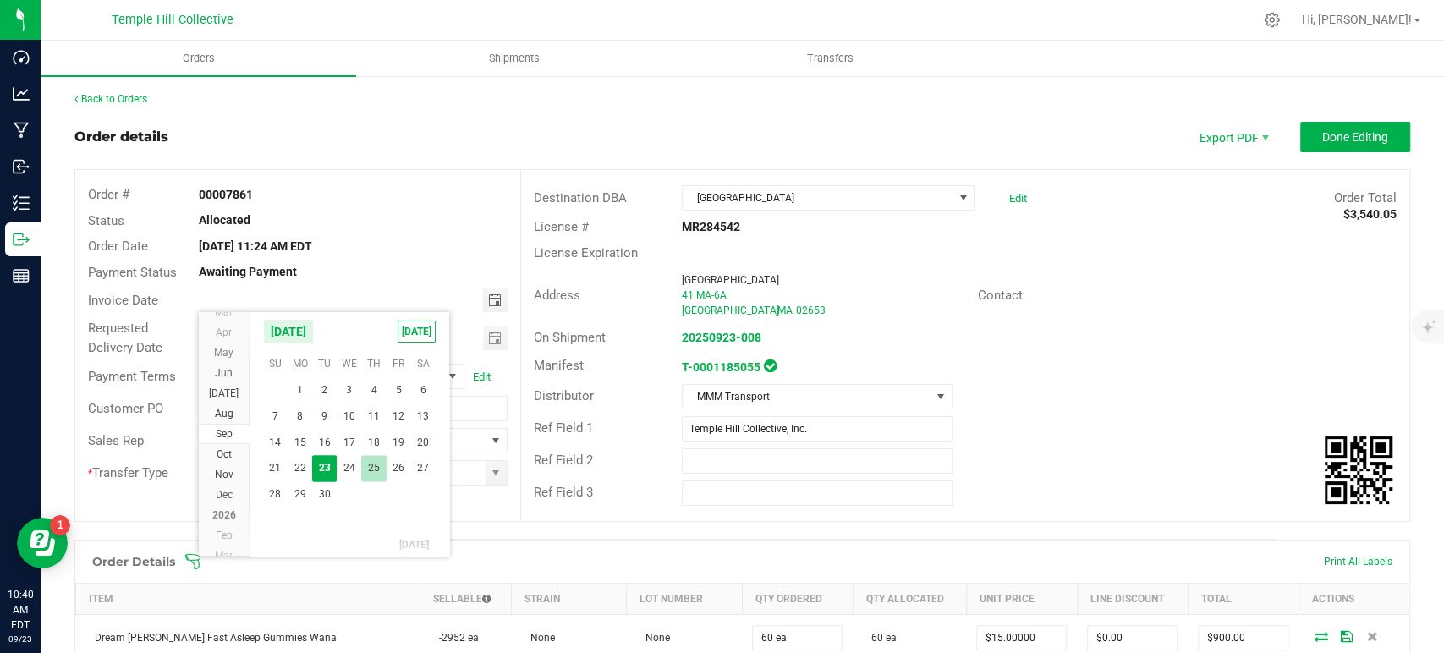
click at [375, 465] on span "25" at bounding box center [373, 468] width 25 height 26
type input "[DATE]"
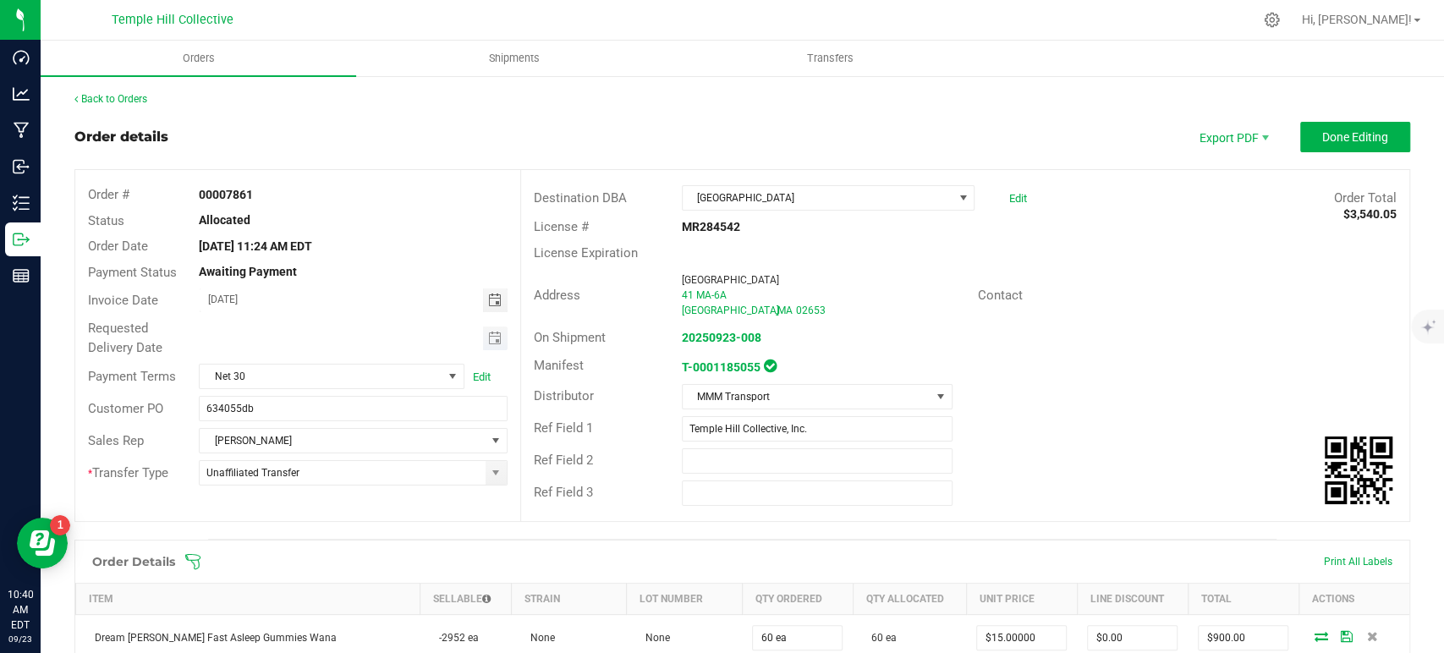
click at [495, 344] on span "Toggle calendar" at bounding box center [495, 339] width 25 height 24
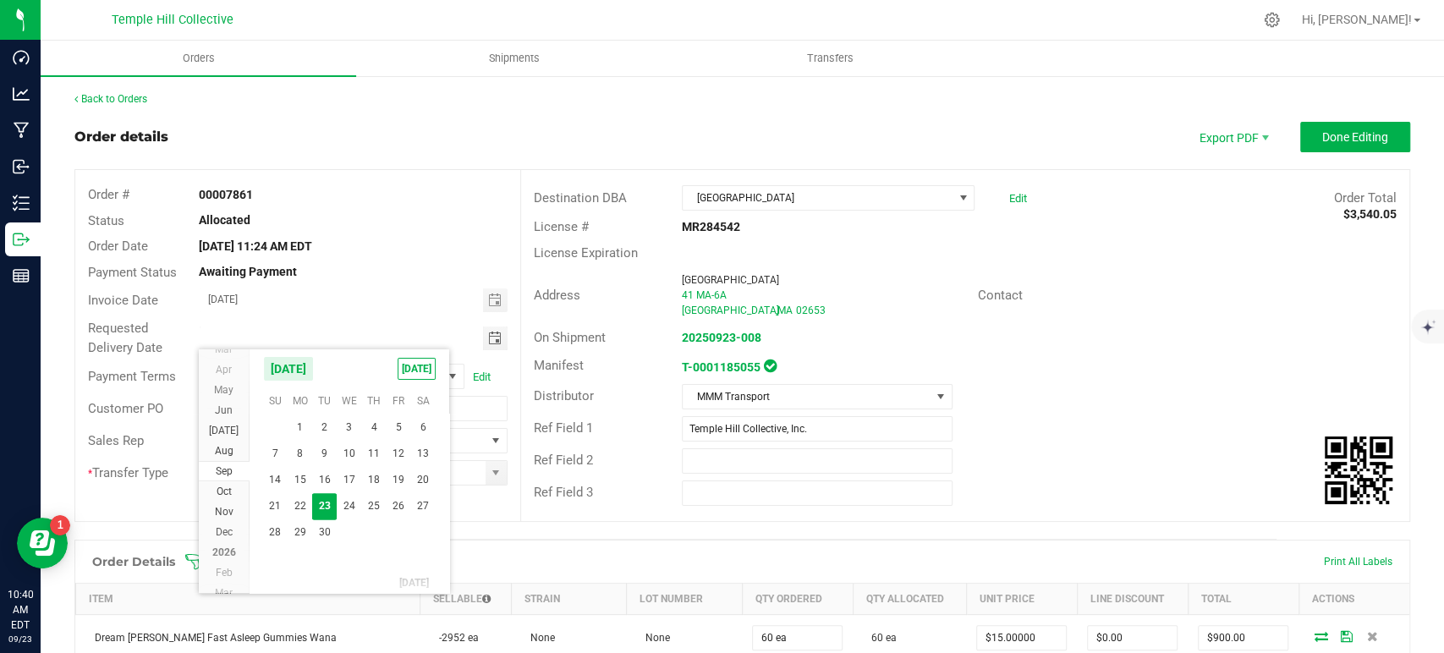
click at [380, 502] on span "25" at bounding box center [373, 506] width 25 height 26
type input "[DATE]"
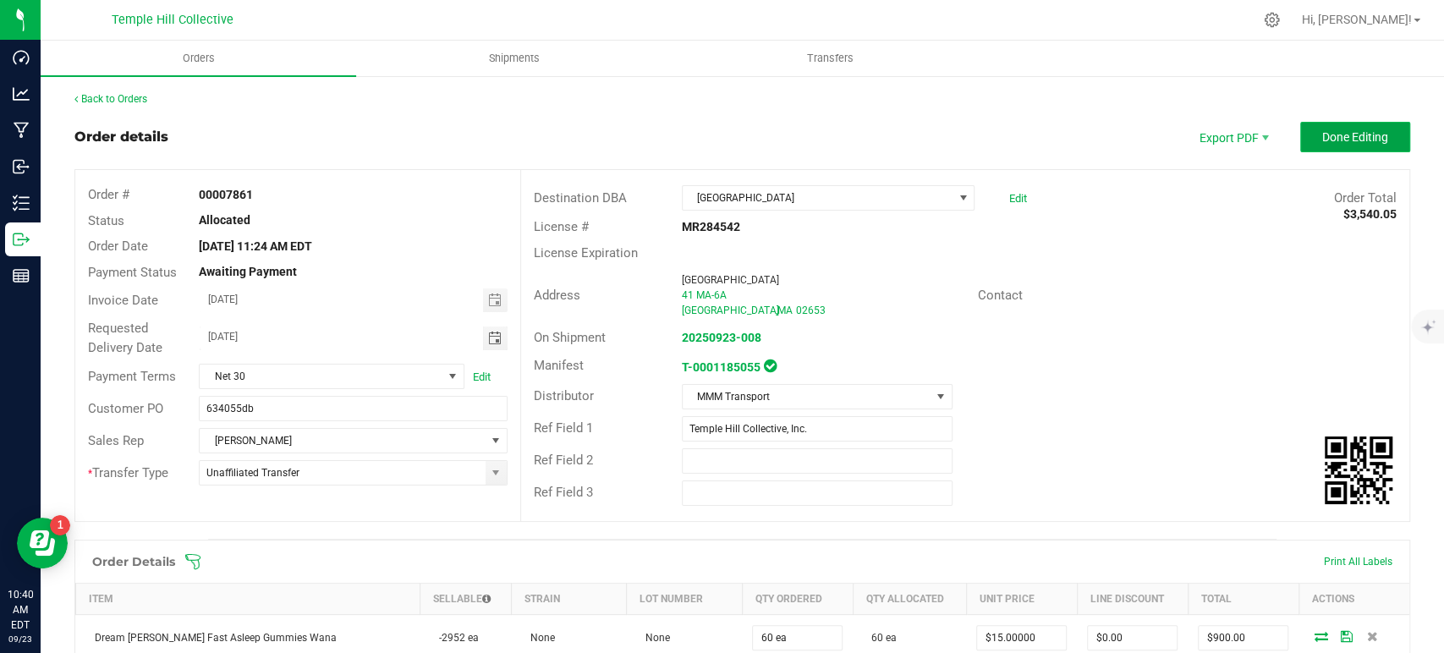
click at [1333, 134] on span "Done Editing" at bounding box center [1355, 137] width 66 height 14
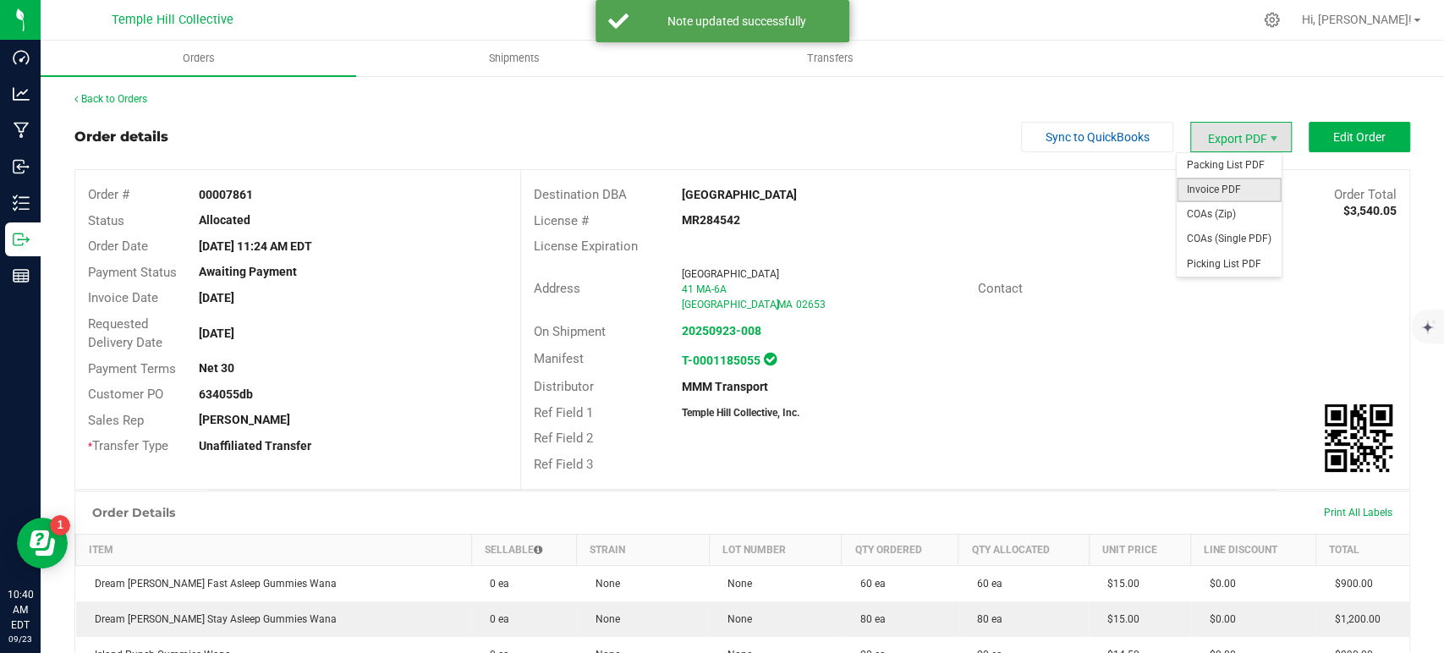
click at [1232, 184] on span "Invoice PDF" at bounding box center [1229, 190] width 105 height 25
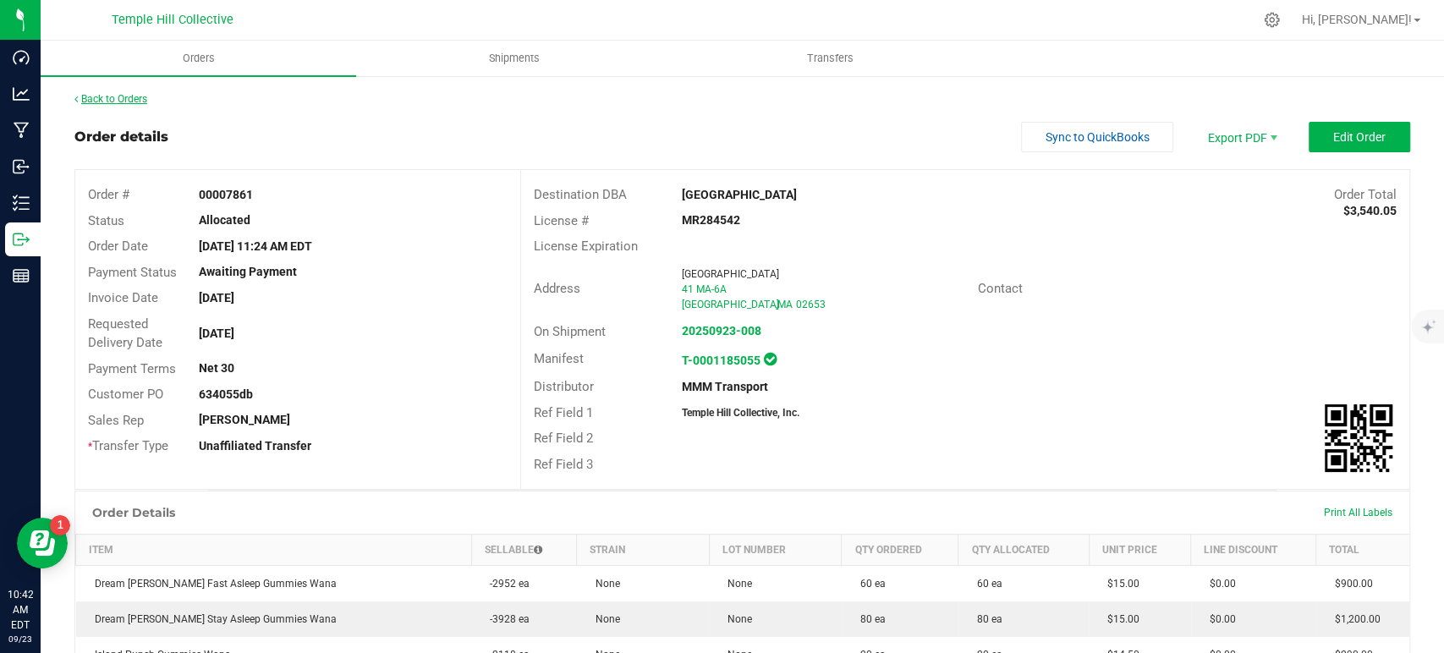
click at [134, 96] on link "Back to Orders" at bounding box center [110, 99] width 73 height 12
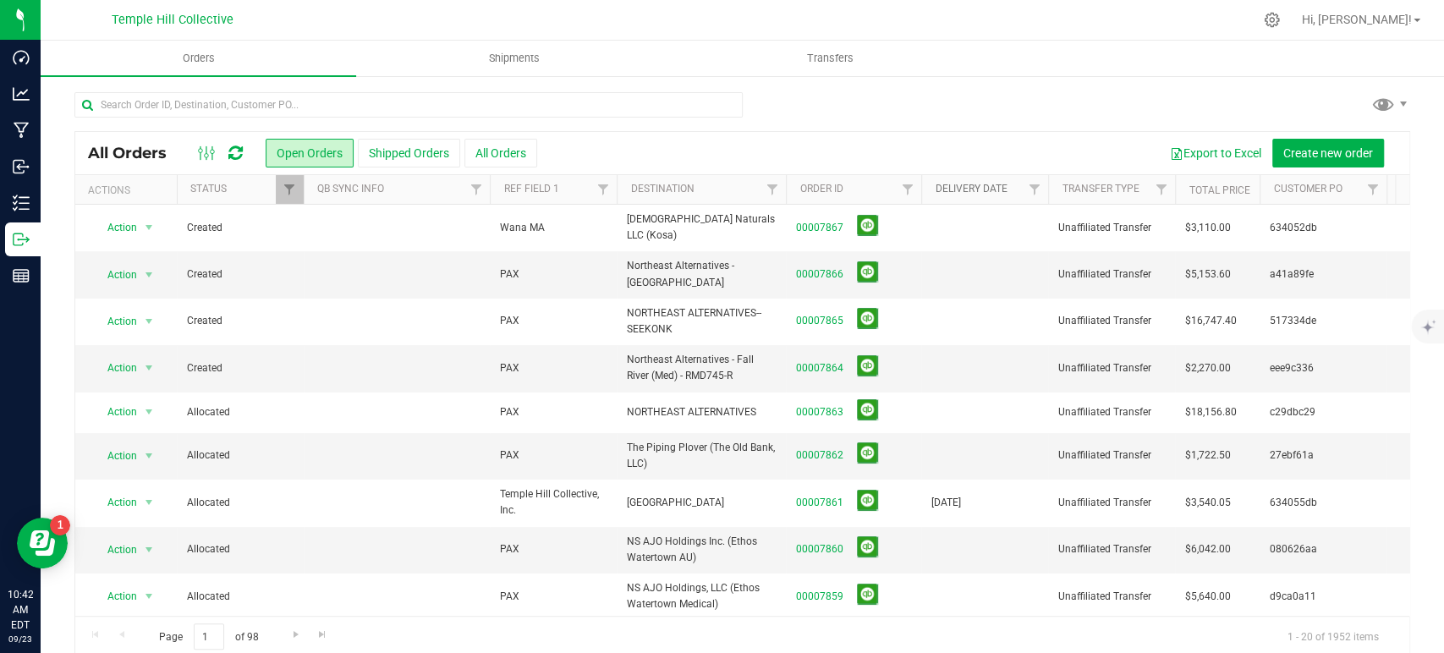
click at [981, 185] on link "Delivery Date" at bounding box center [971, 189] width 72 height 12
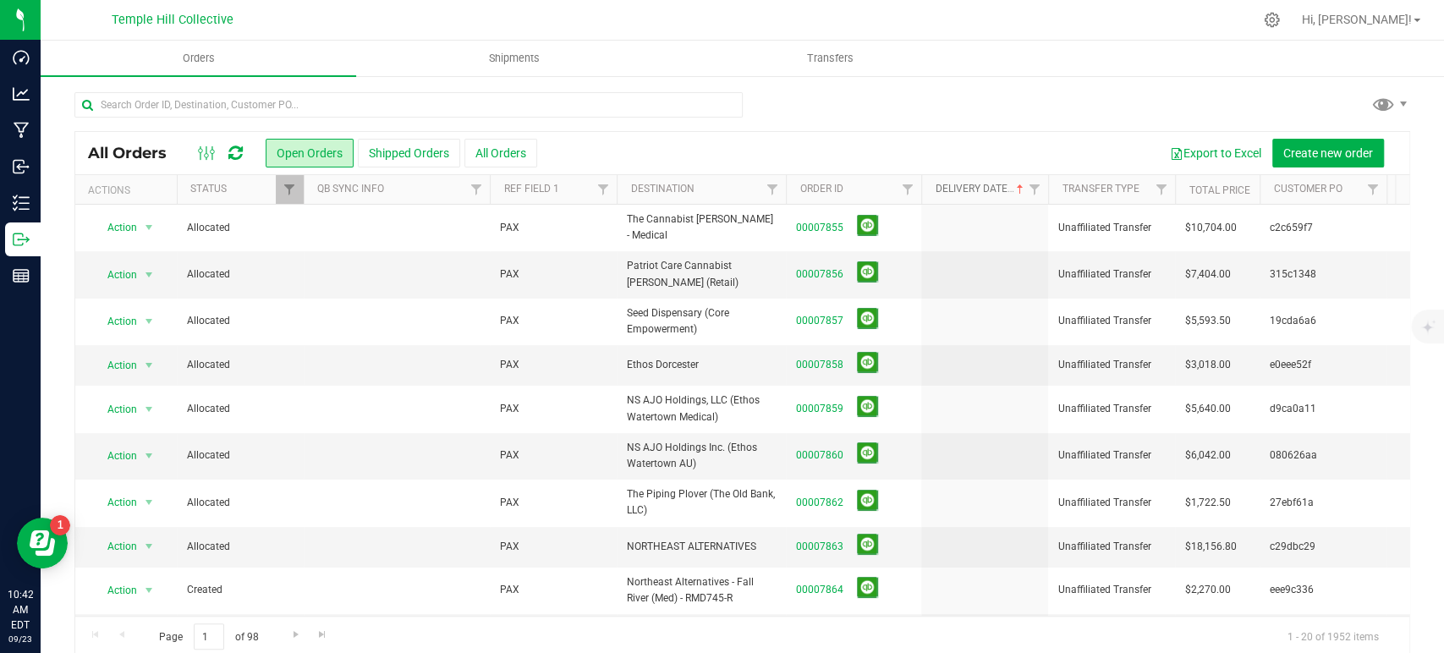
click at [981, 185] on link "Delivery Date" at bounding box center [980, 189] width 91 height 12
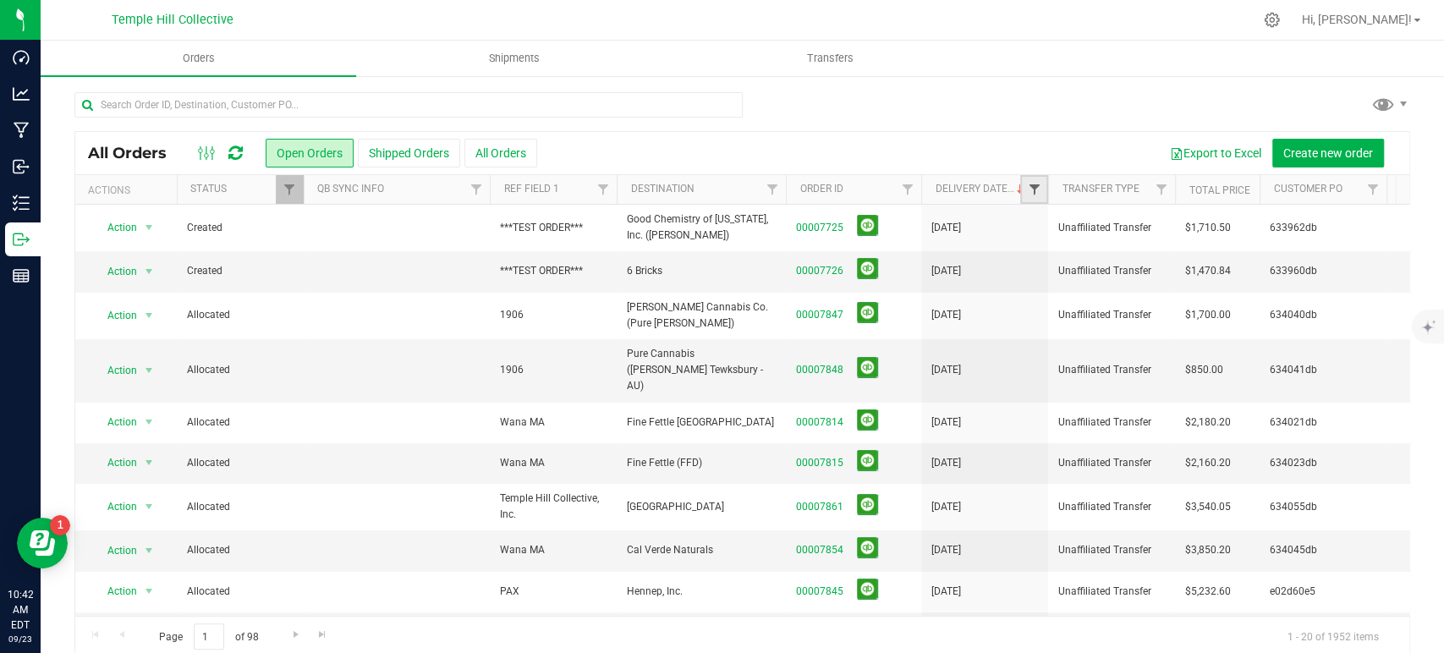
click at [1037, 190] on span "Filter" at bounding box center [1034, 190] width 14 height 14
click at [1194, 290] on span "select" at bounding box center [1191, 292] width 14 height 14
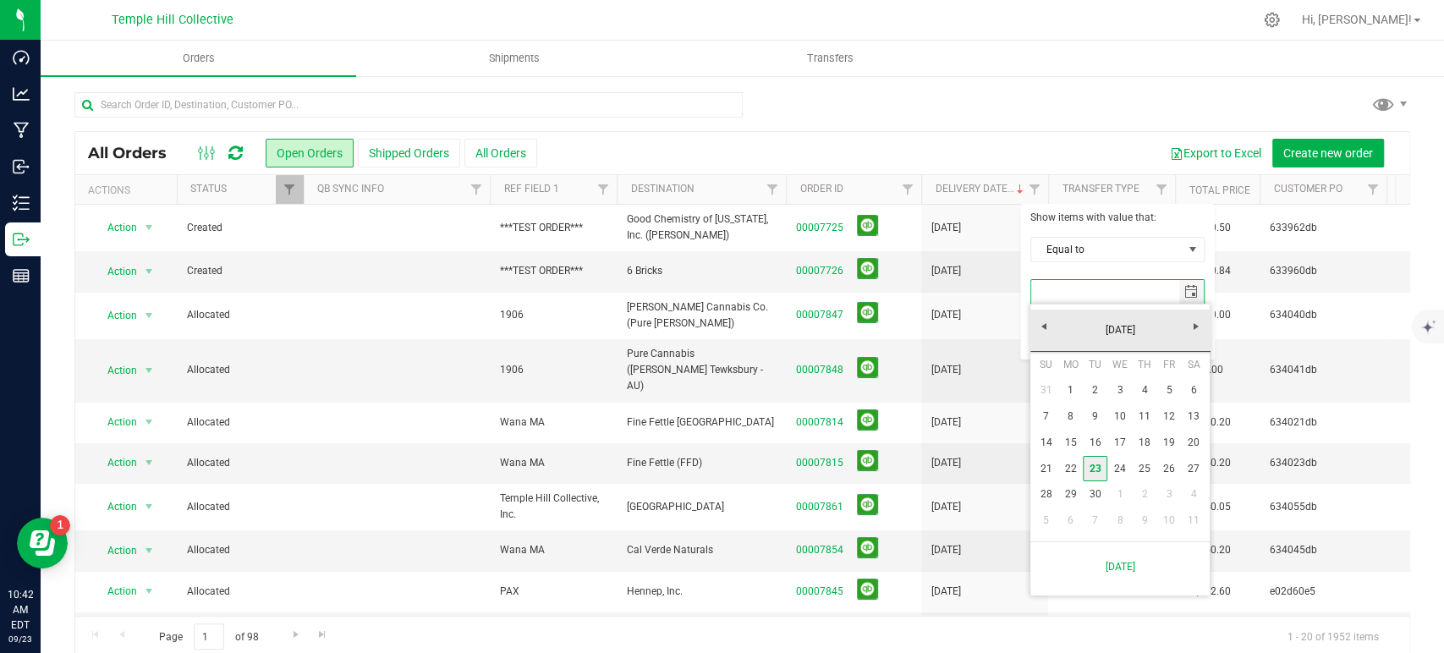
click at [1096, 468] on link "23" at bounding box center [1095, 469] width 25 height 26
type input "[DATE]"
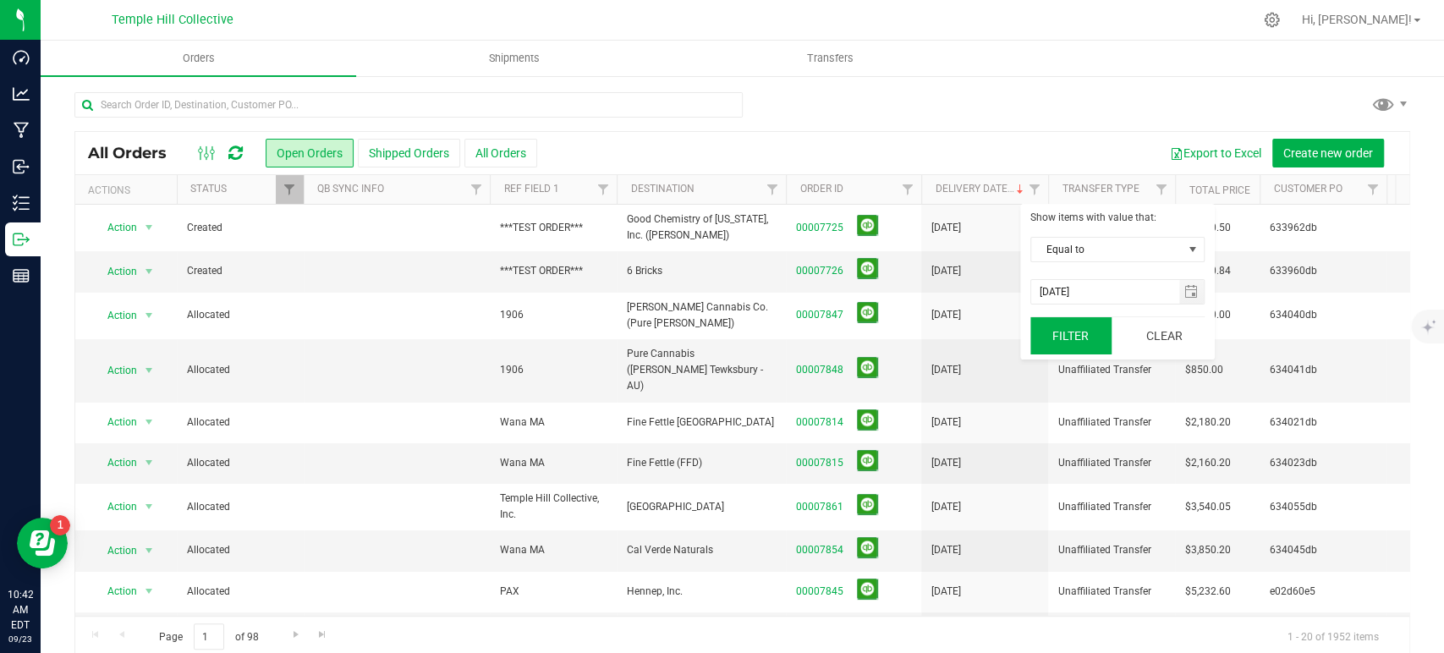
click at [1097, 334] on button "Filter" at bounding box center [1070, 335] width 81 height 37
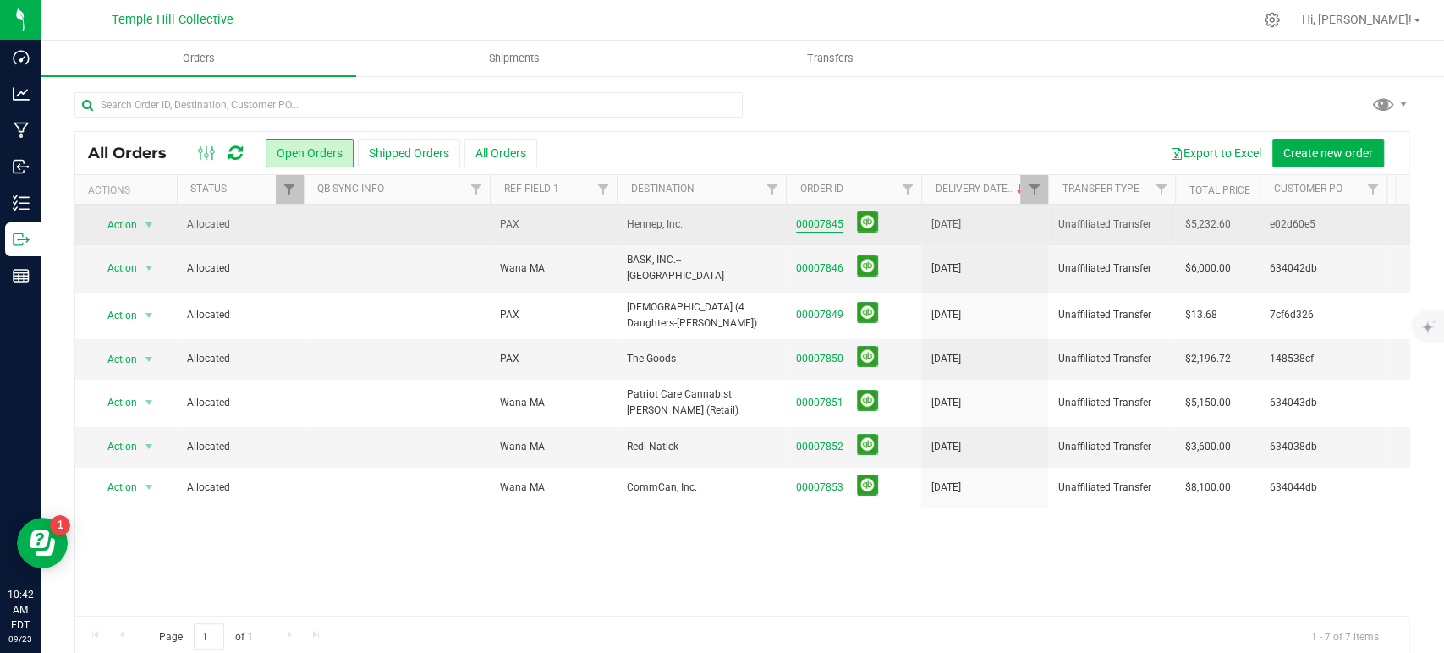
click at [832, 223] on link "00007845" at bounding box center [819, 225] width 47 height 16
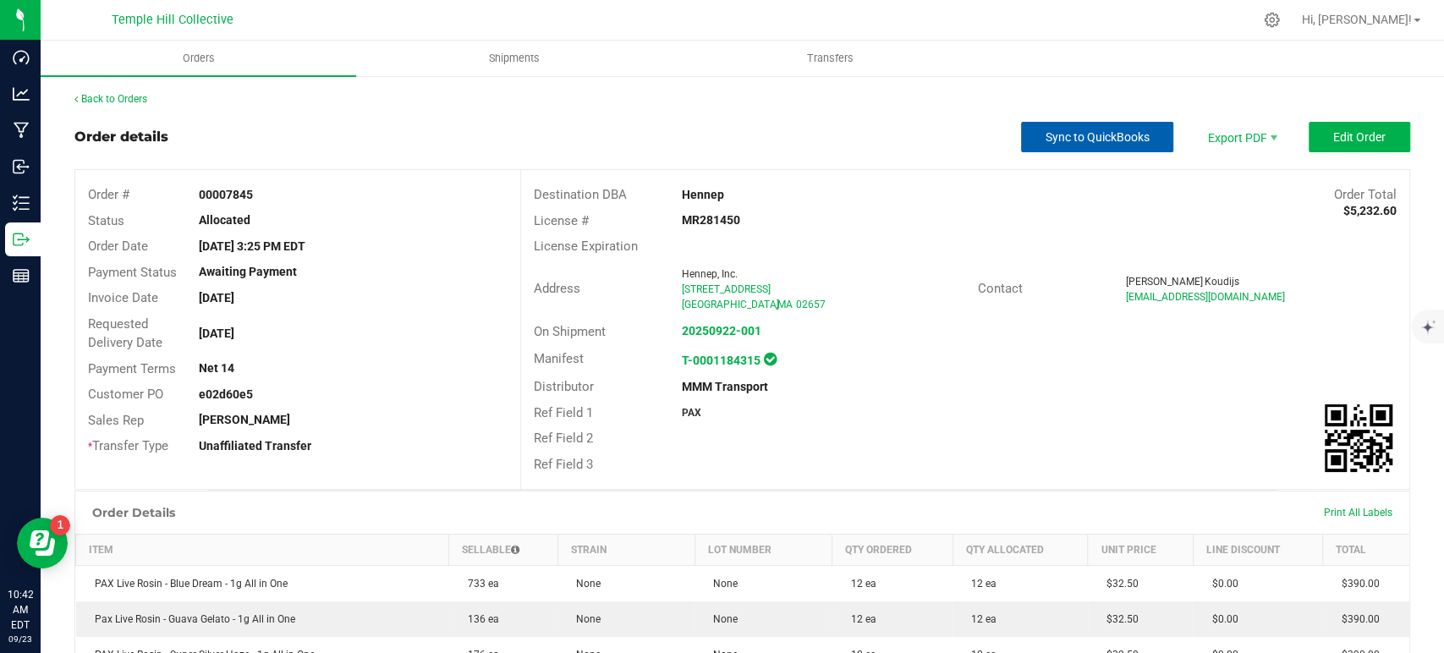
click at [1123, 139] on span "Sync to QuickBooks" at bounding box center [1098, 137] width 104 height 14
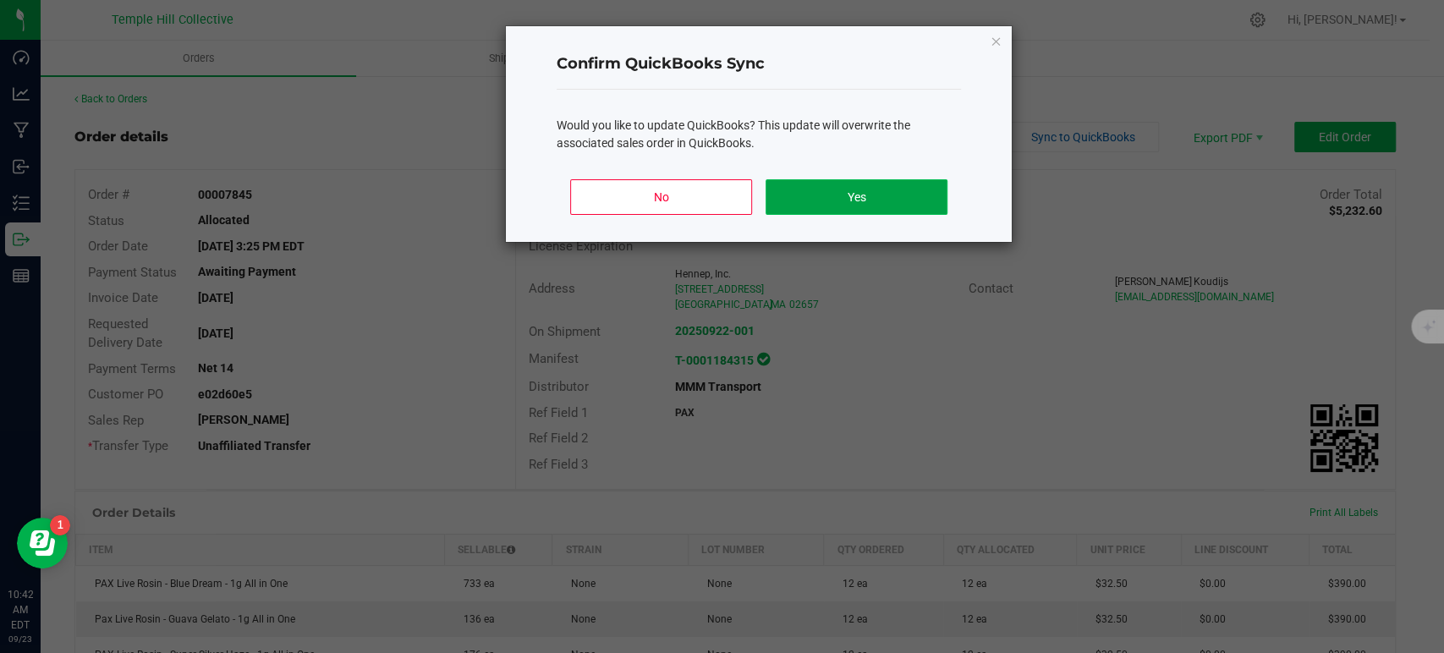
click at [916, 190] on button "Yes" at bounding box center [857, 197] width 182 height 36
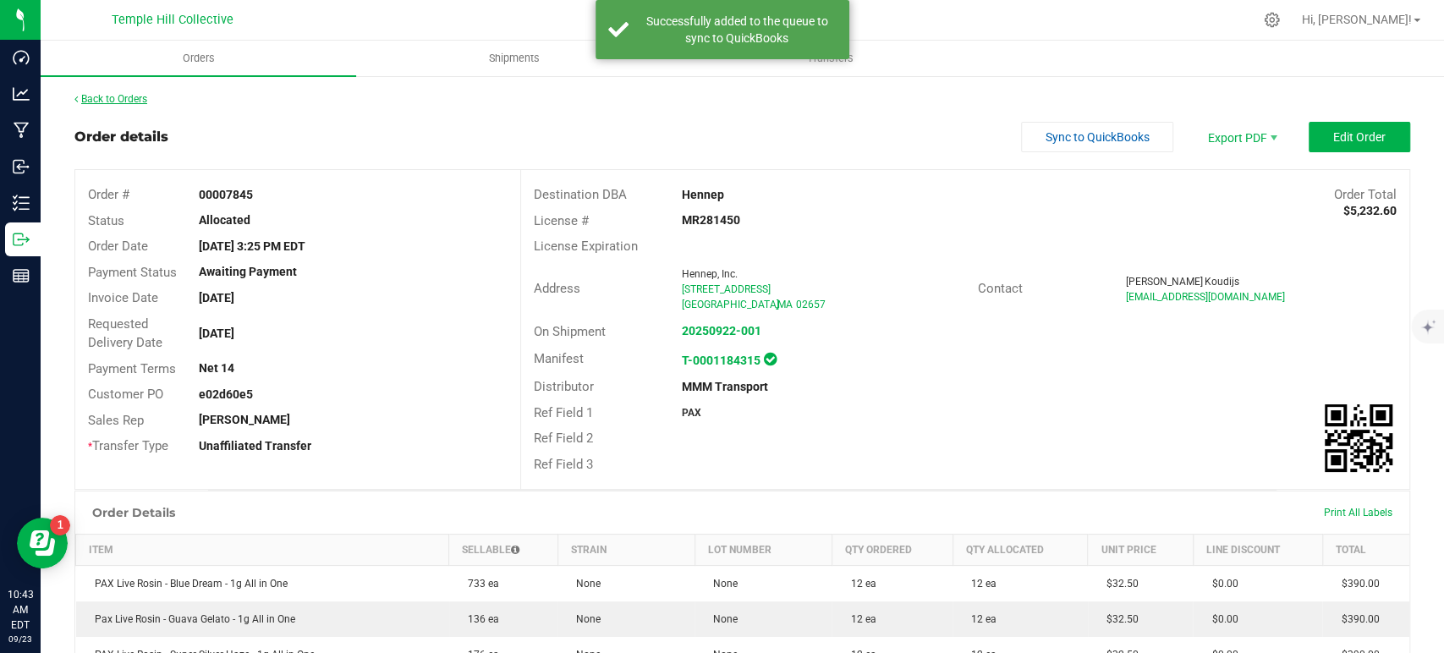
click at [134, 93] on link "Back to Orders" at bounding box center [110, 99] width 73 height 12
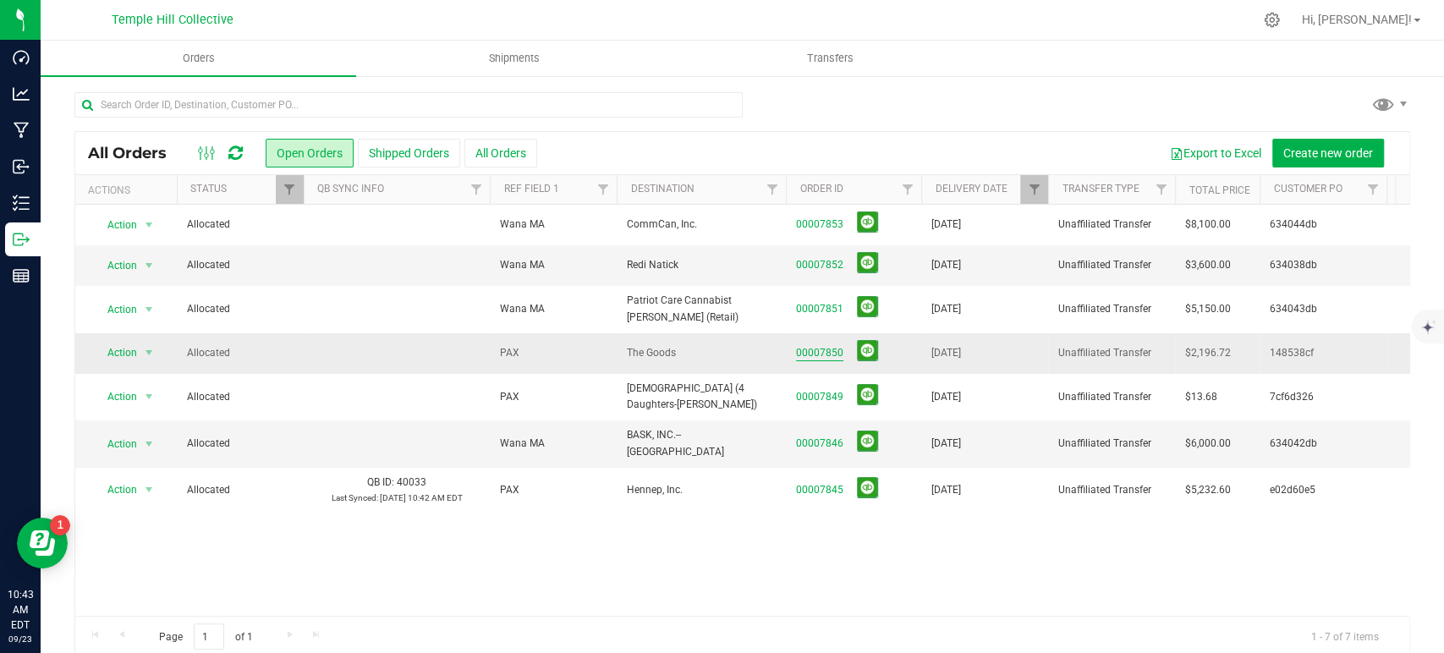
click at [818, 354] on link "00007850" at bounding box center [819, 353] width 47 height 16
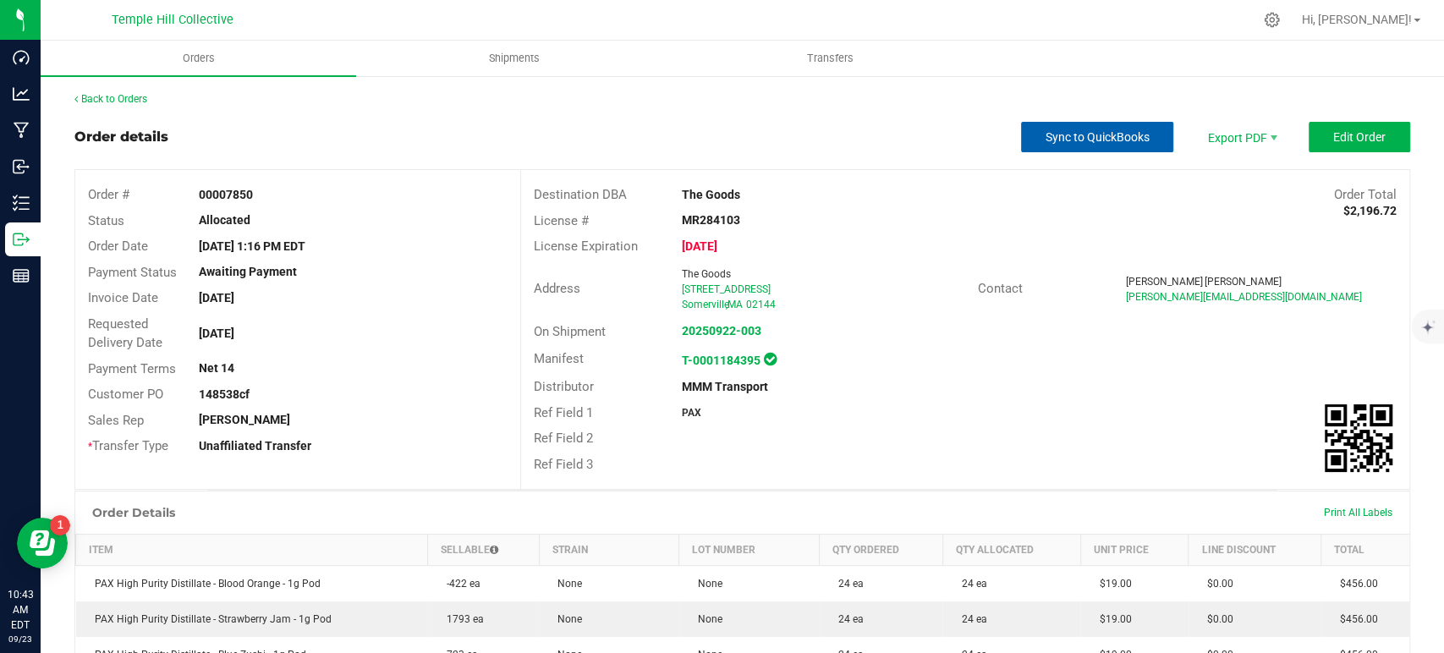
click at [1134, 134] on span "Sync to QuickBooks" at bounding box center [1098, 137] width 104 height 14
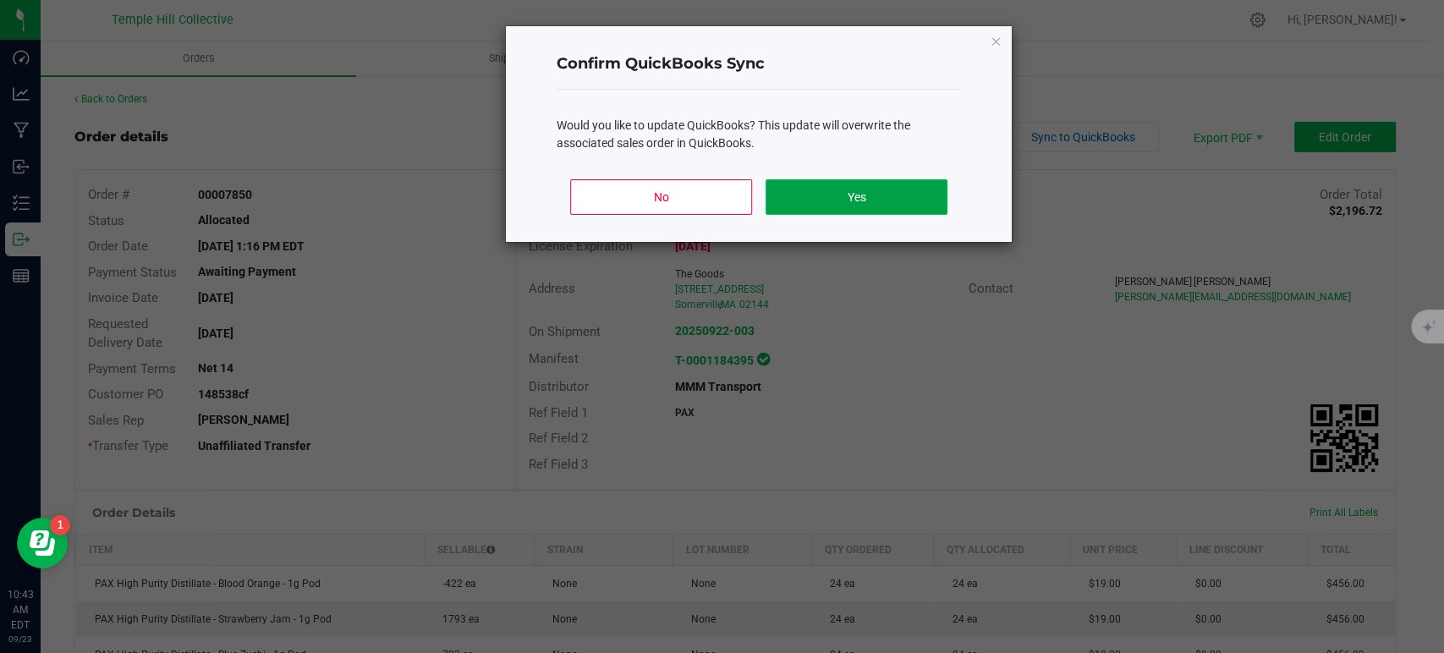
click at [903, 189] on button "Yes" at bounding box center [857, 197] width 182 height 36
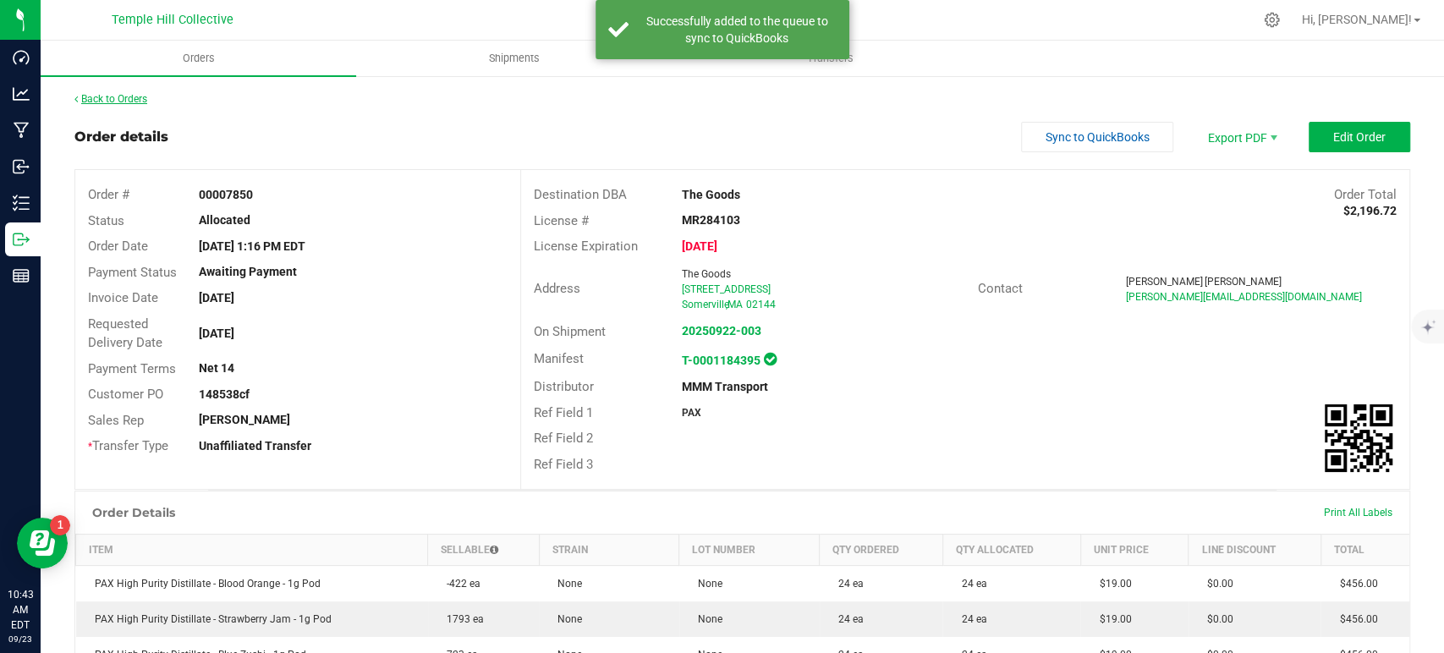
click at [140, 97] on link "Back to Orders" at bounding box center [110, 99] width 73 height 12
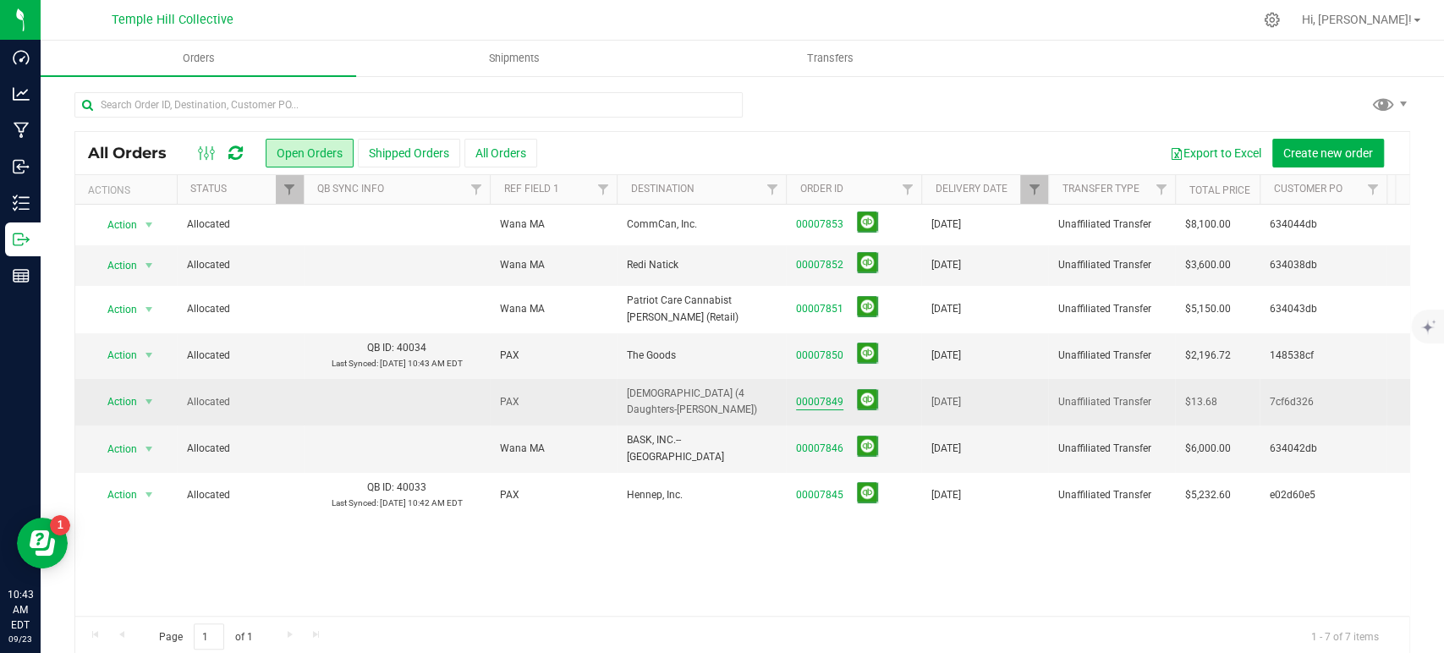
click at [827, 399] on link "00007849" at bounding box center [819, 402] width 47 height 16
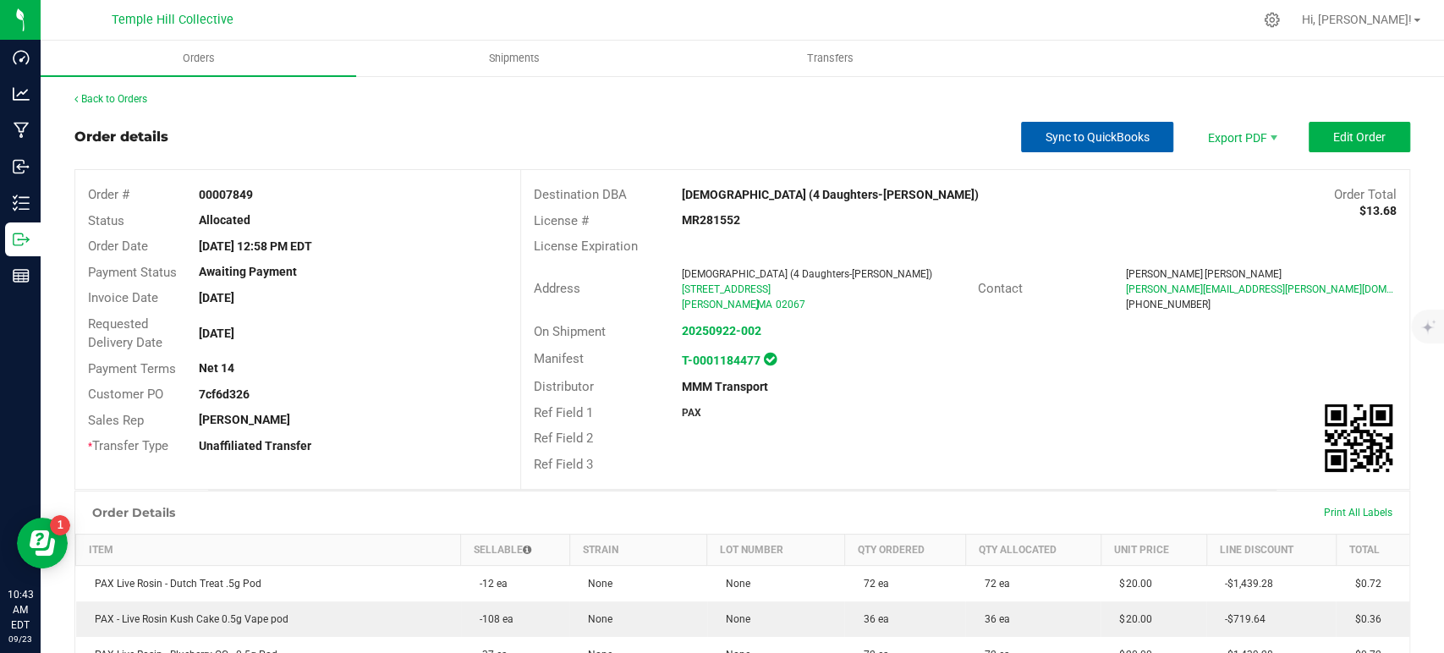
click at [1109, 141] on span "Sync to QuickBooks" at bounding box center [1098, 137] width 104 height 14
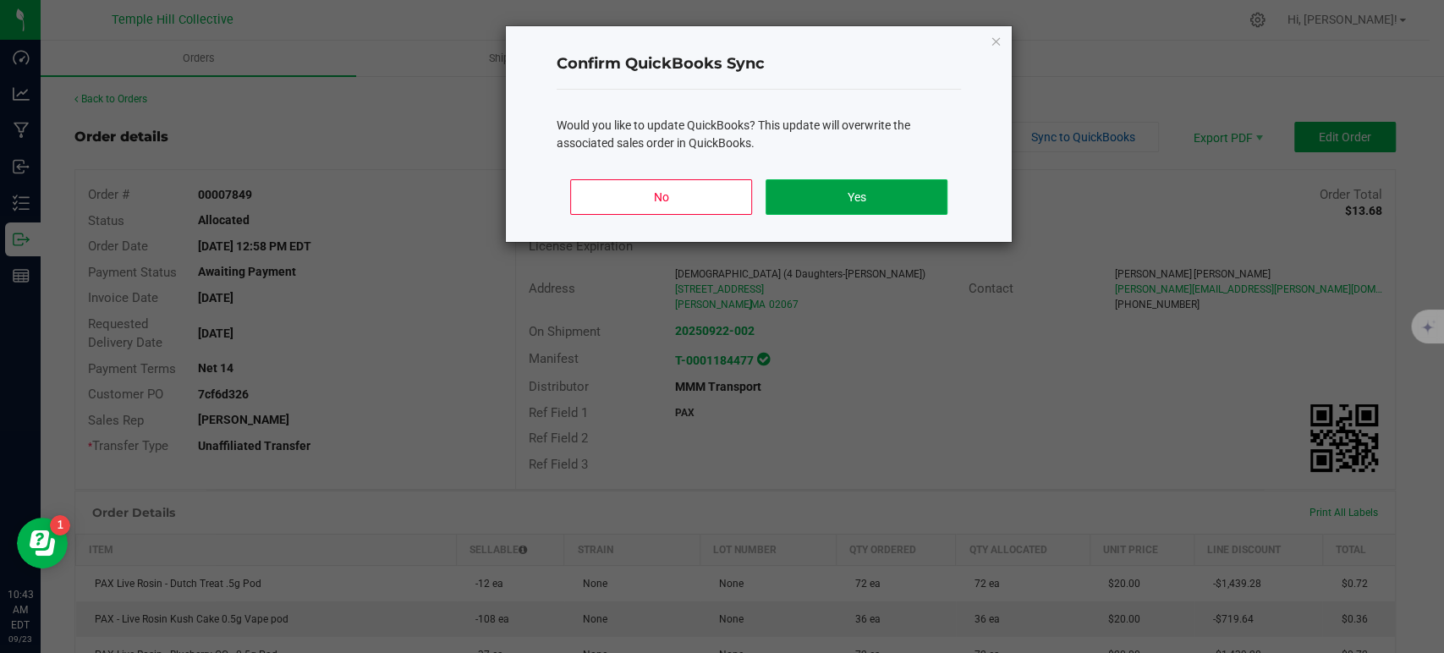
click at [832, 196] on button "Yes" at bounding box center [857, 197] width 182 height 36
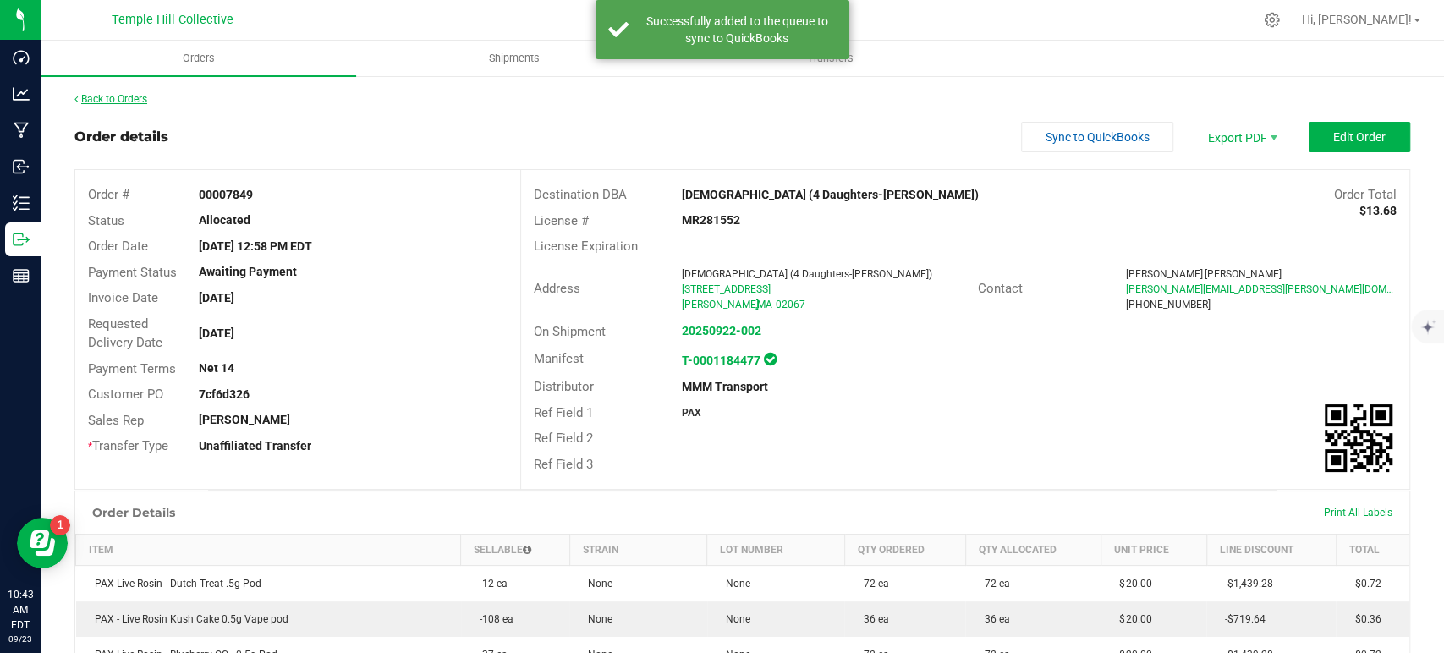
click at [144, 94] on link "Back to Orders" at bounding box center [110, 99] width 73 height 12
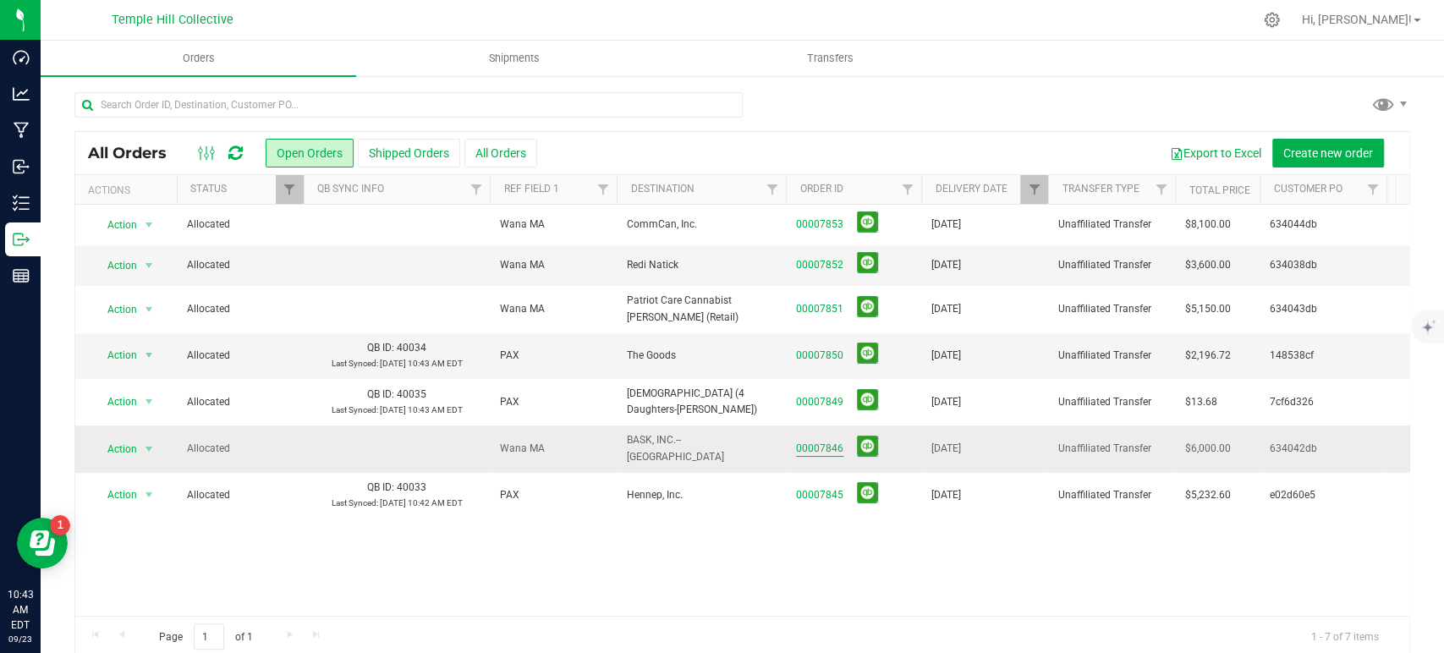
click at [829, 446] on link "00007846" at bounding box center [819, 449] width 47 height 16
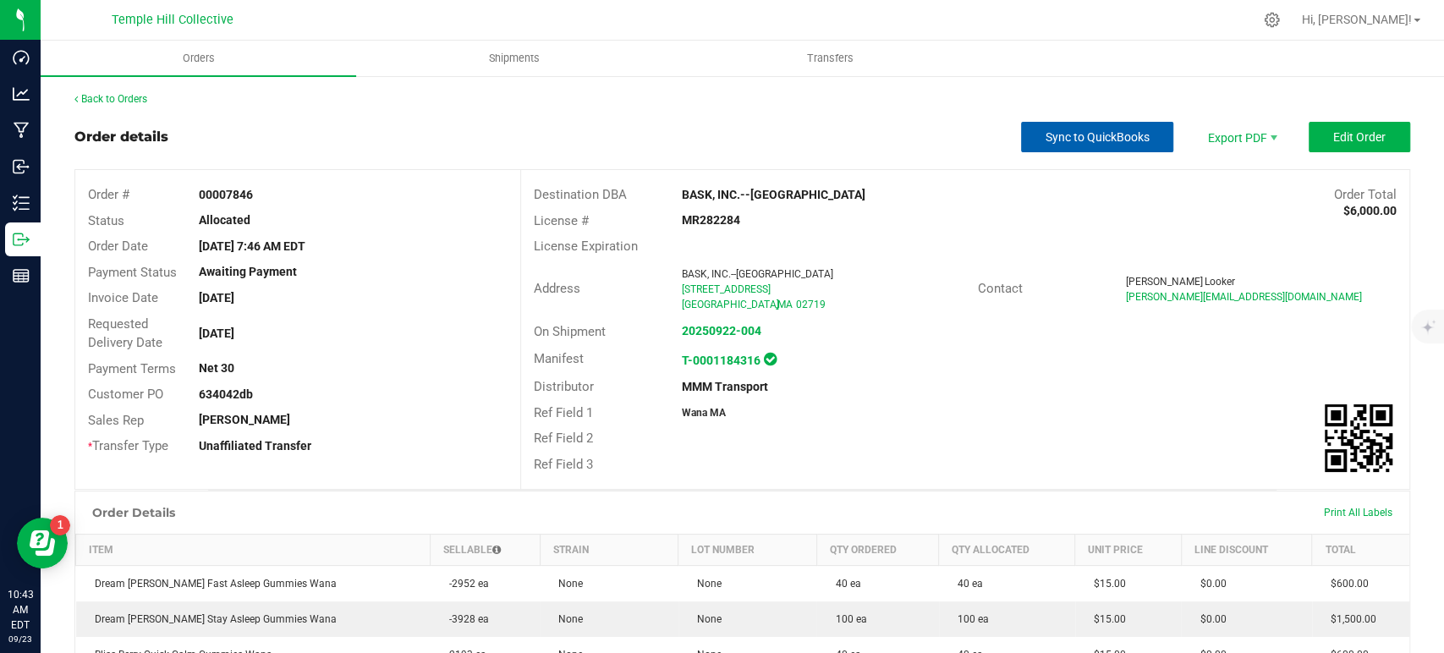
click at [1082, 139] on span "Sync to QuickBooks" at bounding box center [1098, 137] width 104 height 14
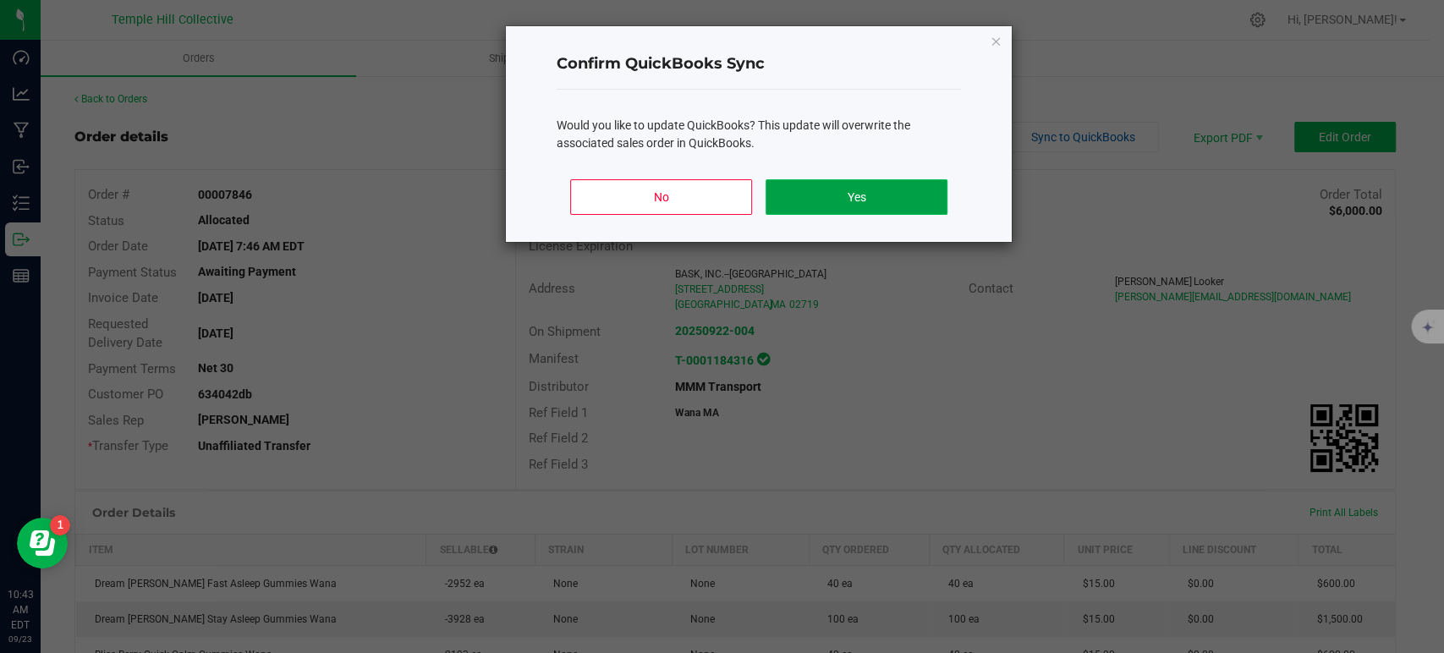
click at [789, 192] on button "Yes" at bounding box center [857, 197] width 182 height 36
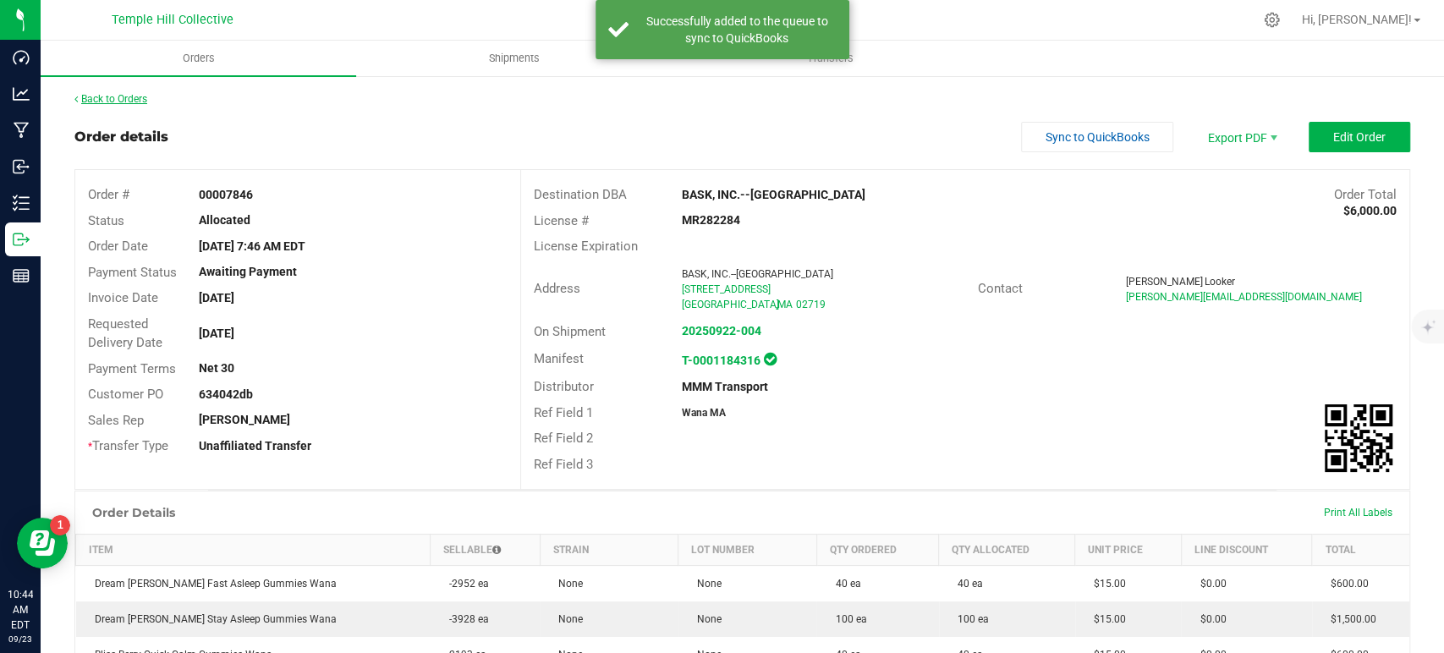
click at [126, 100] on link "Back to Orders" at bounding box center [110, 99] width 73 height 12
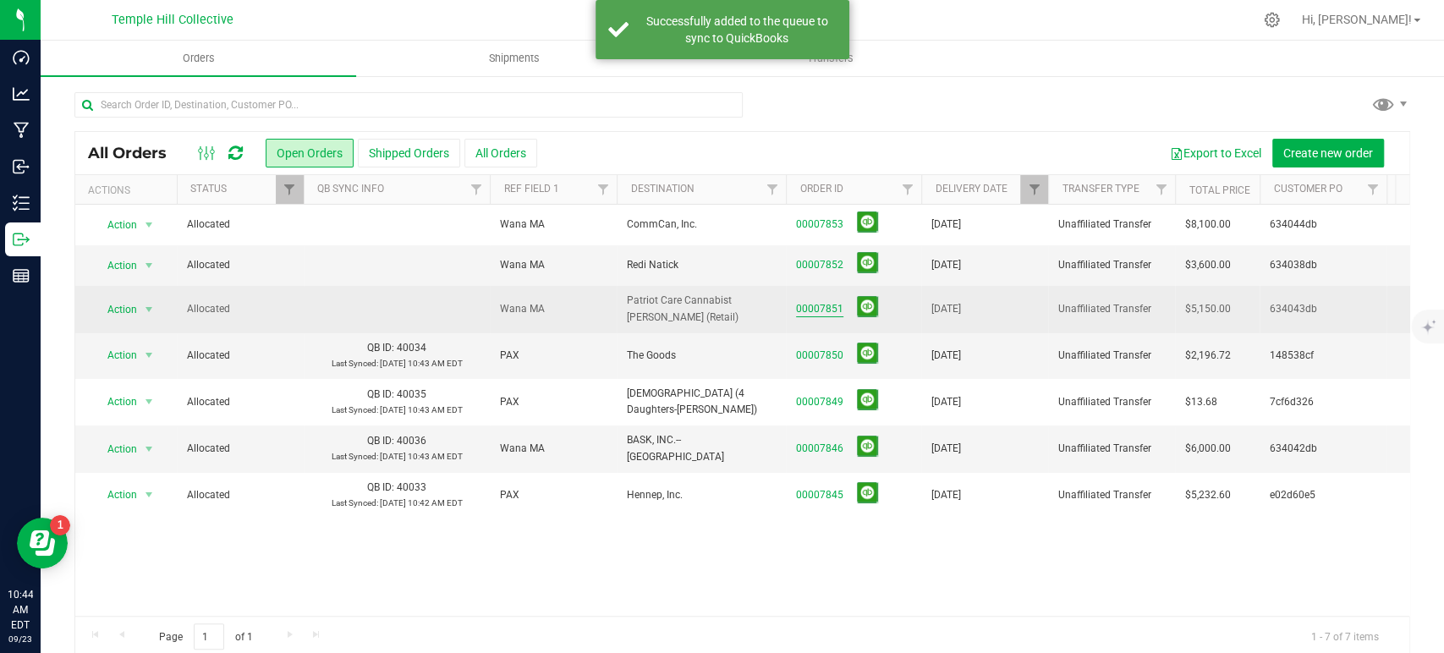
click at [831, 309] on link "00007851" at bounding box center [819, 309] width 47 height 16
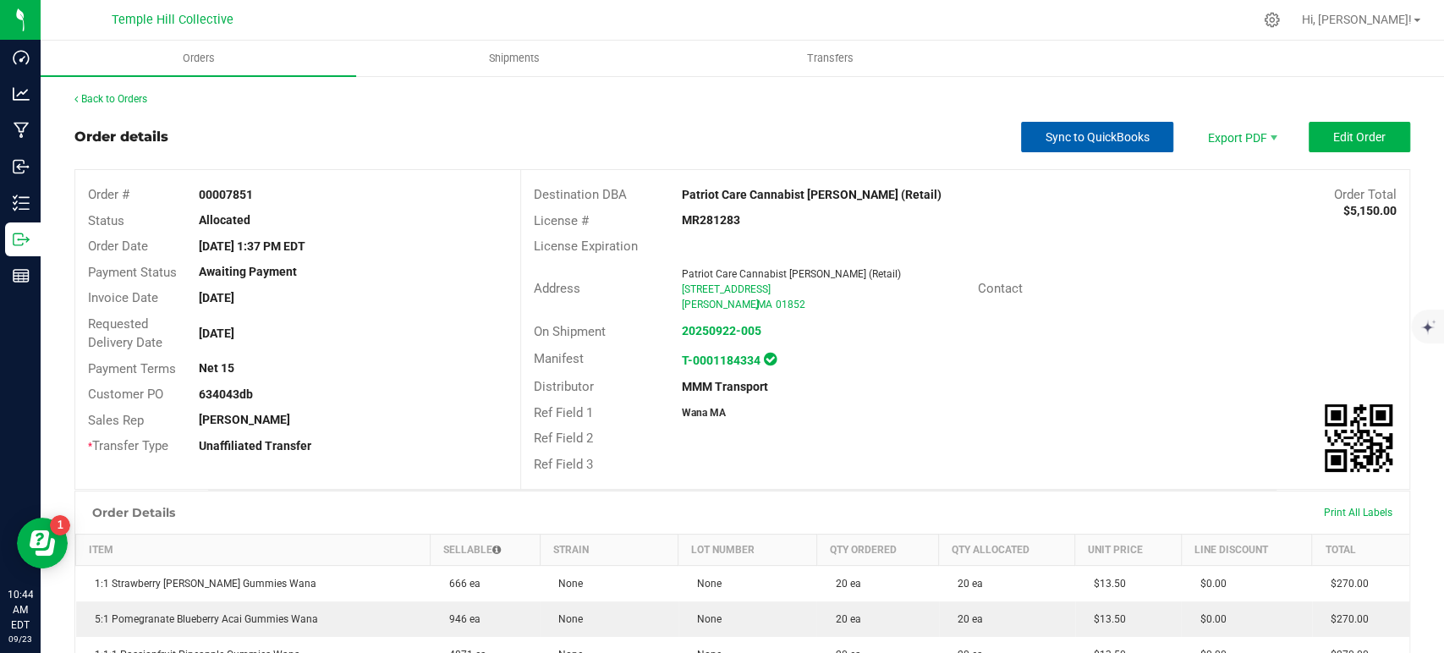
click at [1090, 135] on span "Sync to QuickBooks" at bounding box center [1098, 137] width 104 height 14
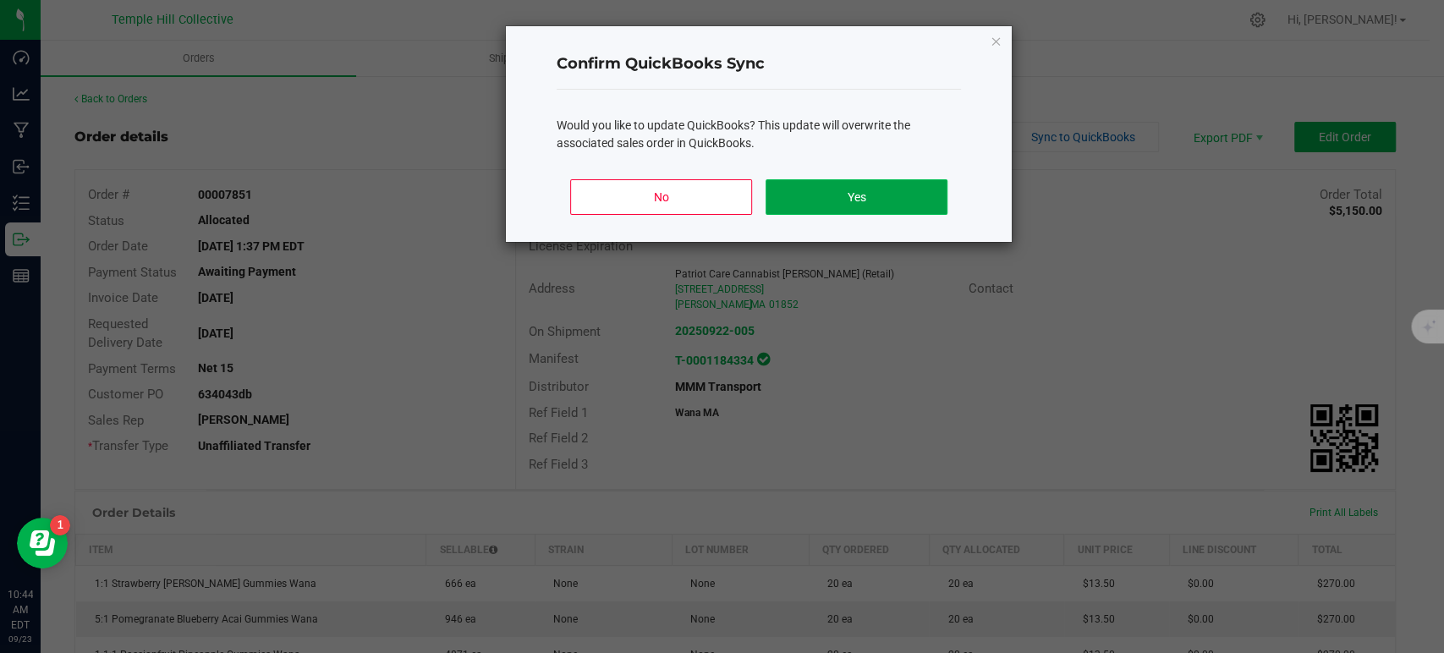
click at [782, 201] on button "Yes" at bounding box center [857, 197] width 182 height 36
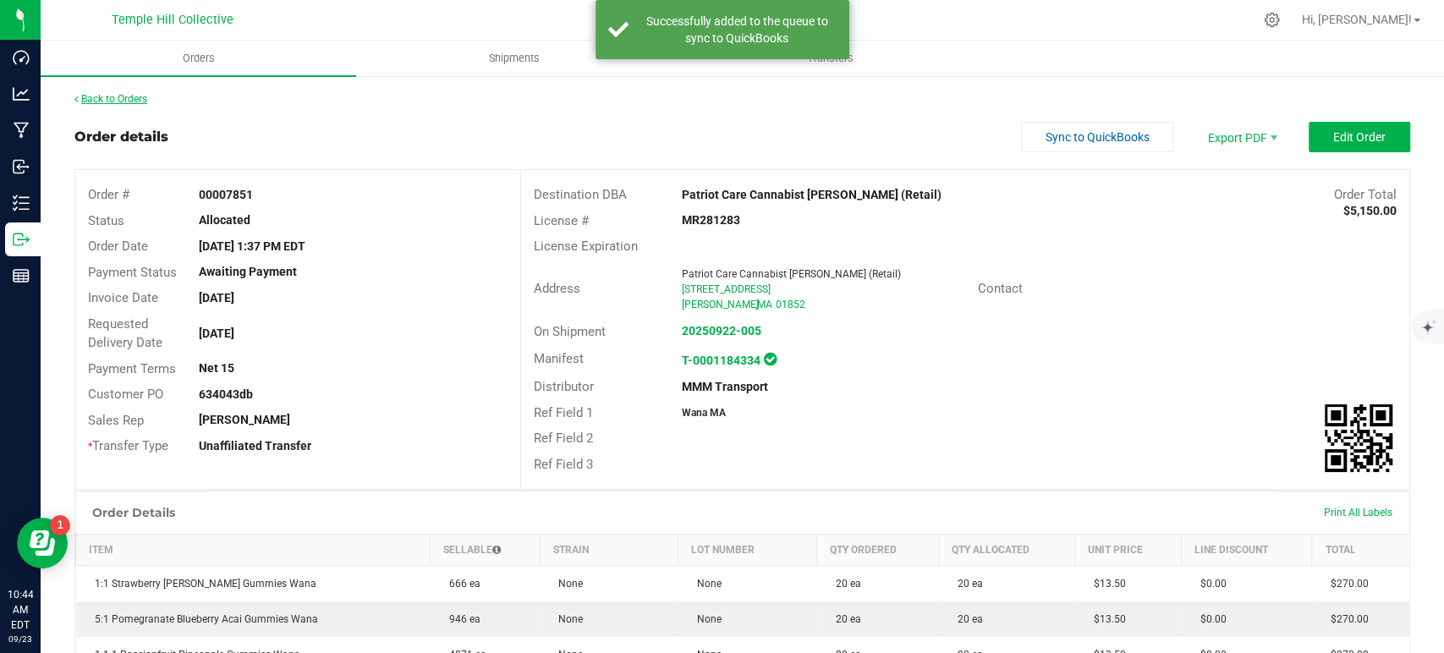
click at [137, 98] on link "Back to Orders" at bounding box center [110, 99] width 73 height 12
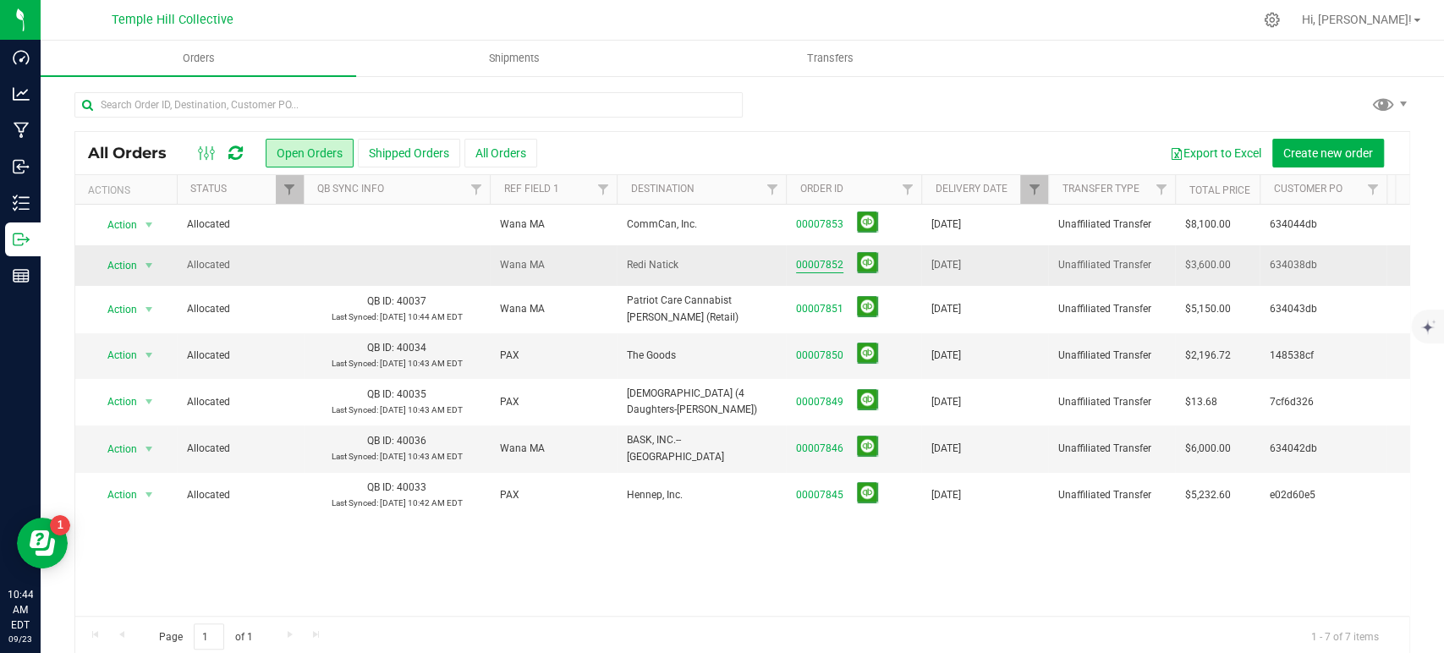
click at [834, 262] on link "00007852" at bounding box center [819, 265] width 47 height 16
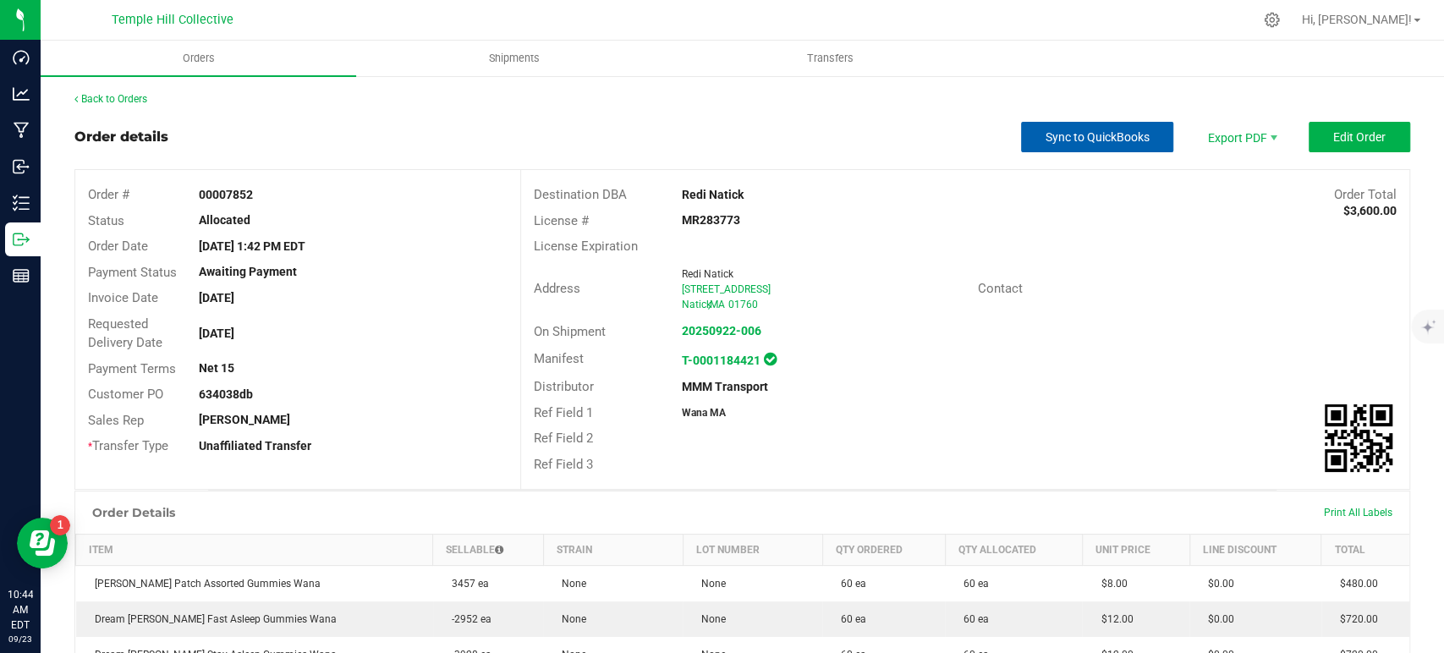
click at [1080, 134] on span "Sync to QuickBooks" at bounding box center [1098, 137] width 104 height 14
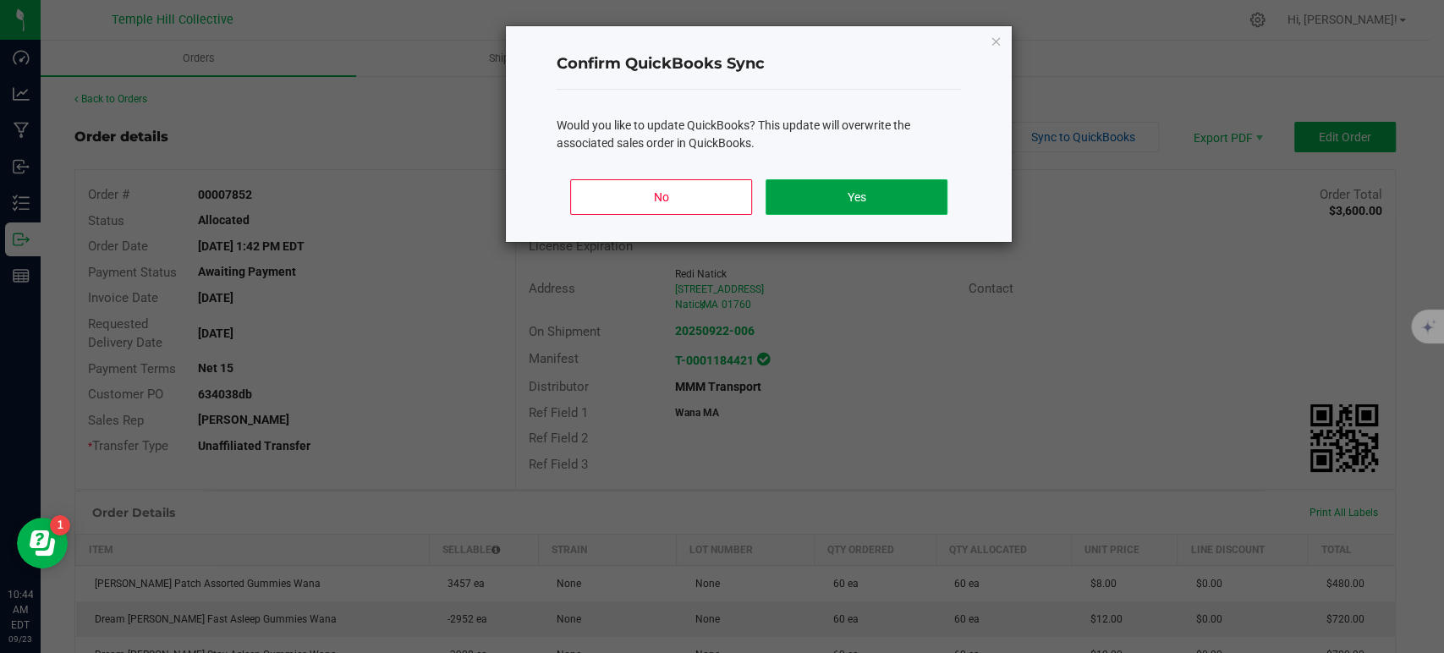
click at [858, 191] on button "Yes" at bounding box center [857, 197] width 182 height 36
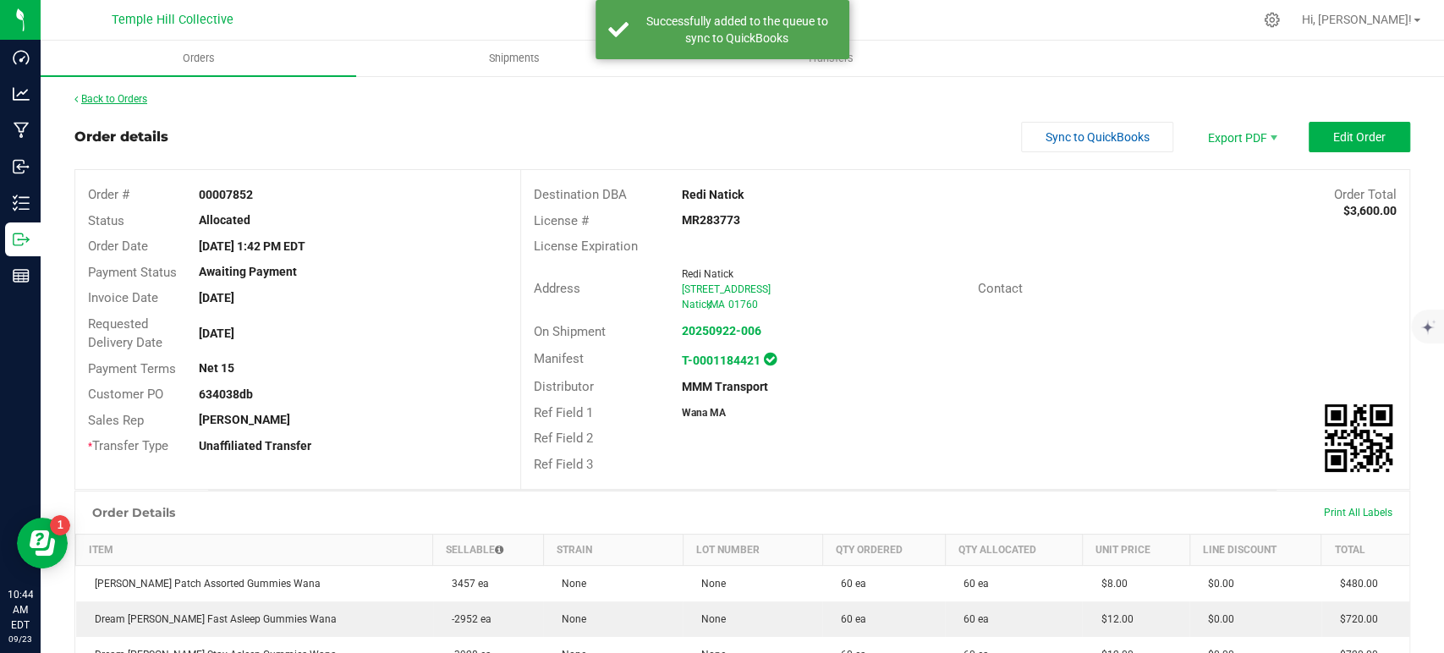
click at [103, 95] on link "Back to Orders" at bounding box center [110, 99] width 73 height 12
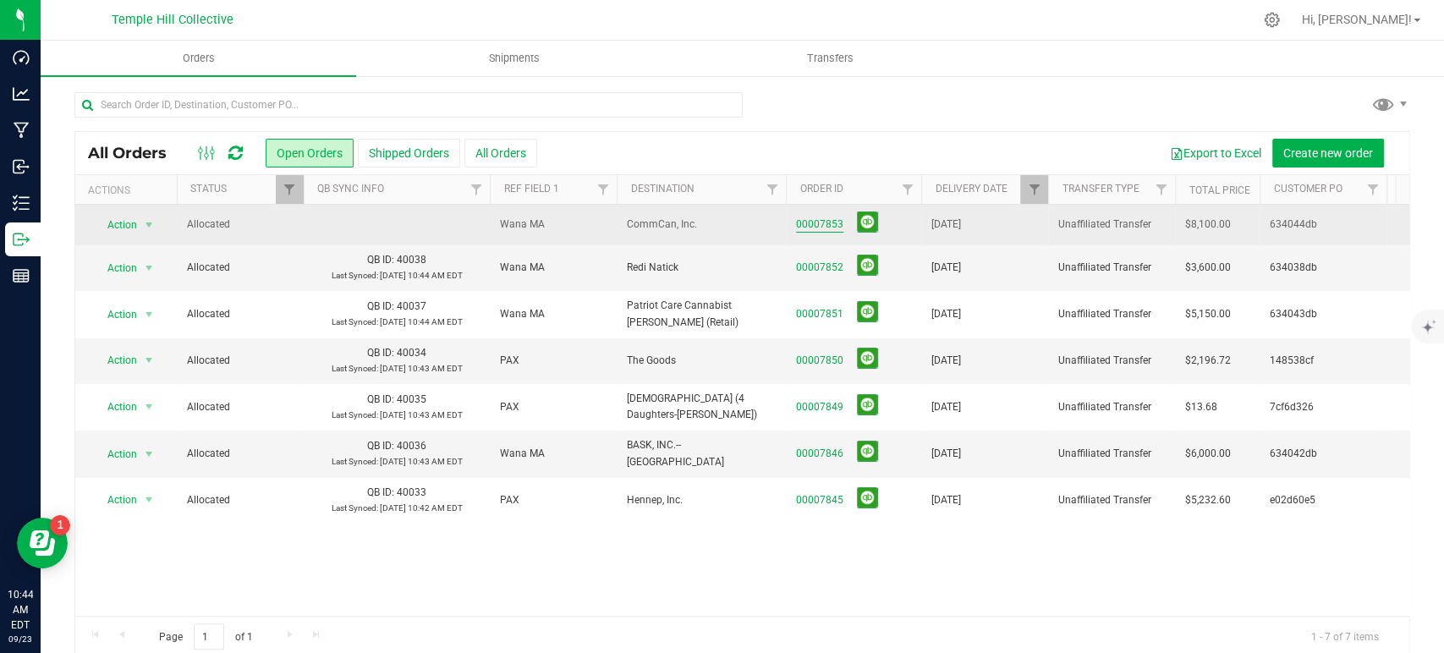
click at [840, 222] on link "00007853" at bounding box center [819, 225] width 47 height 16
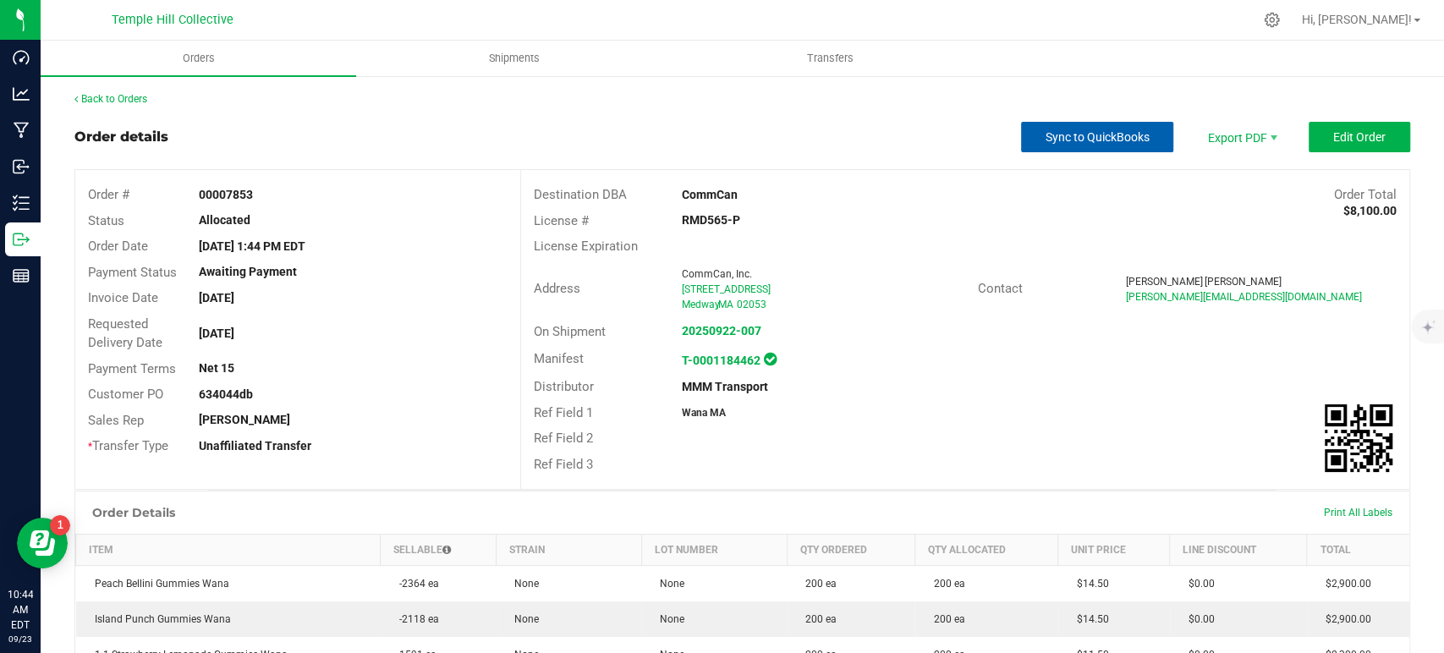
click at [1112, 136] on span "Sync to QuickBooks" at bounding box center [1098, 137] width 104 height 14
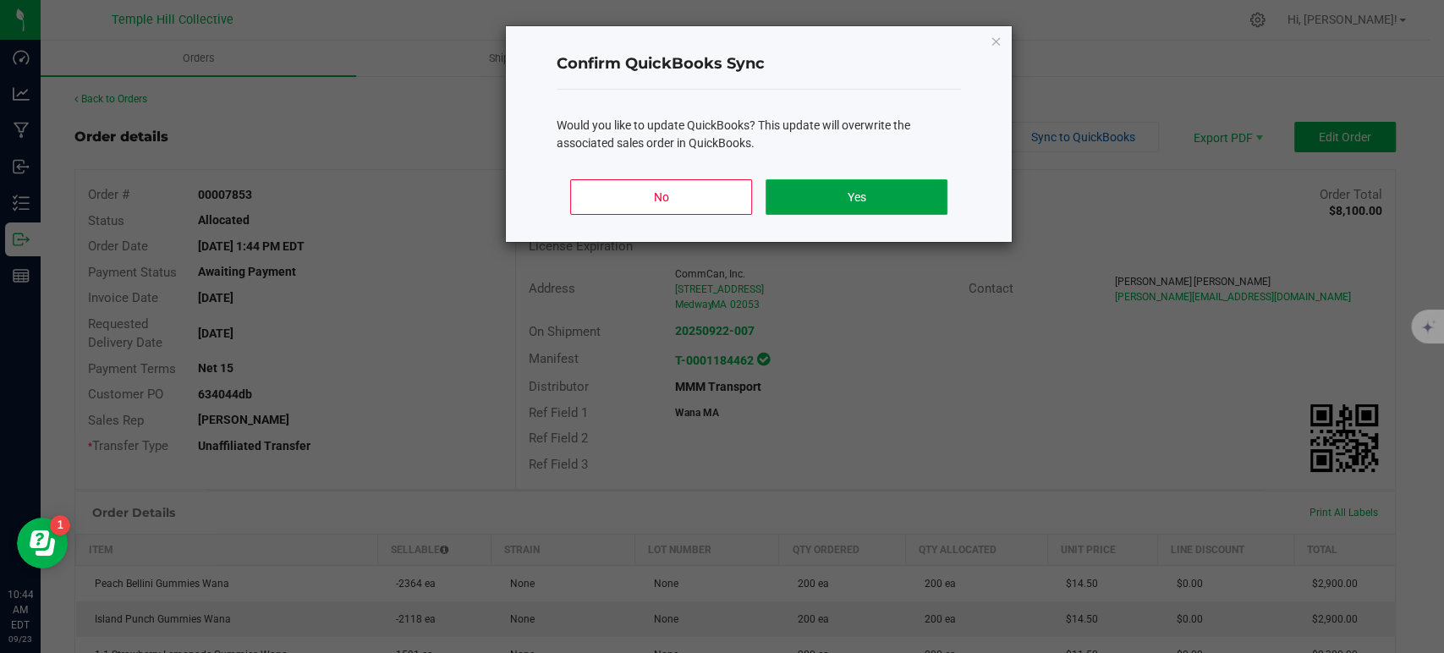
click at [808, 182] on button "Yes" at bounding box center [857, 197] width 182 height 36
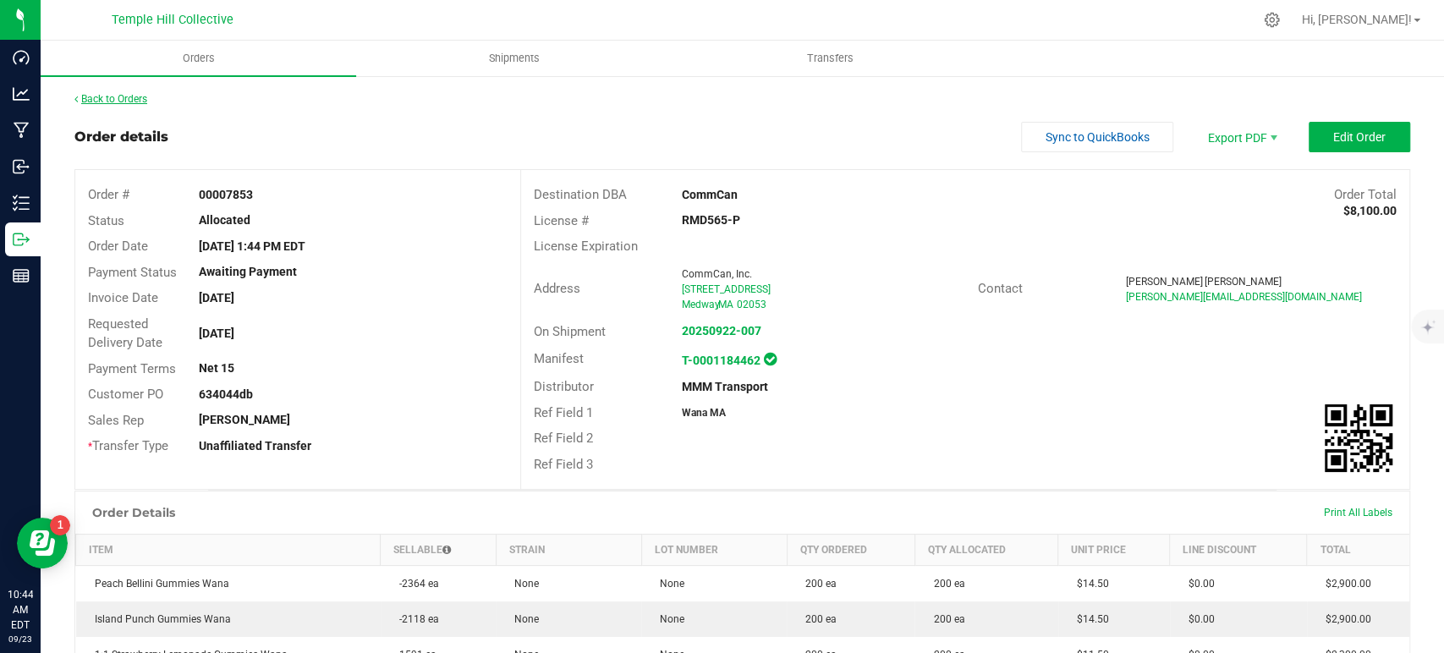
click at [134, 100] on link "Back to Orders" at bounding box center [110, 99] width 73 height 12
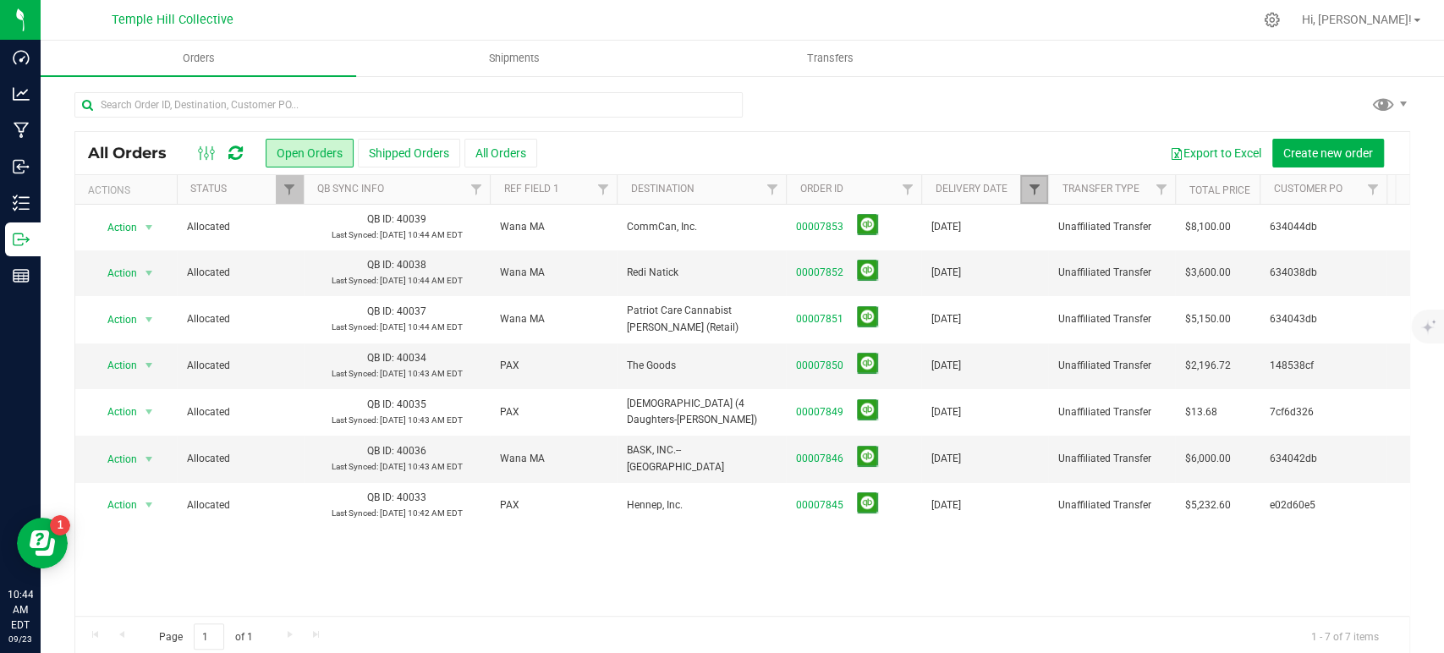
click at [1034, 192] on span "Filter" at bounding box center [1034, 190] width 14 height 14
click at [1171, 323] on button "Clear" at bounding box center [1163, 335] width 81 height 37
